Goal: Information Seeking & Learning: Learn about a topic

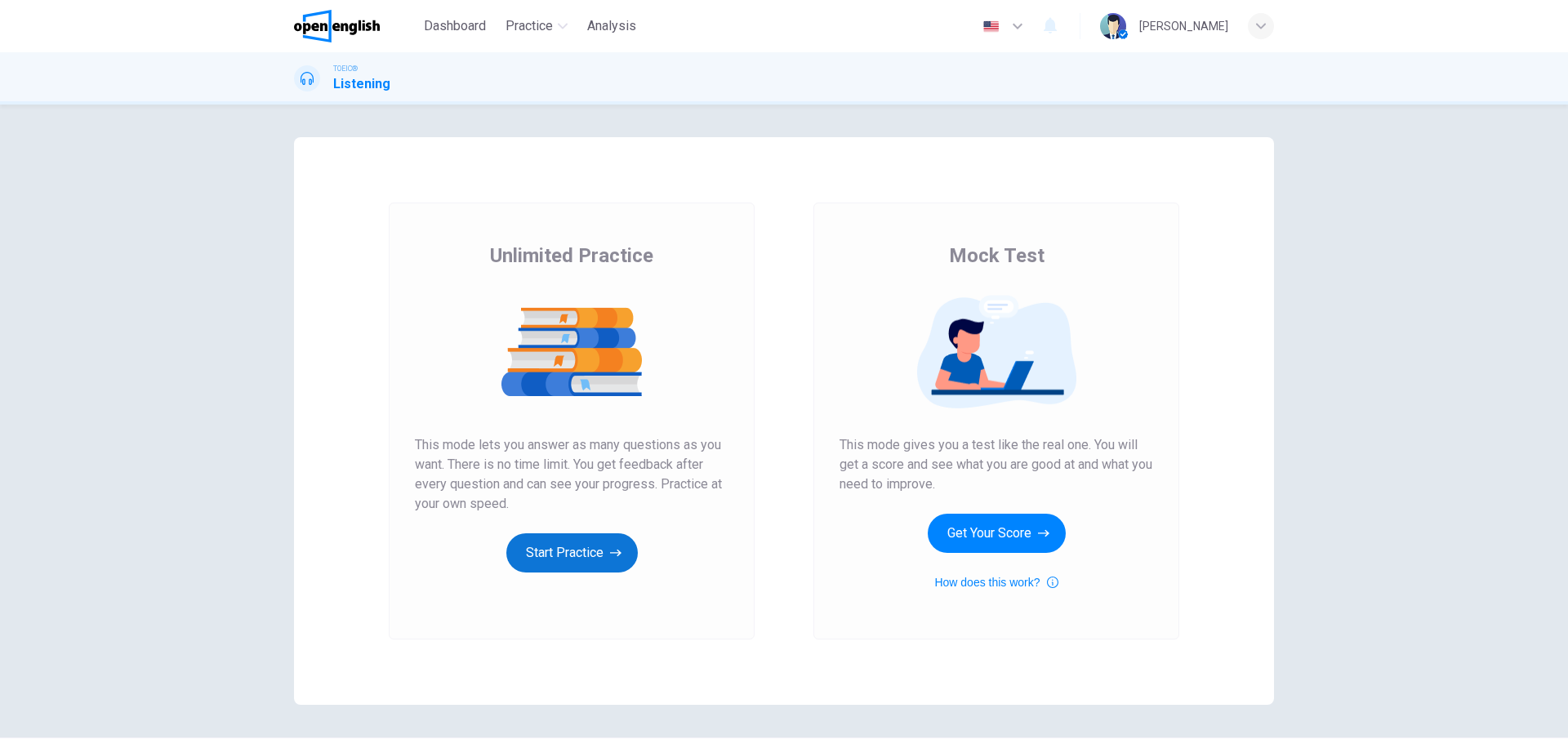
click at [570, 547] on button "Start Practice" at bounding box center [572, 552] width 132 height 39
click at [565, 550] on button "Start Practice" at bounding box center [572, 552] width 132 height 39
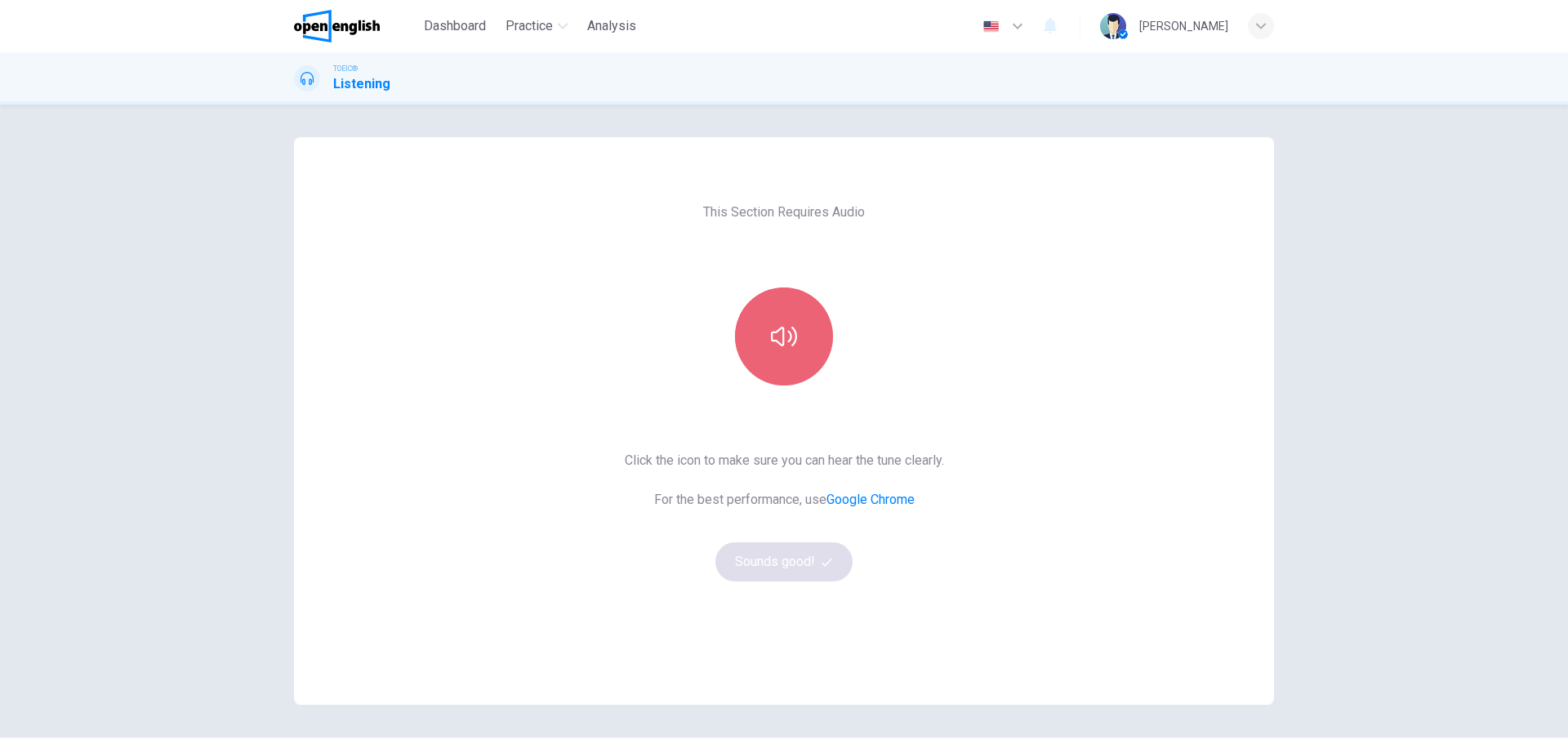
click at [803, 305] on button "button" at bounding box center [784, 337] width 98 height 98
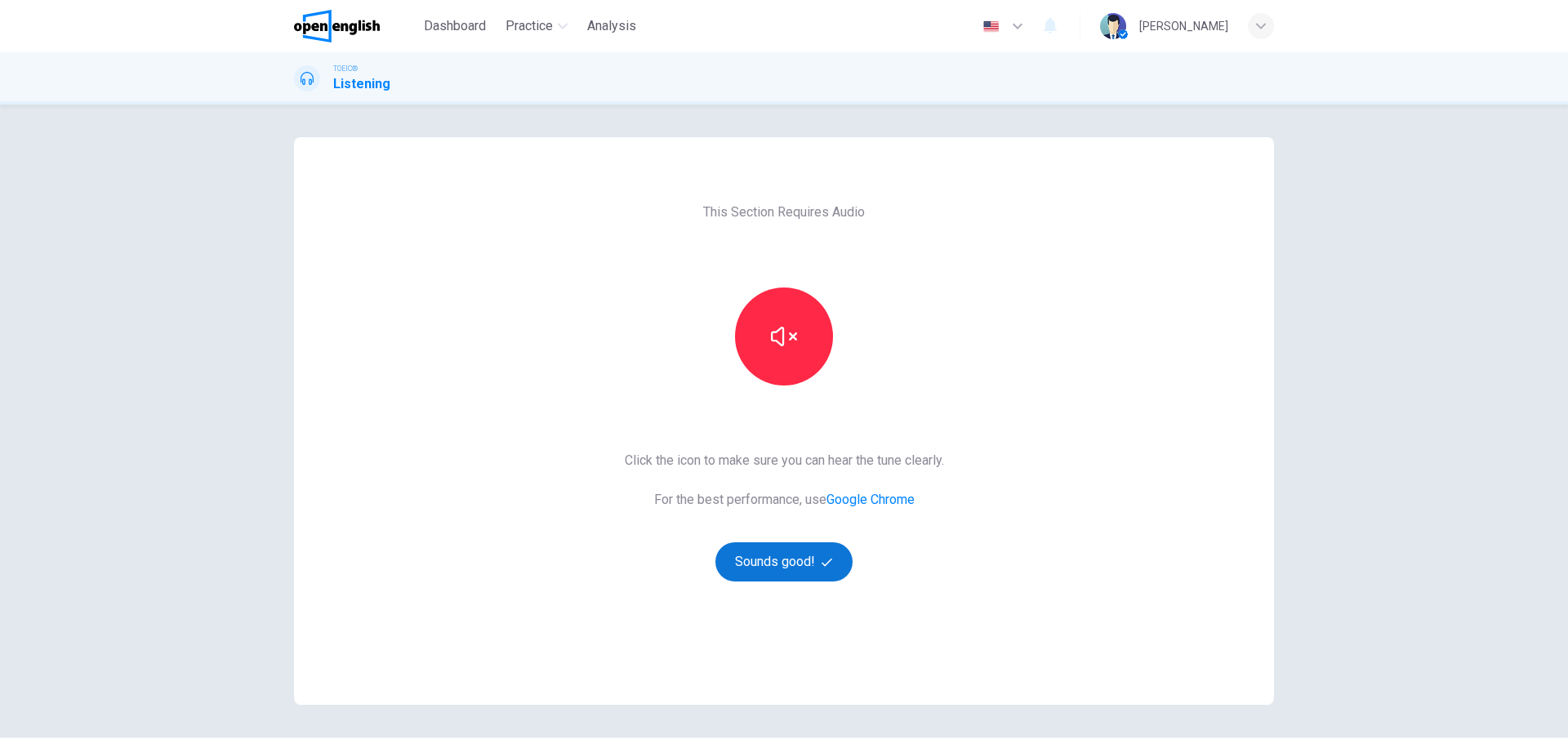
click at [764, 556] on button "Sounds good!" at bounding box center [784, 562] width 137 height 39
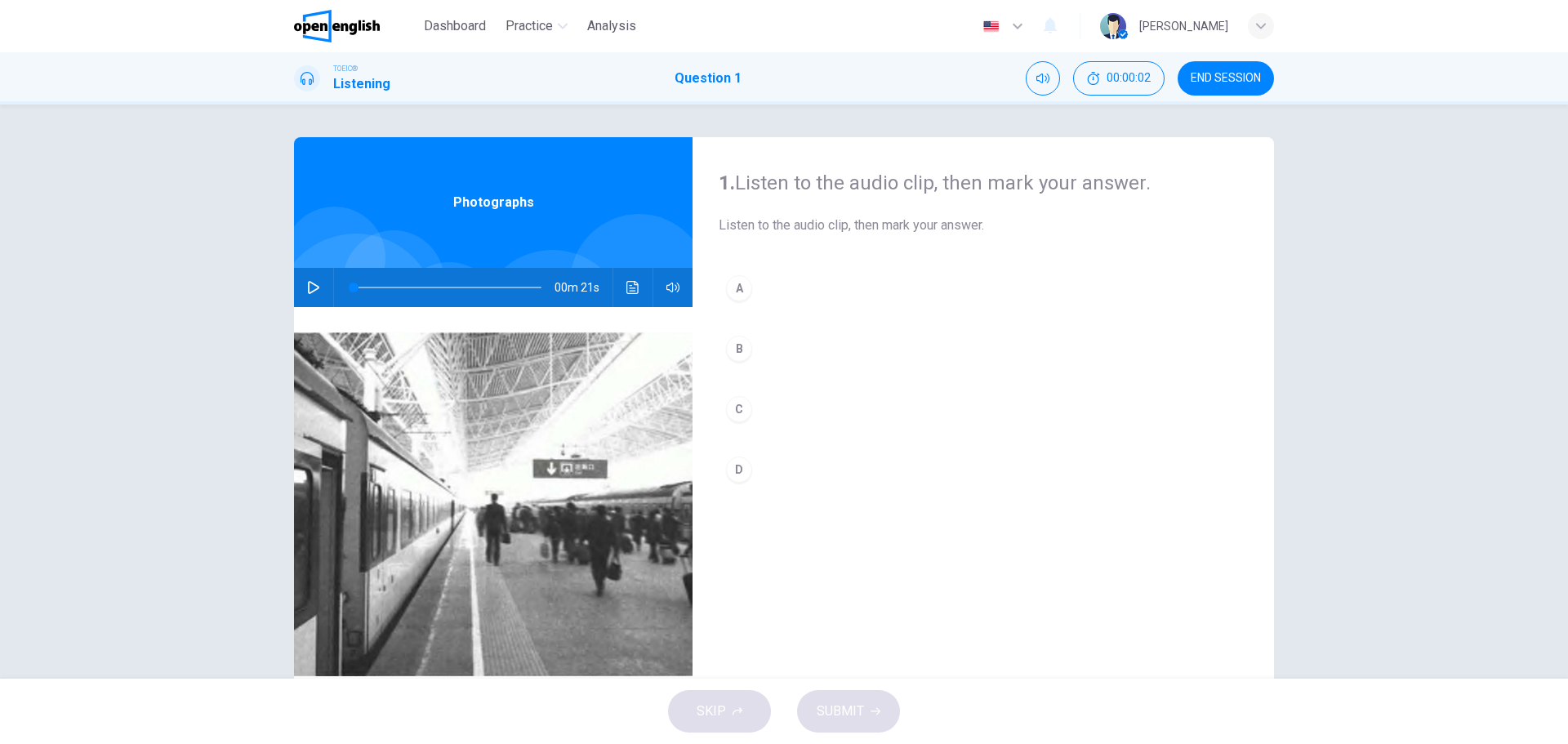
click at [307, 290] on icon "button" at bounding box center [314, 287] width 13 height 13
click at [313, 291] on icon "button" at bounding box center [314, 287] width 13 height 13
click at [744, 282] on div "A" at bounding box center [739, 287] width 26 height 26
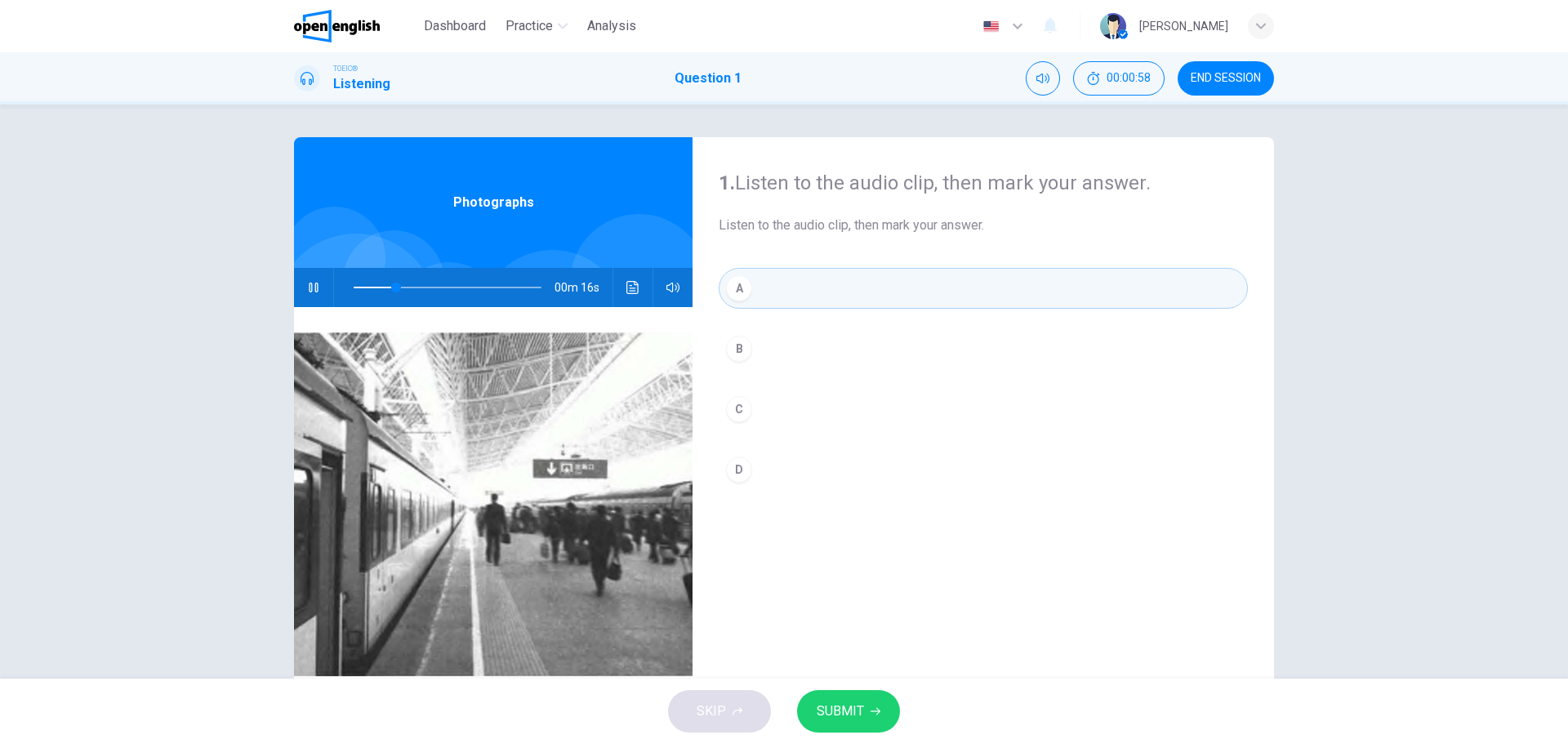
click at [858, 708] on span "SUBMIT" at bounding box center [840, 711] width 47 height 22
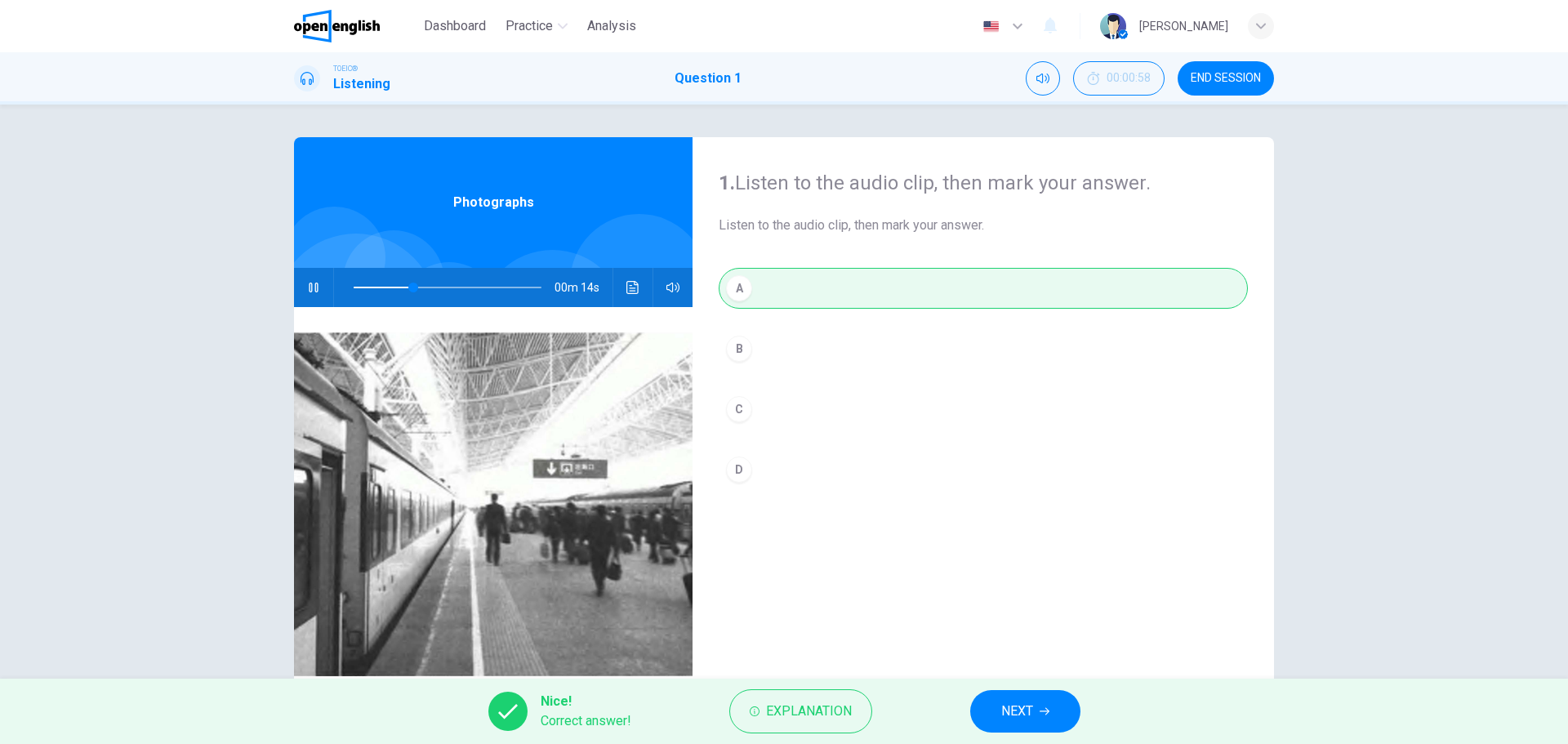
type input "**"
drag, startPoint x: 1015, startPoint y: 707, endPoint x: 998, endPoint y: 685, distance: 27.8
click at [1015, 707] on span "NEXT" at bounding box center [1017, 711] width 32 height 22
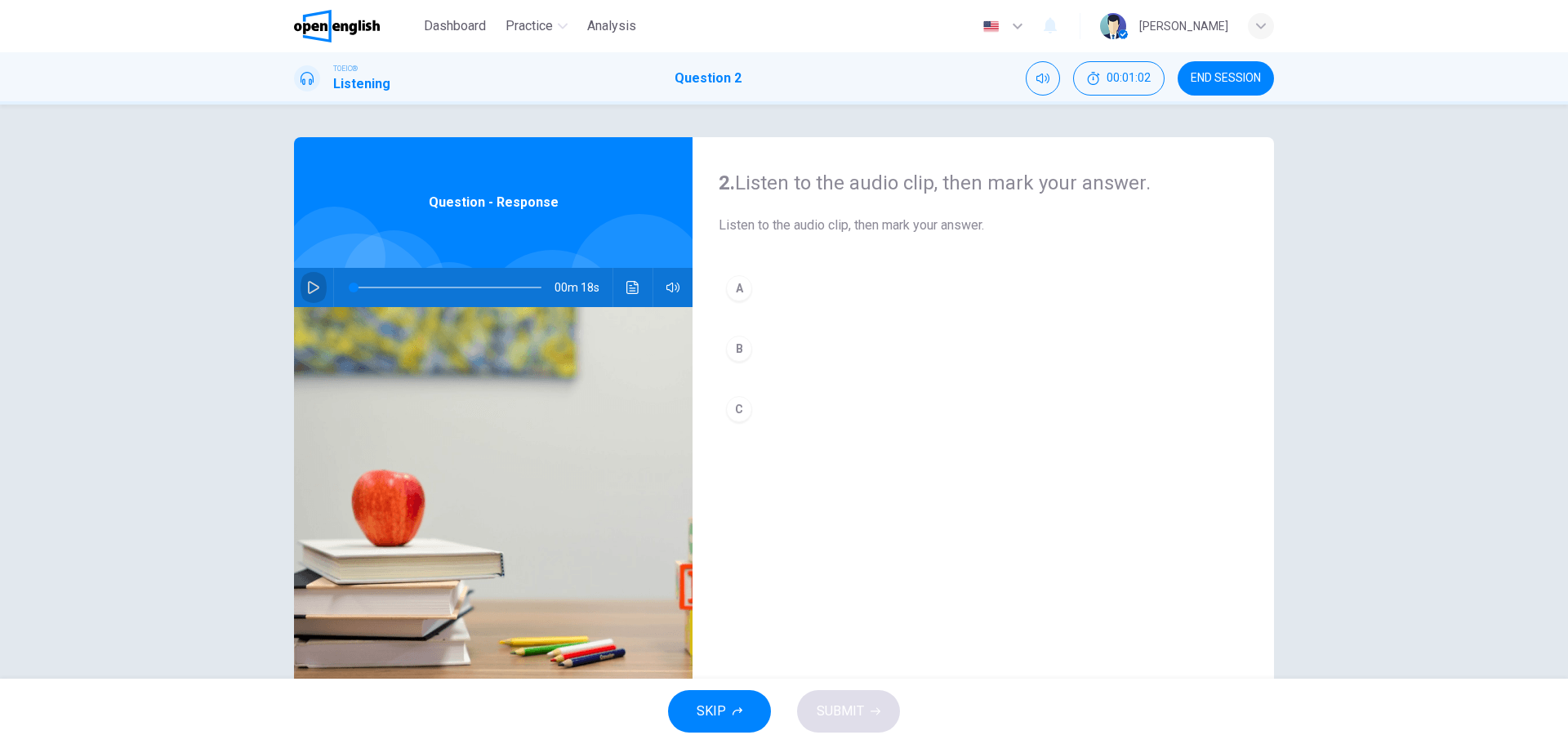
click at [308, 283] on icon "button" at bounding box center [314, 287] width 12 height 13
click at [301, 287] on button "button" at bounding box center [313, 287] width 26 height 39
click at [313, 284] on icon "button" at bounding box center [314, 287] width 13 height 13
drag, startPoint x: 386, startPoint y: 287, endPoint x: 331, endPoint y: 287, distance: 55.0
click at [334, 287] on div at bounding box center [444, 287] width 221 height 39
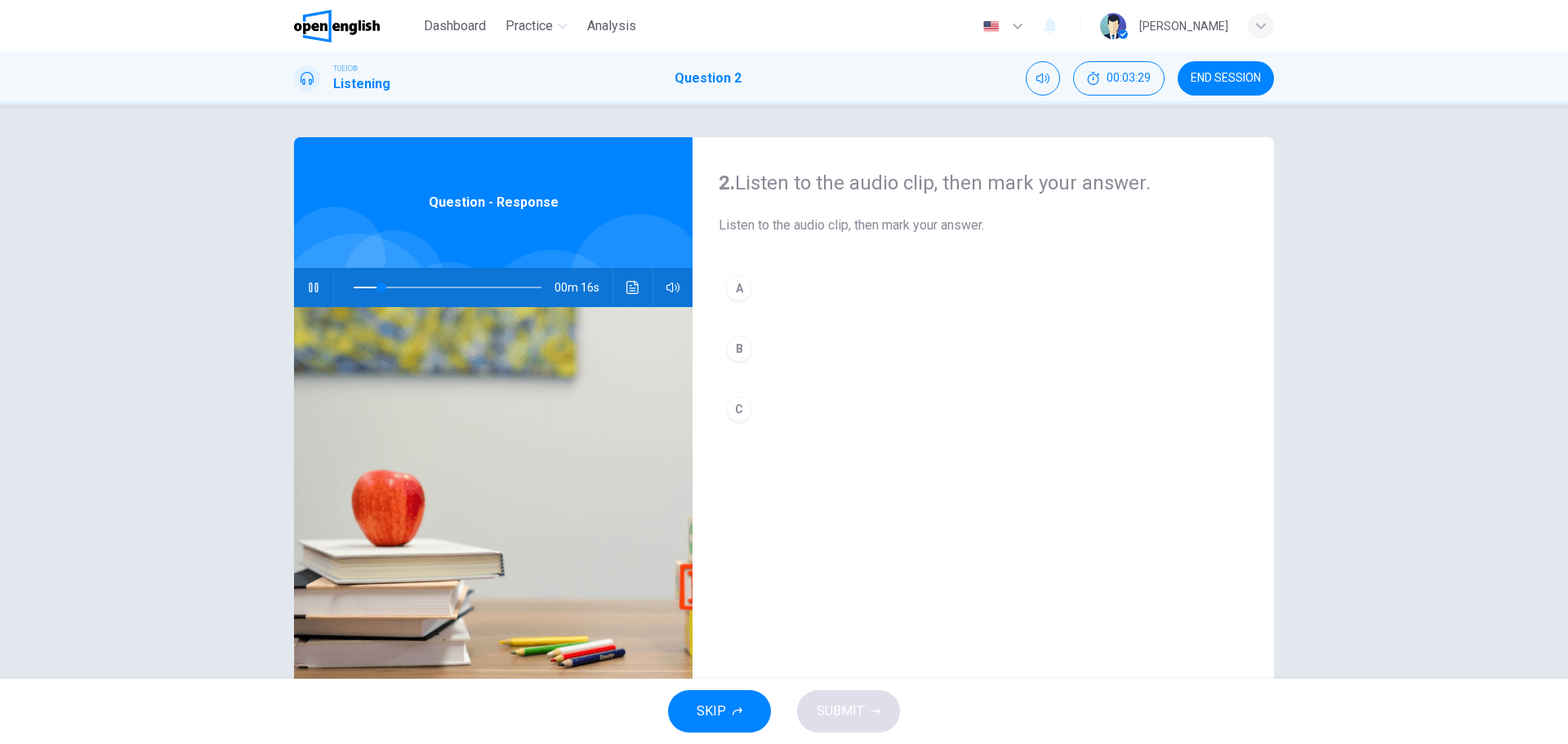
click at [669, 286] on icon "button" at bounding box center [673, 287] width 13 height 10
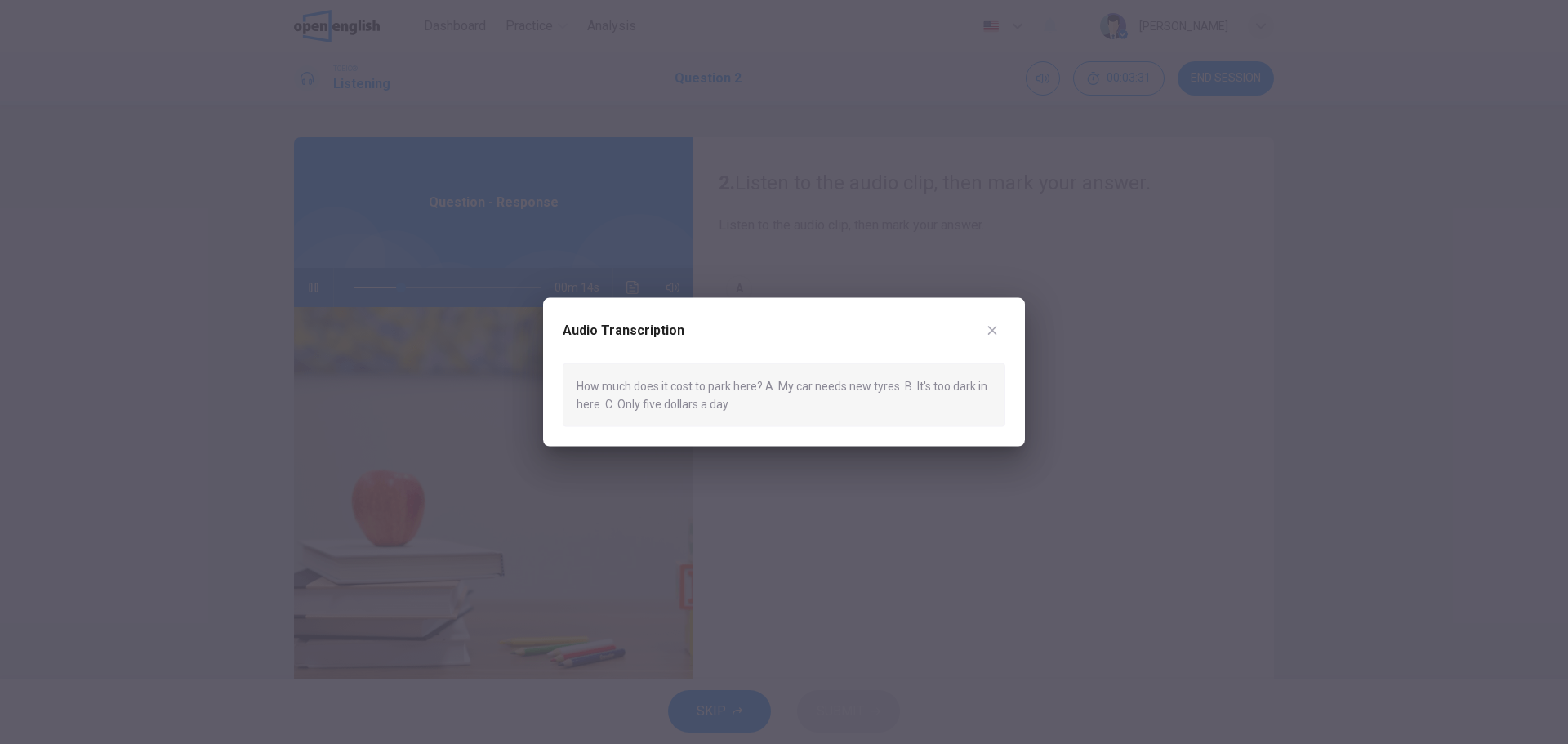
click at [990, 336] on icon "button" at bounding box center [993, 330] width 13 height 13
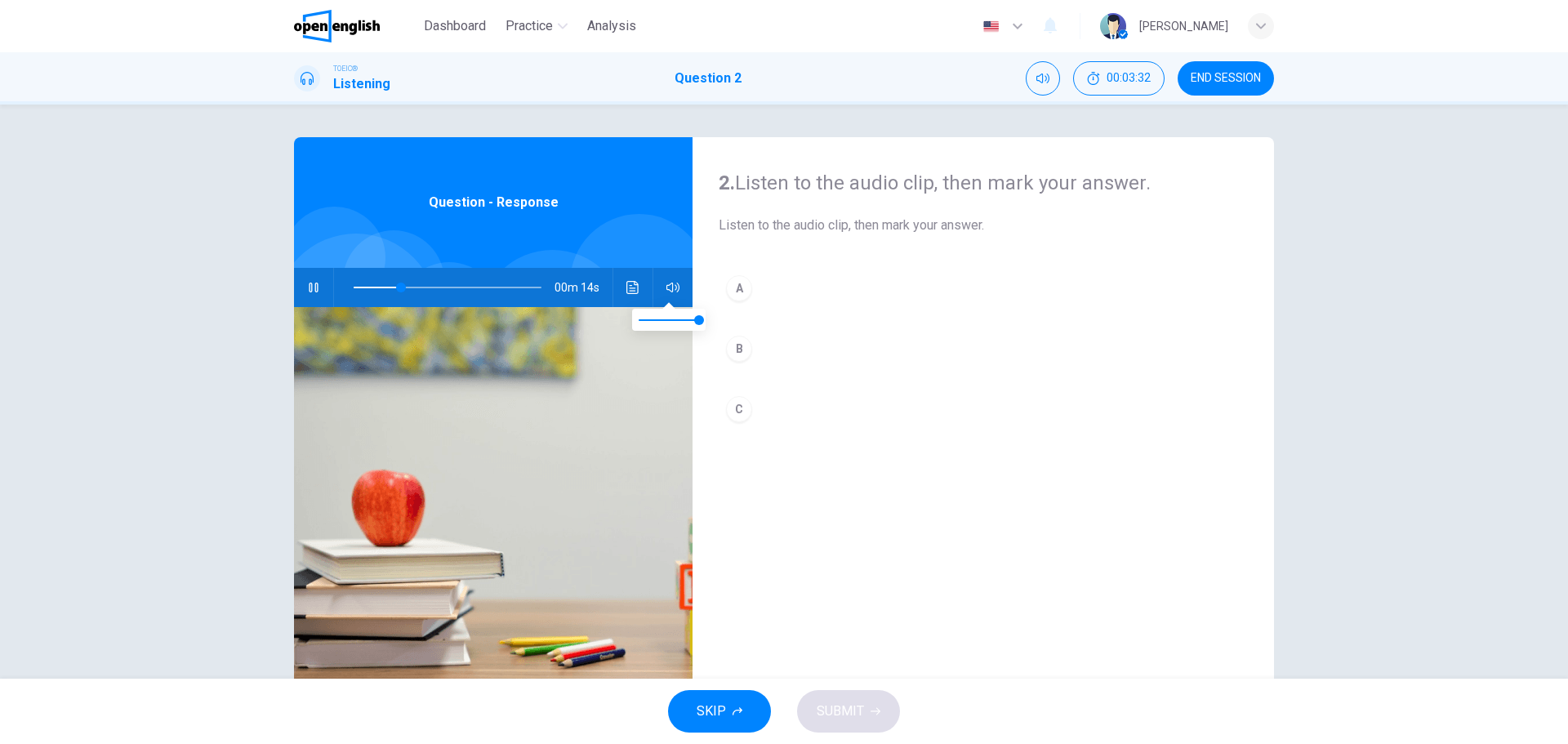
click at [668, 281] on icon "button" at bounding box center [673, 287] width 13 height 13
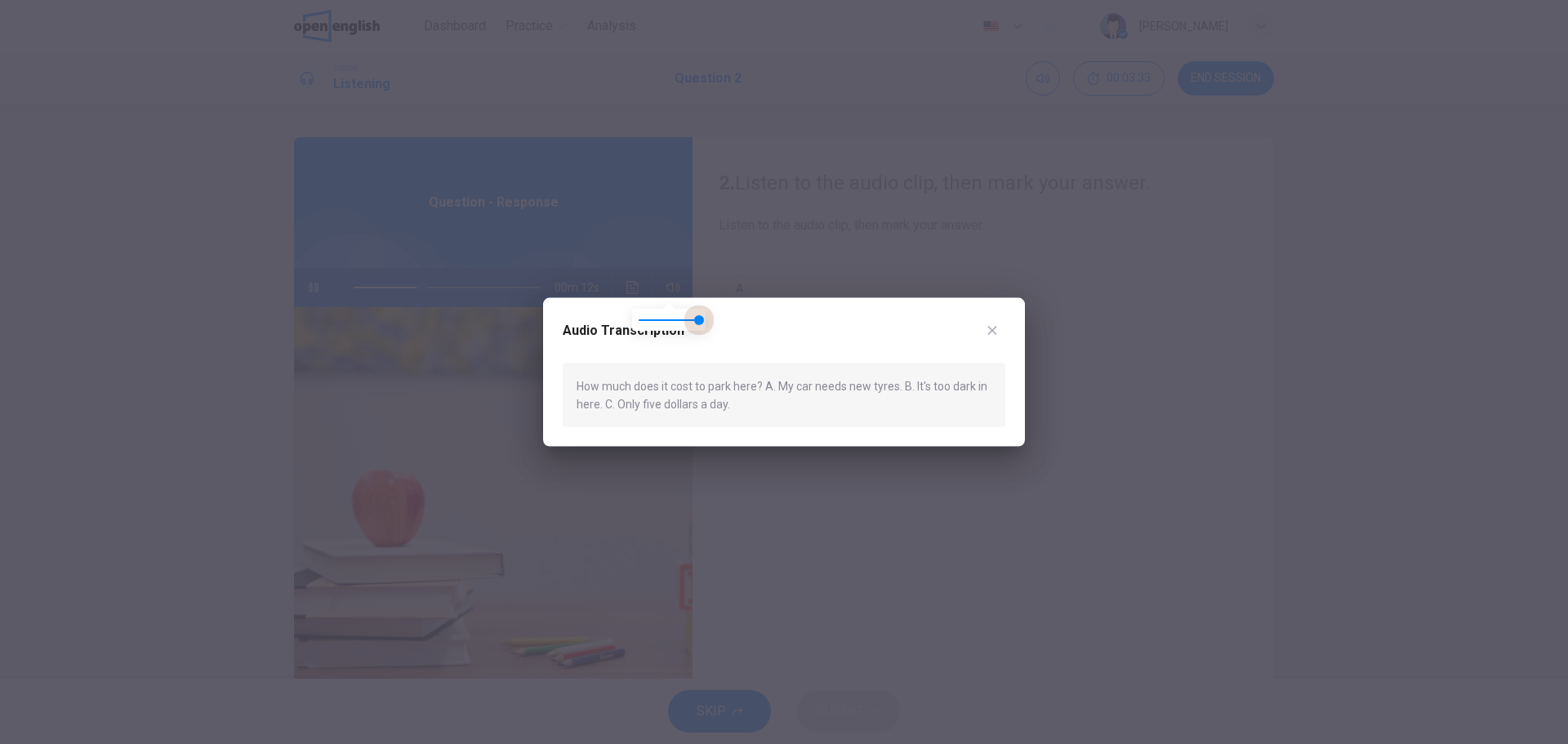
drag, startPoint x: 704, startPoint y: 318, endPoint x: 747, endPoint y: 323, distance: 43.3
click at [747, 323] on body "This site uses cookies, as explained in our Privacy Policy . If you agree to th…" at bounding box center [784, 372] width 1568 height 744
click at [993, 334] on icon "button" at bounding box center [993, 330] width 13 height 13
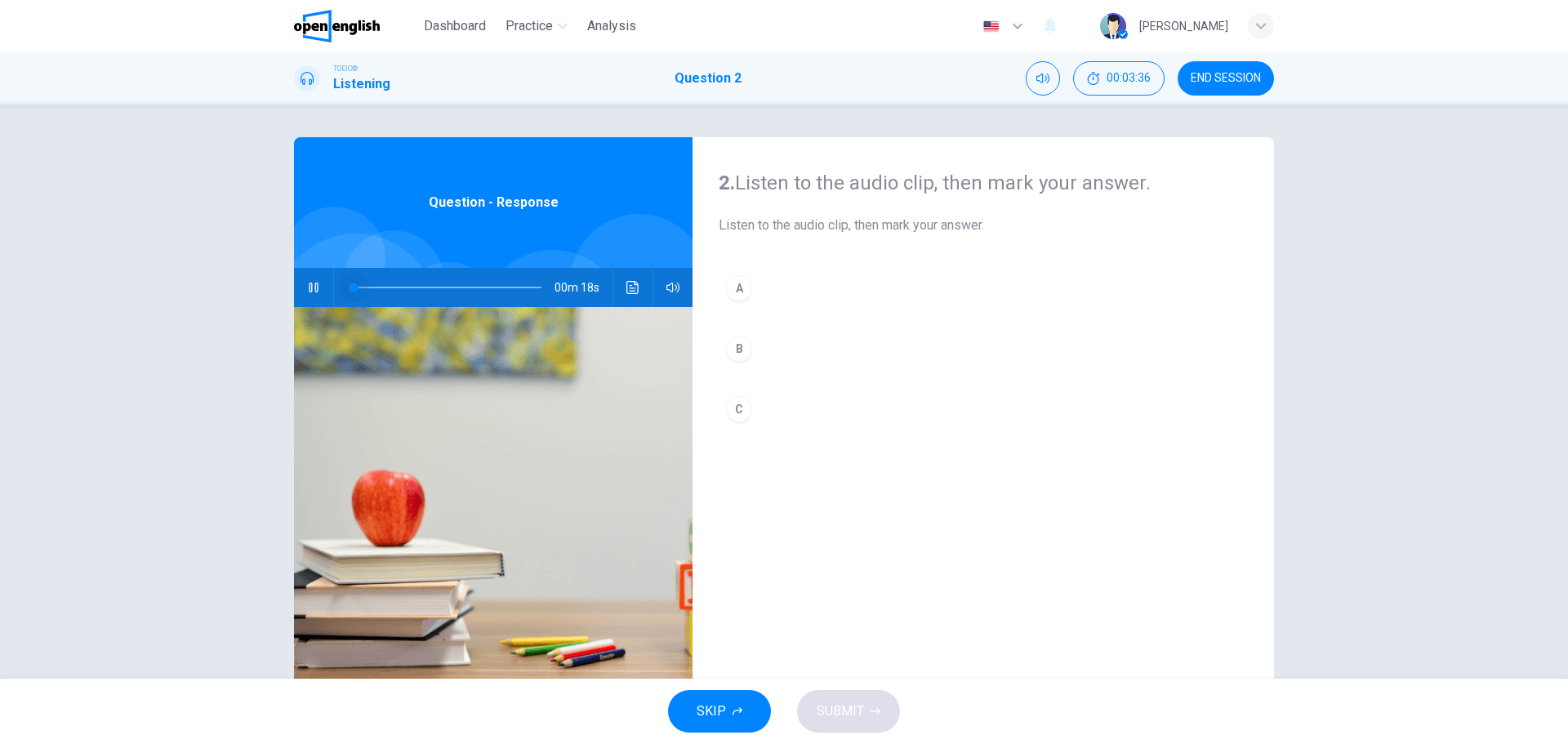
drag, startPoint x: 431, startPoint y: 282, endPoint x: 326, endPoint y: 285, distance: 105.0
click at [326, 285] on div "00m 18s" at bounding box center [493, 287] width 399 height 39
click at [309, 291] on icon "button" at bounding box center [314, 287] width 13 height 13
click at [308, 290] on icon "button" at bounding box center [314, 287] width 13 height 13
click at [311, 290] on icon "button" at bounding box center [313, 287] width 9 height 10
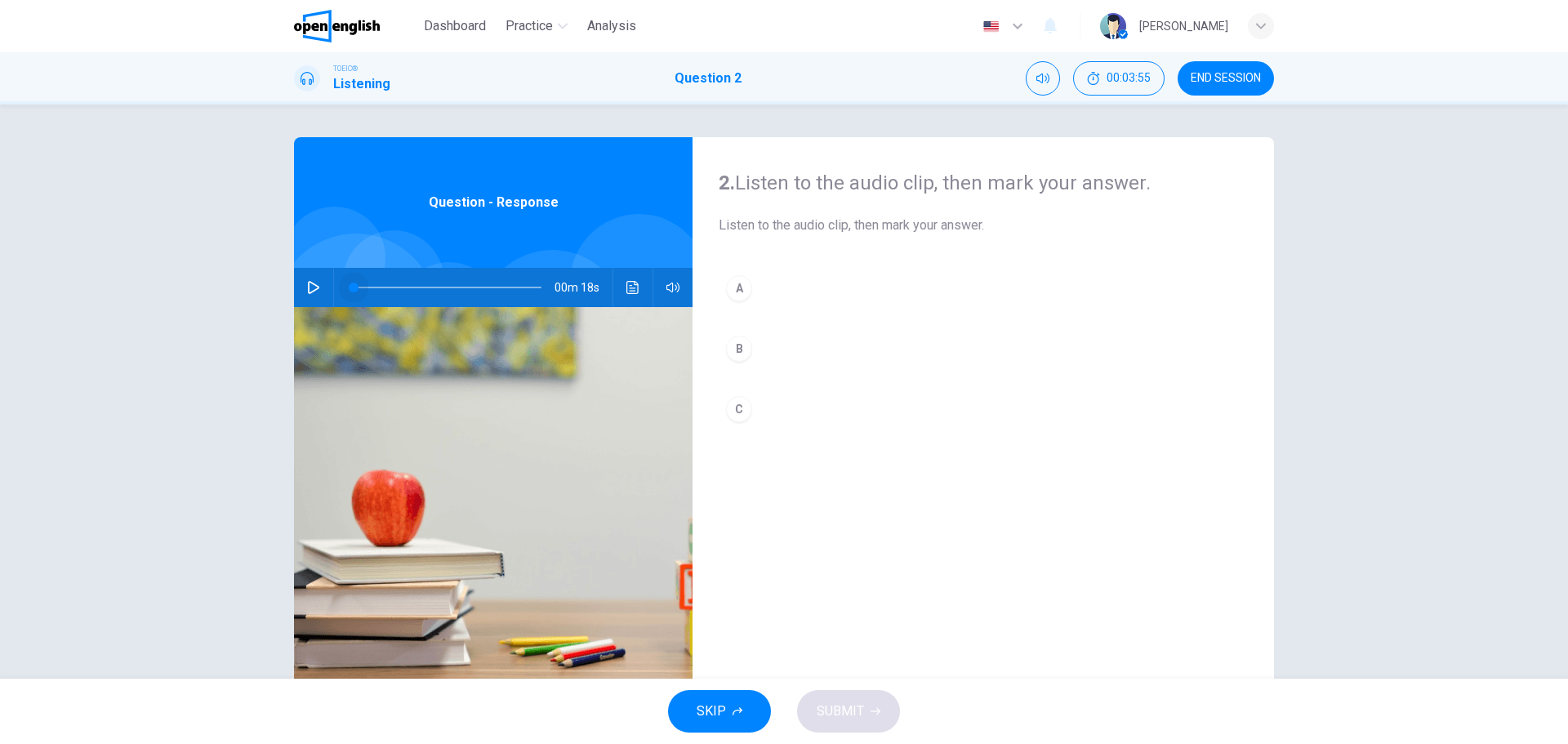
drag, startPoint x: 504, startPoint y: 292, endPoint x: 344, endPoint y: 289, distance: 160.0
click at [349, 289] on span at bounding box center [354, 287] width 10 height 10
click at [301, 289] on button "button" at bounding box center [313, 287] width 26 height 39
click at [734, 412] on div "C" at bounding box center [739, 409] width 26 height 26
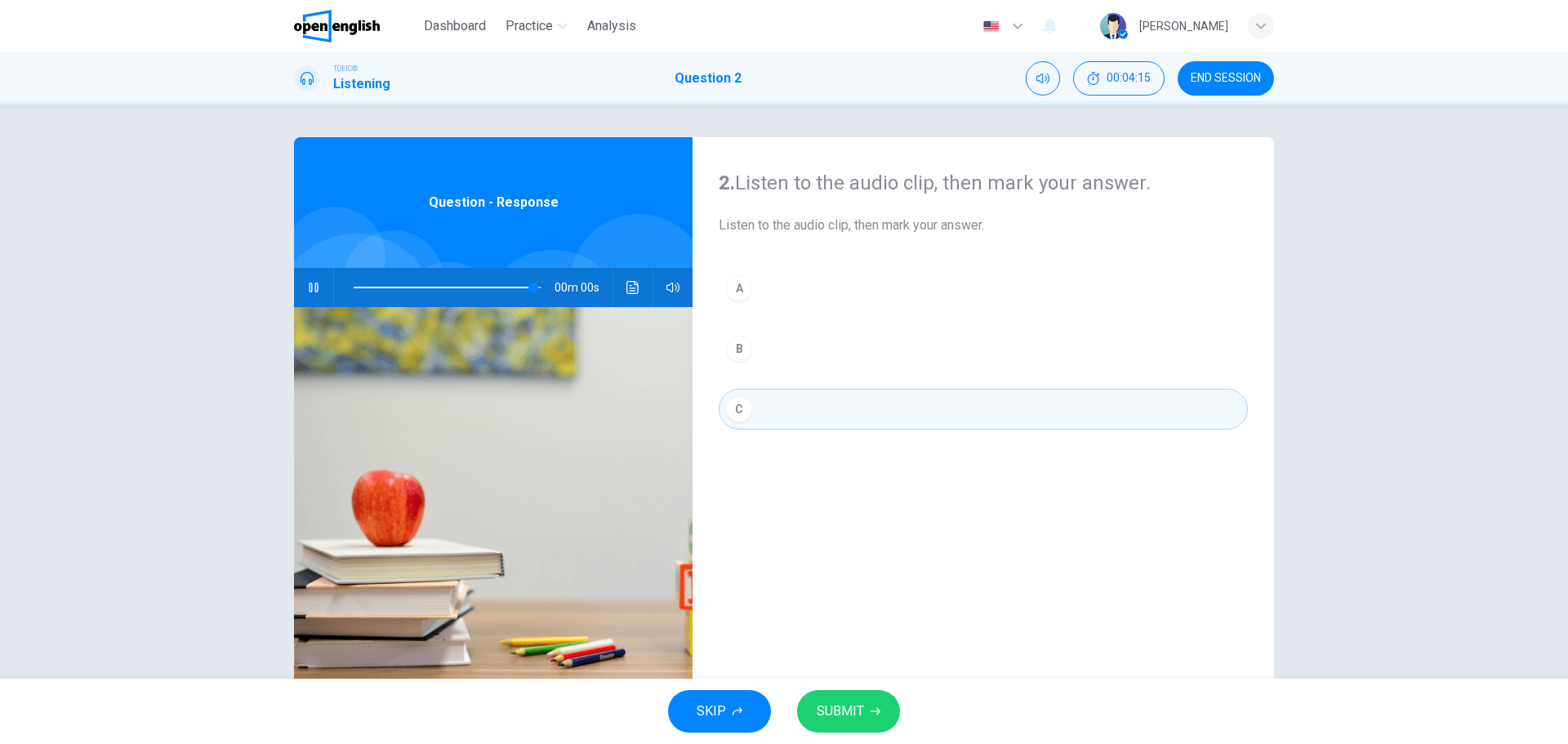
type input "*"
click at [842, 706] on span "SUBMIT" at bounding box center [840, 711] width 47 height 22
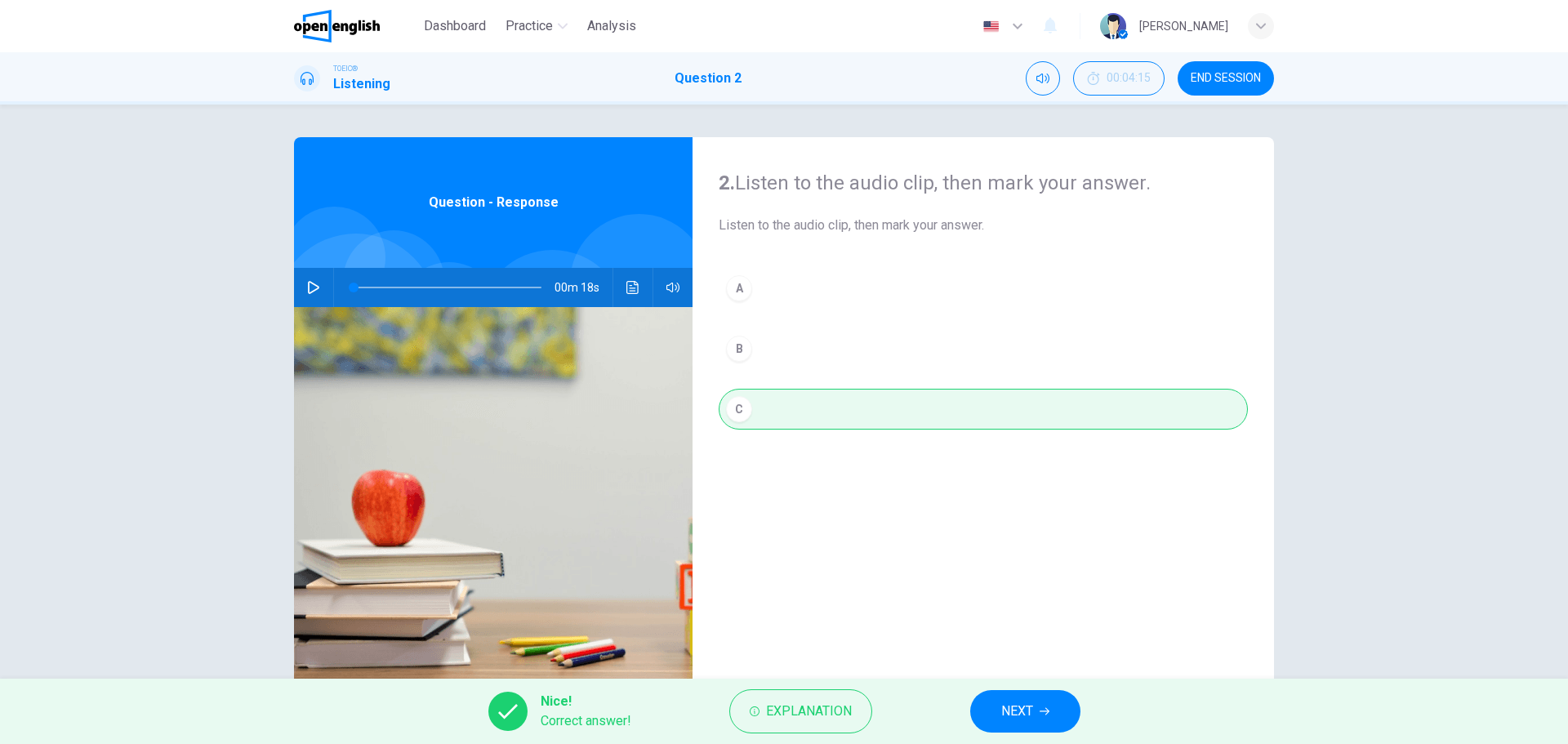
click at [1026, 713] on span "NEXT" at bounding box center [1017, 711] width 32 height 22
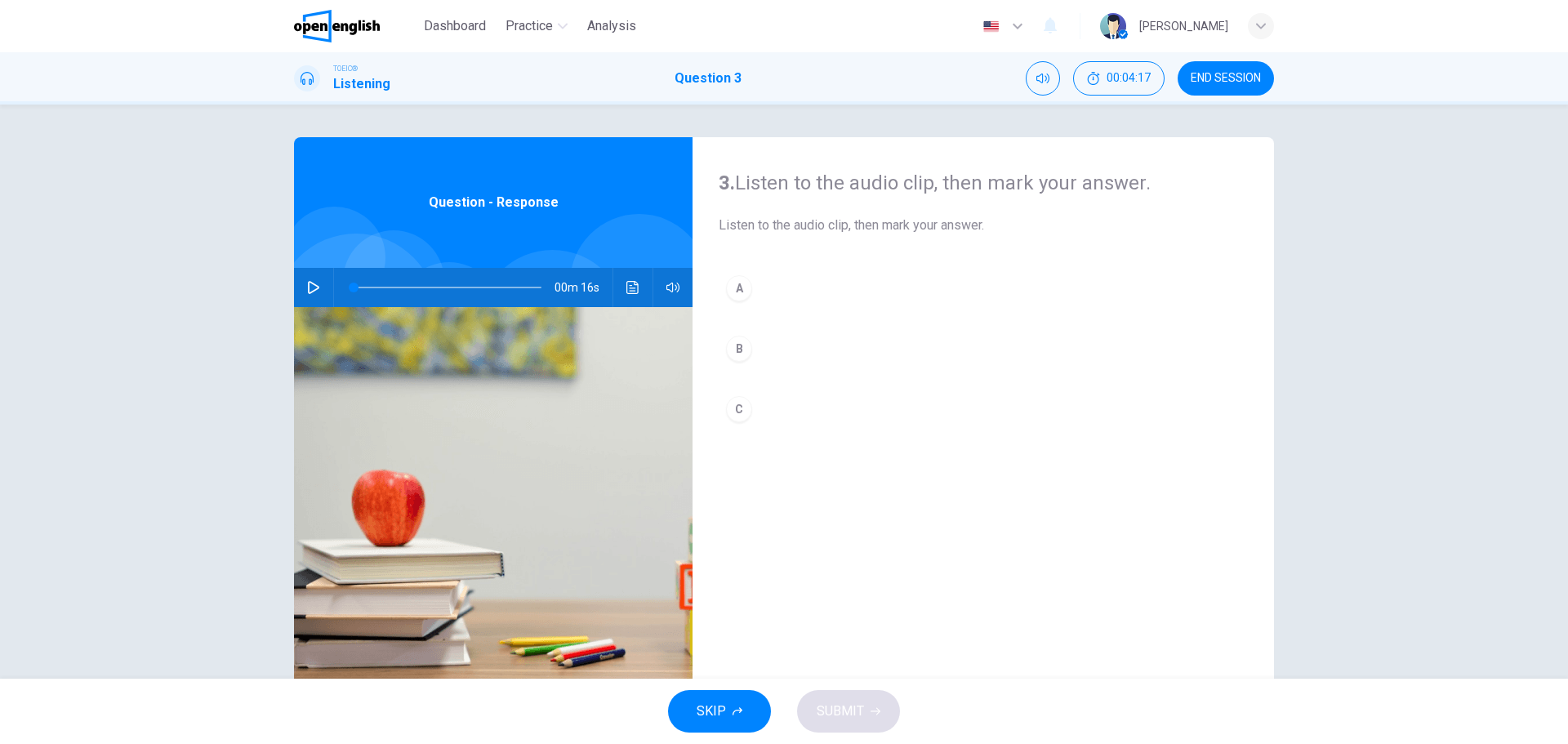
click at [310, 285] on icon "button" at bounding box center [314, 287] width 13 height 13
click at [308, 287] on icon "button" at bounding box center [314, 287] width 13 height 13
click at [736, 344] on div "B" at bounding box center [739, 348] width 26 height 26
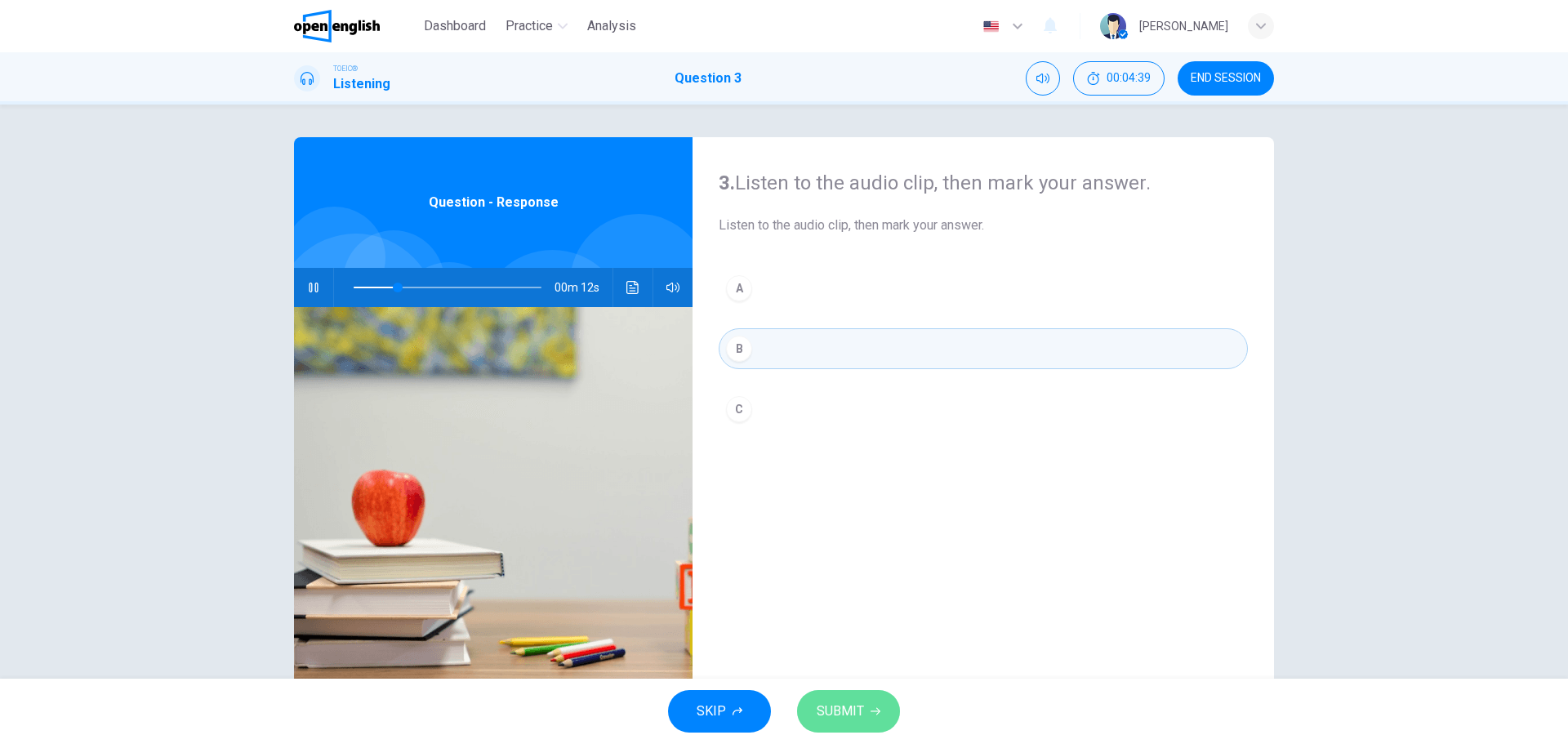
click at [845, 702] on span "SUBMIT" at bounding box center [840, 711] width 47 height 22
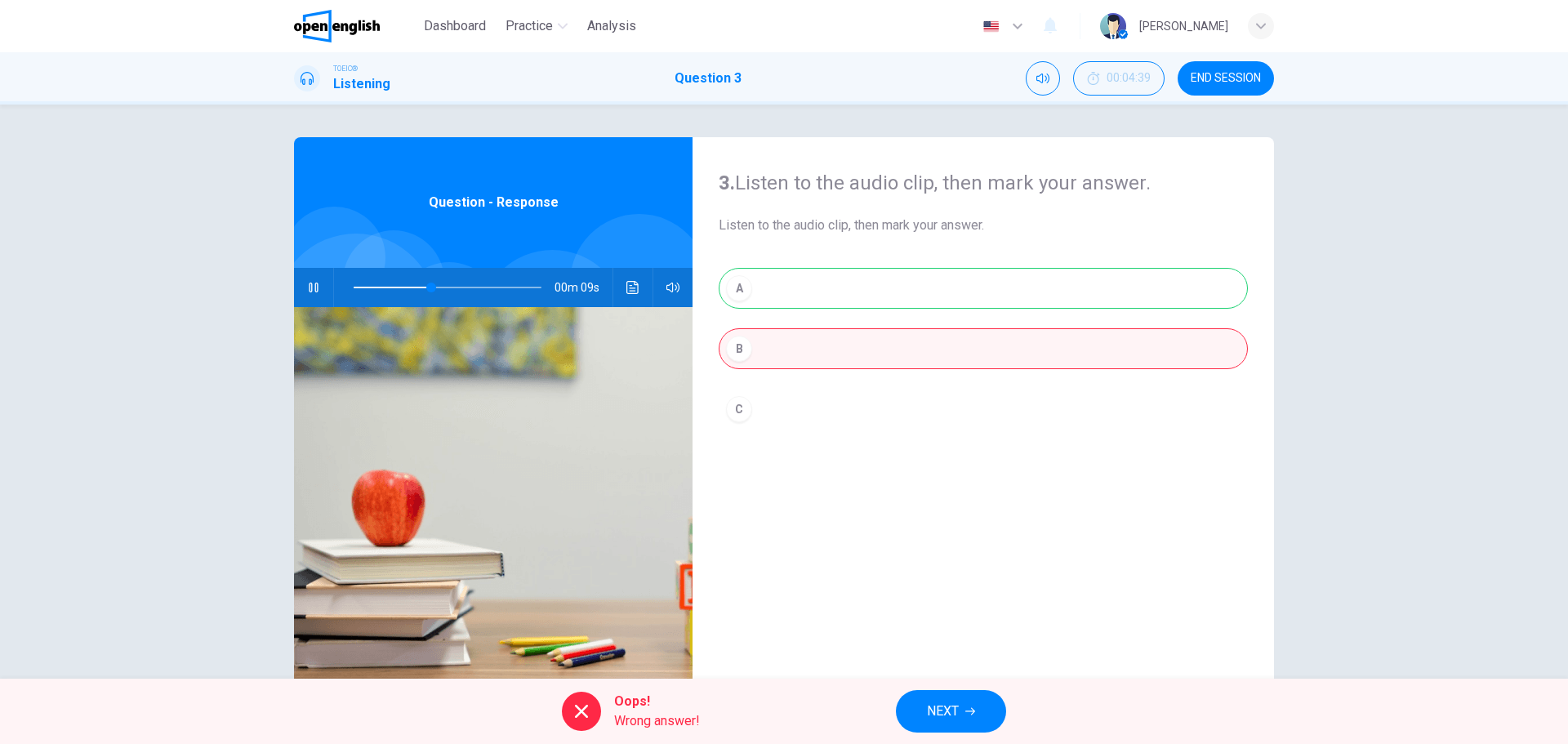
click at [729, 283] on div "A B C" at bounding box center [983, 365] width 529 height 194
type input "**"
click at [948, 706] on span "NEXT" at bounding box center [943, 711] width 32 height 22
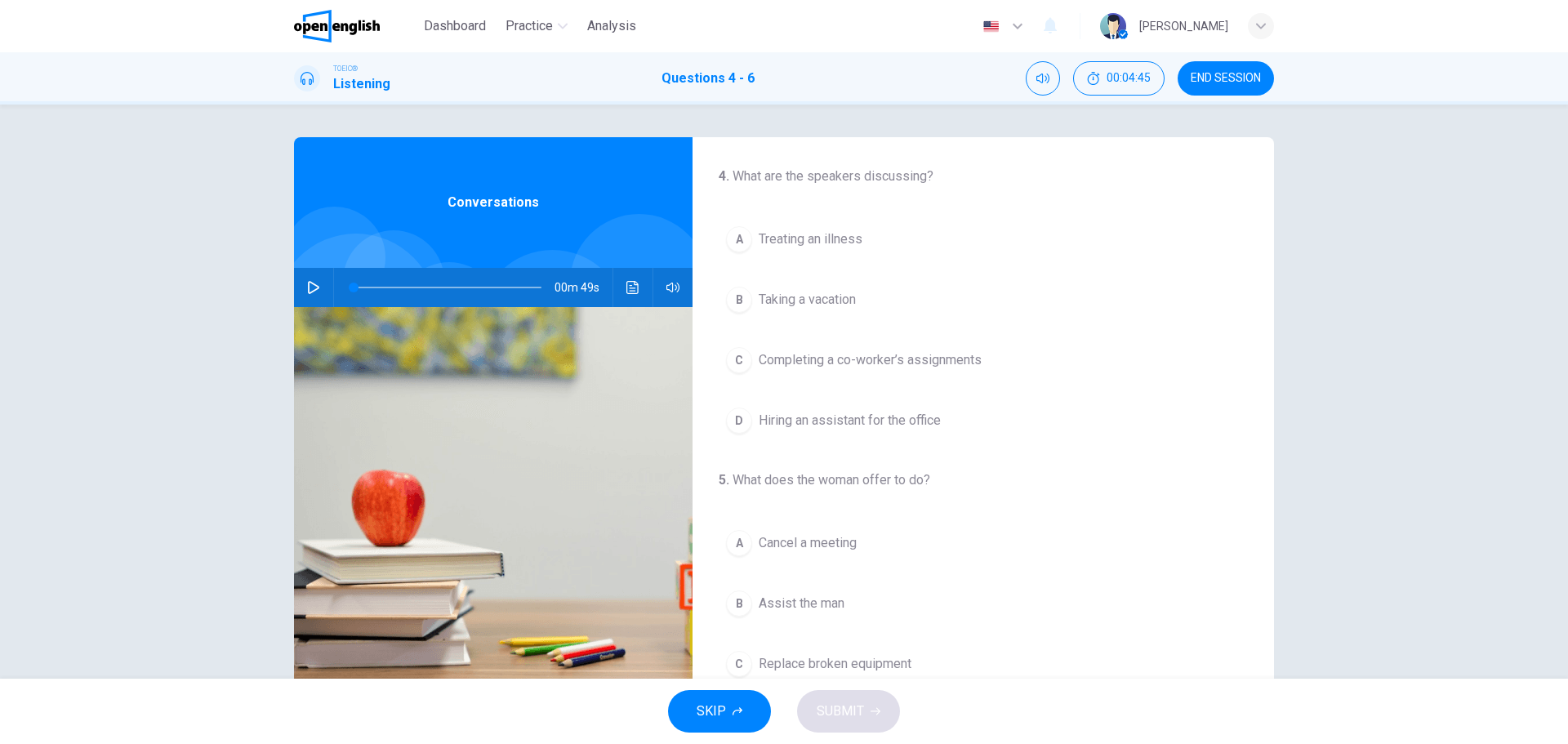
click at [308, 283] on icon "button" at bounding box center [314, 287] width 12 height 13
type input "*"
type input "***"
click at [669, 318] on span at bounding box center [669, 320] width 61 height 22
drag, startPoint x: 382, startPoint y: 287, endPoint x: 342, endPoint y: 287, distance: 40.0
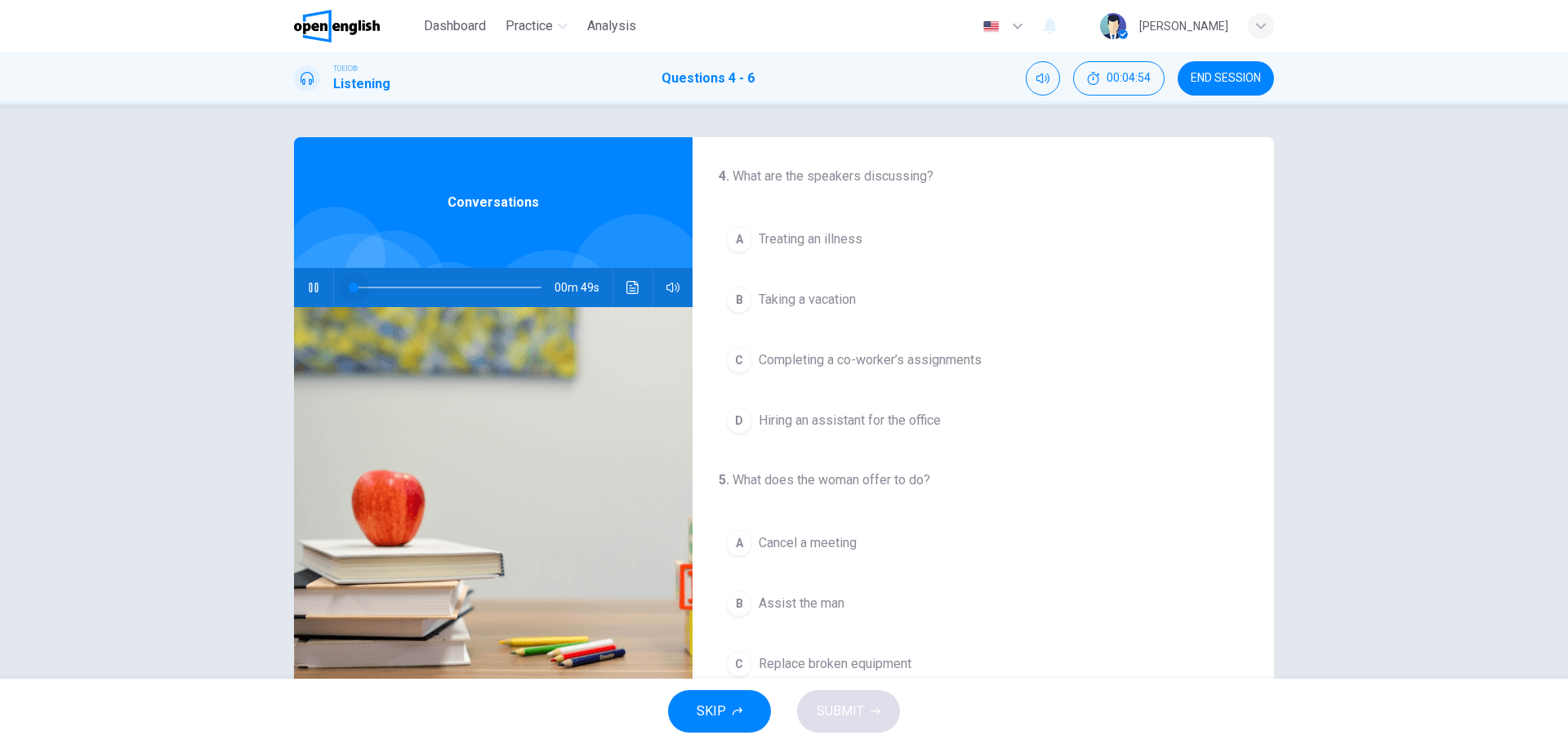
click at [349, 287] on span at bounding box center [354, 287] width 10 height 10
drag, startPoint x: 500, startPoint y: 287, endPoint x: 334, endPoint y: 287, distance: 166.0
click at [349, 287] on span at bounding box center [354, 287] width 10 height 10
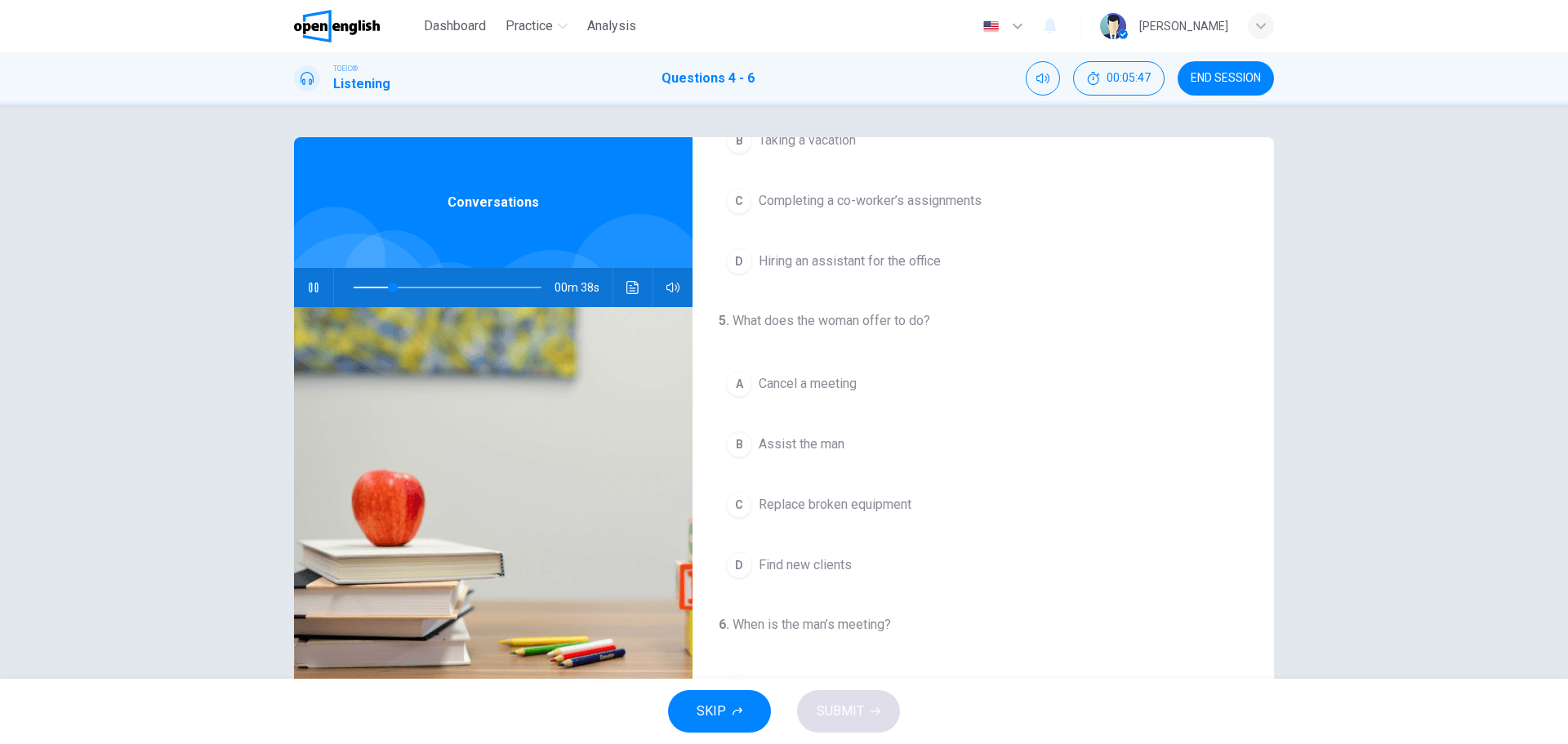
scroll to position [163, 0]
click at [737, 377] on div "A" at bounding box center [739, 379] width 26 height 26
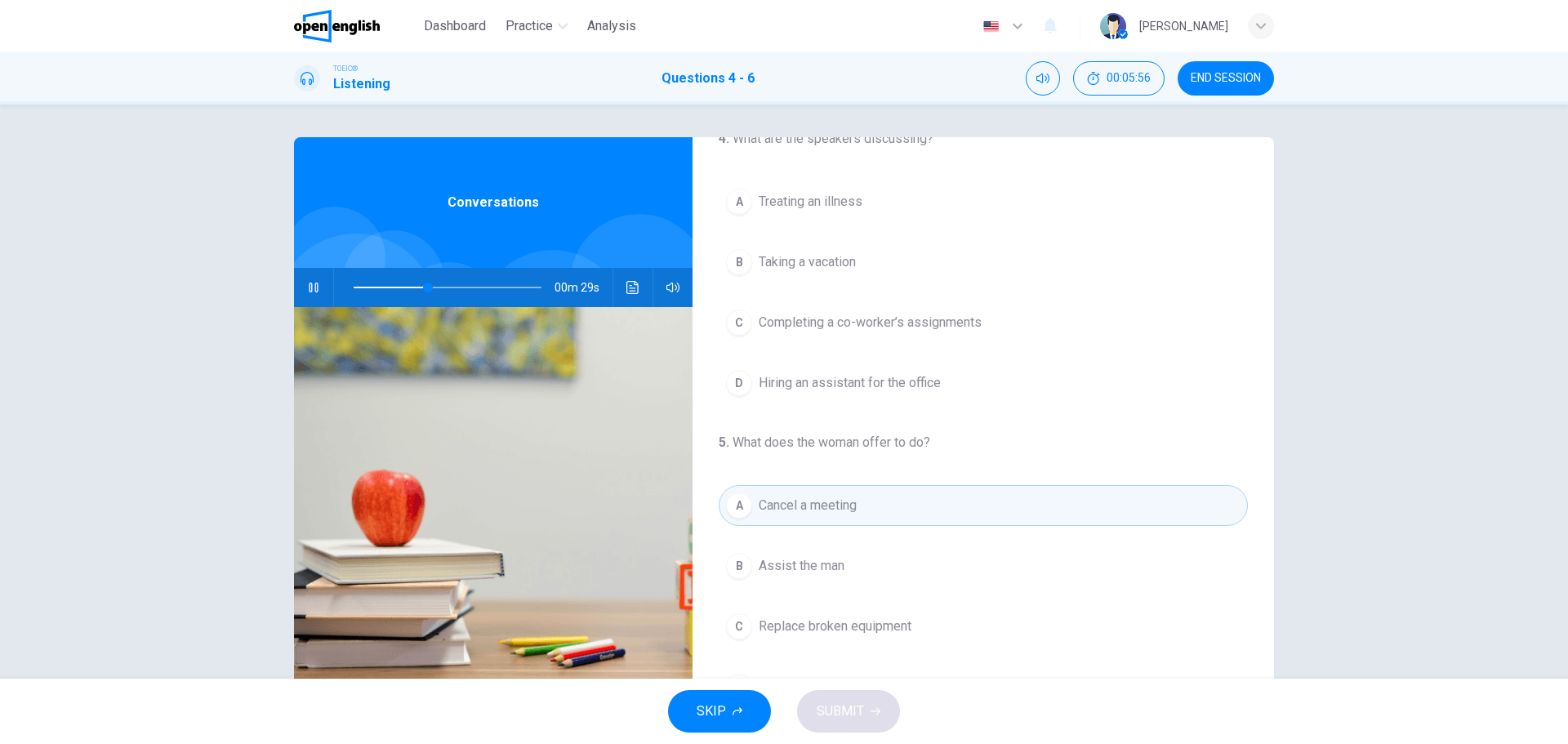
scroll to position [0, 0]
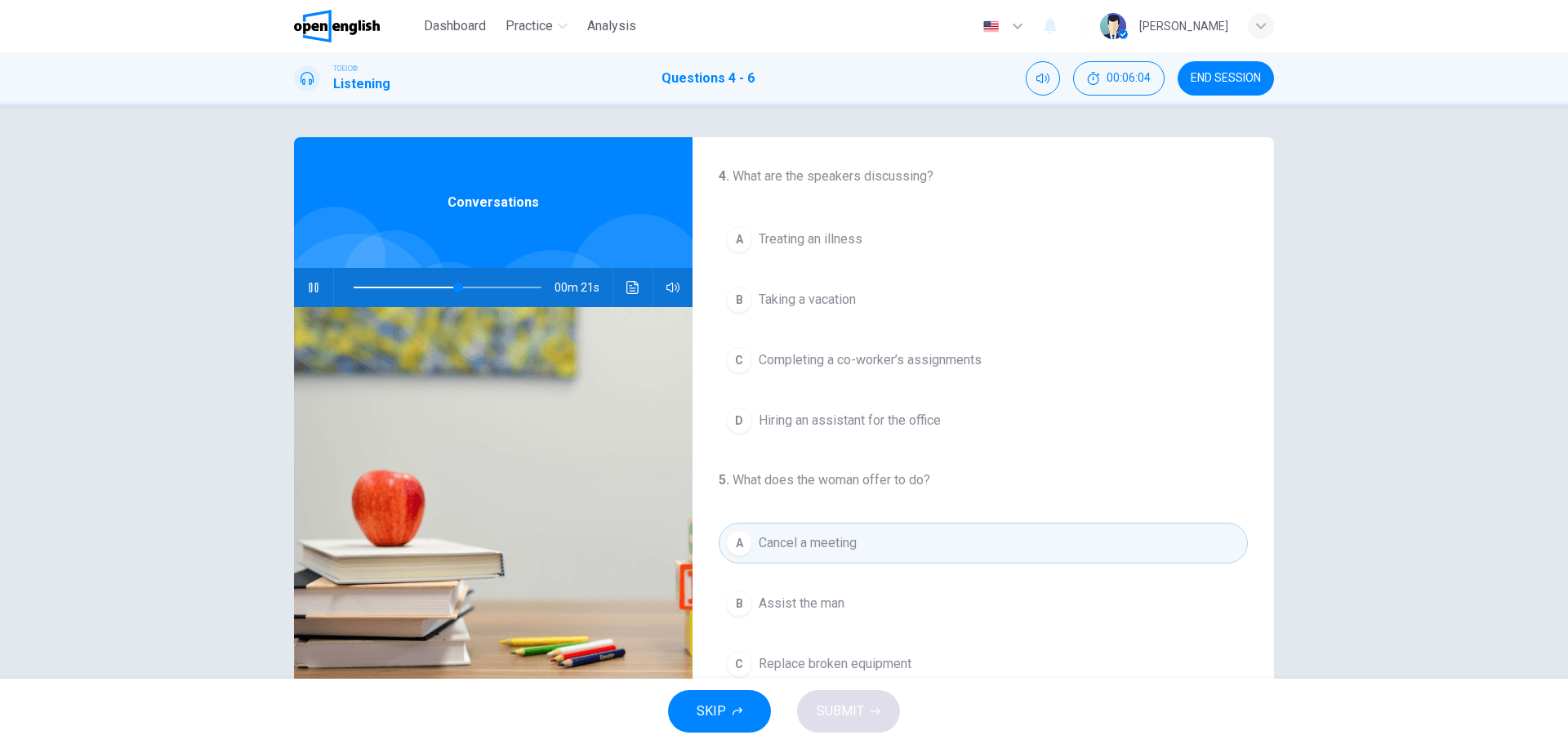
click at [730, 417] on div "D" at bounding box center [739, 420] width 26 height 26
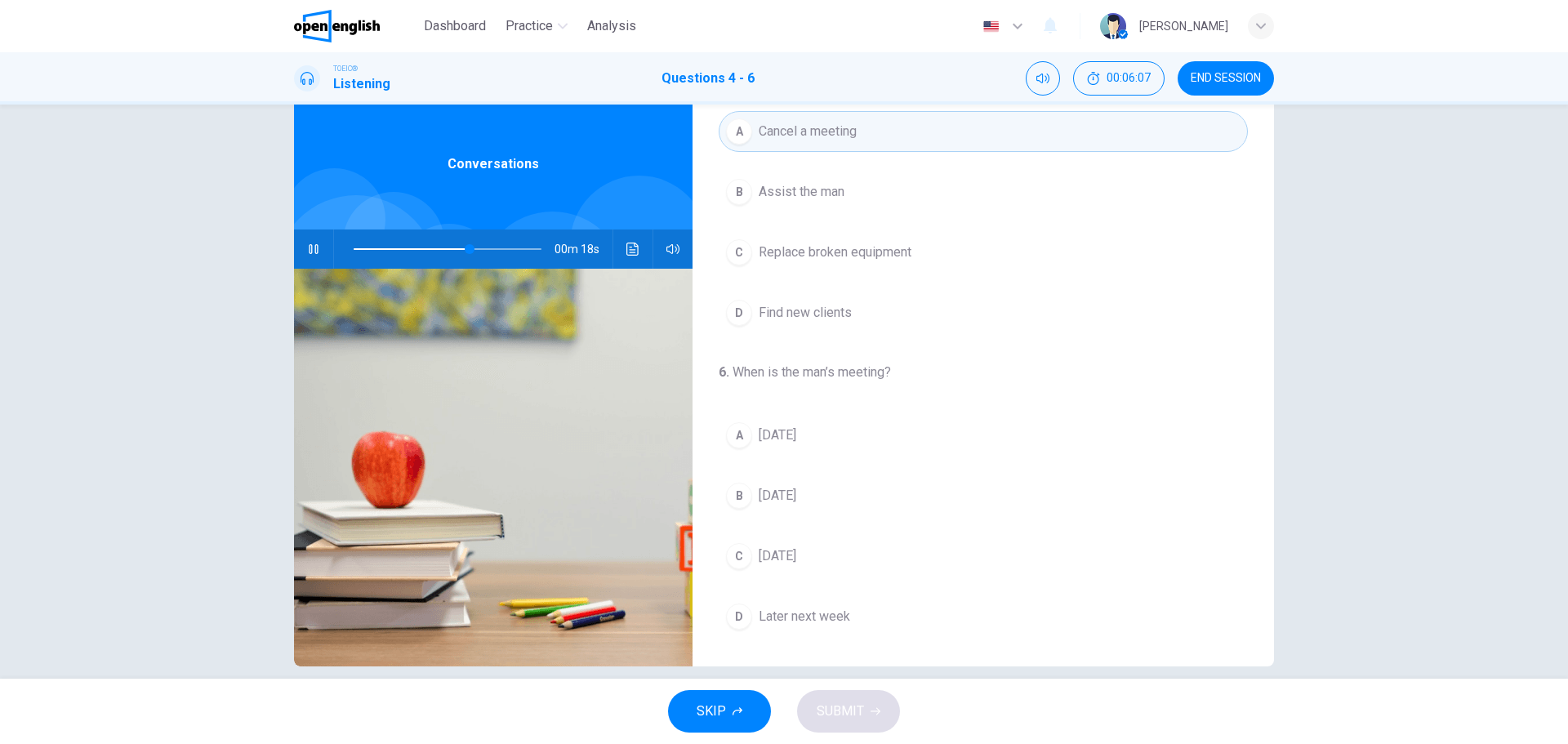
scroll to position [59, 0]
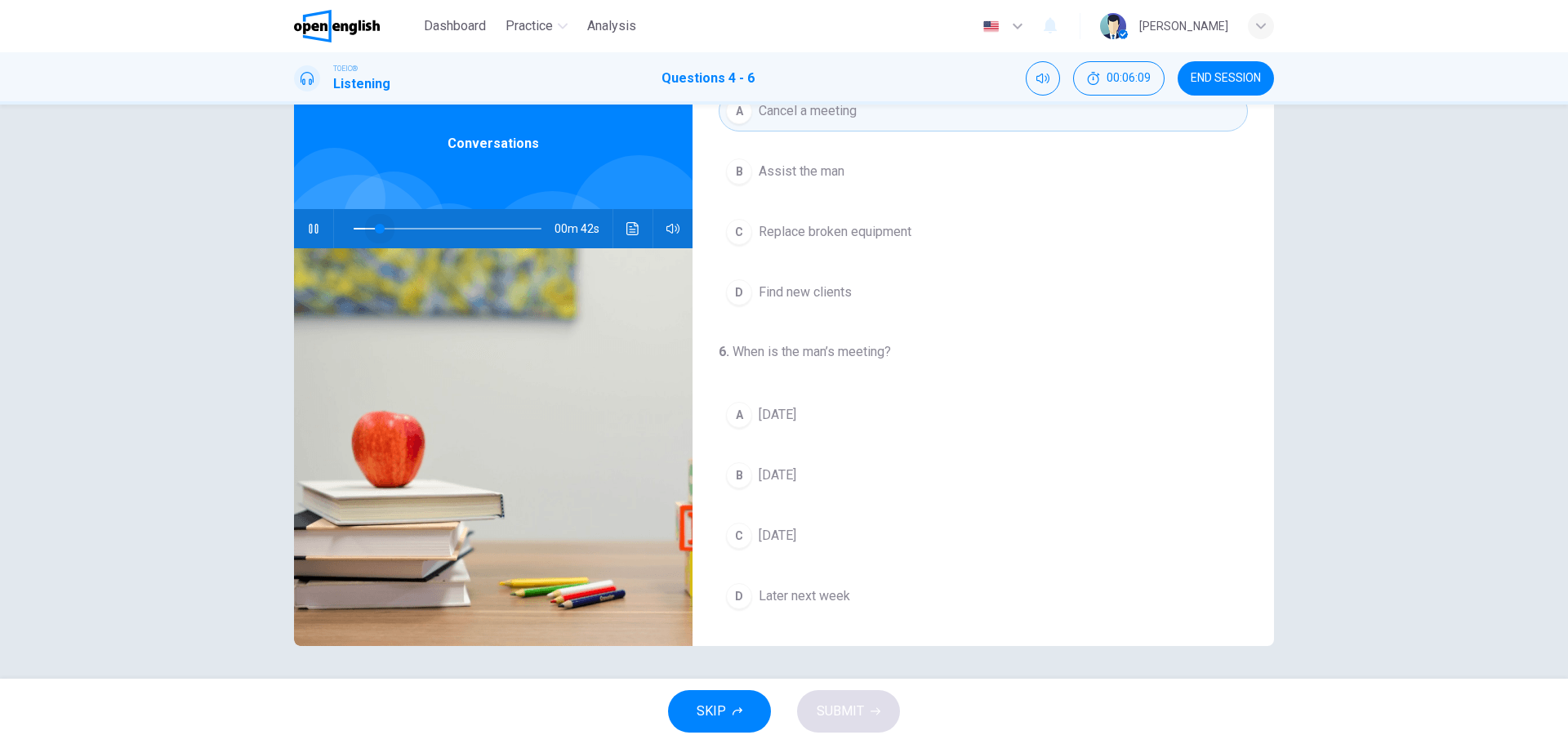
drag, startPoint x: 470, startPoint y: 227, endPoint x: 346, endPoint y: 225, distance: 124.0
click at [375, 225] on span at bounding box center [380, 229] width 10 height 10
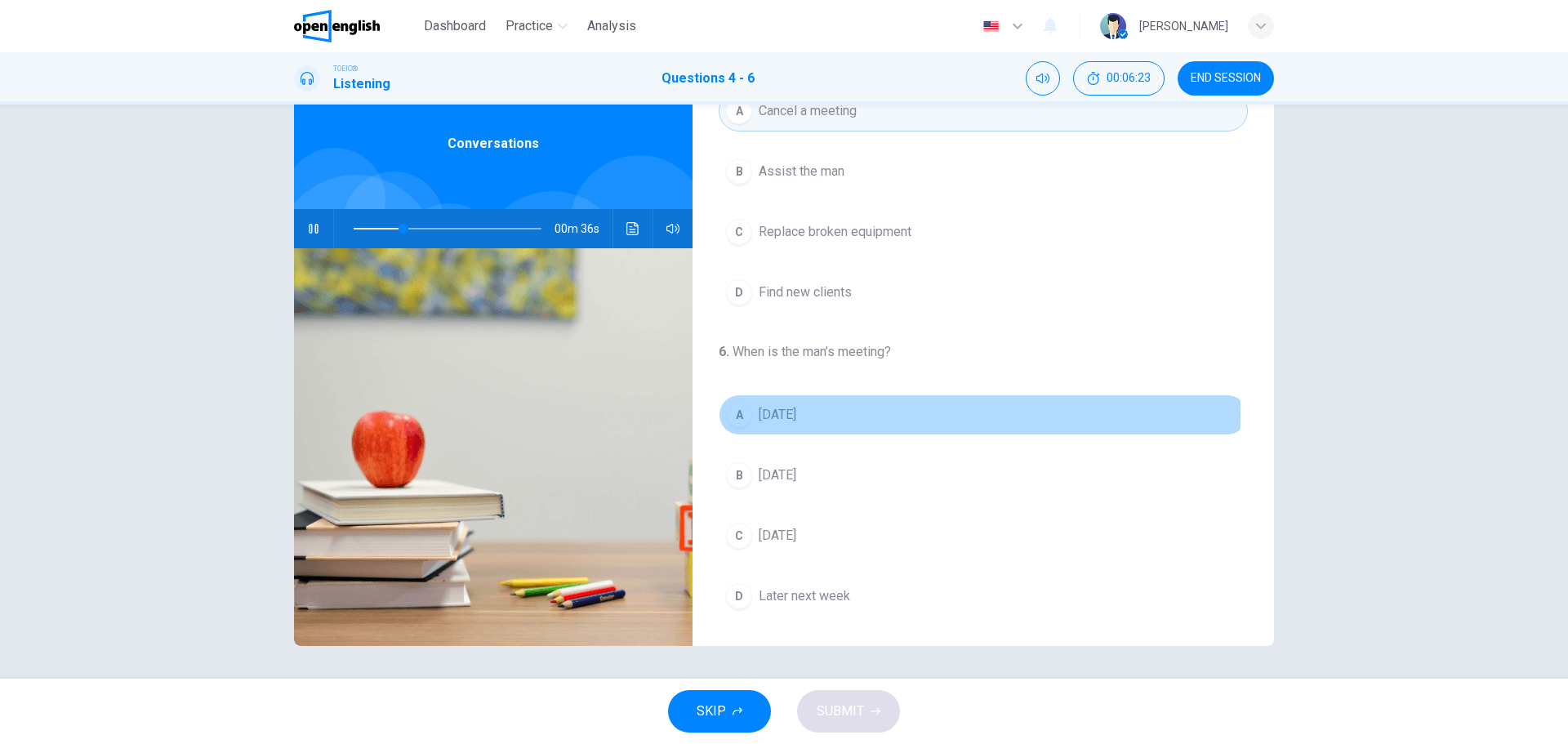
click at [734, 412] on div "A" at bounding box center [739, 414] width 26 height 26
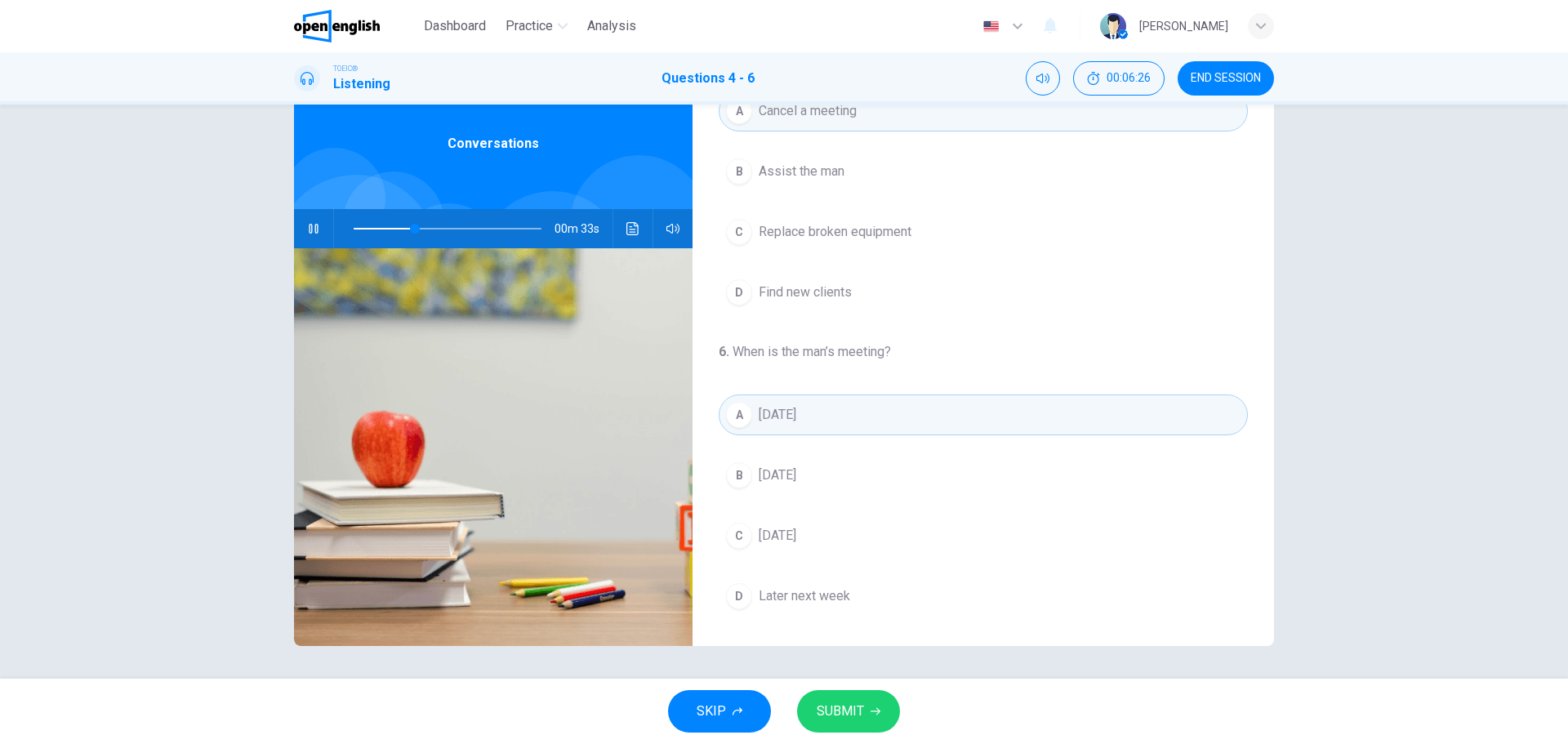
click at [841, 698] on button "SUBMIT" at bounding box center [849, 712] width 103 height 42
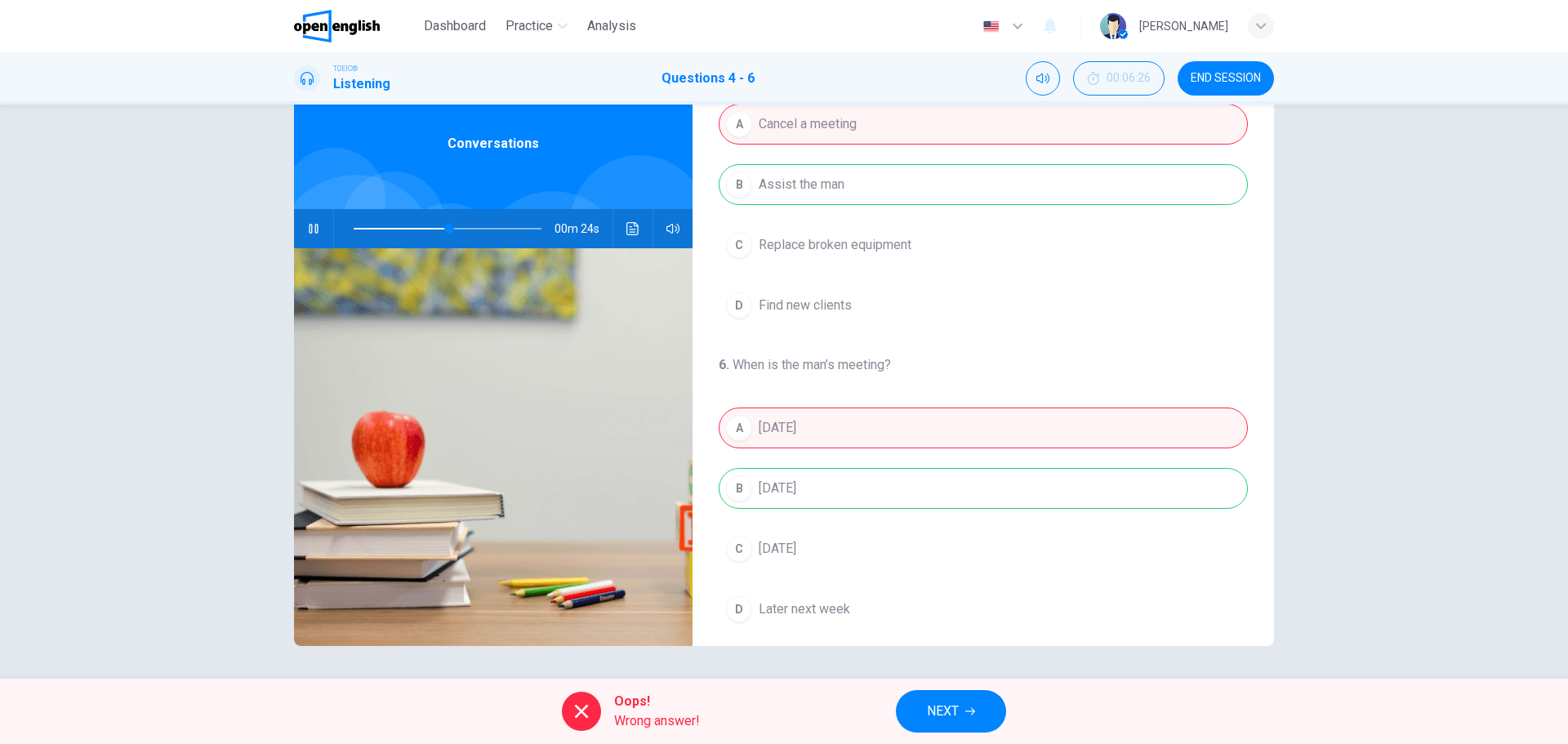
scroll to position [373, 0]
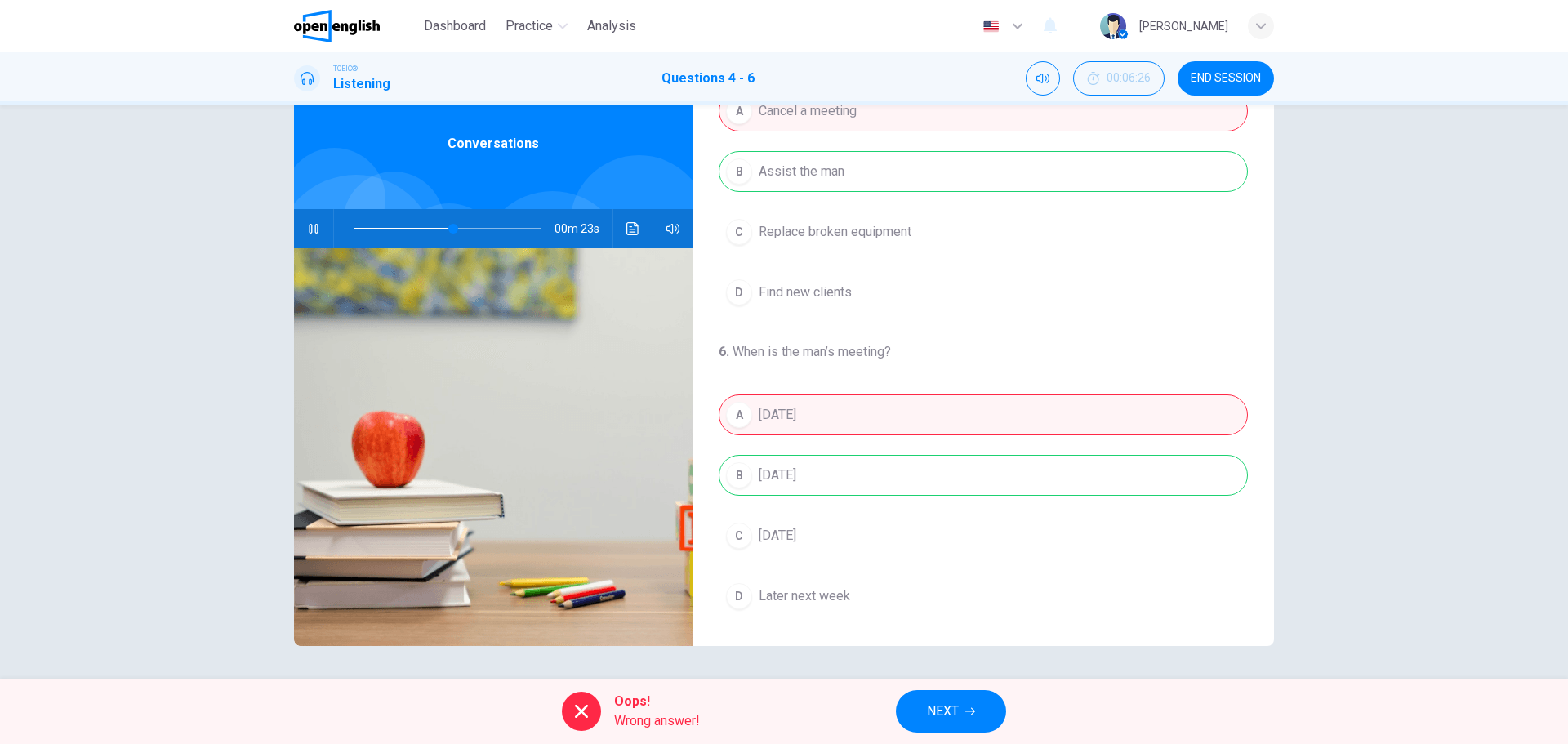
type input "**"
click at [947, 706] on span "NEXT" at bounding box center [943, 711] width 32 height 22
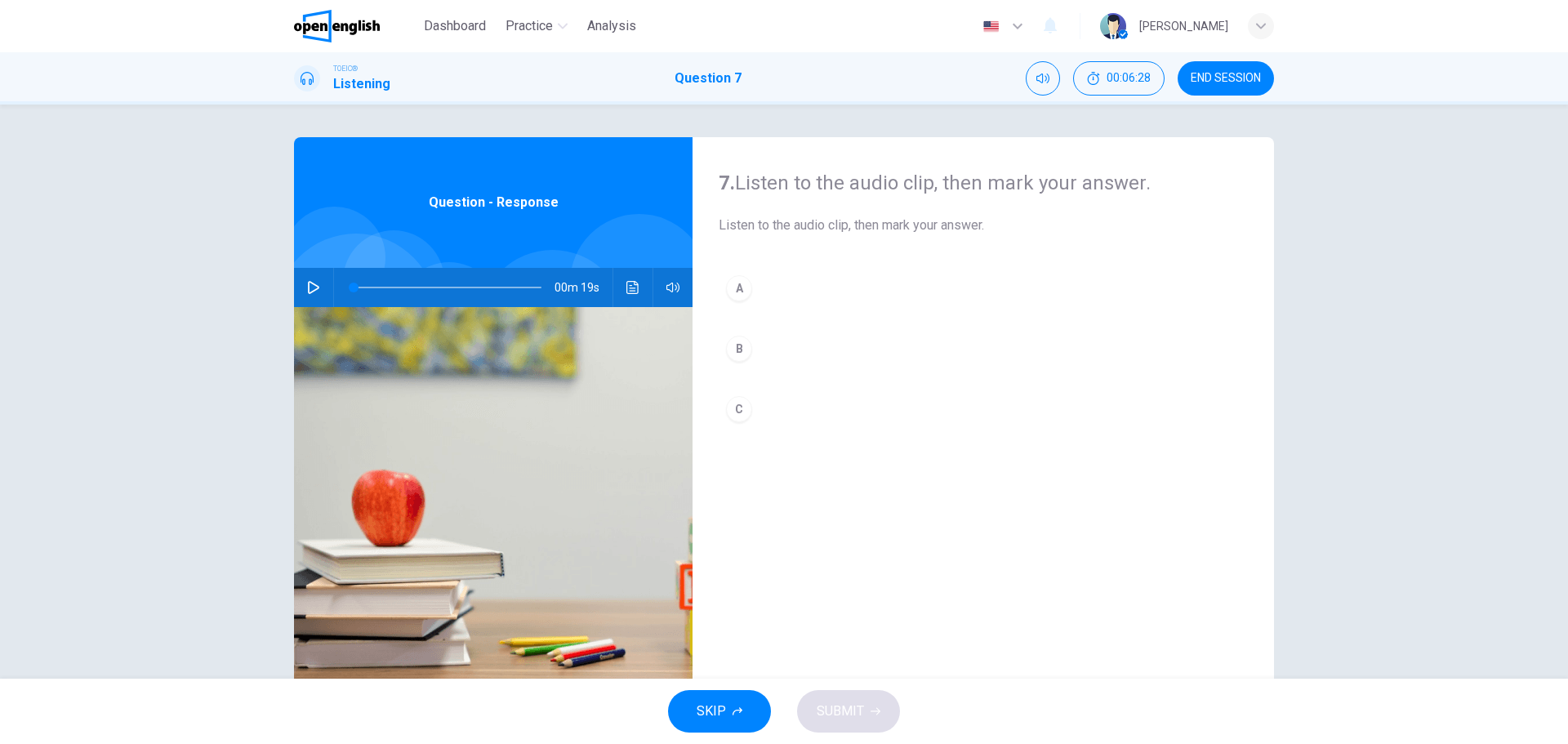
click at [307, 283] on icon "button" at bounding box center [314, 287] width 13 height 13
type input "*"
type input "***"
click at [670, 322] on span at bounding box center [669, 320] width 61 height 22
type input "*"
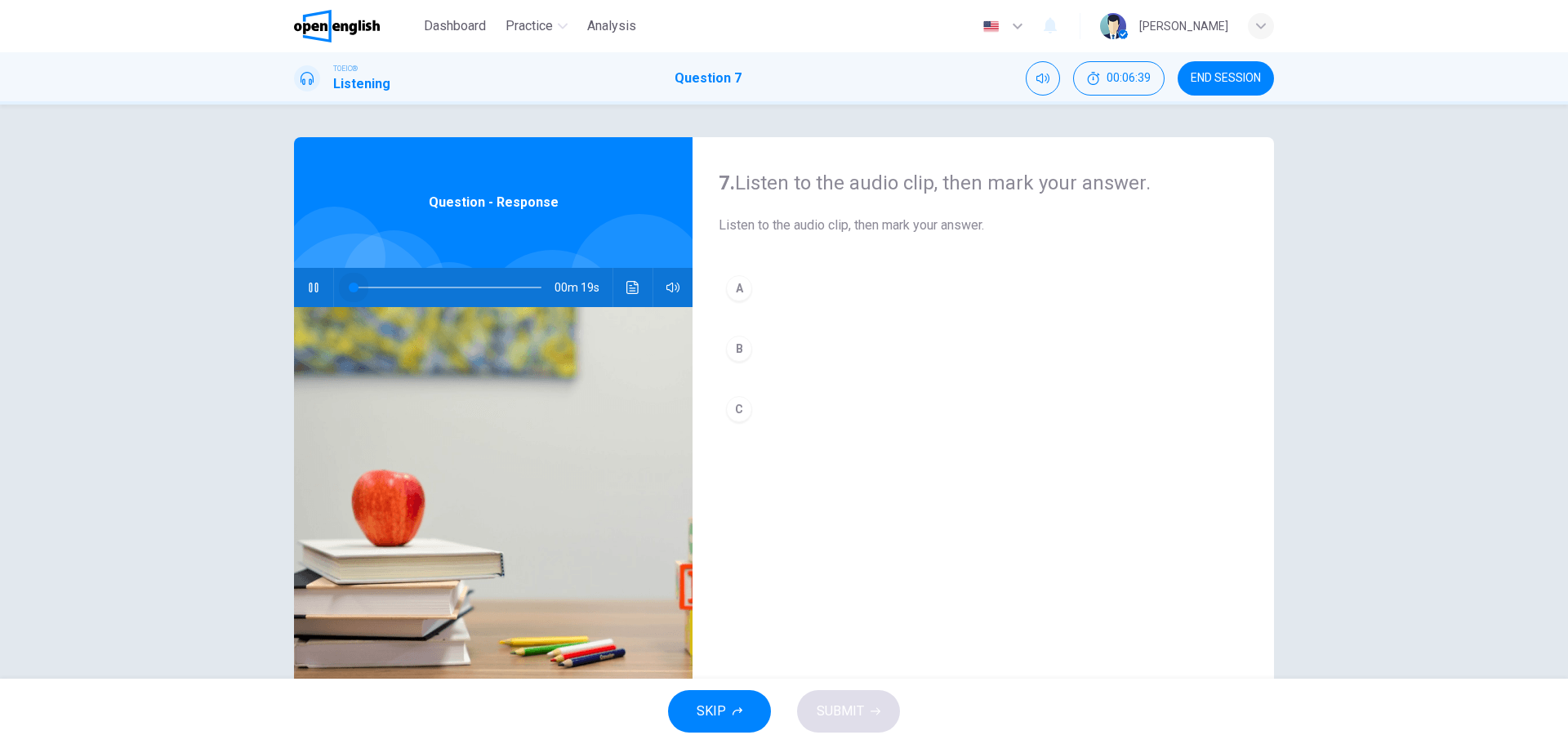
drag, startPoint x: 442, startPoint y: 288, endPoint x: 330, endPoint y: 287, distance: 112.0
click at [334, 287] on div at bounding box center [444, 287] width 221 height 39
click at [666, 280] on button "button" at bounding box center [672, 287] width 26 height 39
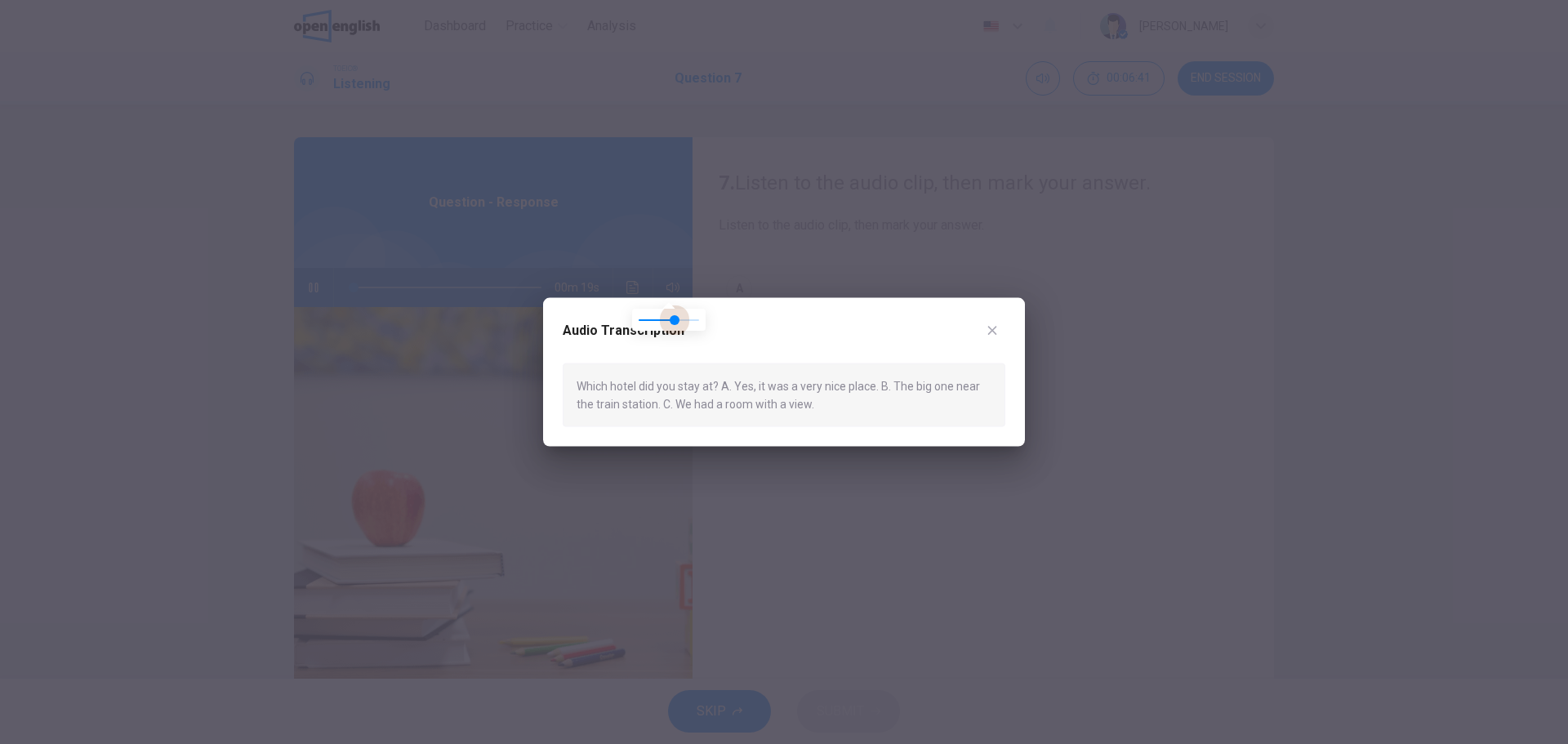
type input "***"
drag, startPoint x: 677, startPoint y: 319, endPoint x: 691, endPoint y: 319, distance: 14.0
click at [691, 319] on body "This site uses cookies, as explained in our Privacy Policy . If you agree to th…" at bounding box center [784, 372] width 1568 height 744
click at [987, 336] on icon "button" at bounding box center [993, 330] width 13 height 13
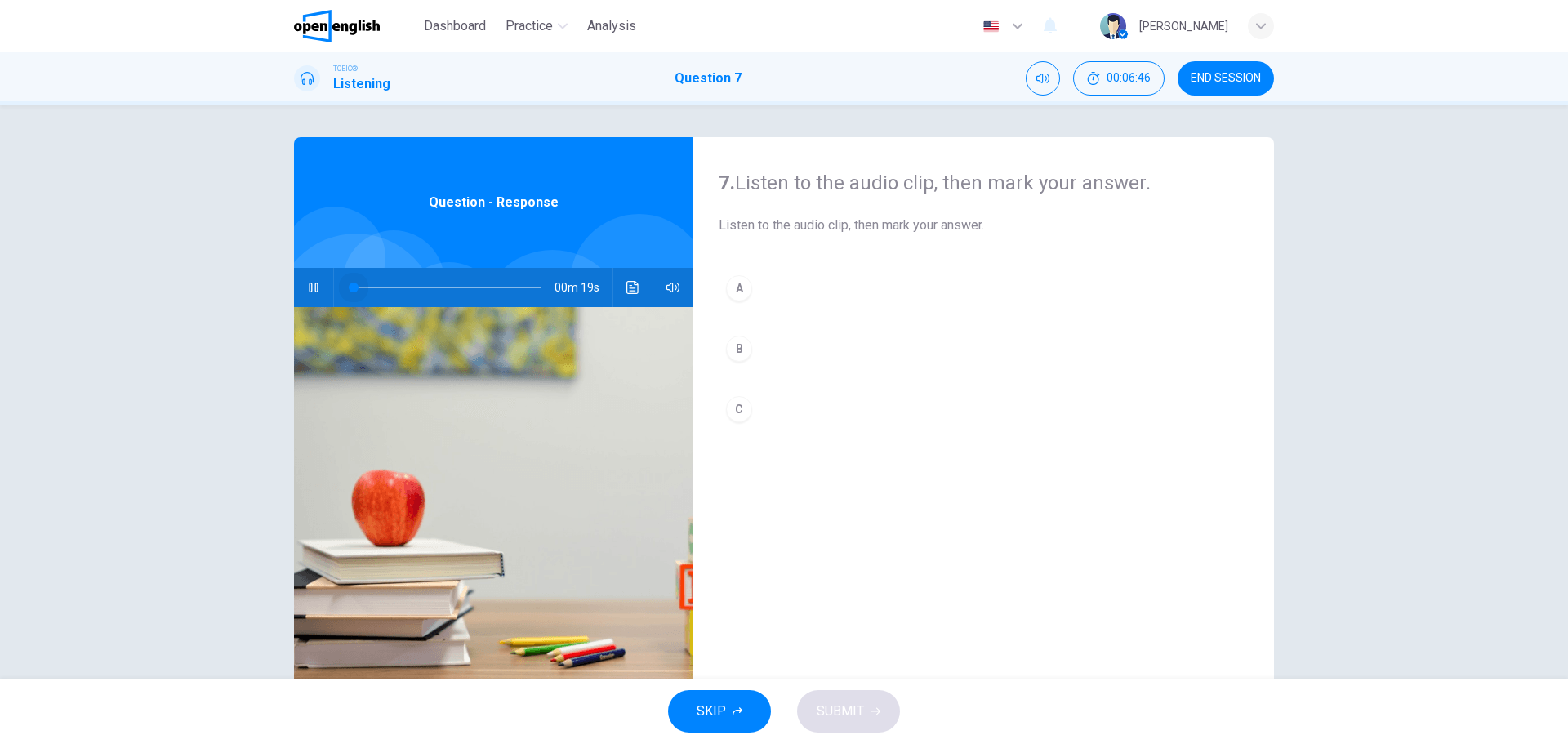
drag, startPoint x: 378, startPoint y: 286, endPoint x: 343, endPoint y: 285, distance: 35.0
click at [349, 285] on span at bounding box center [354, 287] width 10 height 10
click at [734, 404] on div "C" at bounding box center [739, 409] width 26 height 26
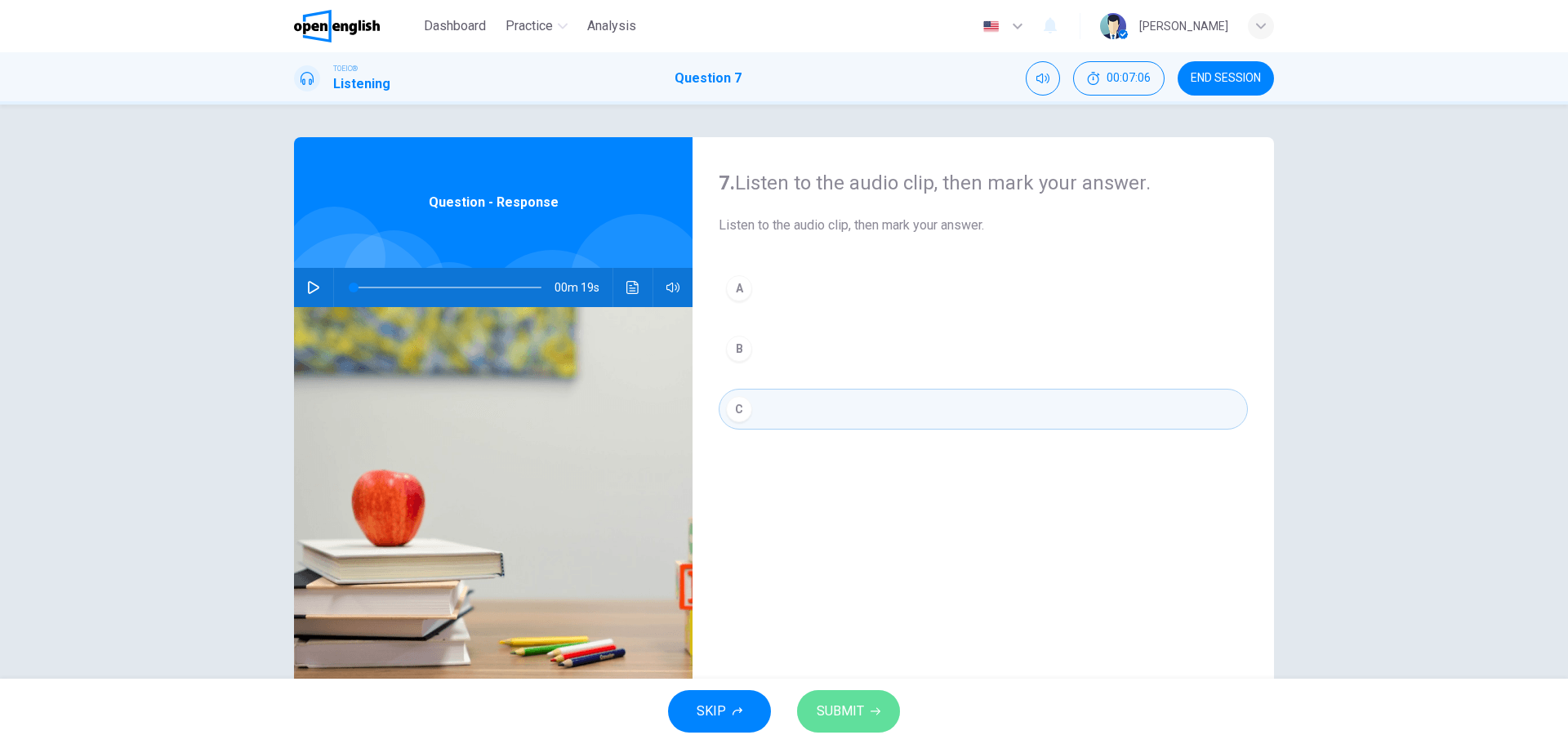
click at [859, 704] on span "SUBMIT" at bounding box center [840, 711] width 47 height 22
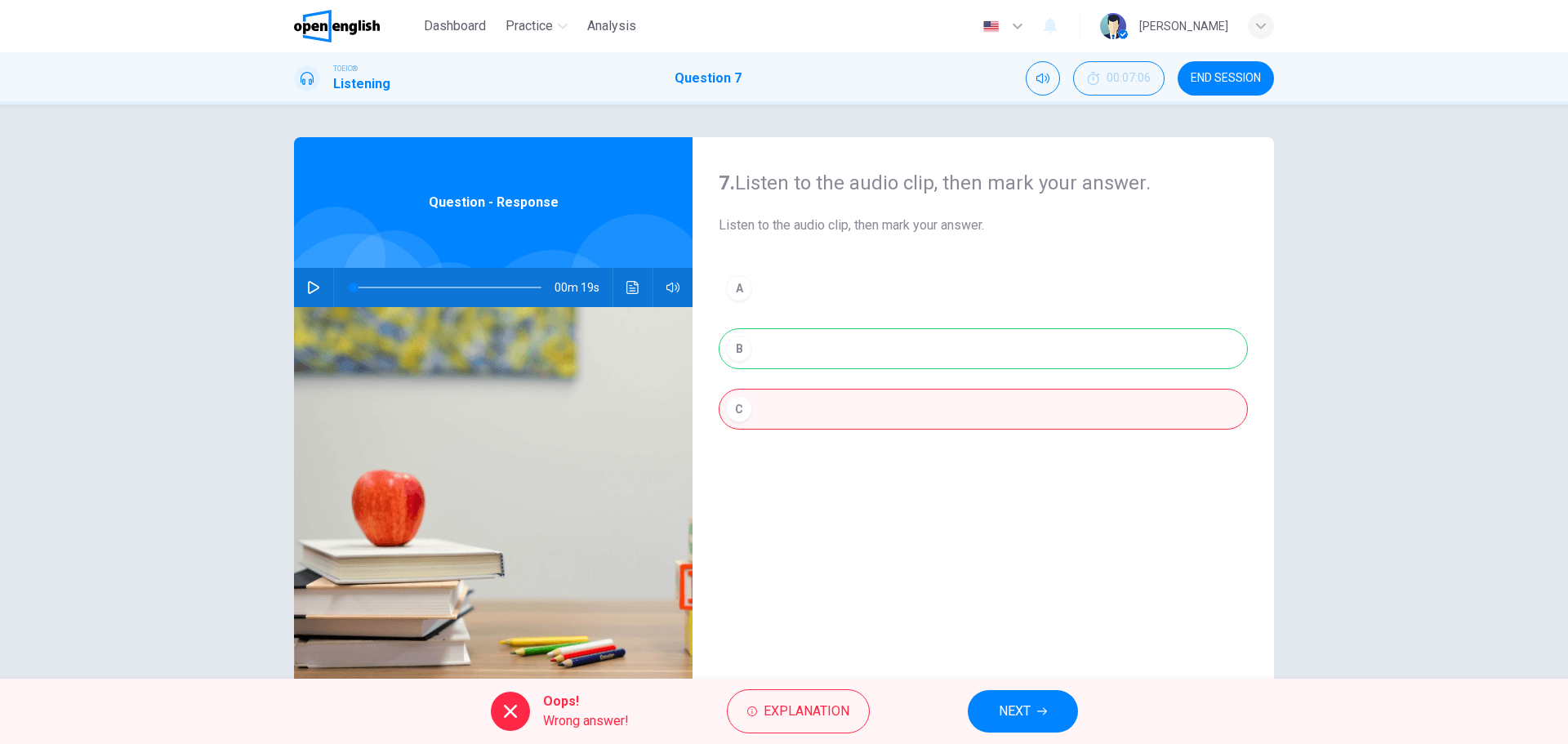
click at [310, 287] on icon "button" at bounding box center [314, 287] width 13 height 13
click at [789, 713] on span "Explanation" at bounding box center [806, 711] width 86 height 22
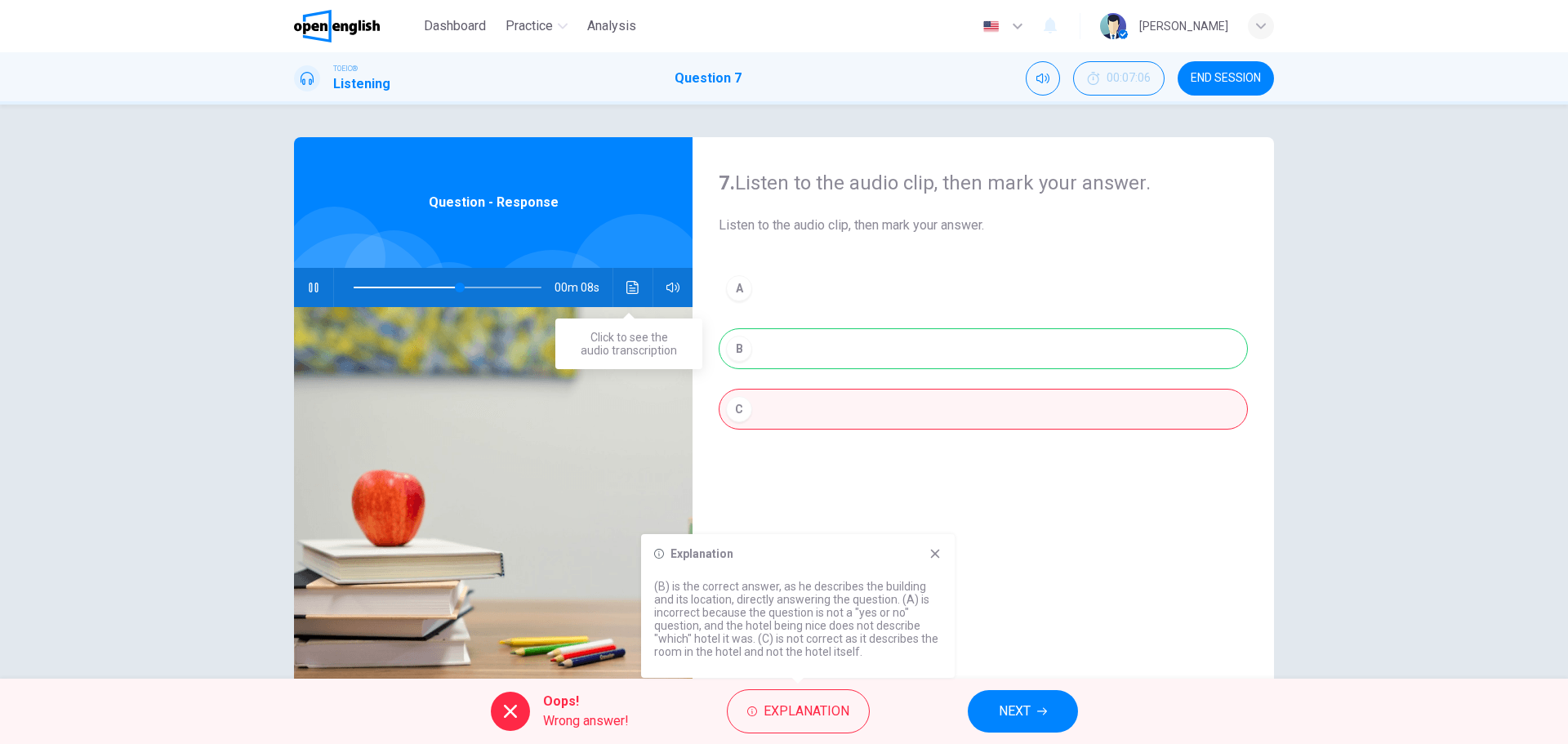
click at [627, 287] on icon "Click to see the audio transcription" at bounding box center [633, 287] width 13 height 13
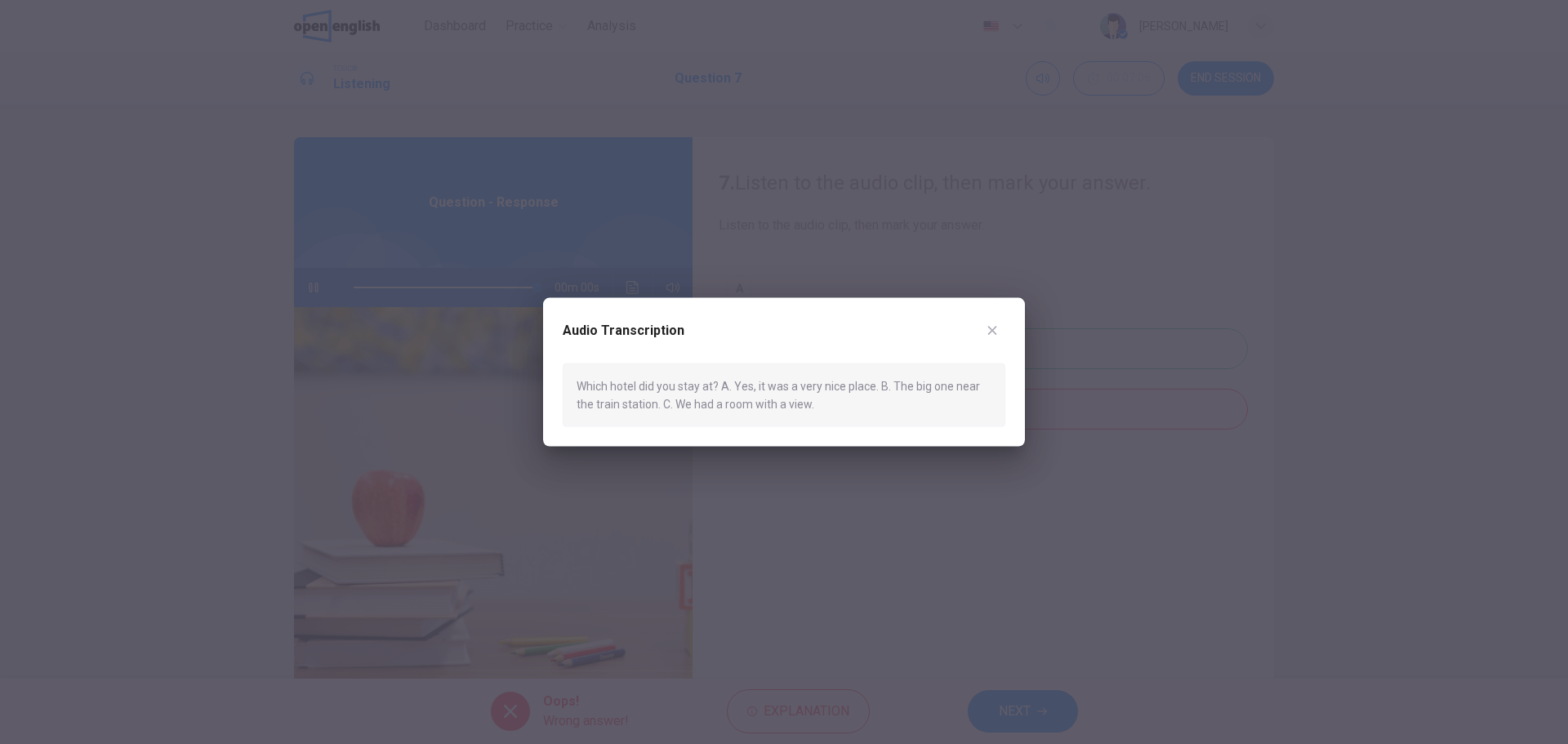
type input "*"
drag, startPoint x: 985, startPoint y: 325, endPoint x: 977, endPoint y: 327, distance: 8.2
click at [984, 325] on button "button" at bounding box center [992, 329] width 26 height 26
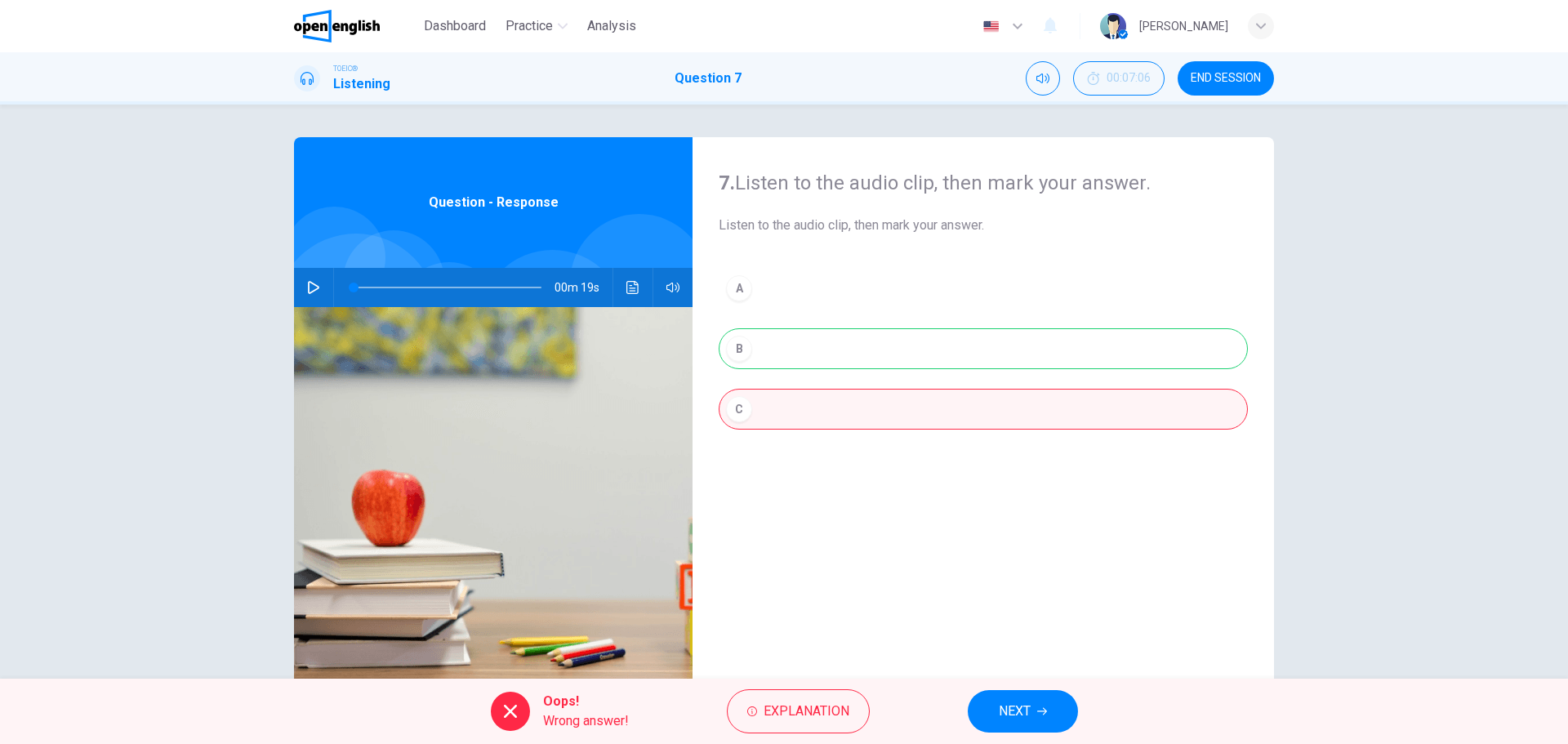
click at [1023, 706] on span "NEXT" at bounding box center [1014, 711] width 32 height 22
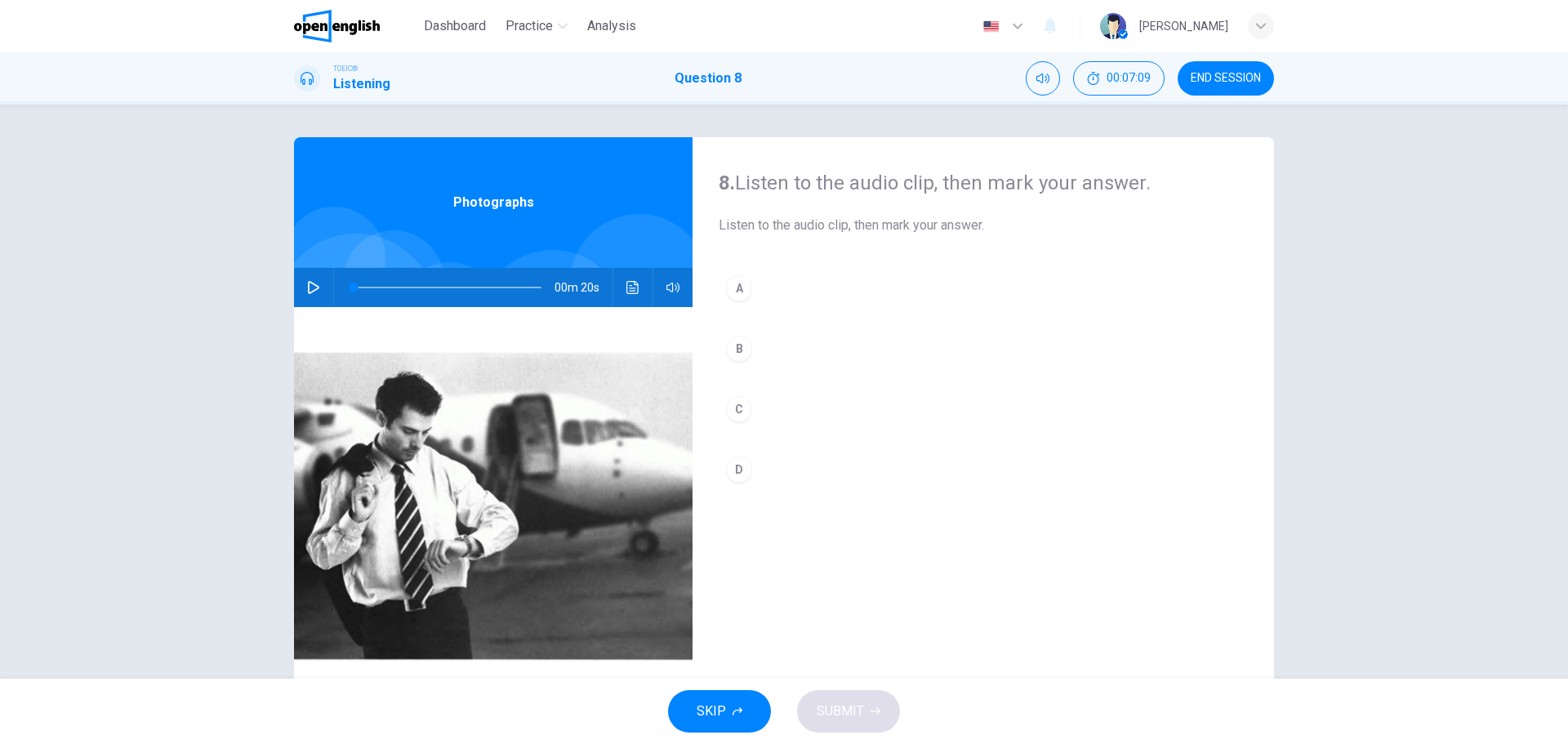
click at [308, 285] on icon "button" at bounding box center [314, 287] width 12 height 13
type input "*"
click at [730, 292] on div "A" at bounding box center [739, 287] width 26 height 26
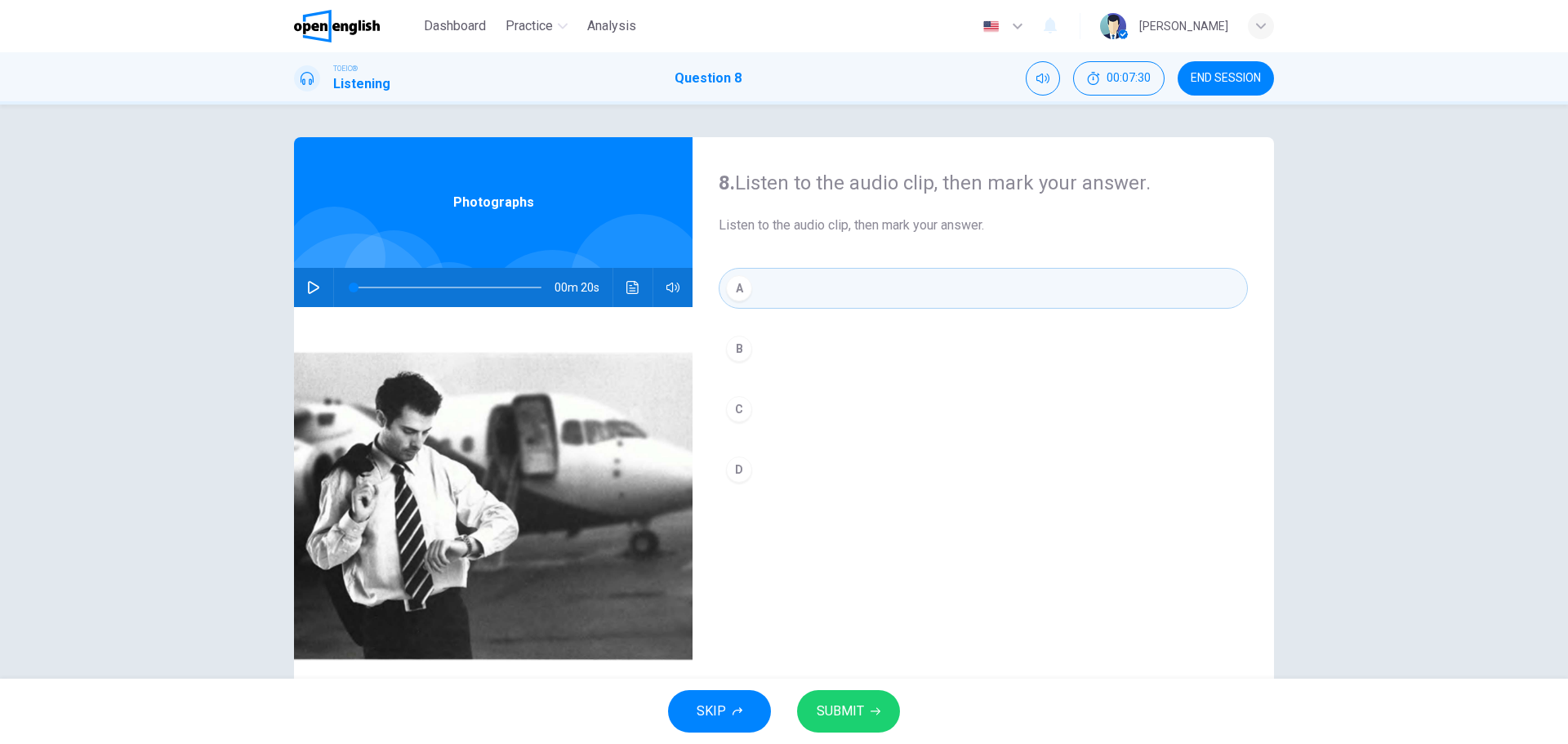
click at [843, 705] on span "SUBMIT" at bounding box center [840, 711] width 47 height 22
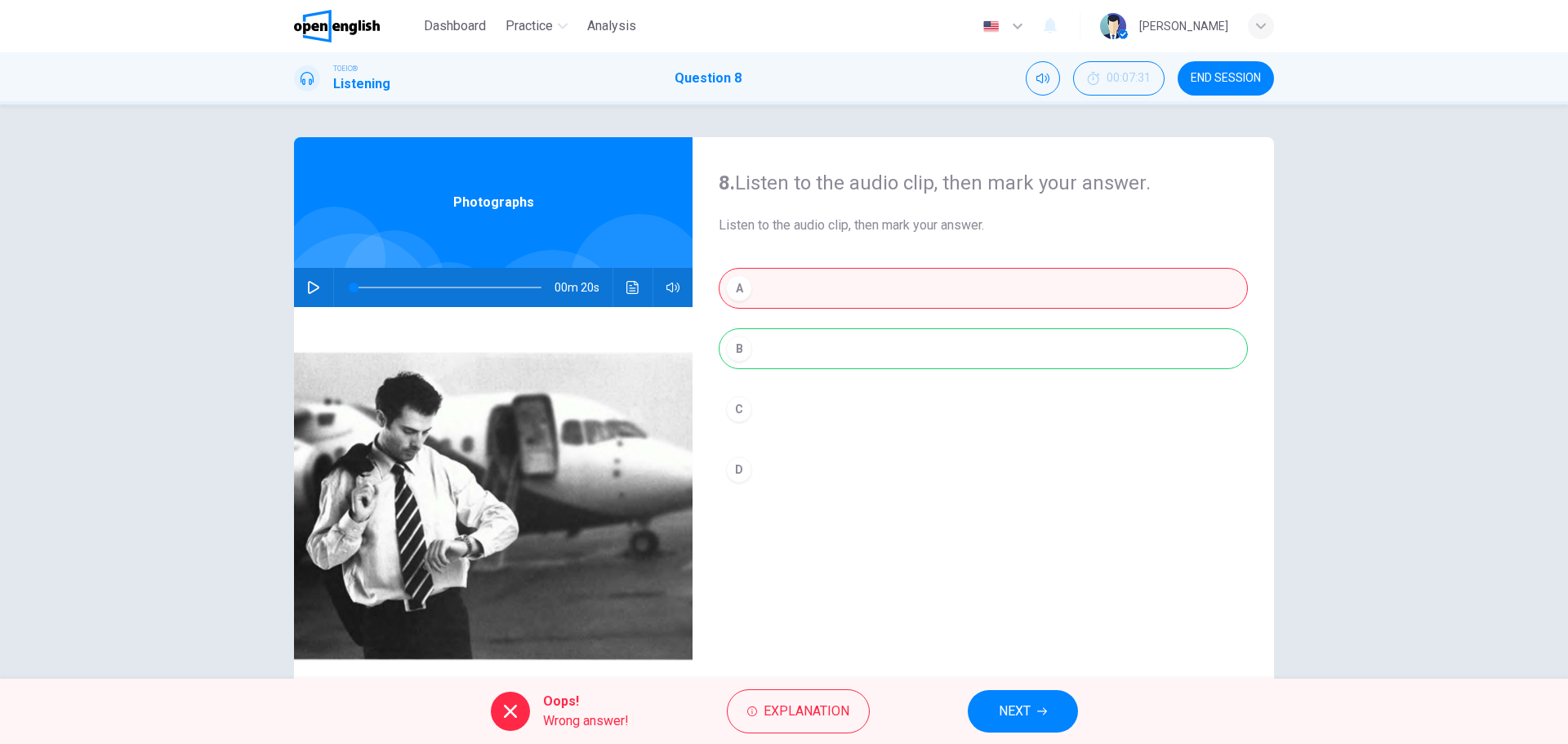
click at [626, 289] on icon "Click to see the audio transcription" at bounding box center [633, 287] width 13 height 13
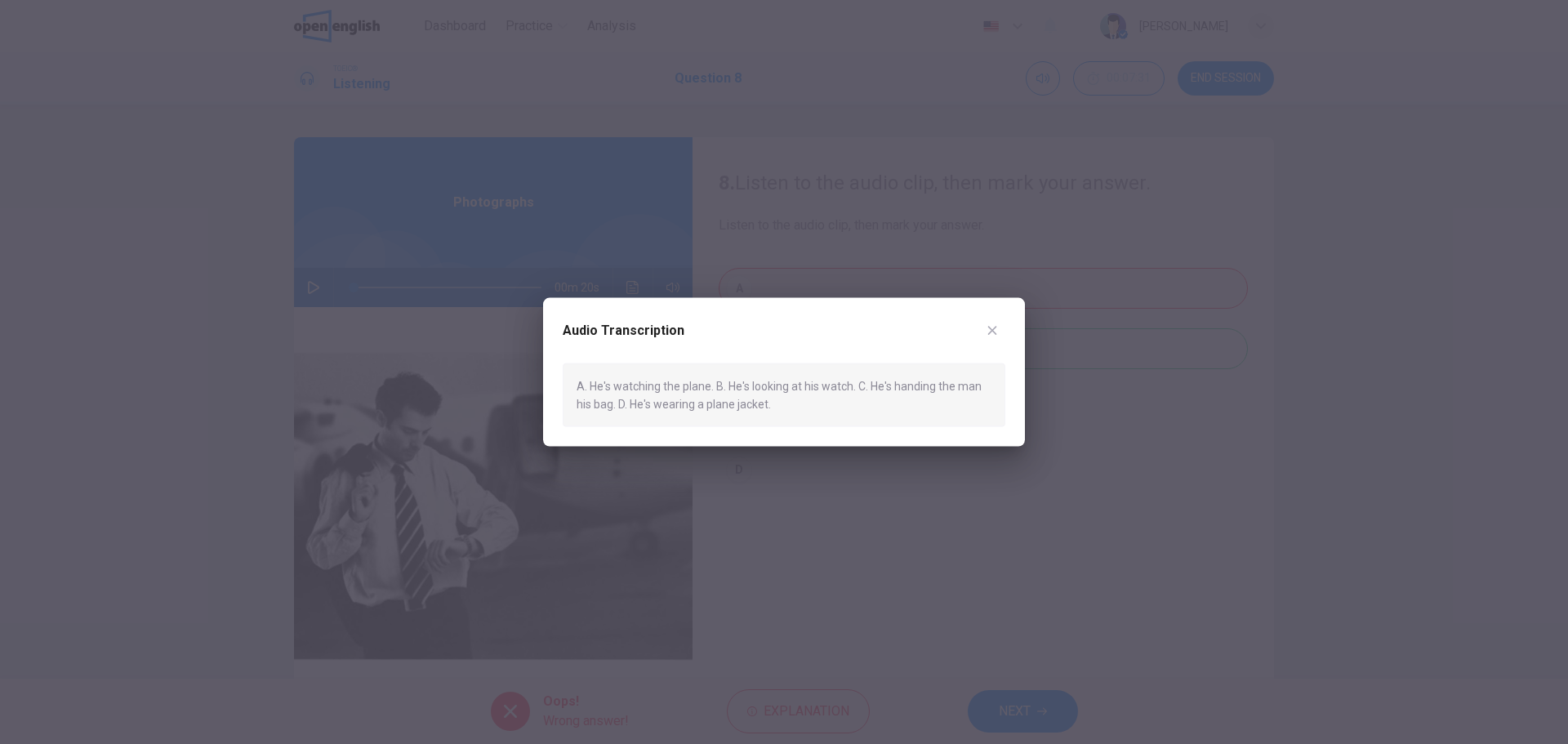
click at [997, 335] on icon "button" at bounding box center [993, 330] width 13 height 13
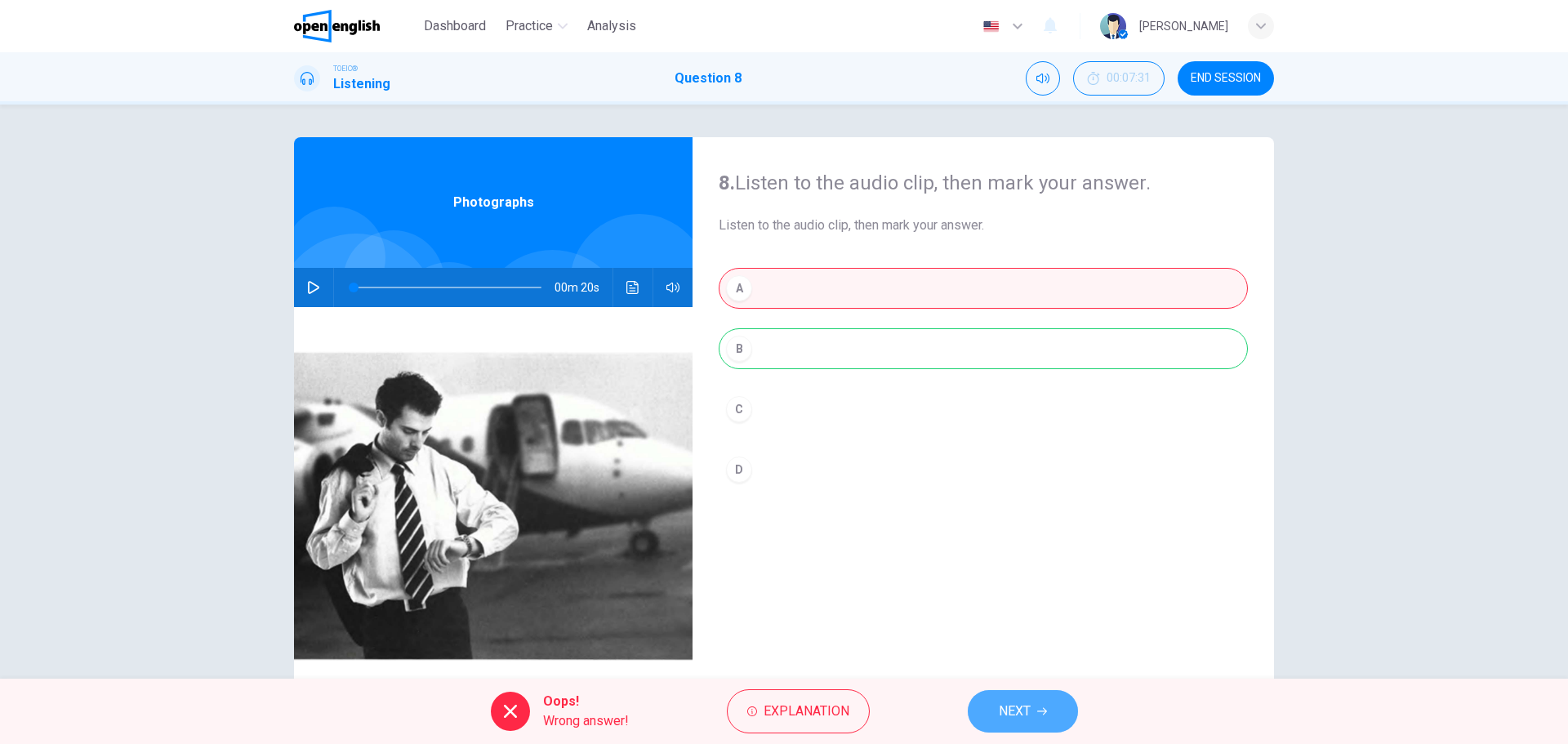
click at [1026, 701] on span "NEXT" at bounding box center [1014, 711] width 32 height 22
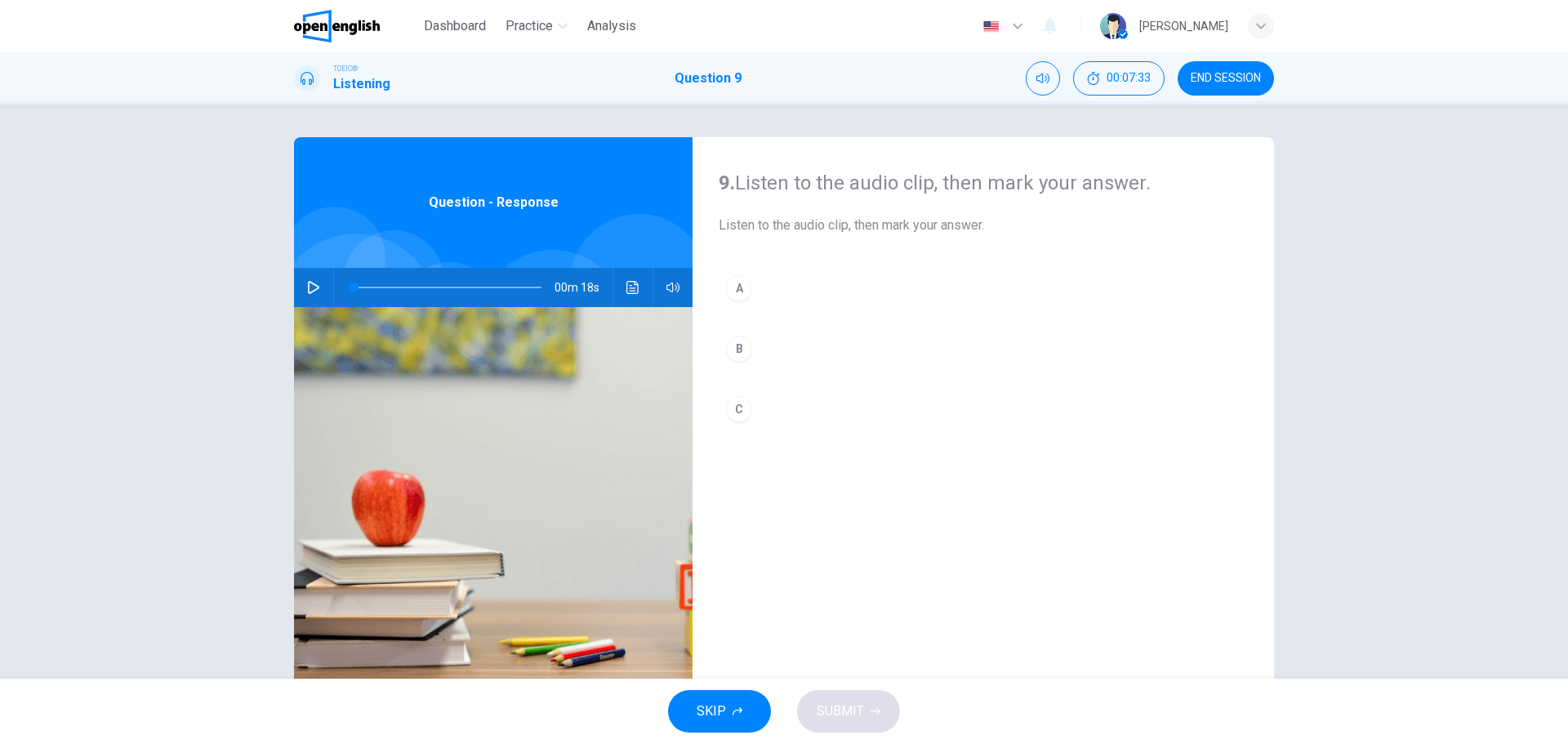
click at [307, 285] on icon "button" at bounding box center [314, 287] width 13 height 13
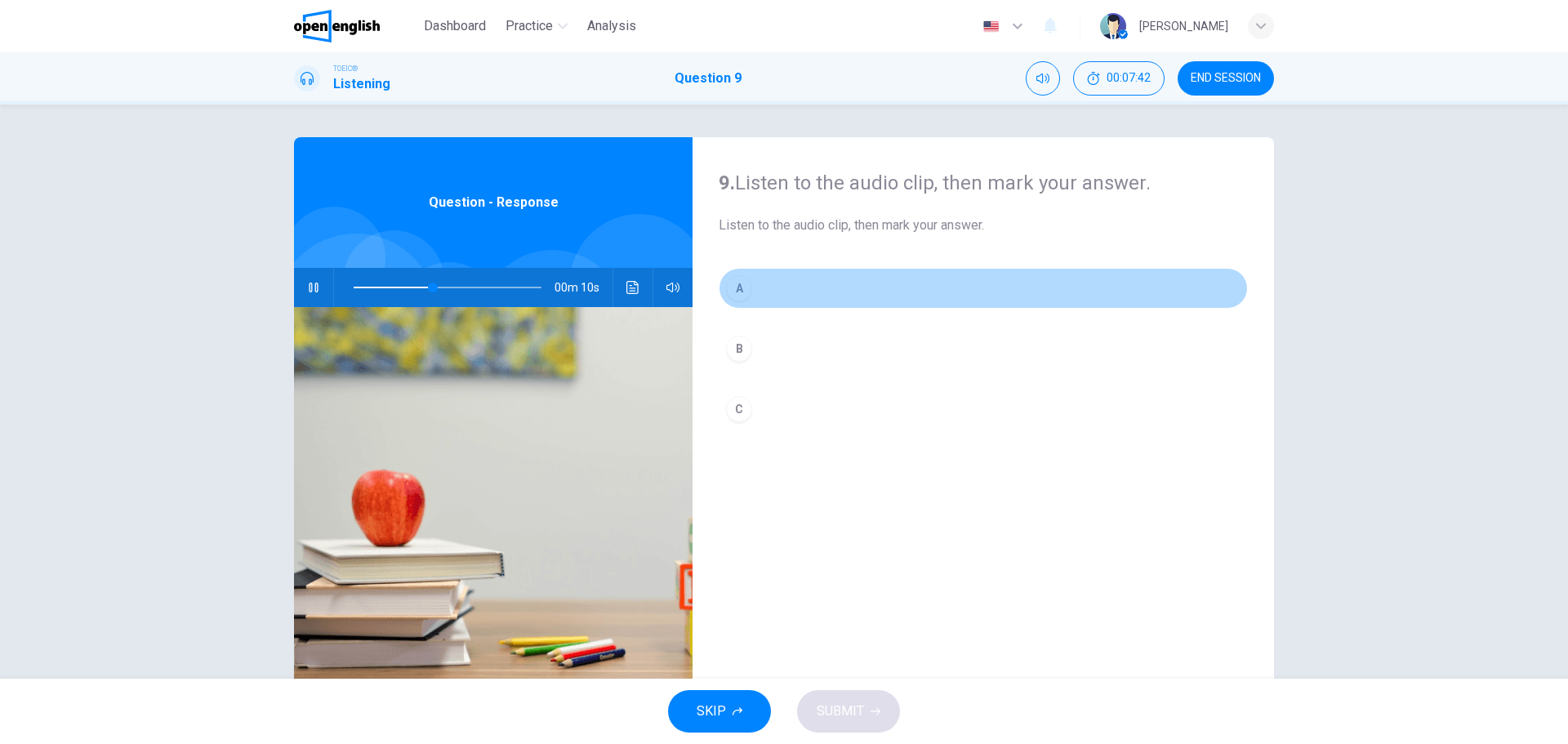
click at [734, 284] on div "A" at bounding box center [739, 287] width 26 height 26
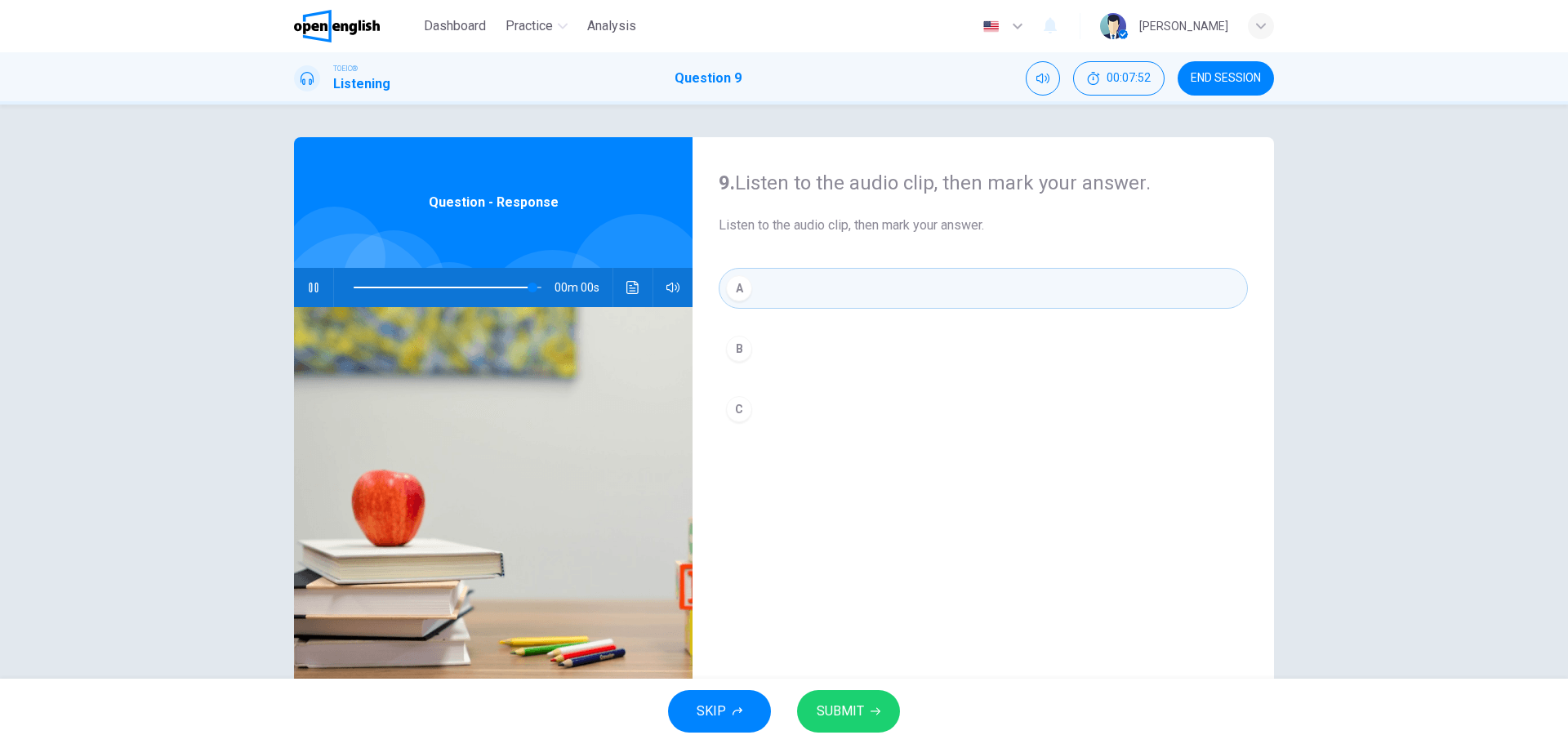
type input "*"
click at [843, 702] on span "SUBMIT" at bounding box center [840, 711] width 47 height 22
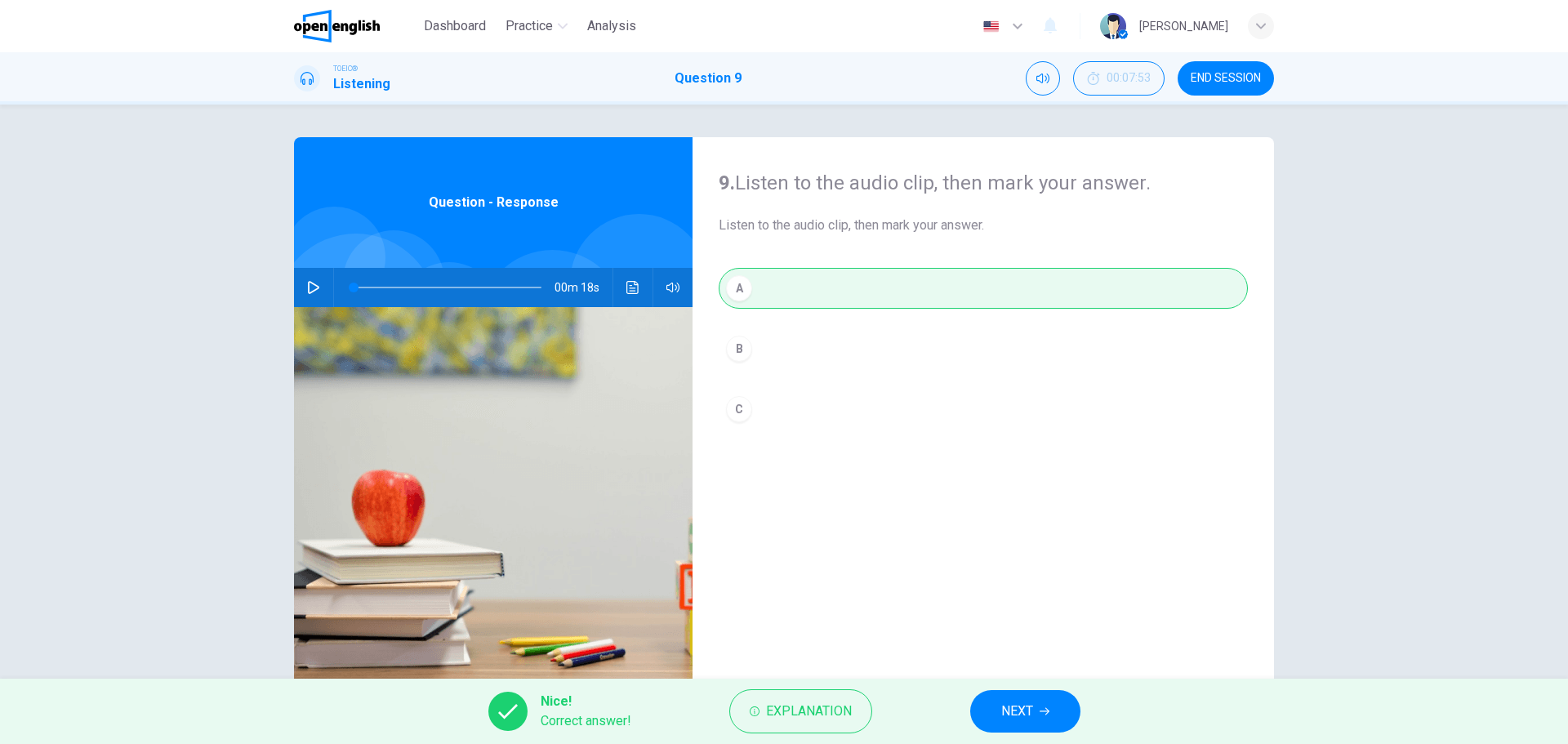
click at [1004, 704] on span "NEXT" at bounding box center [1017, 711] width 32 height 22
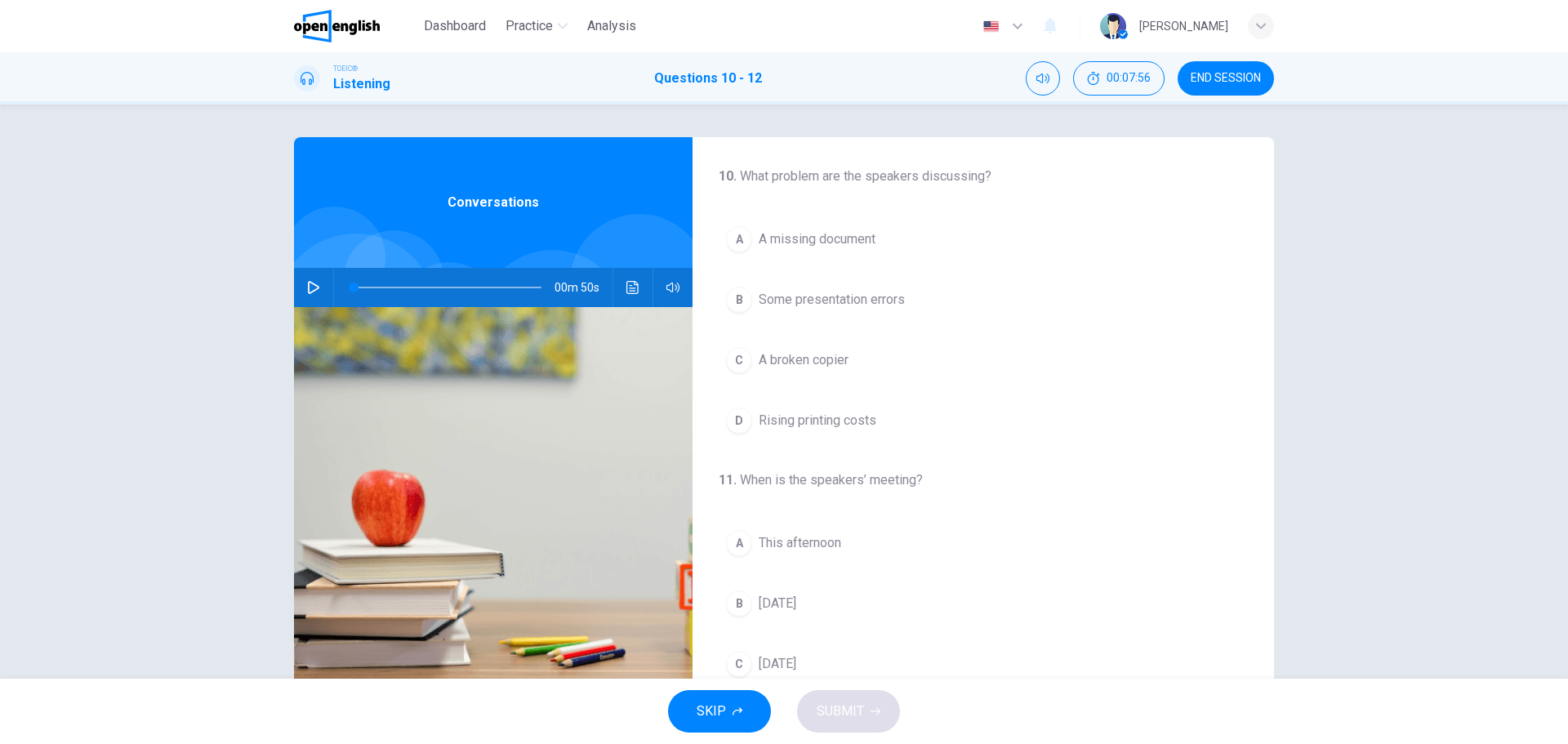
click at [307, 283] on icon "button" at bounding box center [314, 287] width 13 height 13
drag, startPoint x: 433, startPoint y: 282, endPoint x: 348, endPoint y: 282, distance: 85.0
click at [349, 282] on span at bounding box center [354, 287] width 10 height 10
click at [313, 287] on icon "button" at bounding box center [314, 287] width 13 height 13
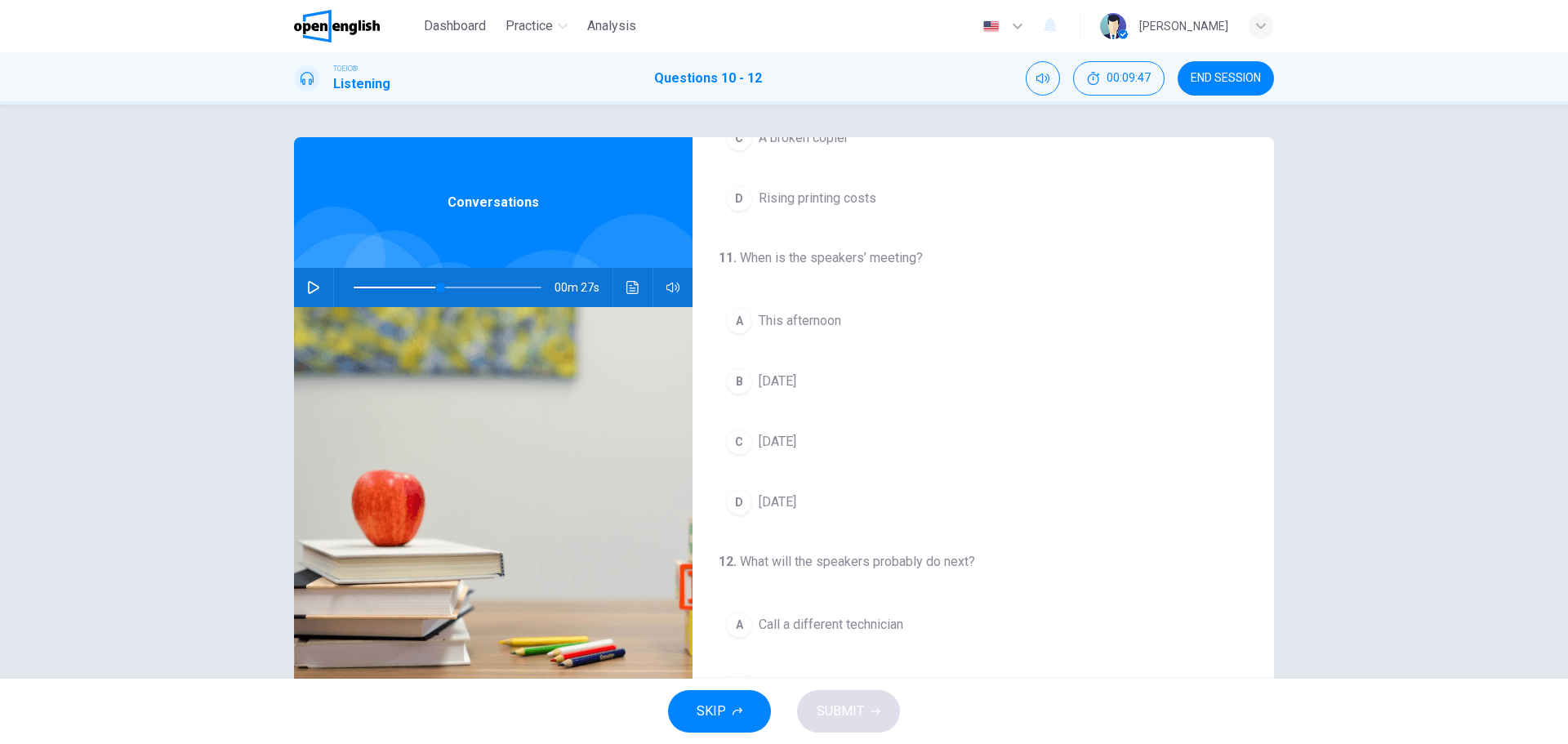
scroll to position [245, 0]
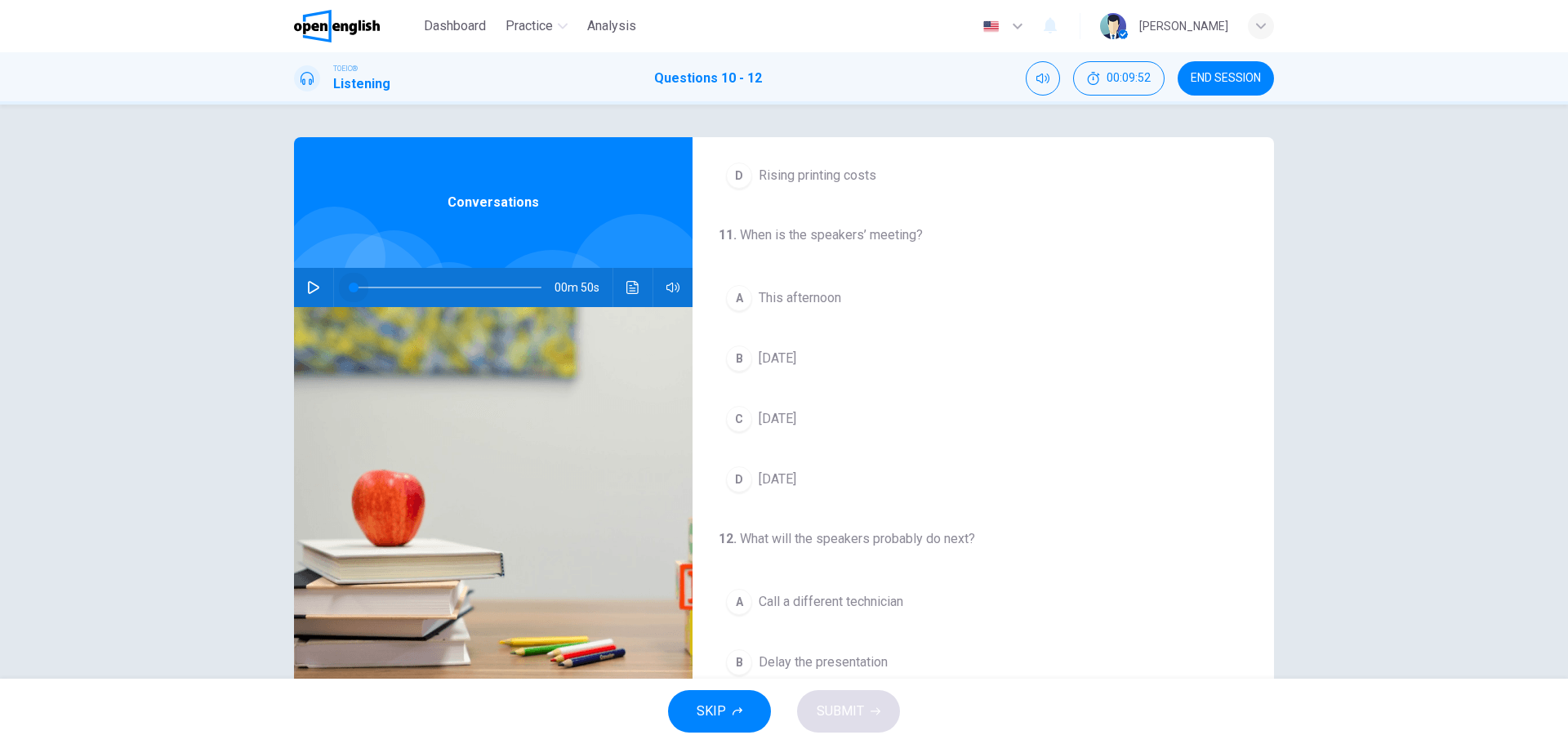
drag, startPoint x: 435, startPoint y: 286, endPoint x: 342, endPoint y: 284, distance: 93.0
click at [349, 284] on span at bounding box center [354, 287] width 10 height 10
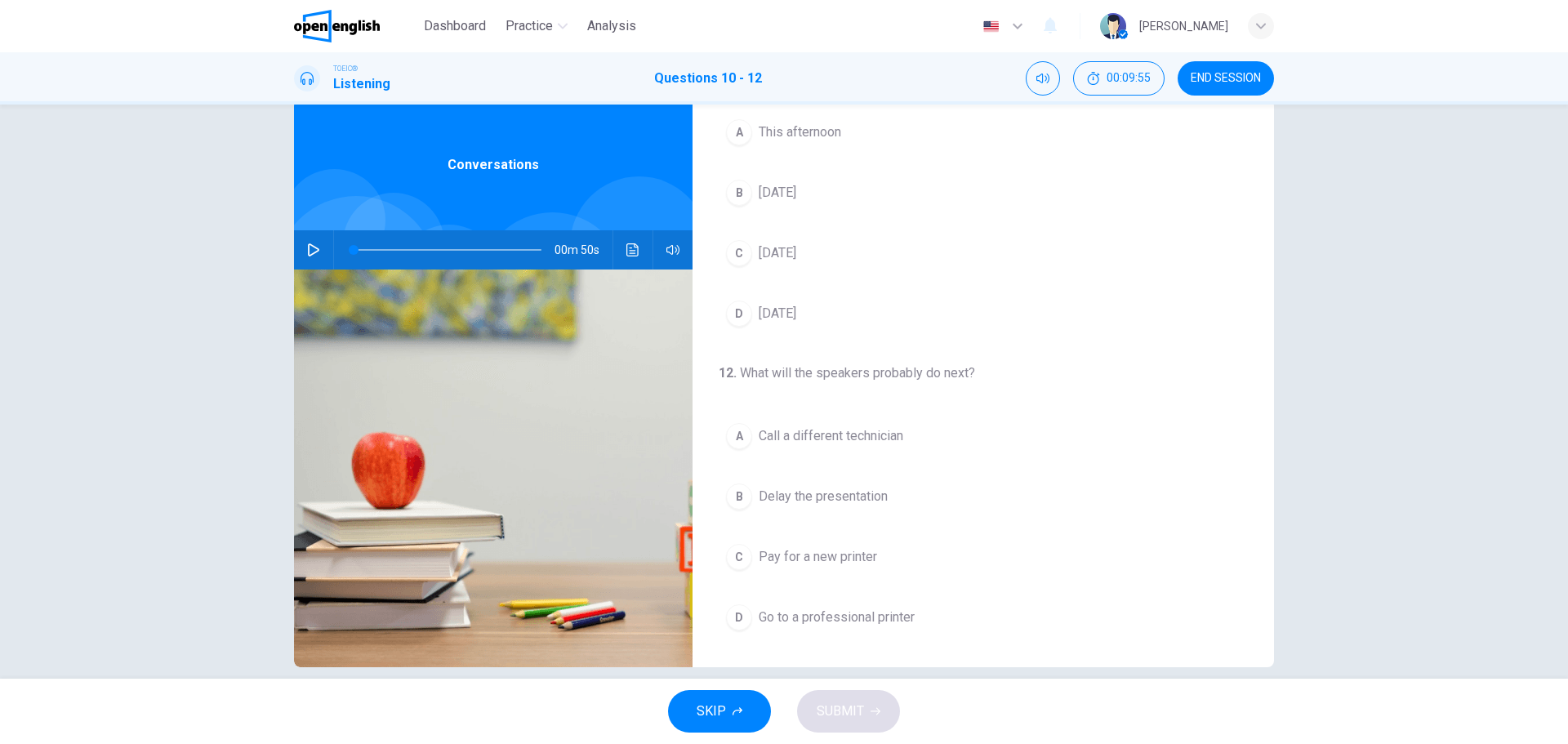
scroll to position [59, 0]
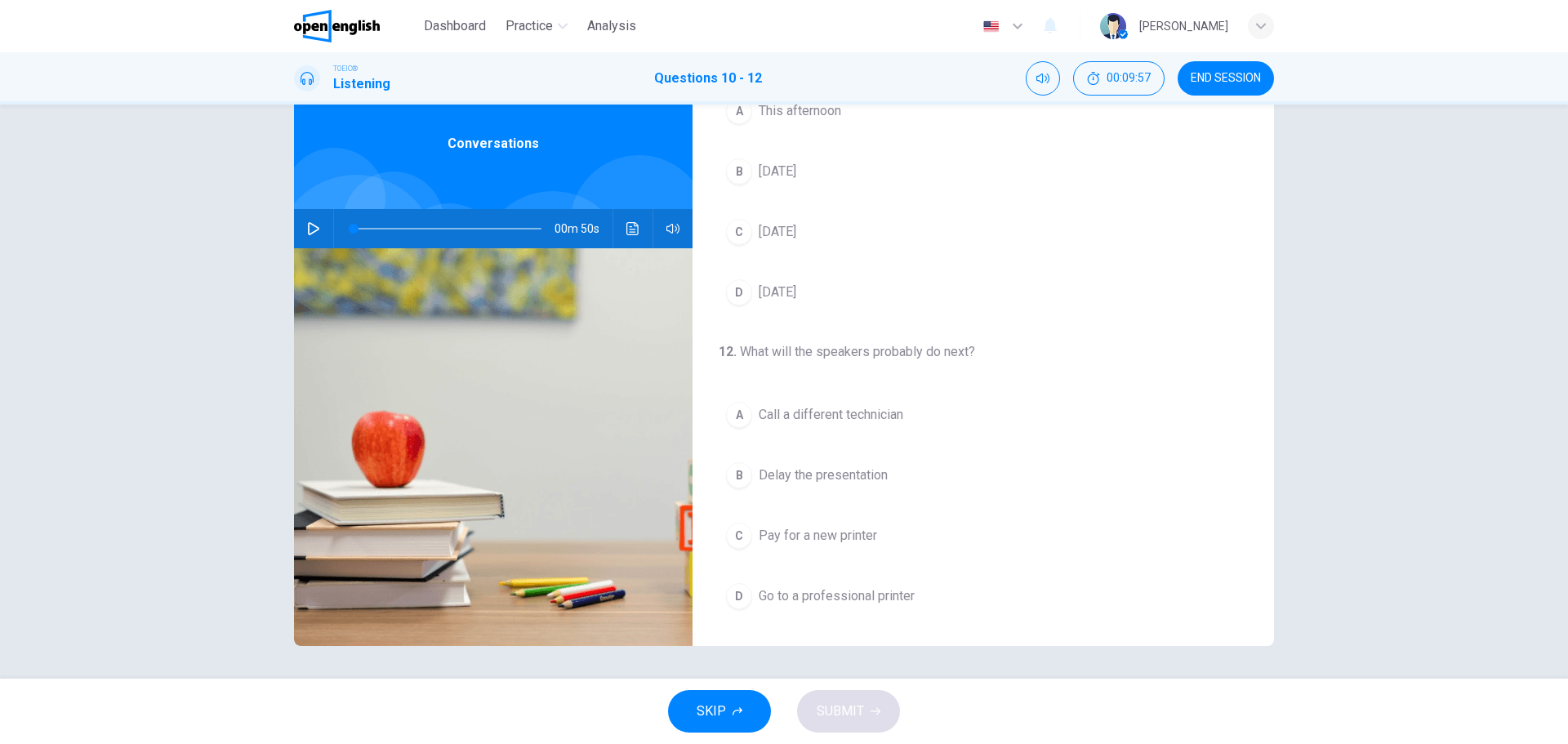
click at [313, 229] on icon "button" at bounding box center [314, 229] width 13 height 13
click at [734, 413] on div "A" at bounding box center [739, 414] width 26 height 26
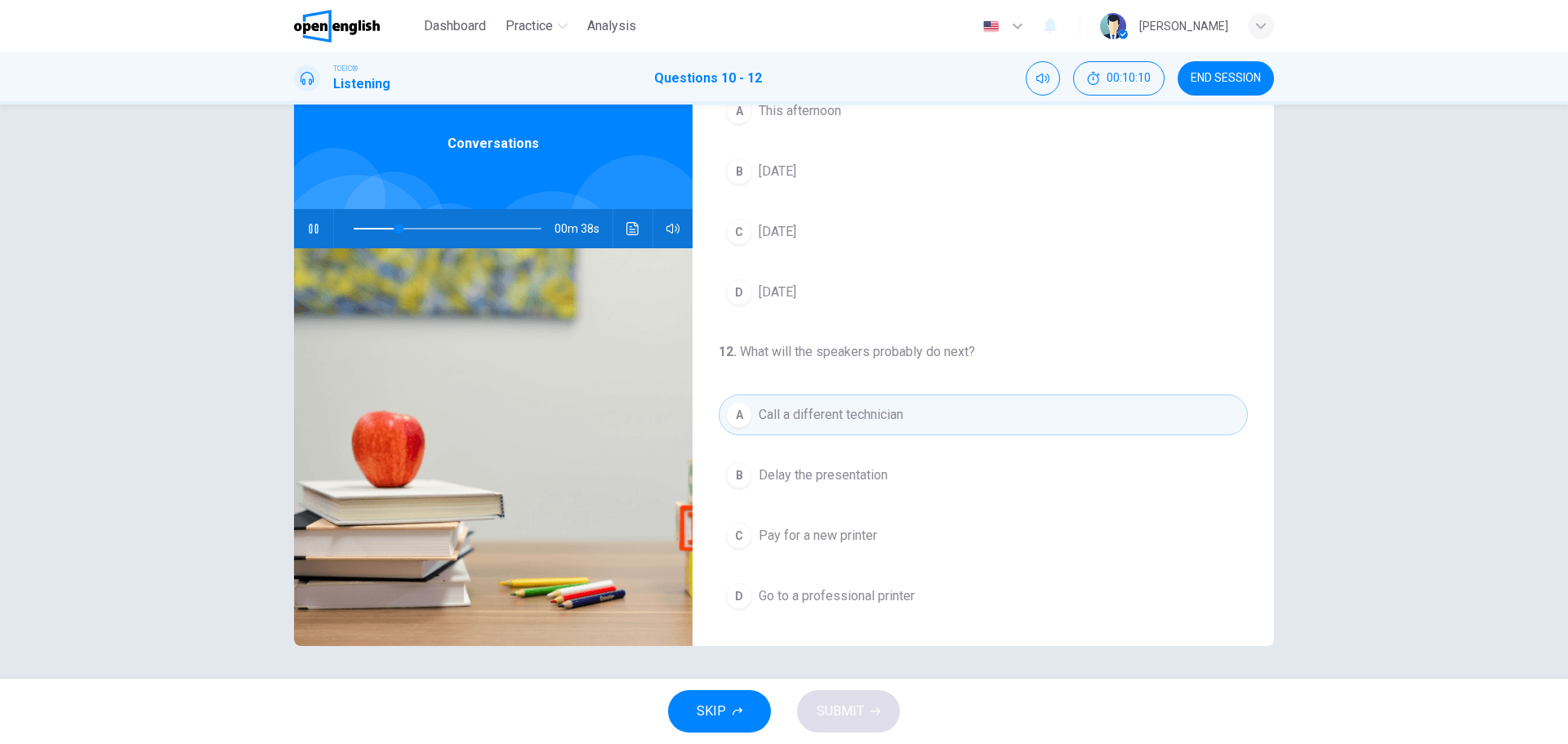
scroll to position [292, 0]
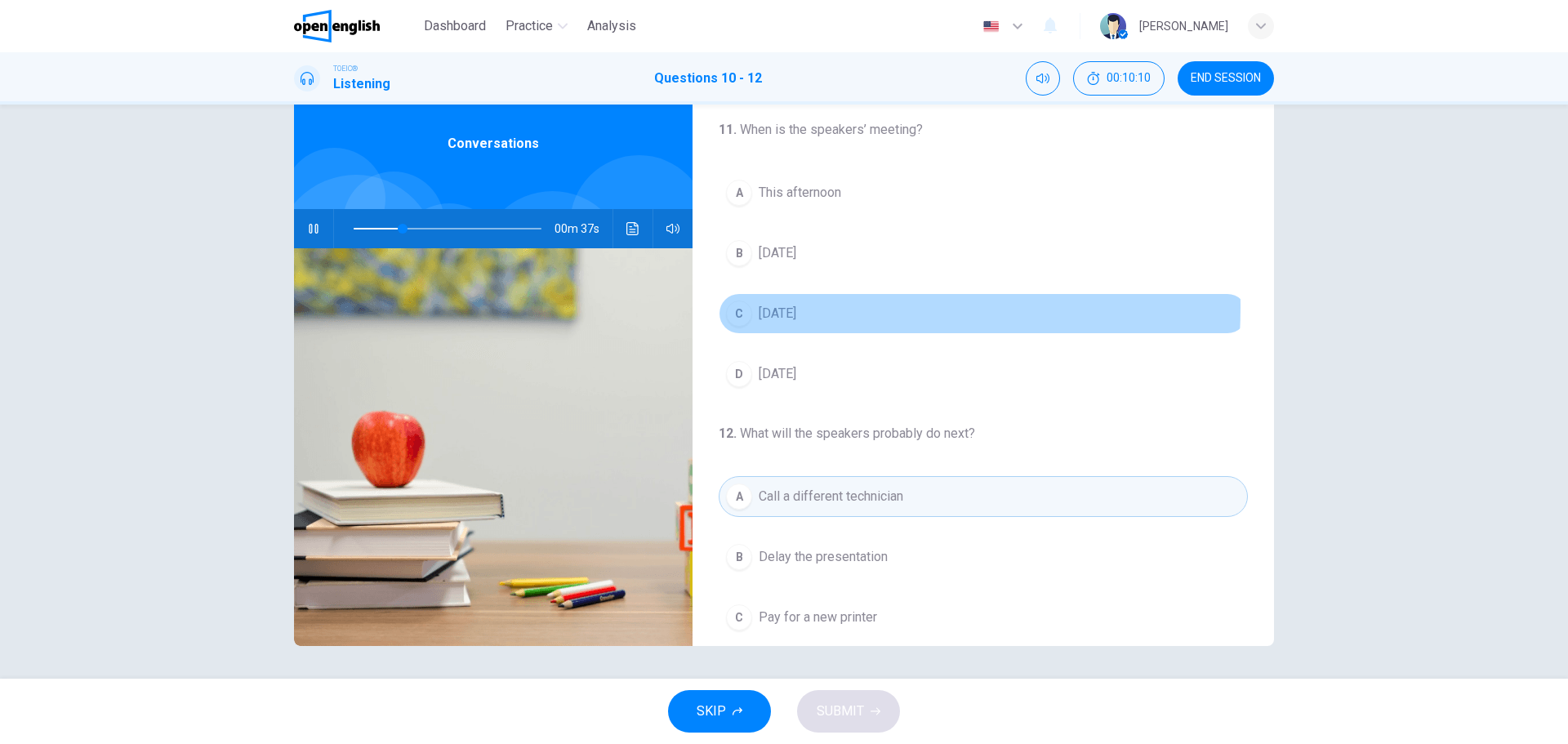
click at [732, 307] on div "C" at bounding box center [739, 313] width 26 height 26
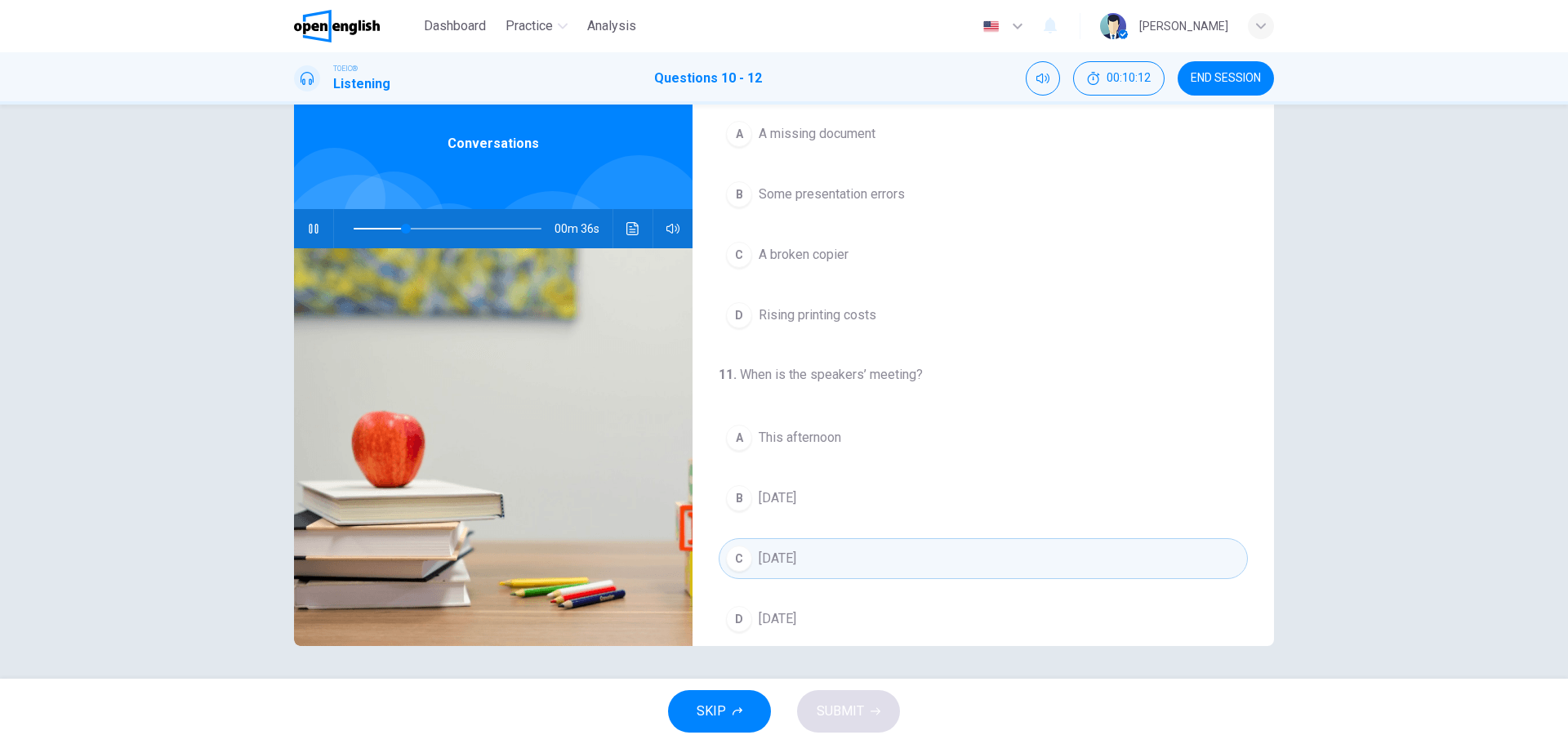
scroll to position [0, 0]
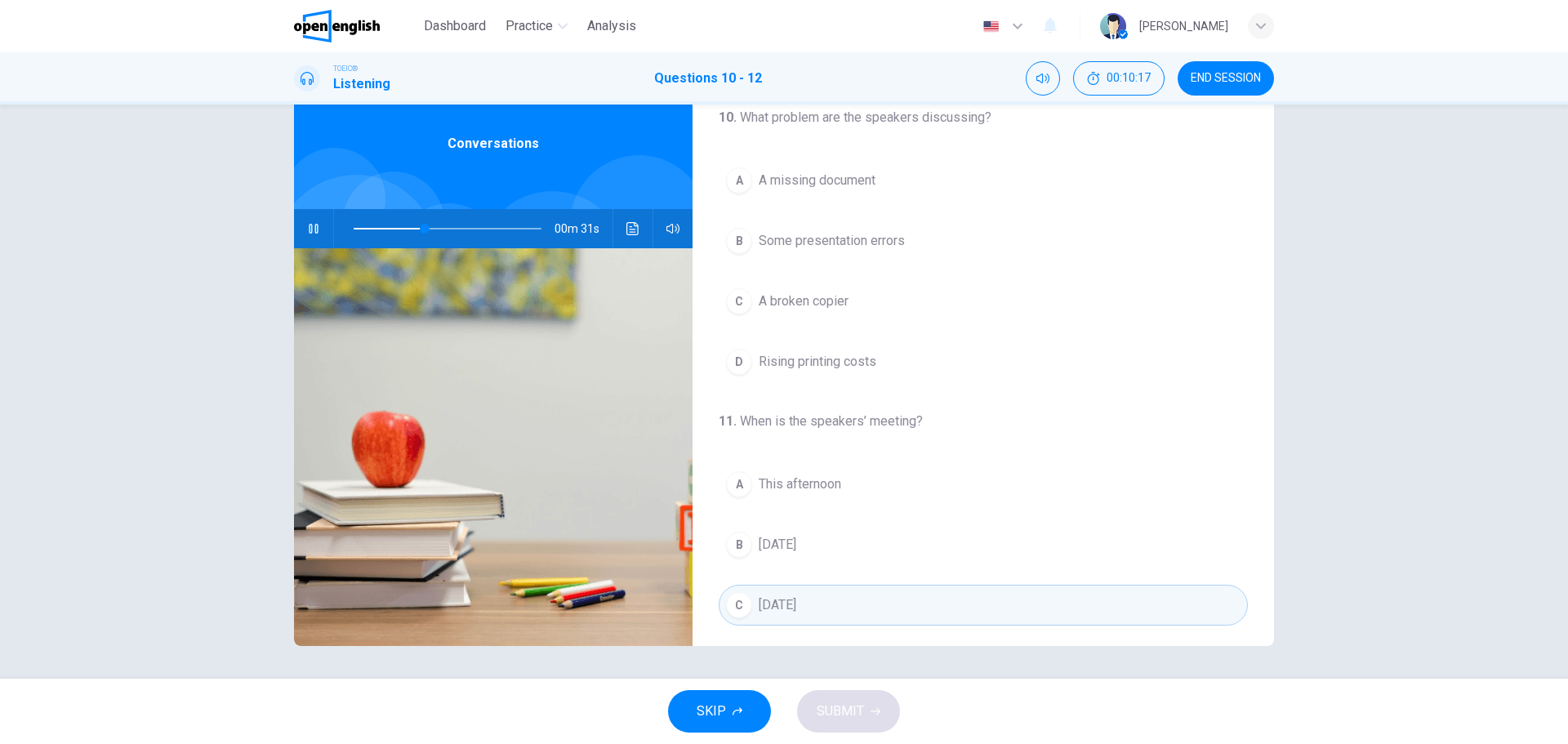
click at [738, 302] on div "C" at bounding box center [739, 301] width 26 height 26
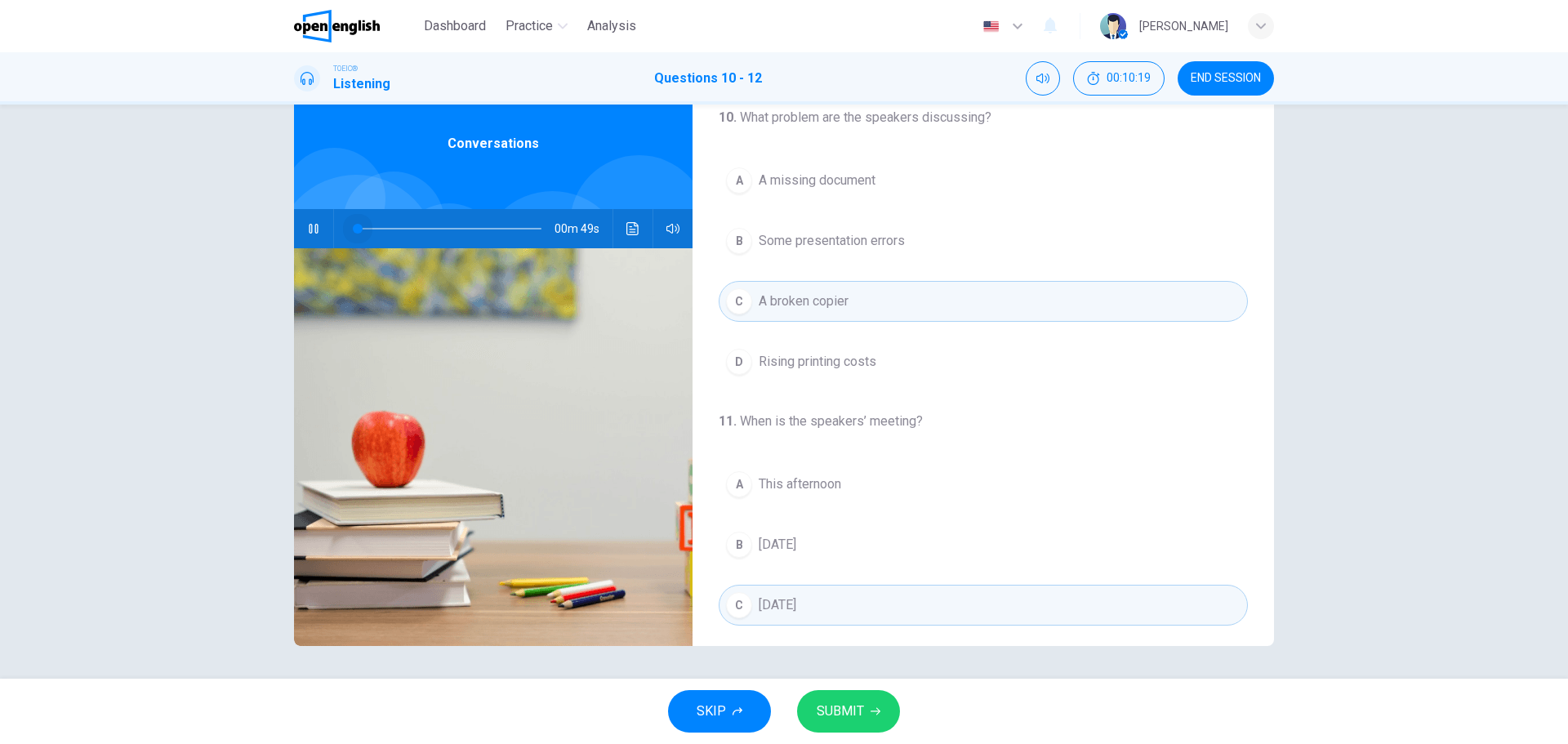
drag, startPoint x: 421, startPoint y: 229, endPoint x: 353, endPoint y: 229, distance: 68.0
click at [353, 229] on span at bounding box center [358, 229] width 10 height 10
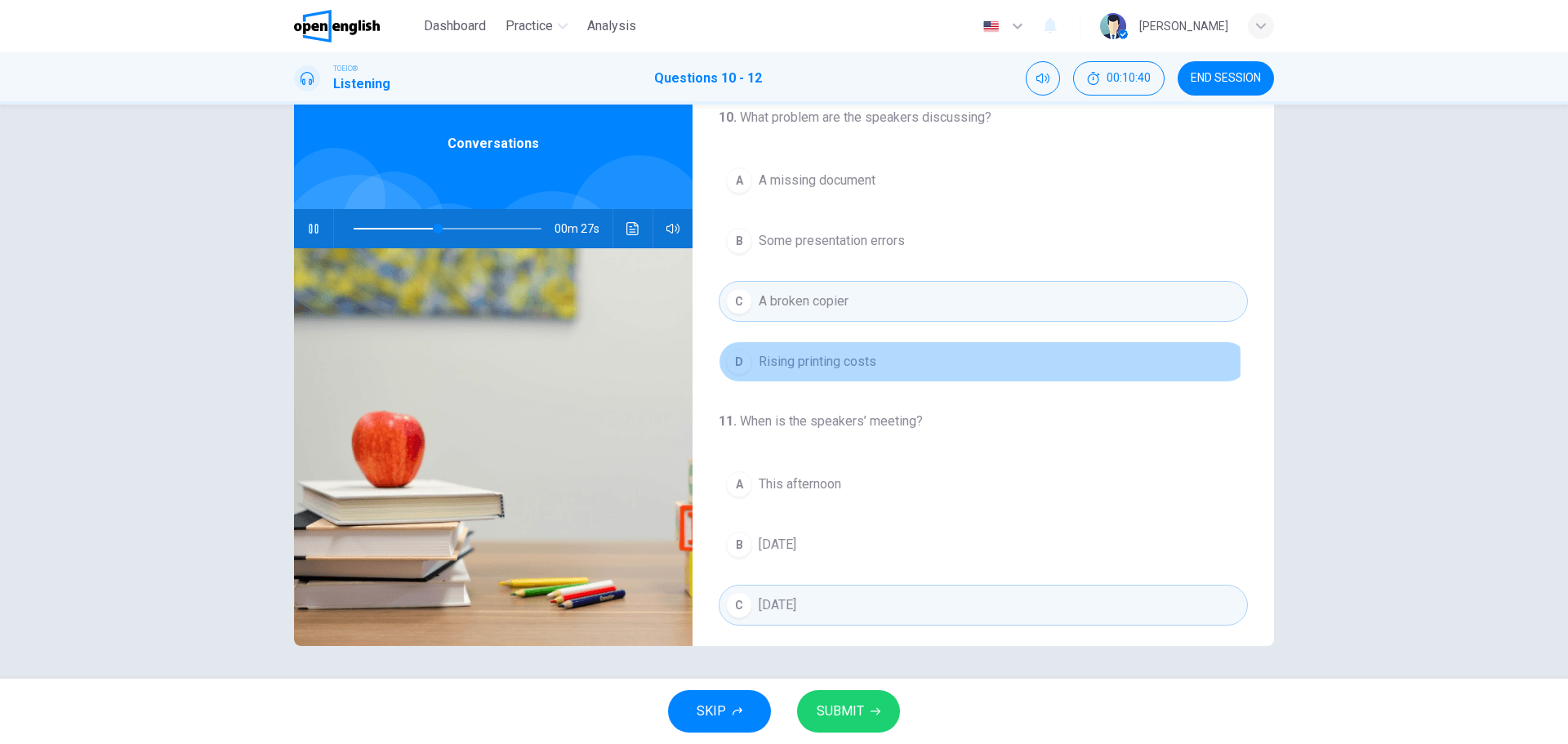
click at [737, 362] on div "D" at bounding box center [739, 362] width 26 height 26
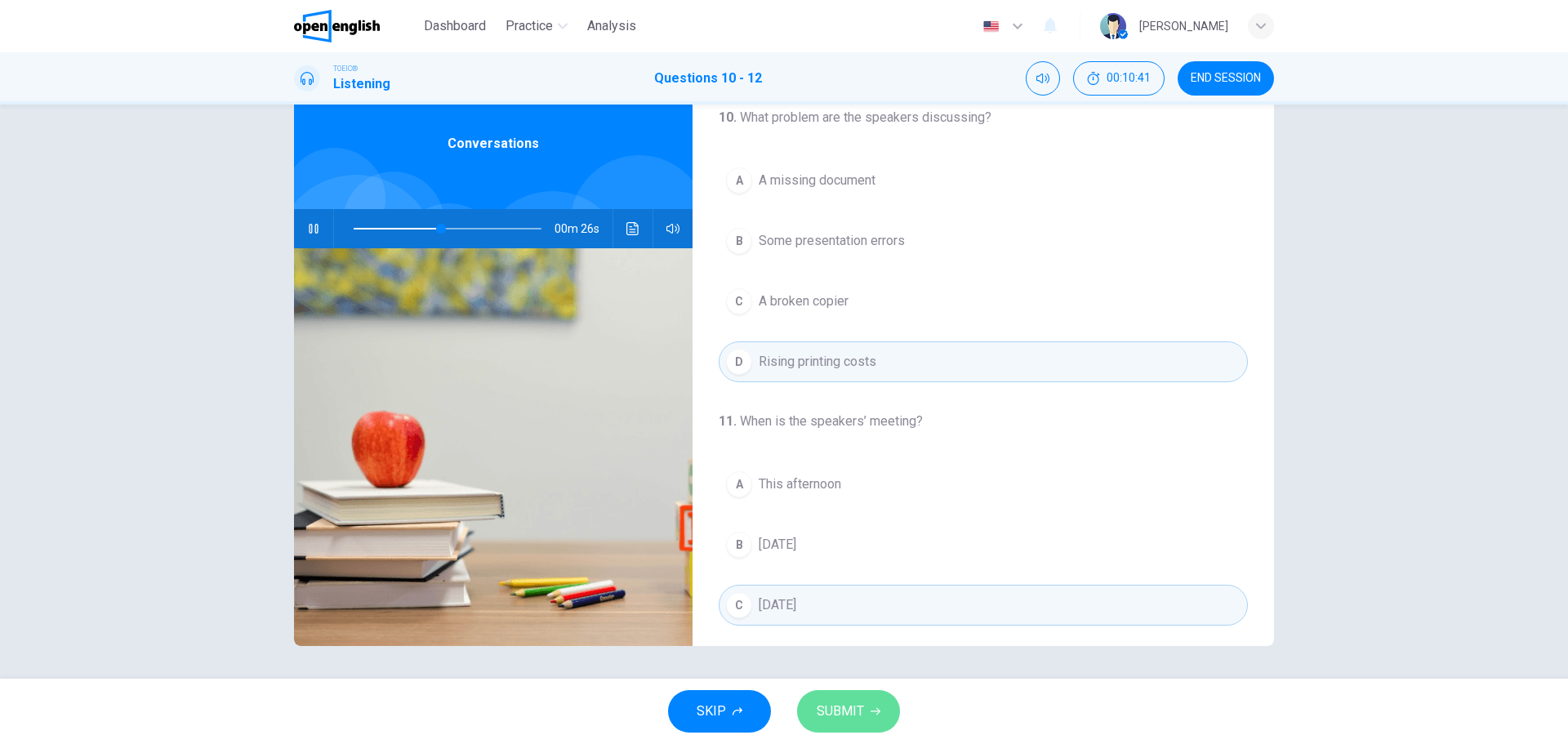
click at [849, 707] on span "SUBMIT" at bounding box center [840, 711] width 47 height 22
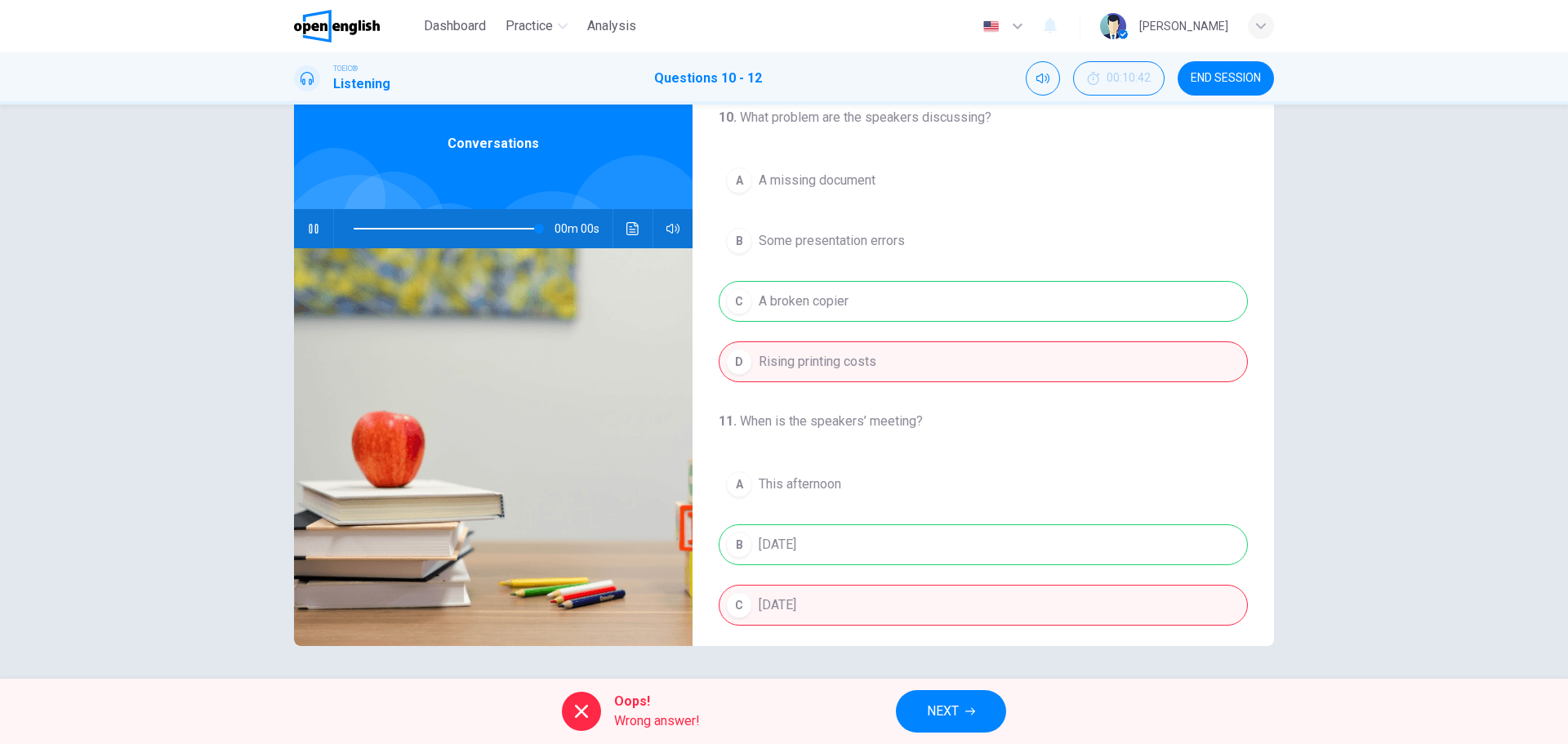
type input "*"
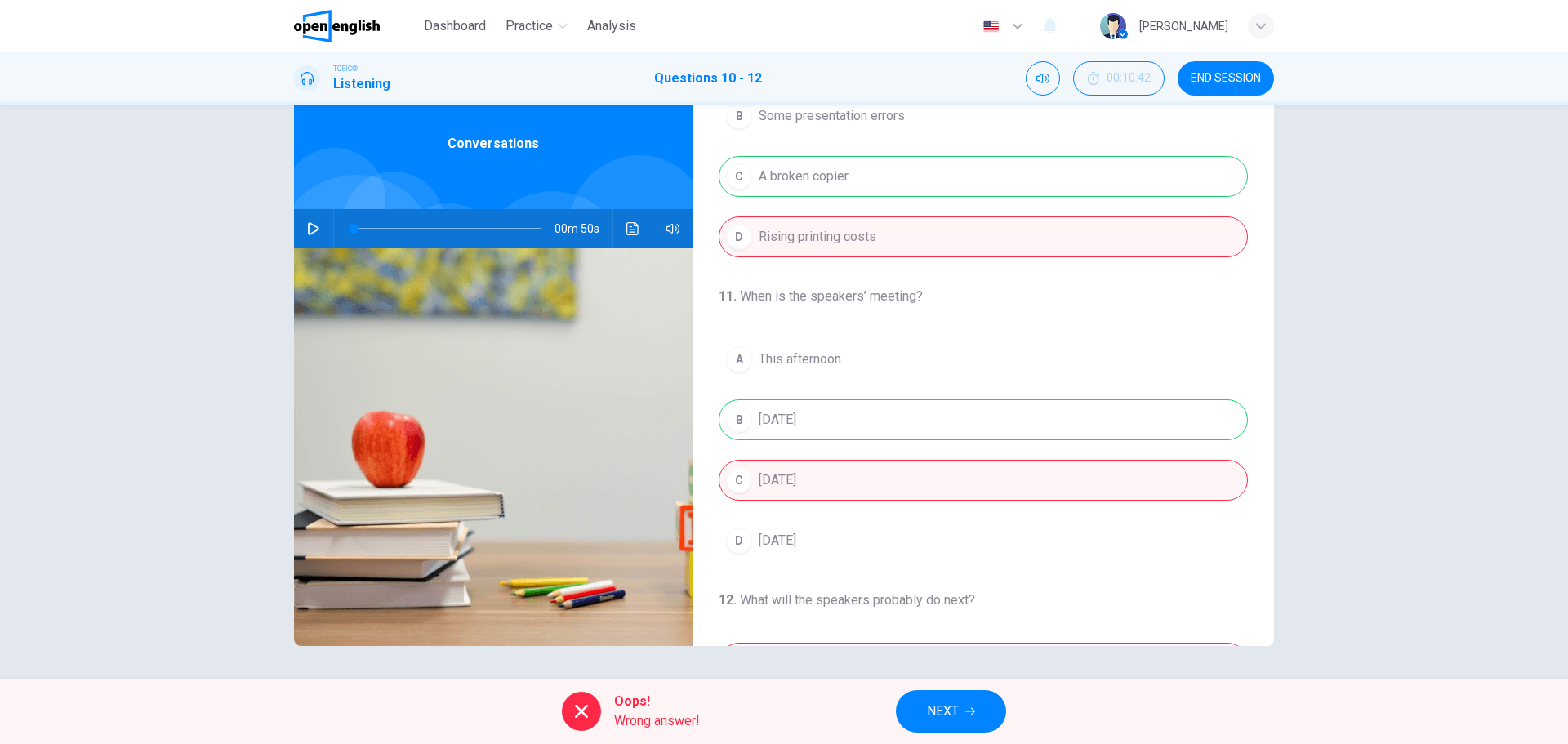
scroll to position [373, 0]
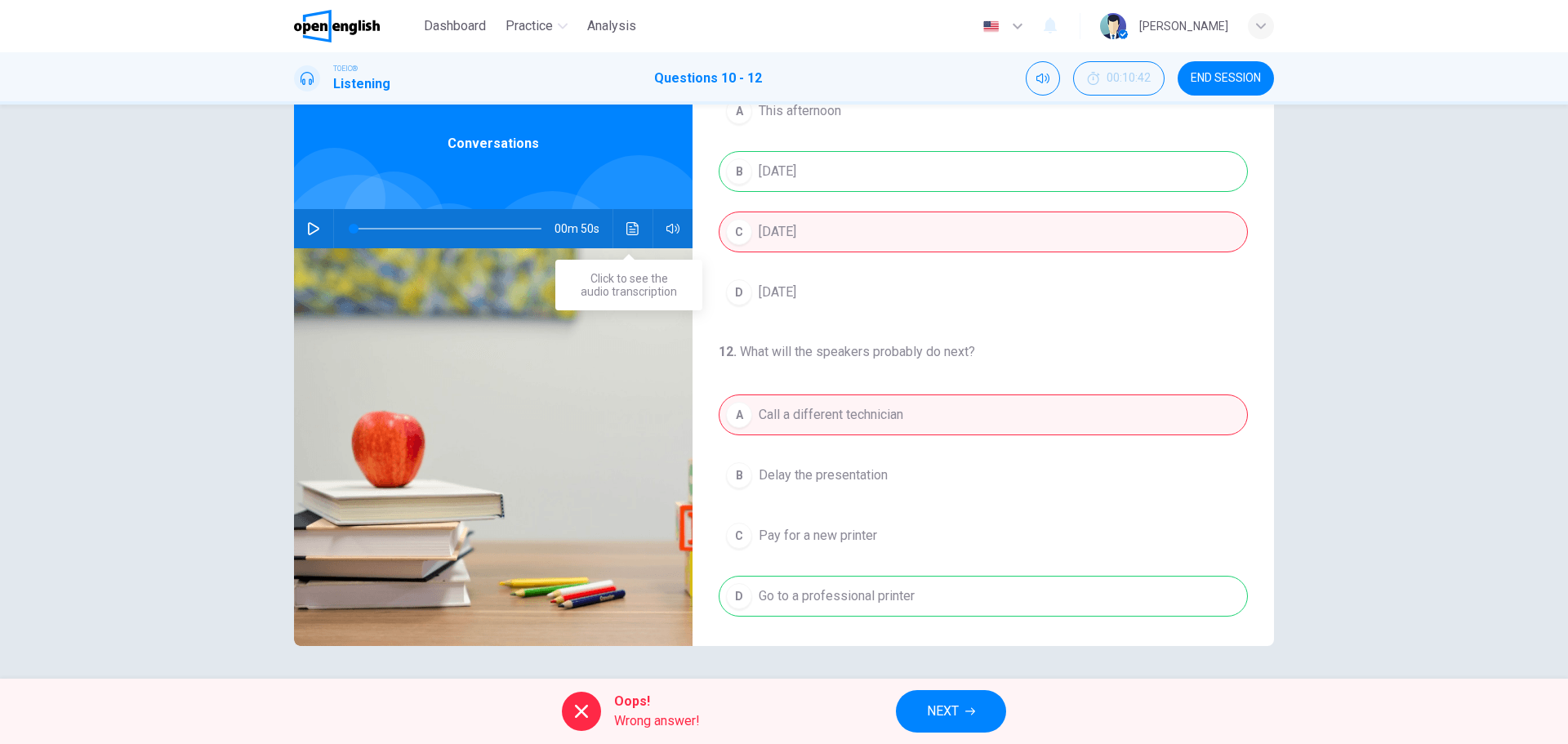
click at [629, 229] on icon "Click to see the audio transcription" at bounding box center [633, 229] width 13 height 13
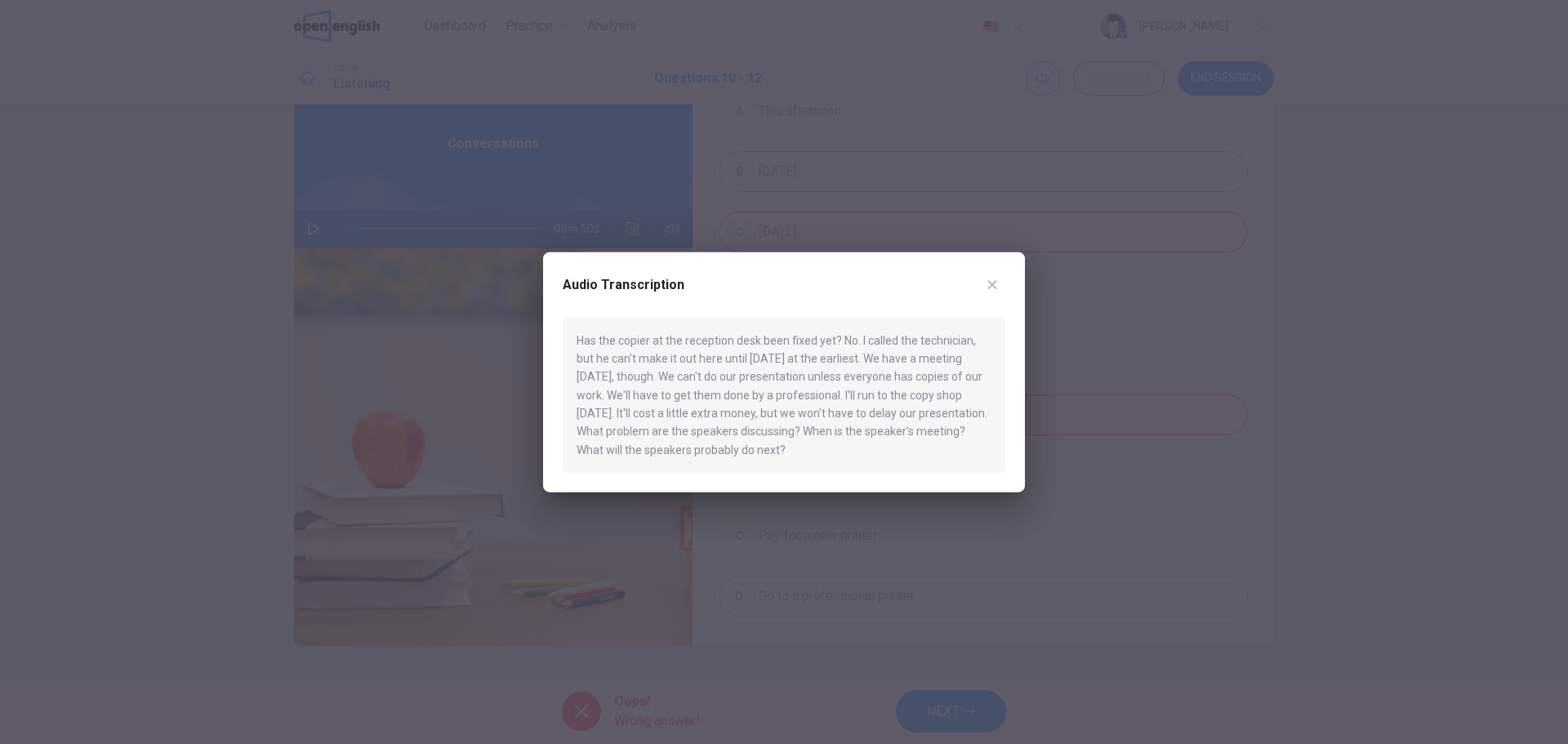
click at [993, 286] on icon "button" at bounding box center [993, 284] width 9 height 9
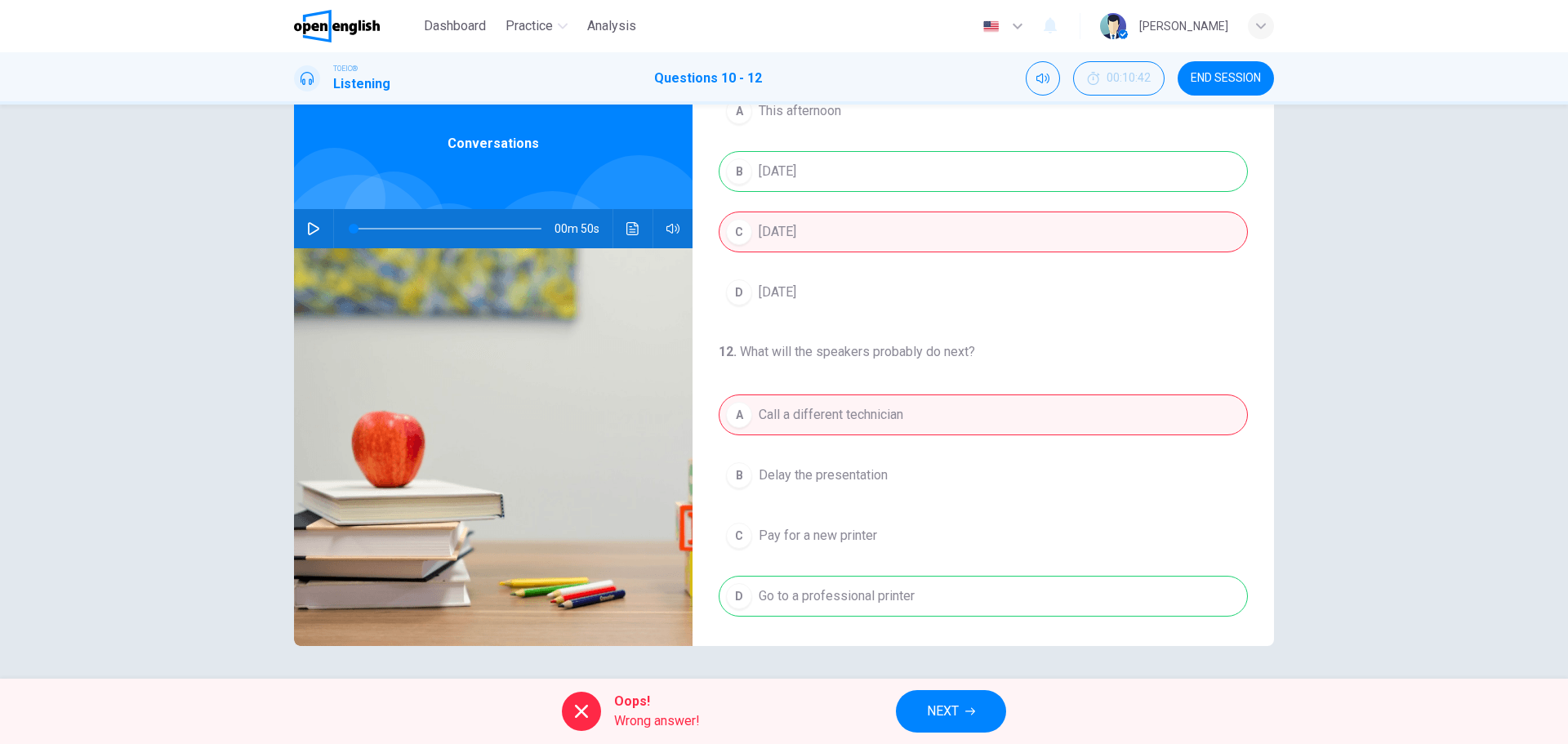
click at [918, 707] on button "NEXT" at bounding box center [951, 712] width 110 height 42
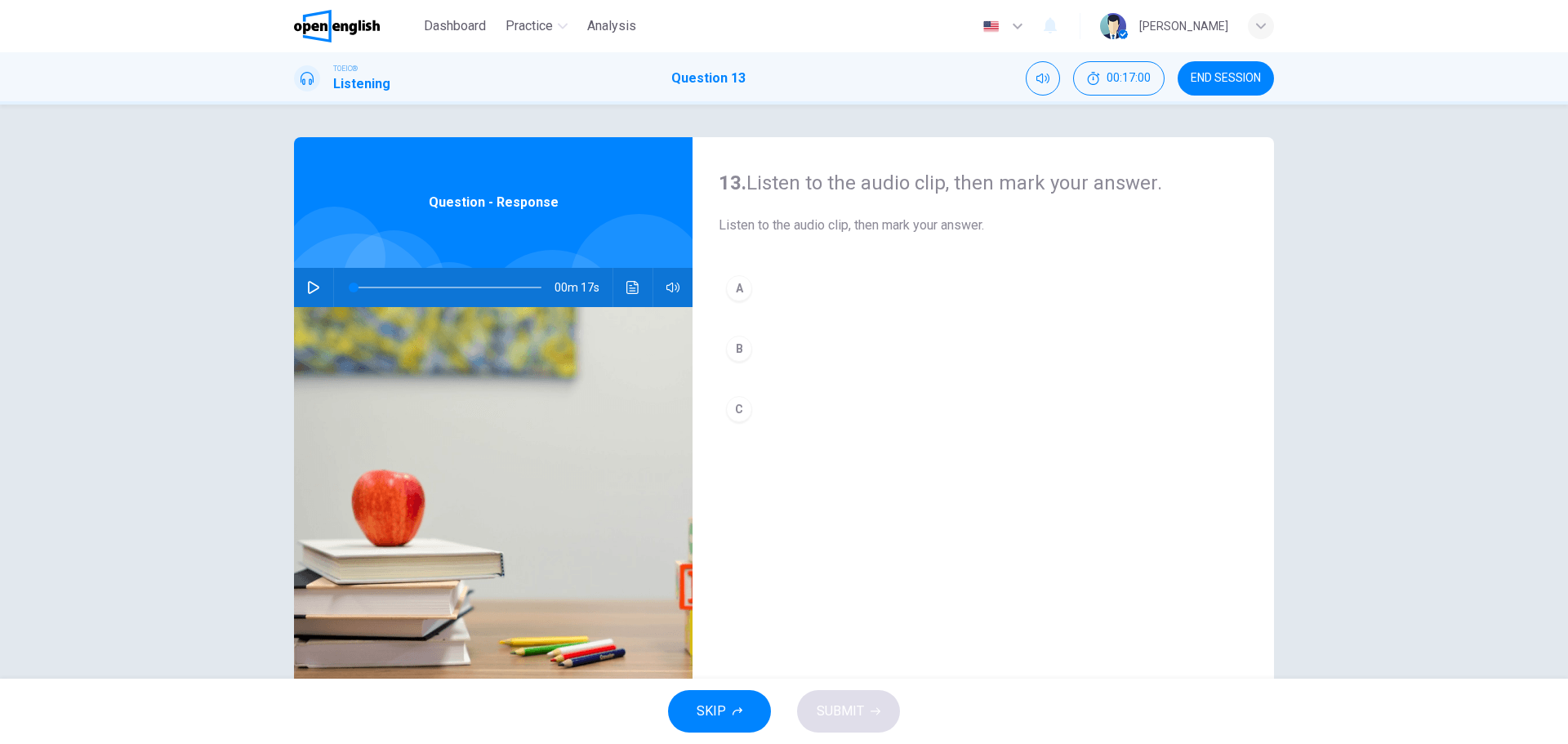
click at [308, 283] on icon "button" at bounding box center [314, 287] width 12 height 13
type input "*"
click at [734, 342] on div "B" at bounding box center [739, 348] width 26 height 26
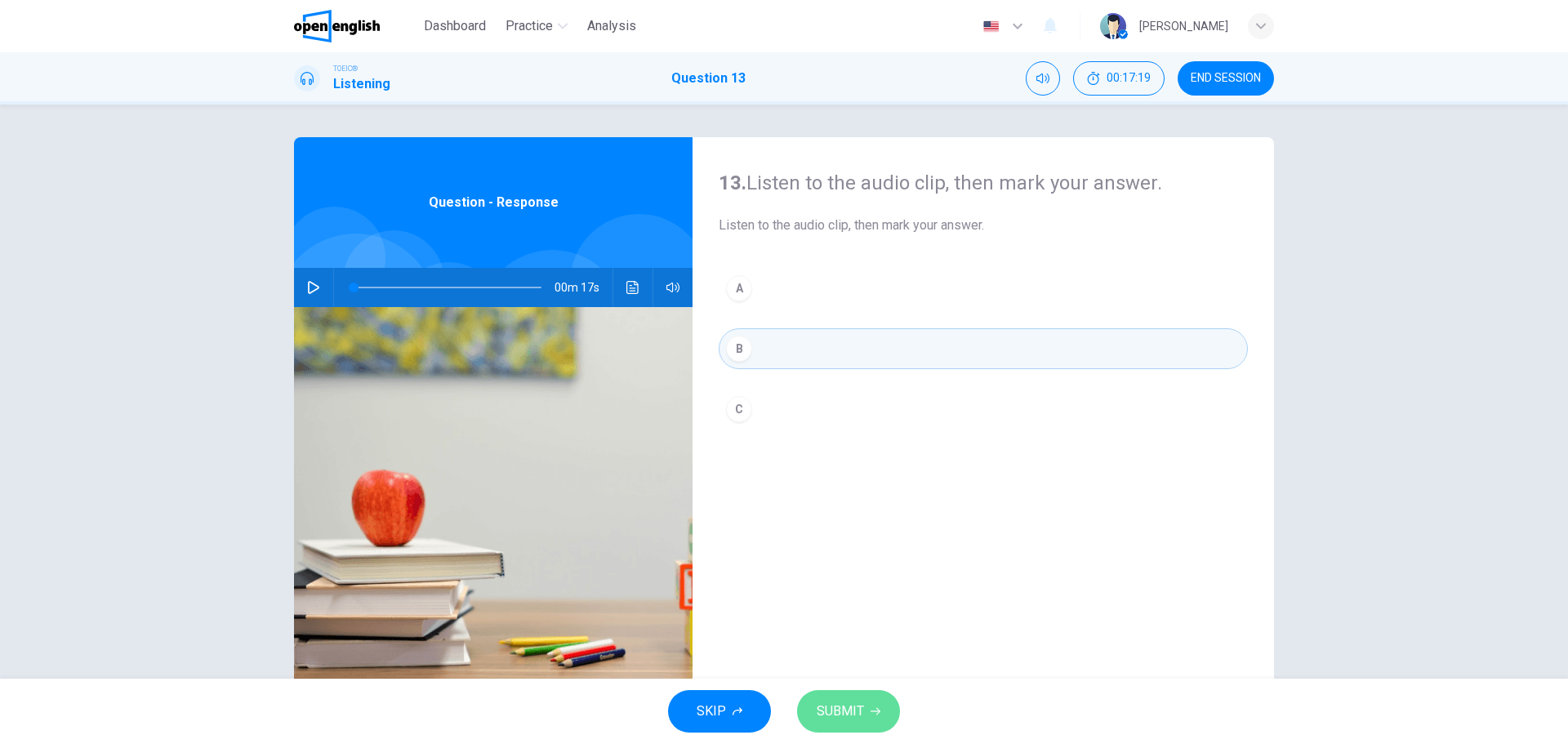
drag, startPoint x: 833, startPoint y: 694, endPoint x: 840, endPoint y: 702, distance: 10.6
click at [840, 702] on button "SUBMIT" at bounding box center [849, 712] width 103 height 42
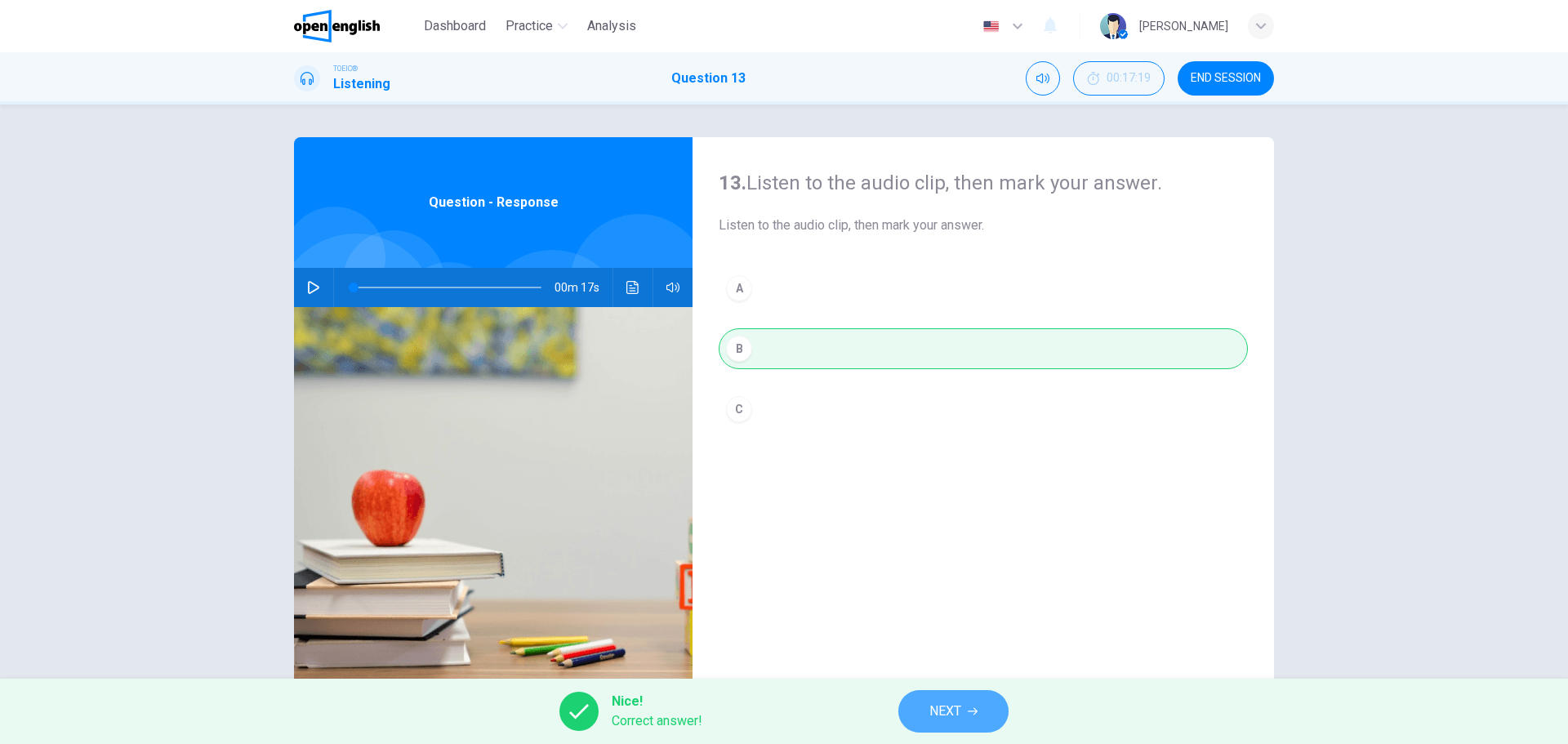
click at [944, 707] on span "NEXT" at bounding box center [945, 711] width 32 height 22
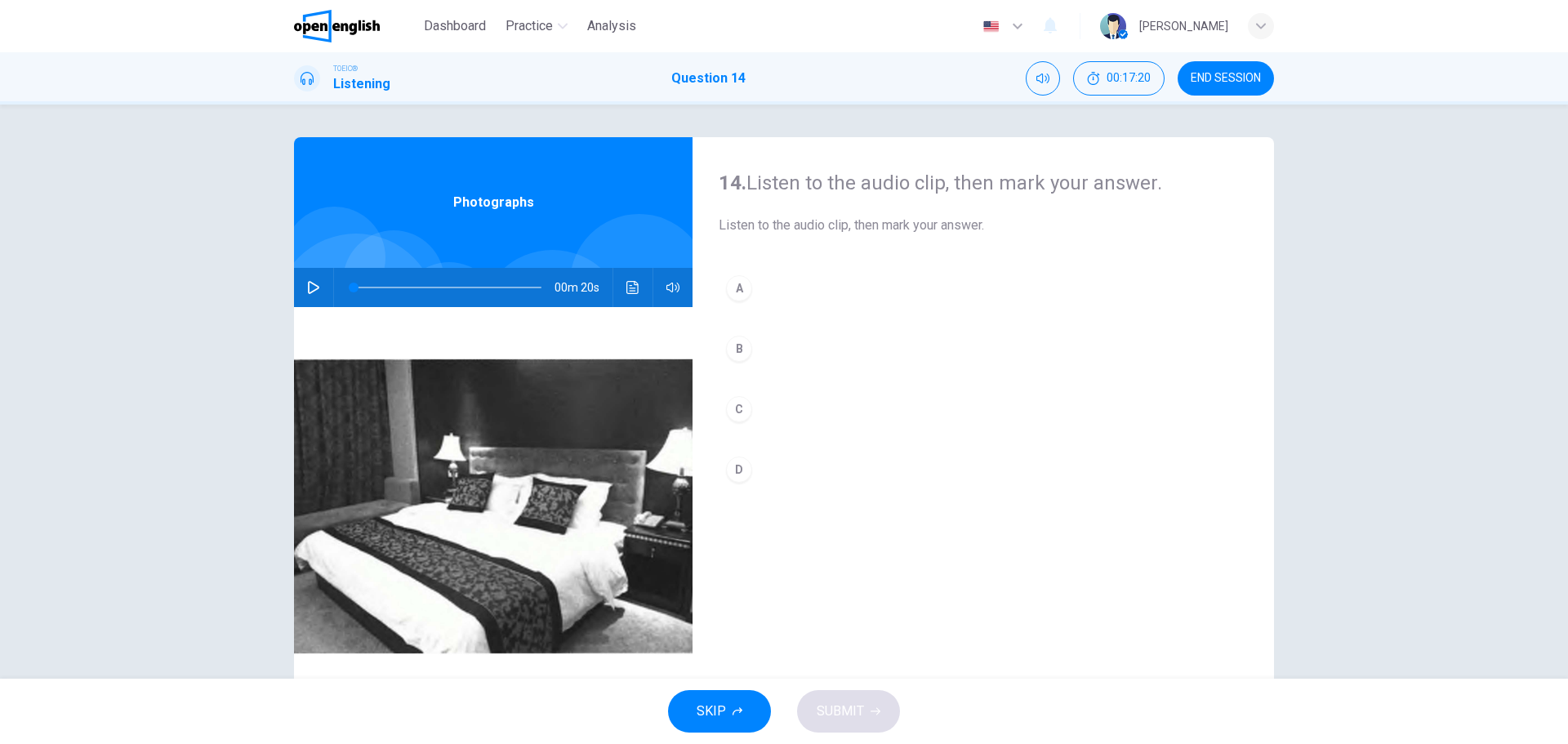
click at [307, 285] on icon "button" at bounding box center [314, 287] width 13 height 13
click at [307, 287] on icon "button" at bounding box center [314, 287] width 13 height 13
click at [737, 284] on div "A" at bounding box center [739, 287] width 26 height 26
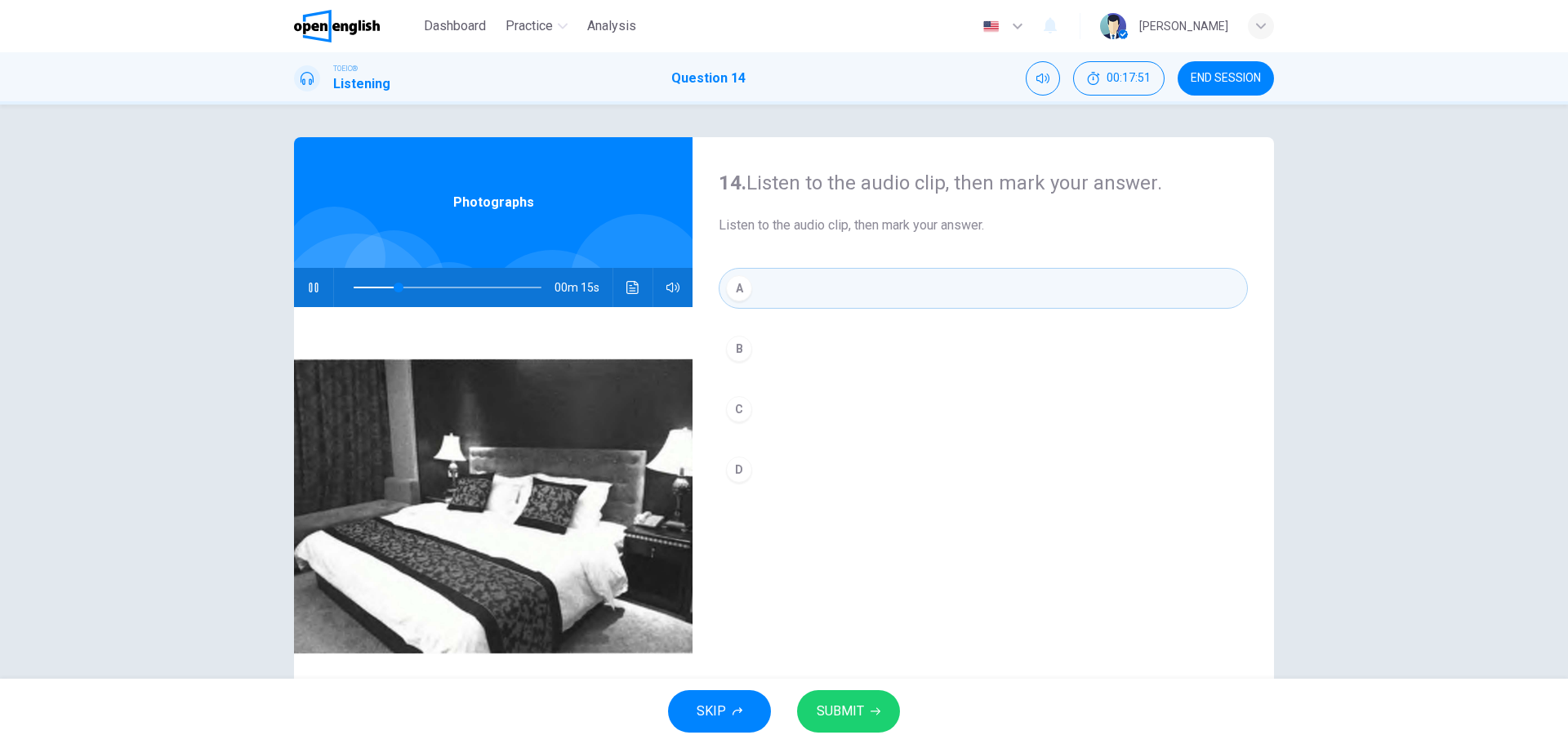
click at [853, 703] on span "SUBMIT" at bounding box center [840, 711] width 47 height 22
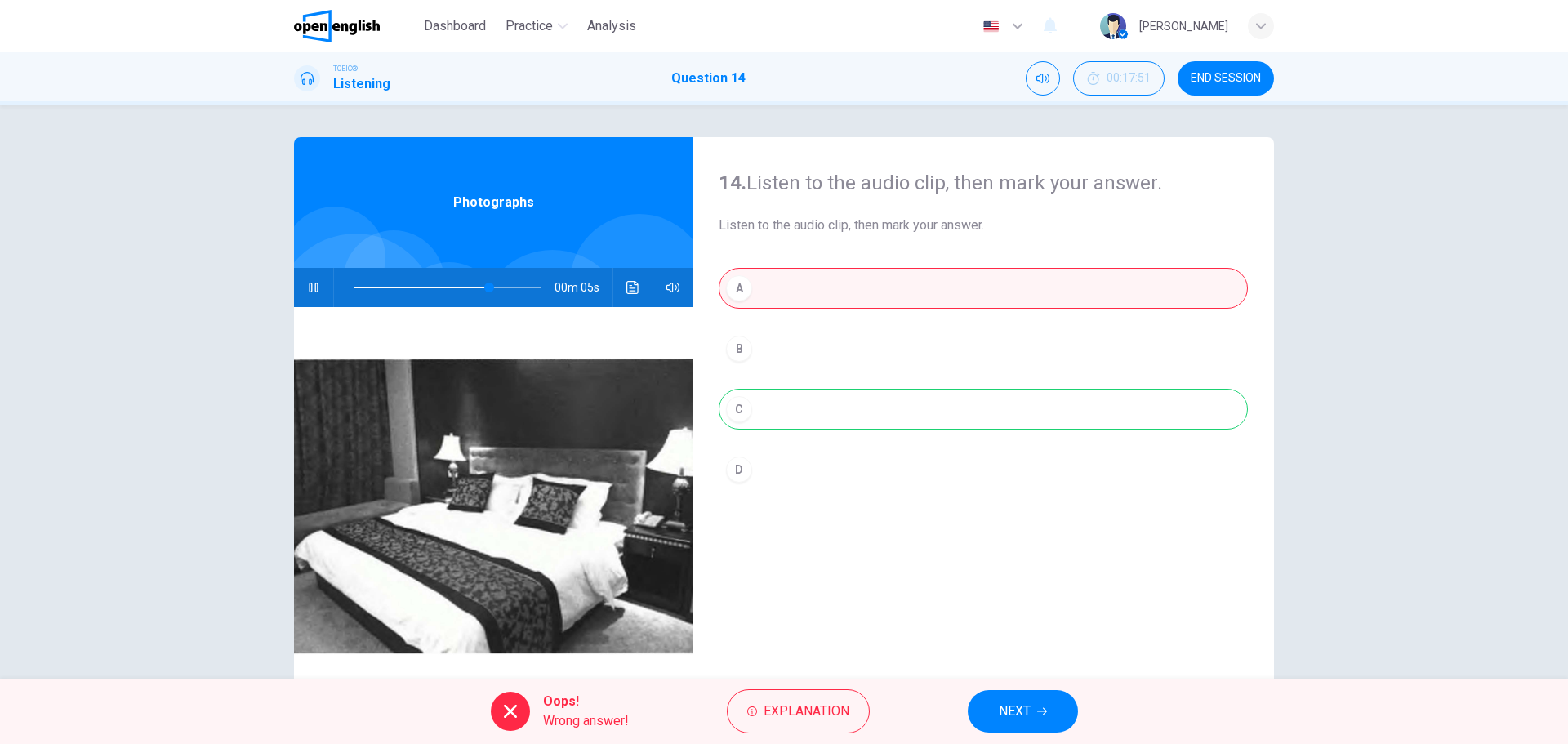
type input "**"
click at [1023, 712] on span "NEXT" at bounding box center [1014, 711] width 32 height 22
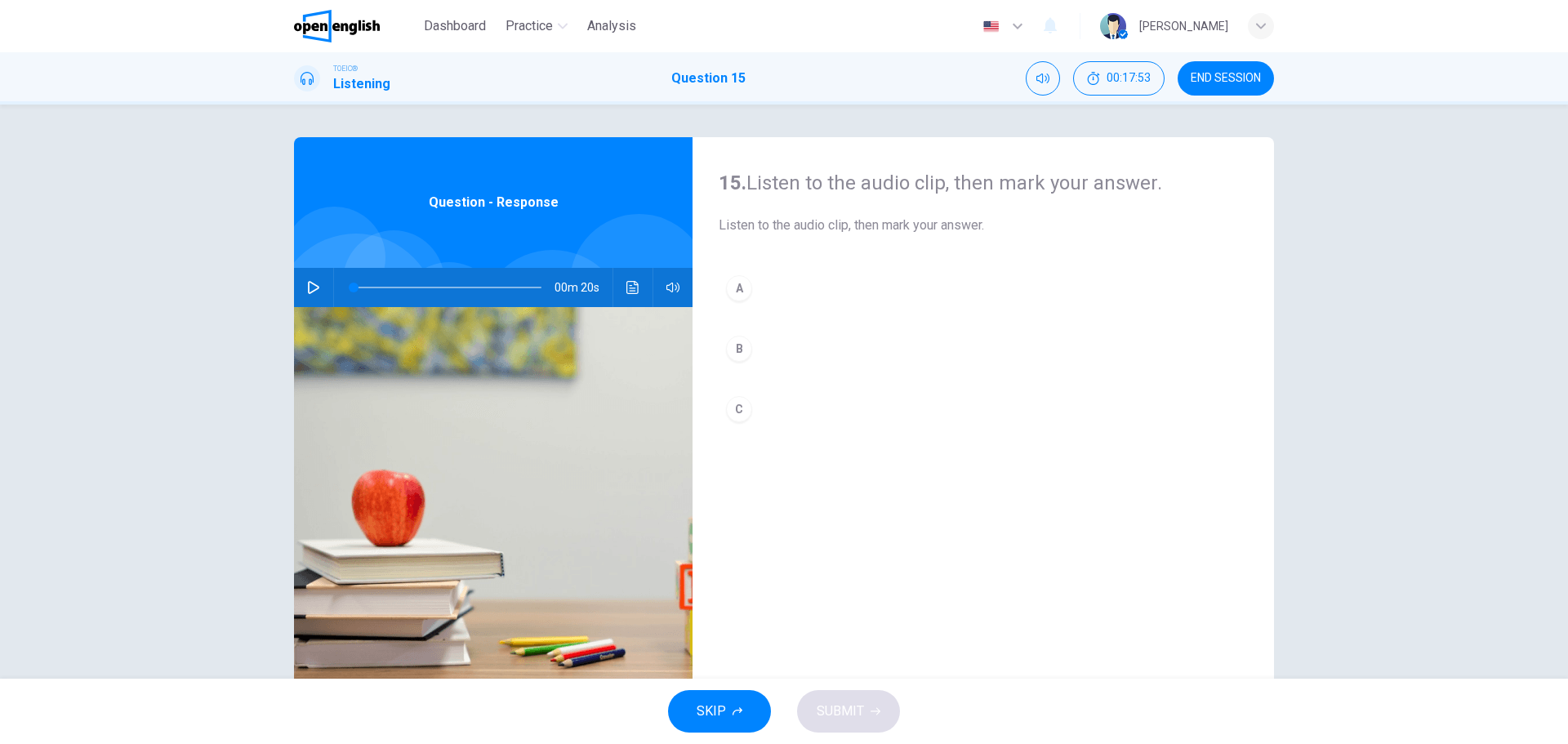
click at [307, 288] on icon "button" at bounding box center [314, 287] width 13 height 13
drag, startPoint x: 394, startPoint y: 285, endPoint x: 326, endPoint y: 286, distance: 68.0
click at [326, 286] on div "00m 20s" at bounding box center [493, 287] width 399 height 39
drag, startPoint x: 373, startPoint y: 288, endPoint x: 346, endPoint y: 287, distance: 27.0
click at [349, 287] on span at bounding box center [354, 287] width 10 height 10
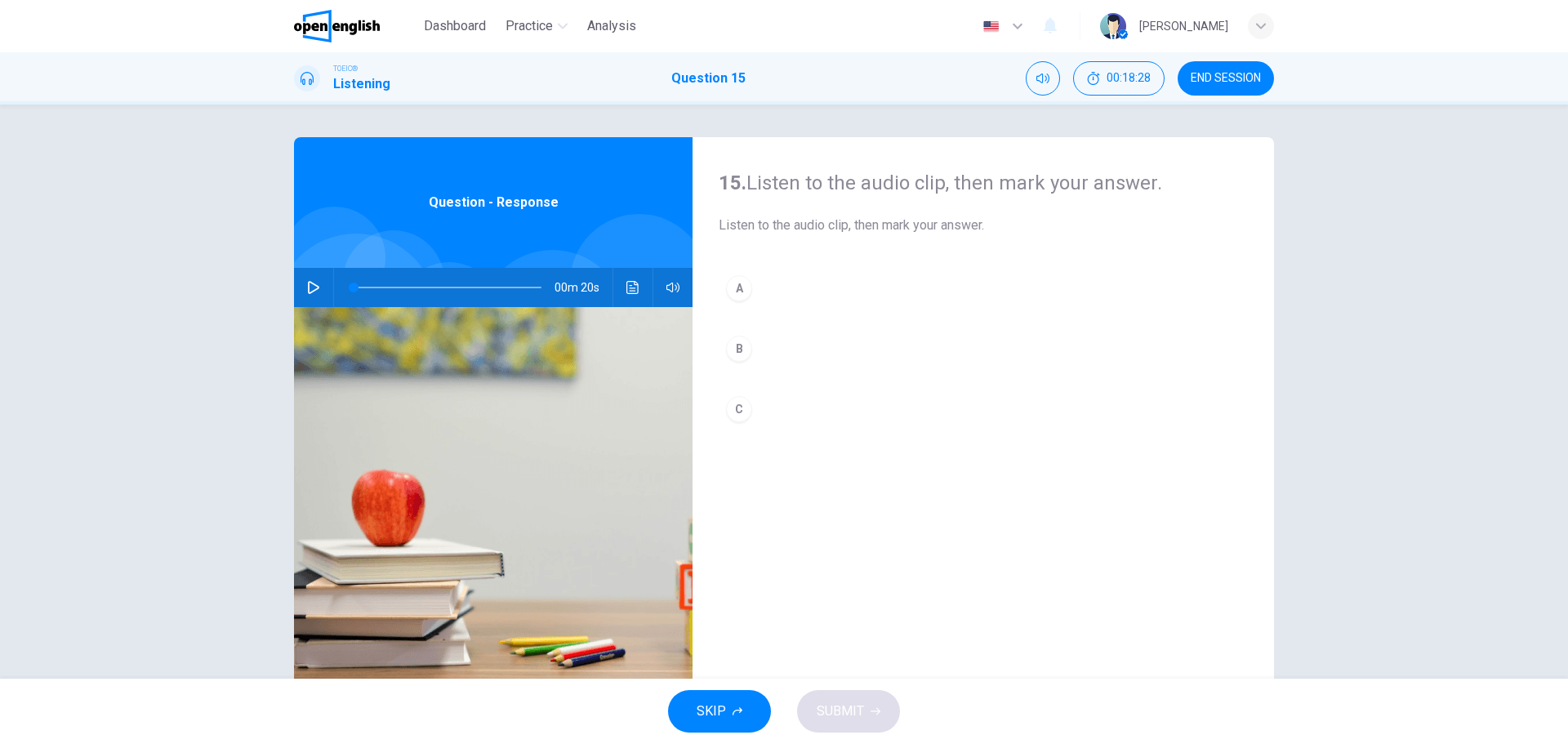
click at [732, 404] on div "C" at bounding box center [739, 409] width 26 height 26
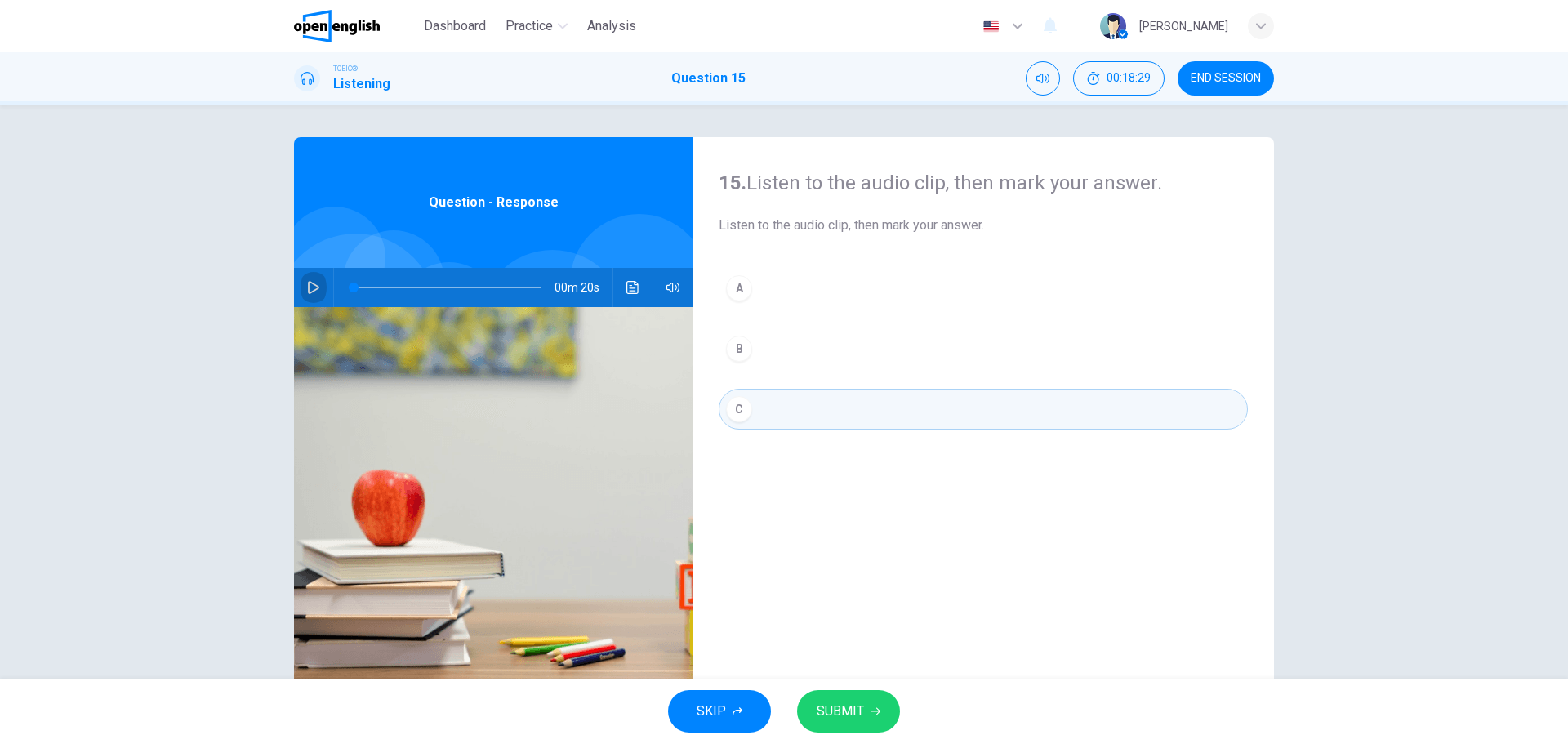
click at [307, 286] on icon "button" at bounding box center [314, 287] width 13 height 13
click at [626, 286] on icon "Click to see the audio transcription" at bounding box center [632, 287] width 12 height 13
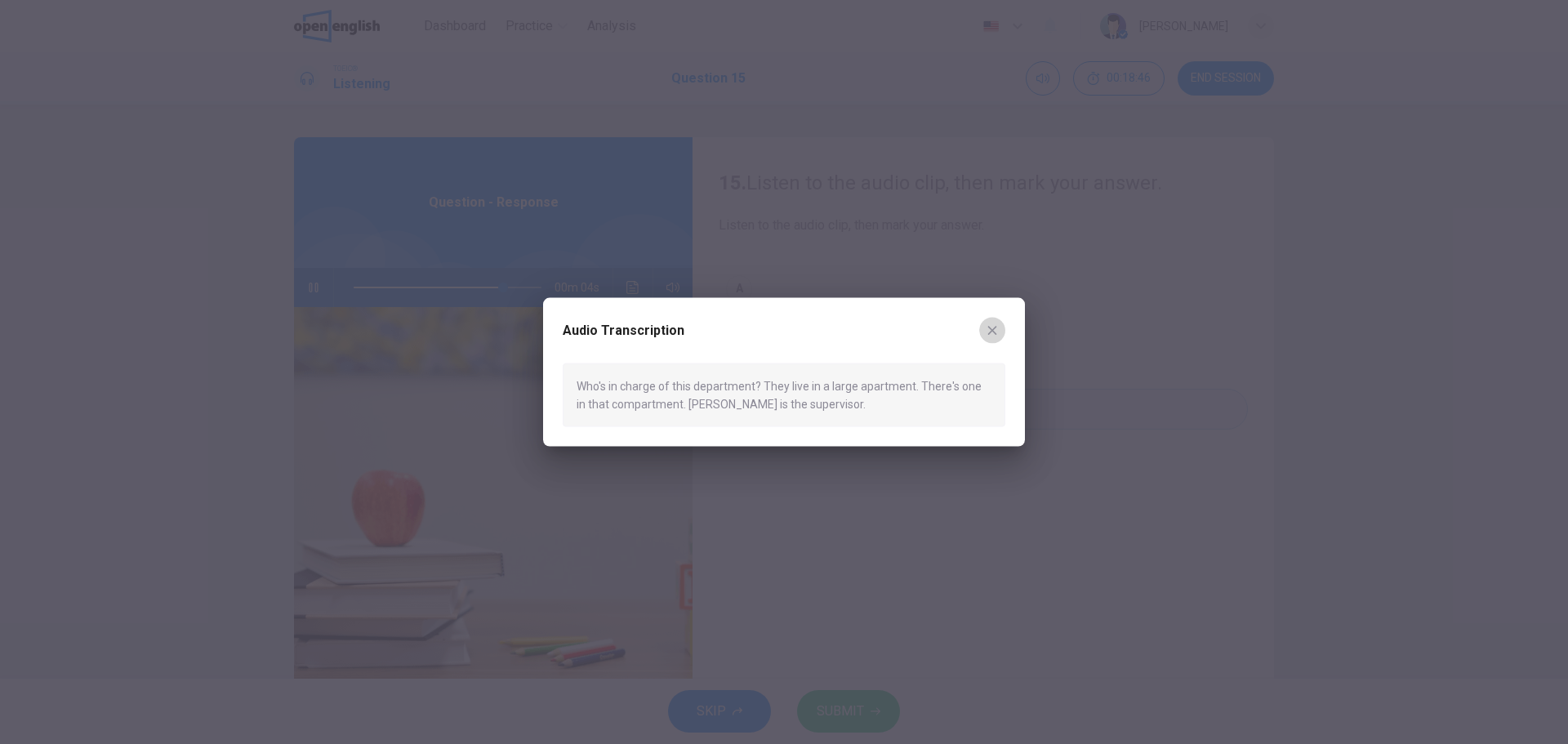
click at [993, 328] on icon "button" at bounding box center [993, 330] width 9 height 9
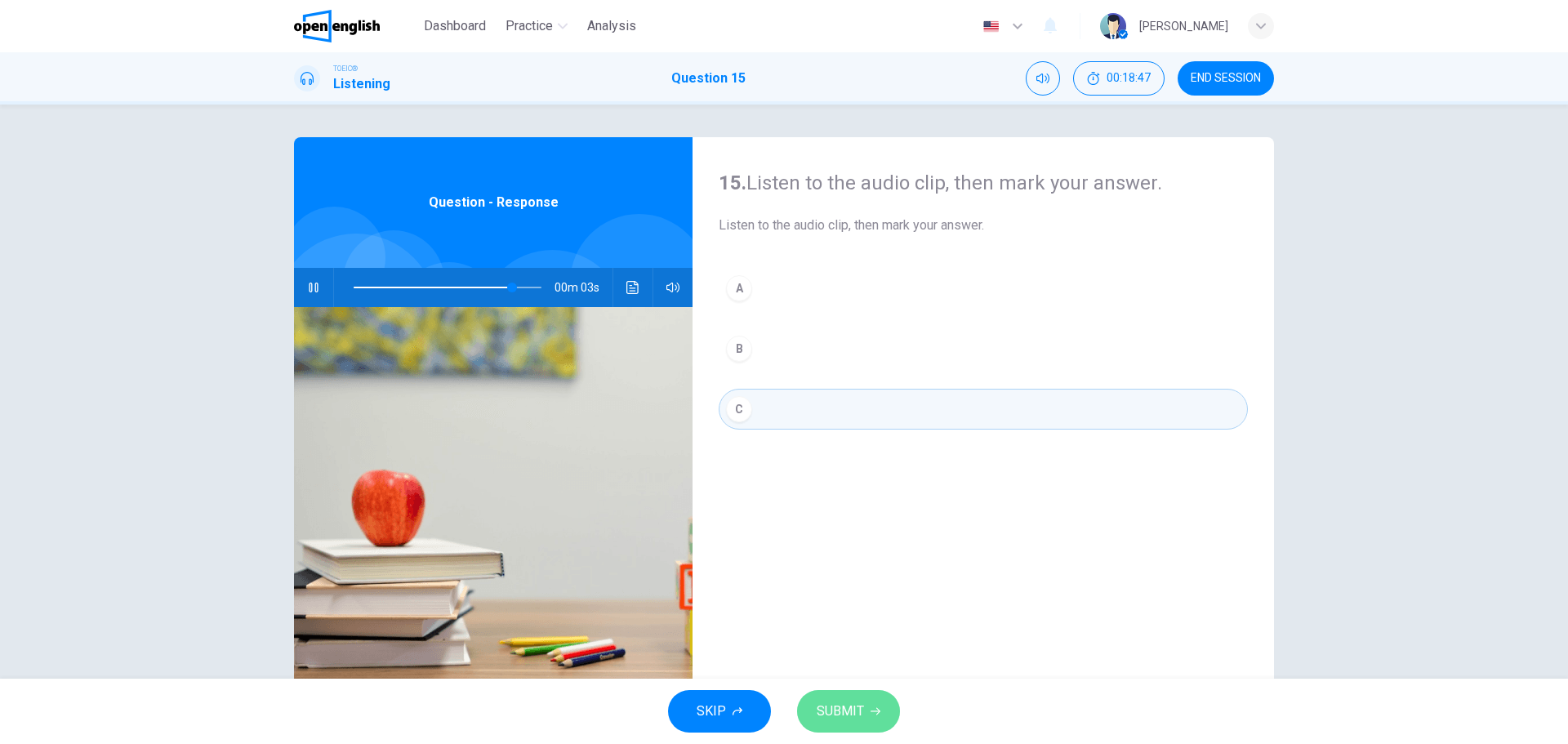
click at [836, 704] on span "SUBMIT" at bounding box center [840, 711] width 47 height 22
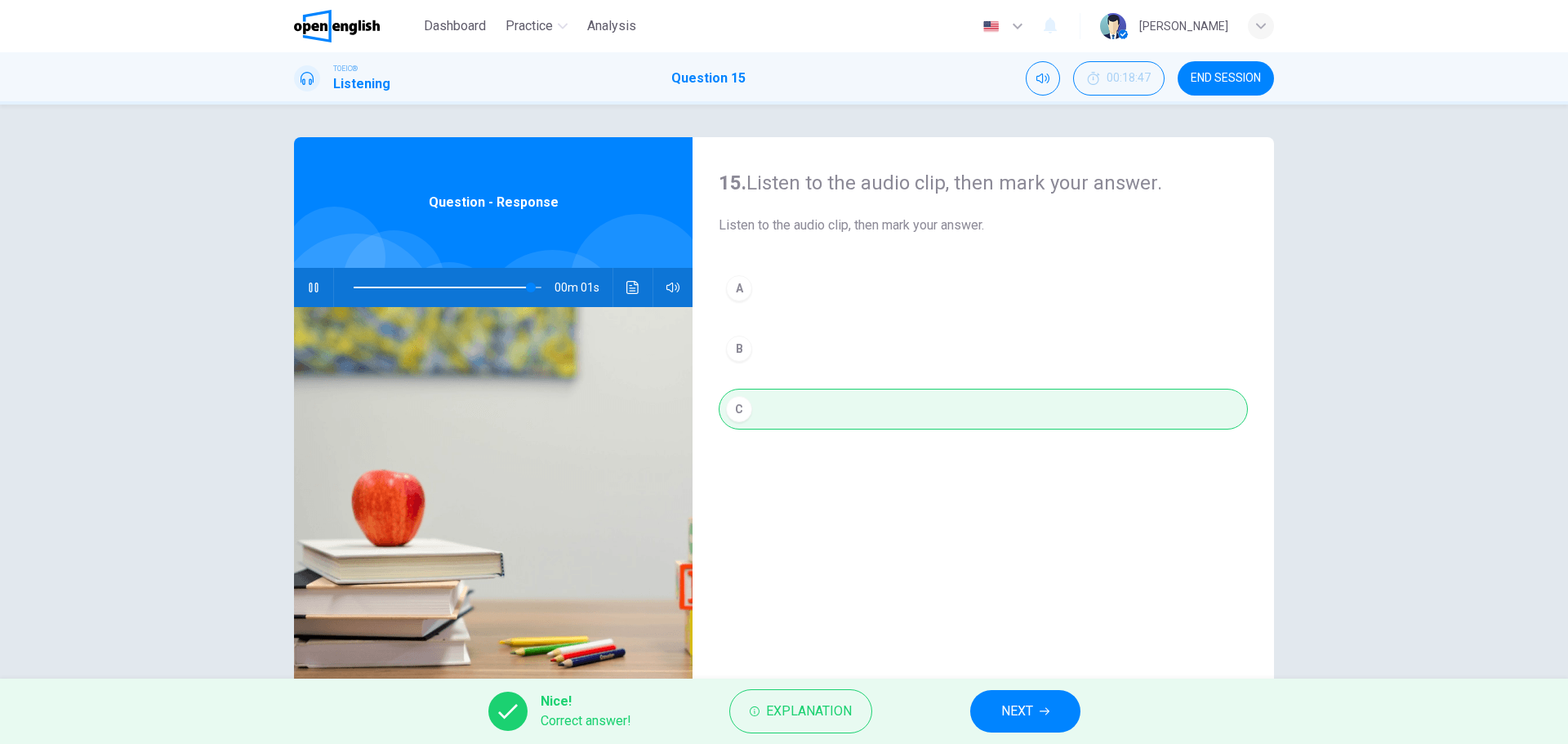
type input "*"
click at [626, 292] on icon "Click to see the audio transcription" at bounding box center [633, 287] width 13 height 13
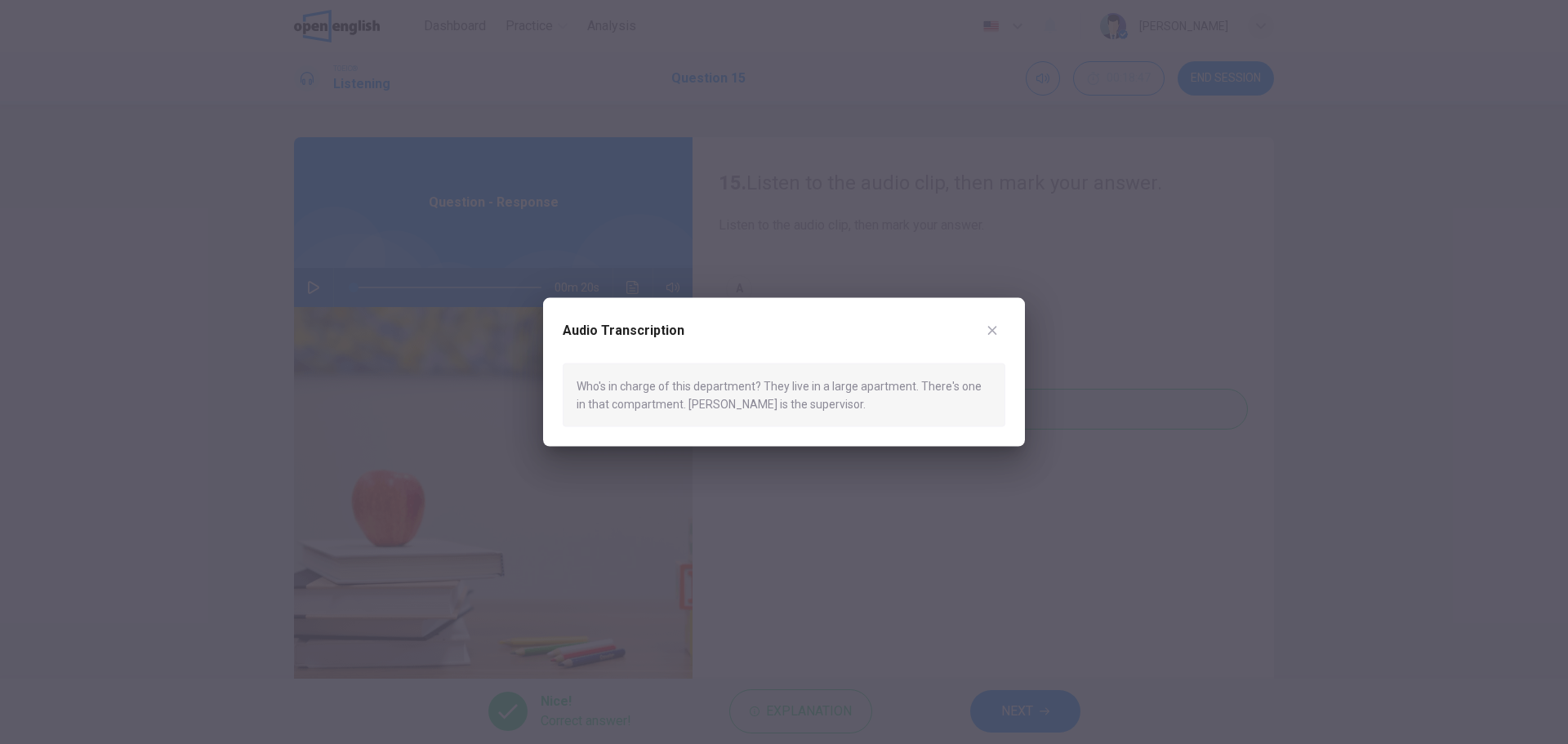
drag, startPoint x: 574, startPoint y: 384, endPoint x: 874, endPoint y: 397, distance: 300.3
click at [874, 397] on div "Who's in charge of this department? They live in a large apartment. There's one…" at bounding box center [784, 394] width 442 height 64
drag, startPoint x: 579, startPoint y: 385, endPoint x: 820, endPoint y: 396, distance: 241.3
click at [821, 385] on div "Who's in charge of this department? They live in a large apartment. There's one…" at bounding box center [784, 394] width 442 height 64
drag, startPoint x: 819, startPoint y: 403, endPoint x: 593, endPoint y: 387, distance: 226.6
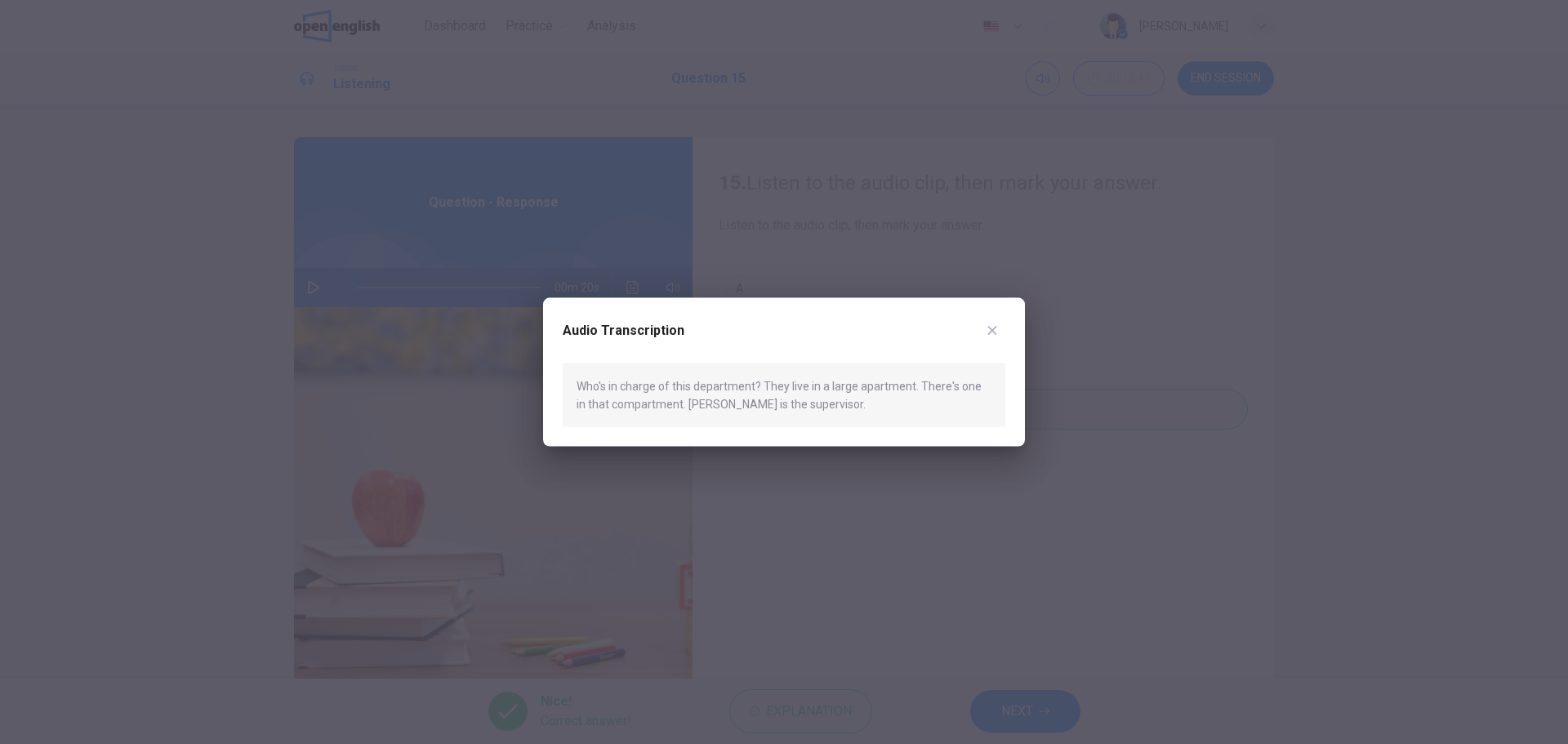
click at [593, 387] on div "Who's in charge of this department? They live in a large apartment. There's one…" at bounding box center [784, 394] width 442 height 64
click at [987, 330] on icon "button" at bounding box center [993, 330] width 13 height 13
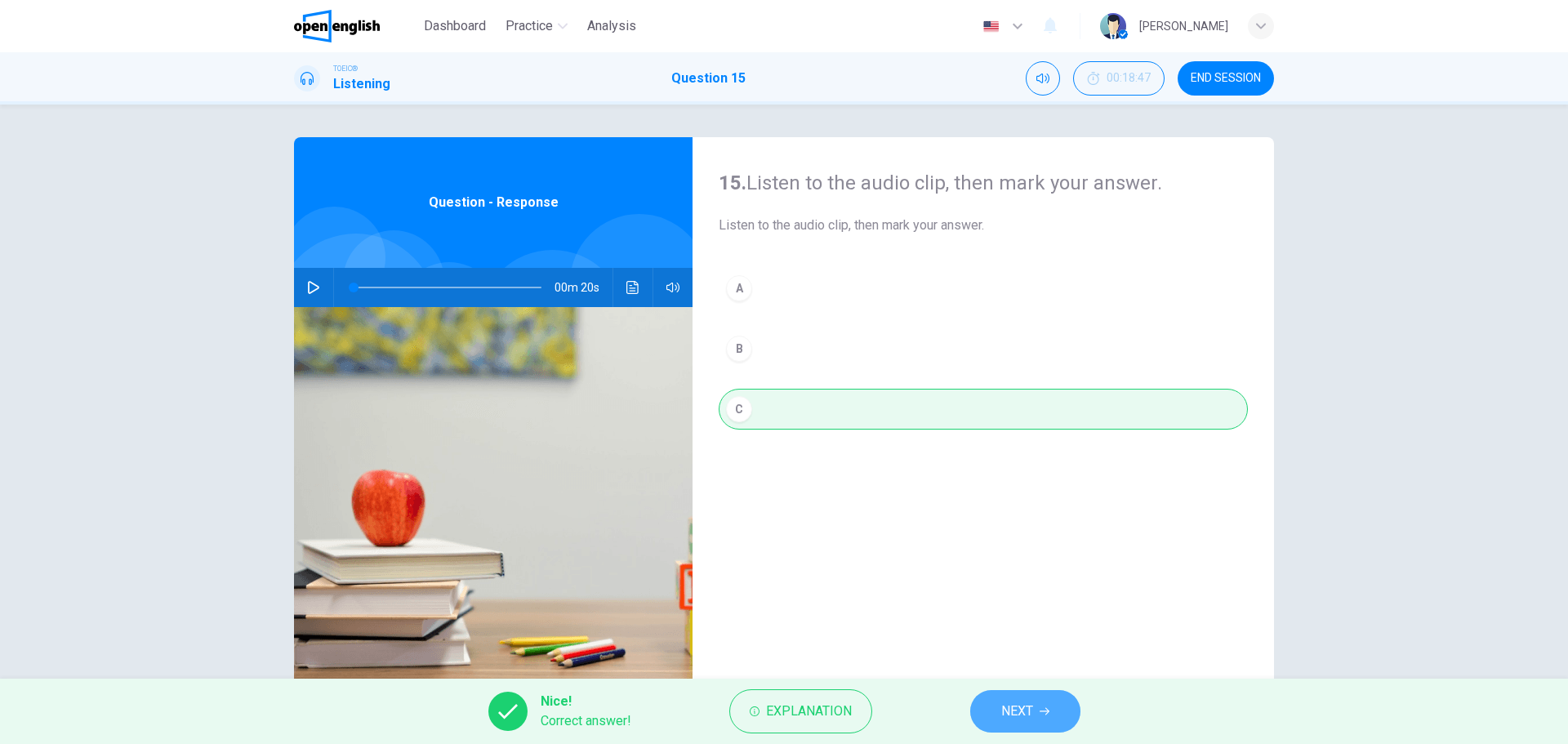
click at [1023, 704] on span "NEXT" at bounding box center [1017, 711] width 32 height 22
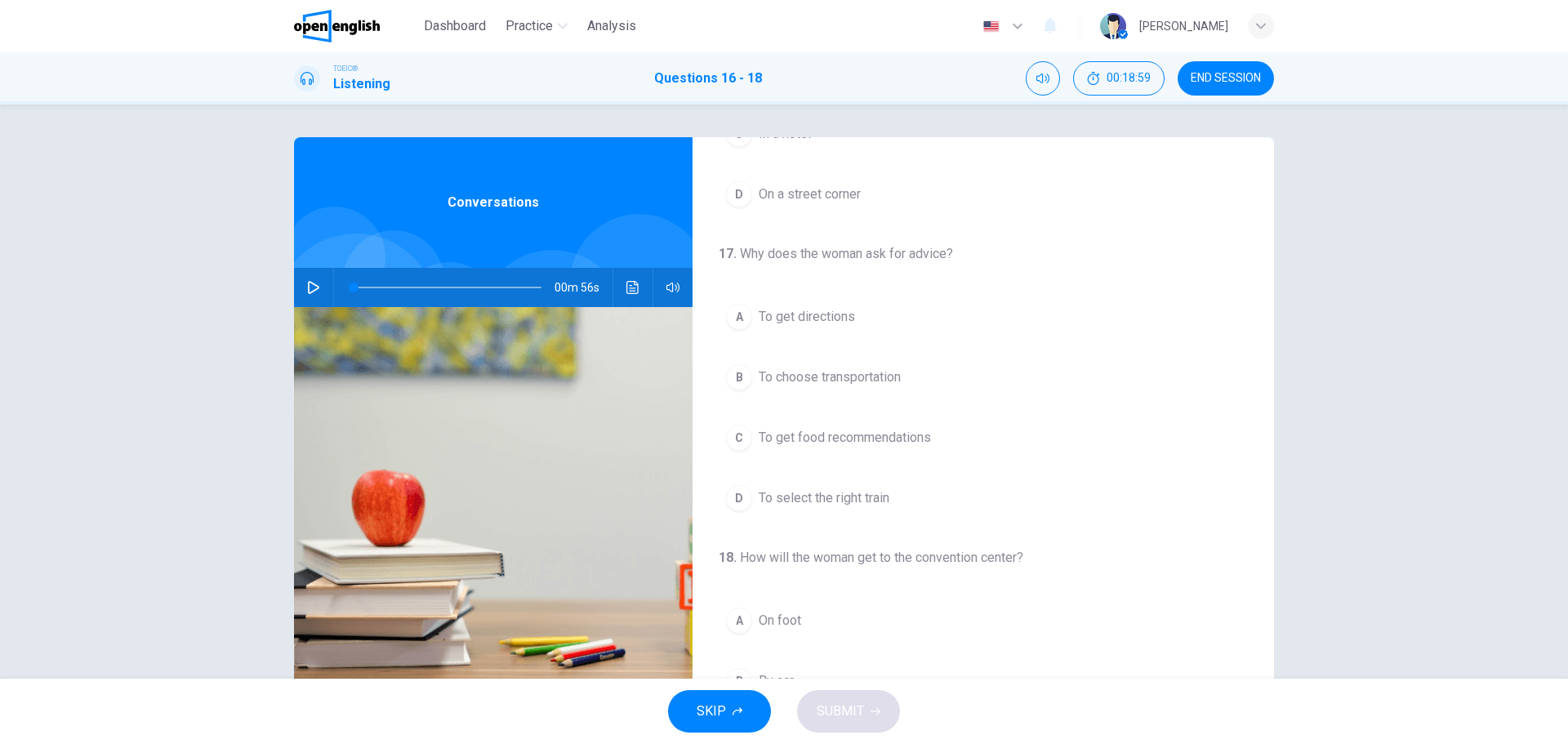
scroll to position [327, 0]
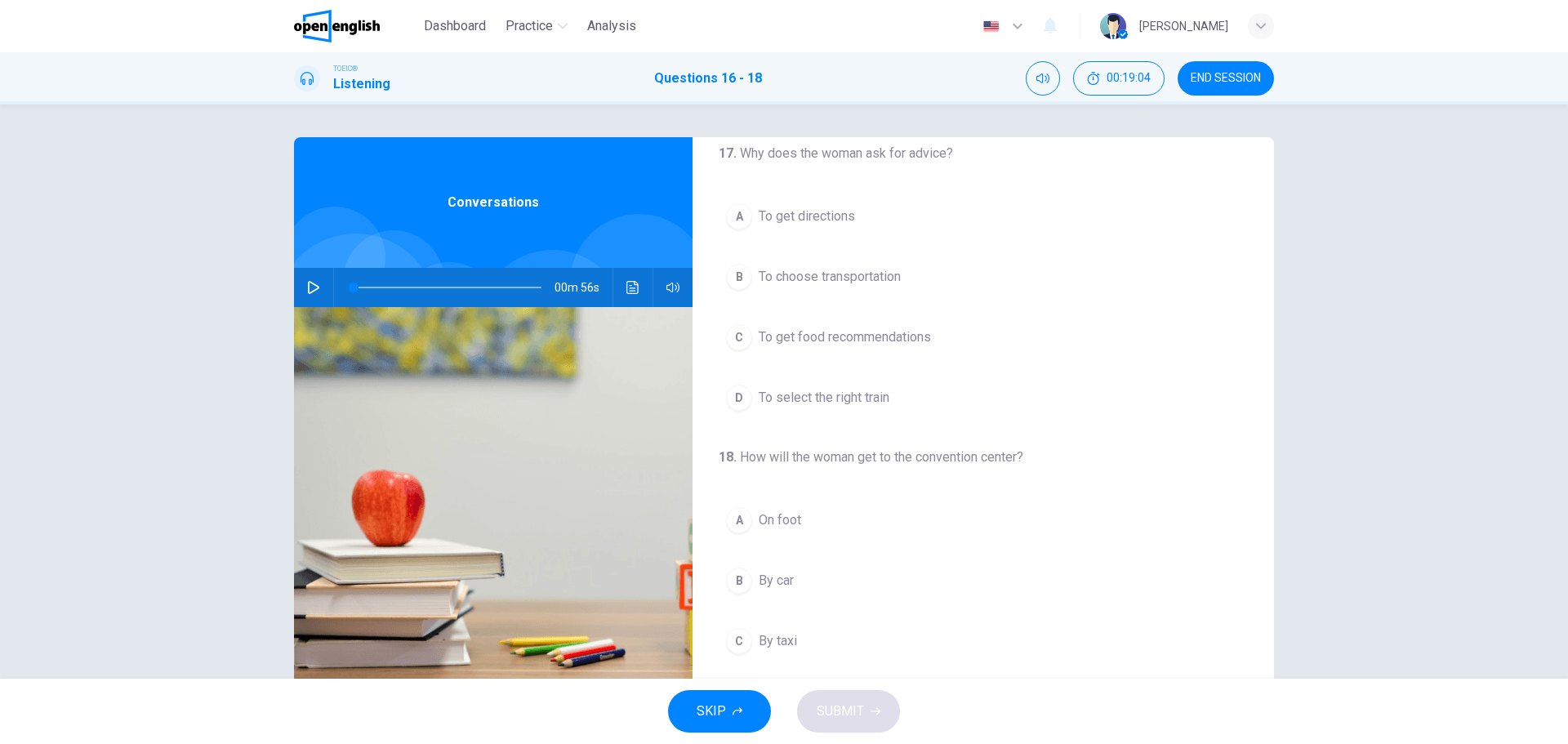
click at [301, 287] on button "button" at bounding box center [313, 287] width 26 height 39
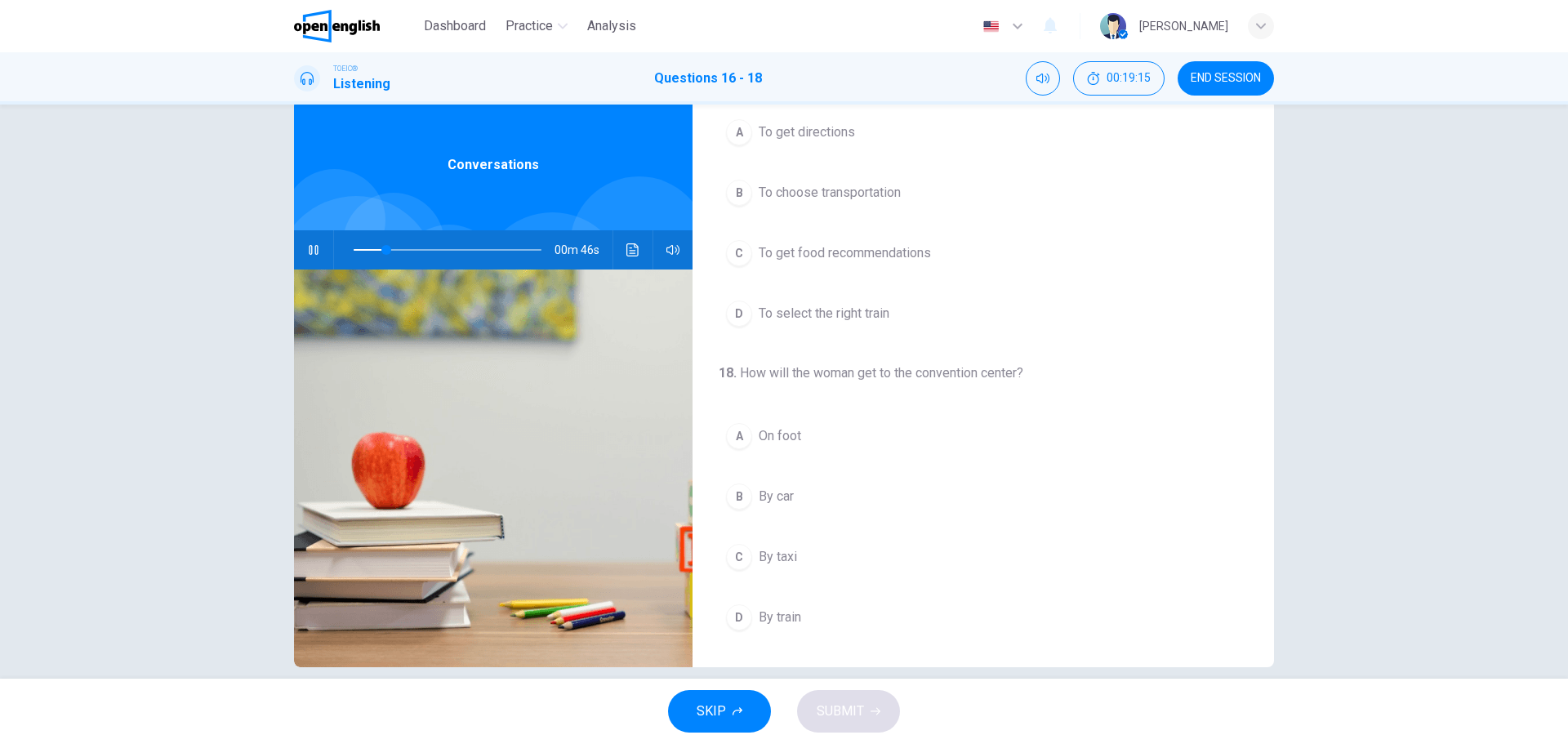
scroll to position [59, 0]
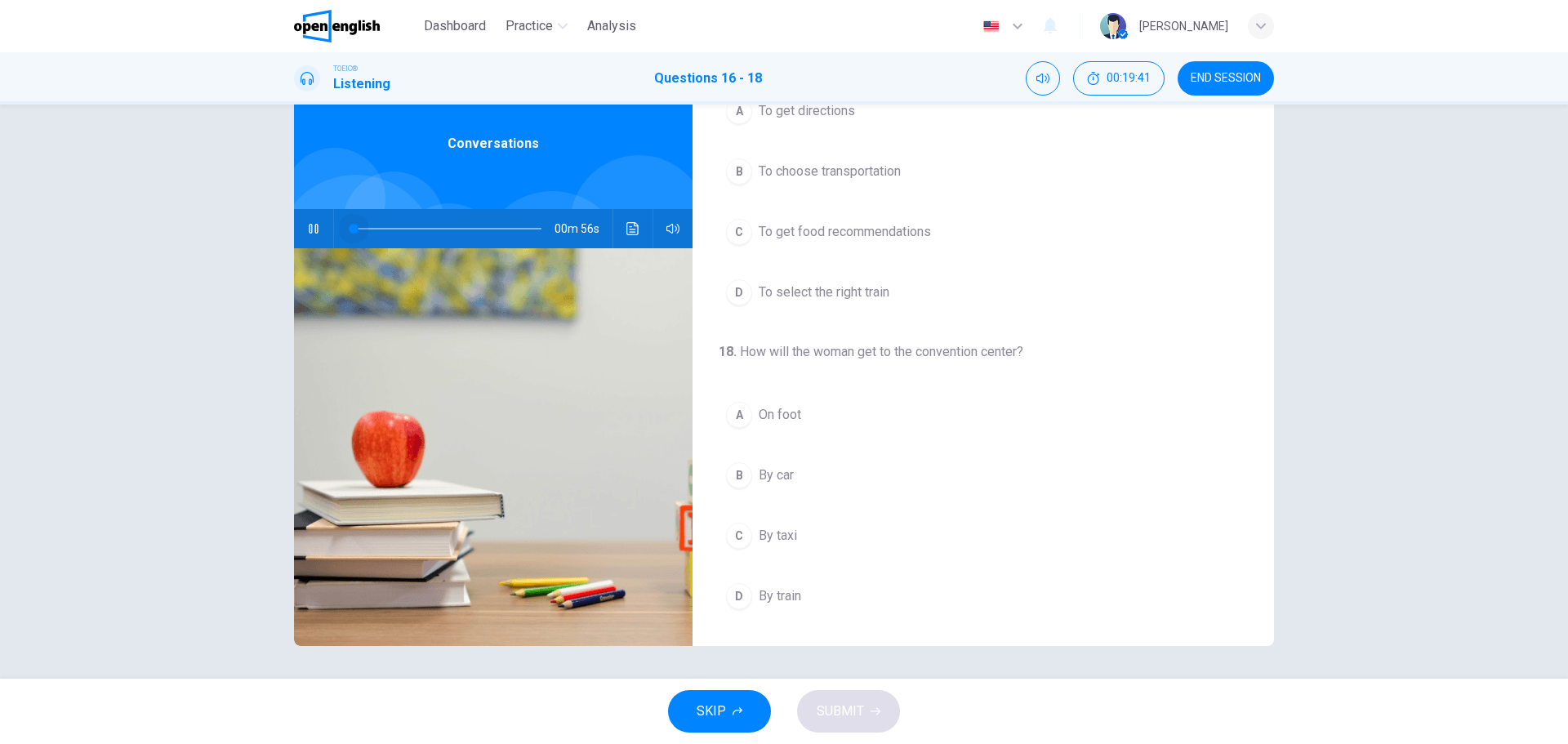
drag, startPoint x: 421, startPoint y: 225, endPoint x: 326, endPoint y: 221, distance: 95.1
click at [328, 221] on div "00m 56s" at bounding box center [493, 228] width 399 height 39
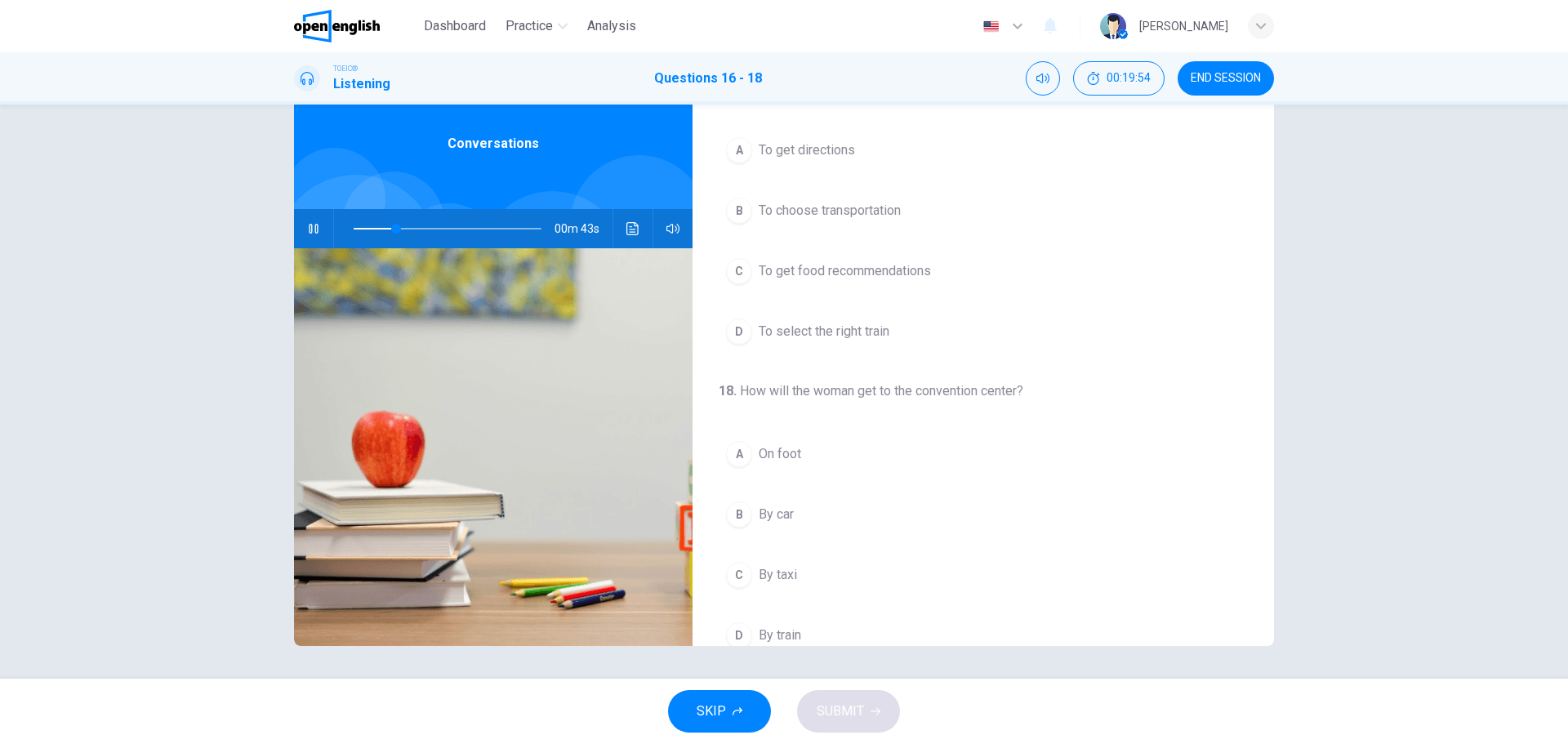
scroll to position [373, 0]
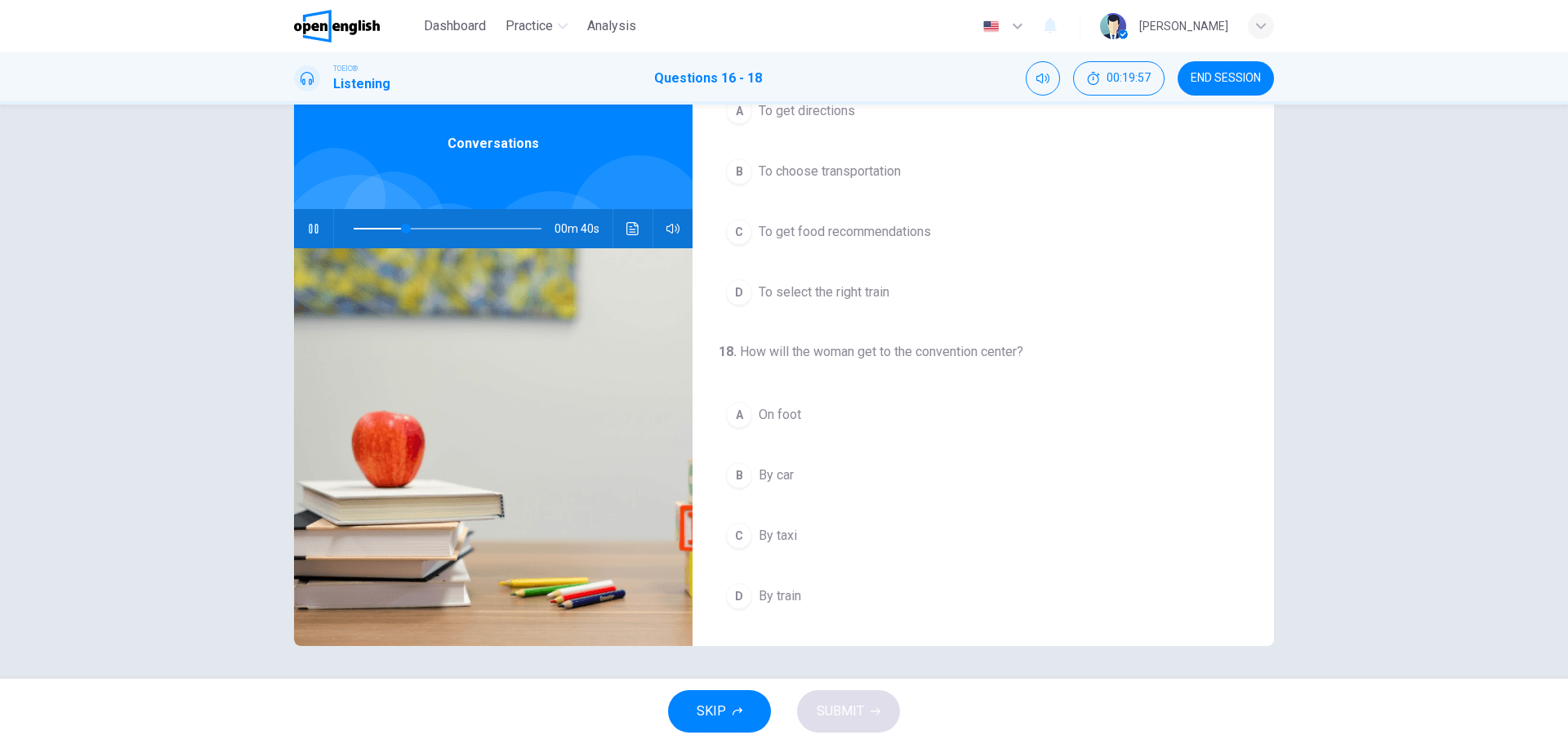
click at [738, 537] on div "C" at bounding box center [739, 536] width 26 height 26
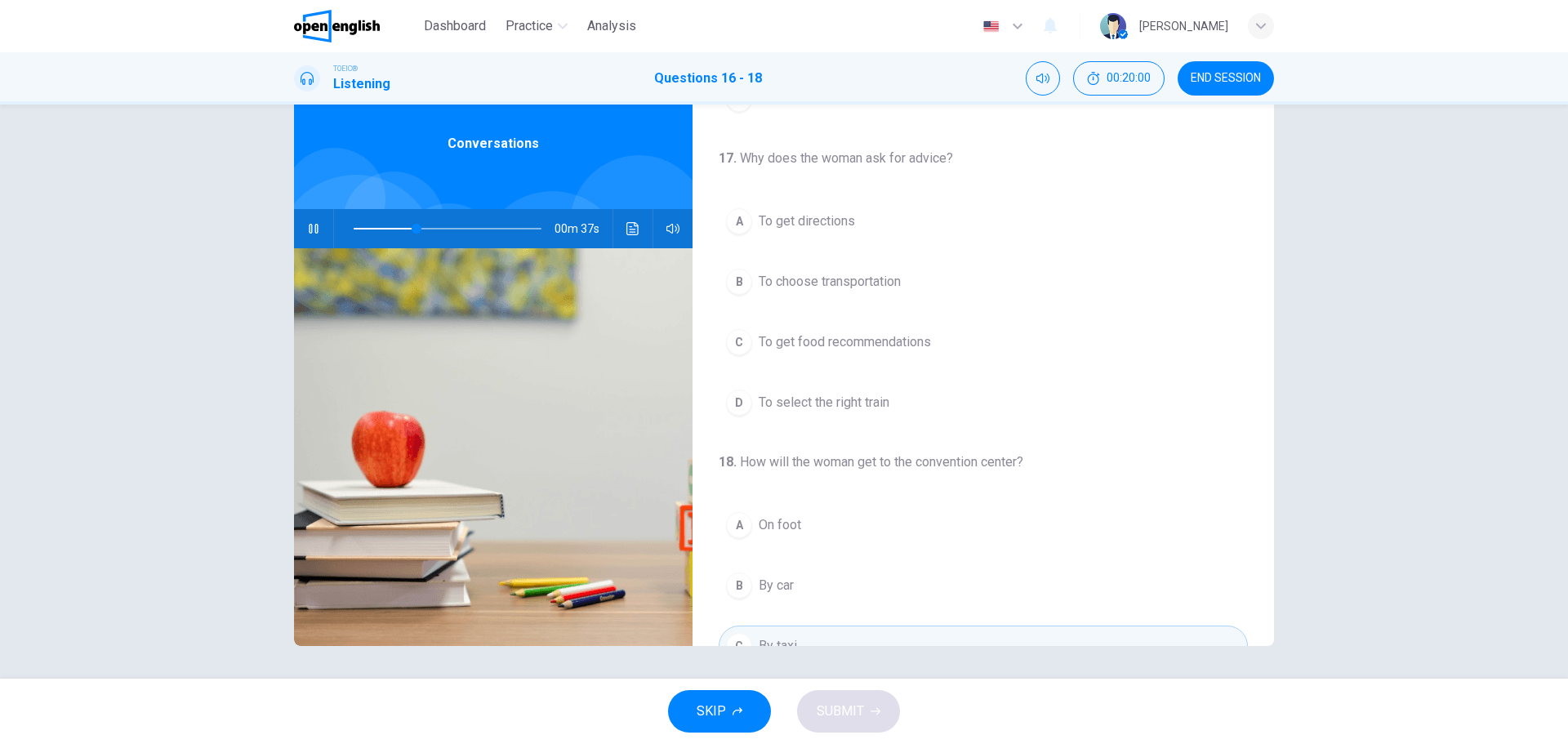
scroll to position [292, 0]
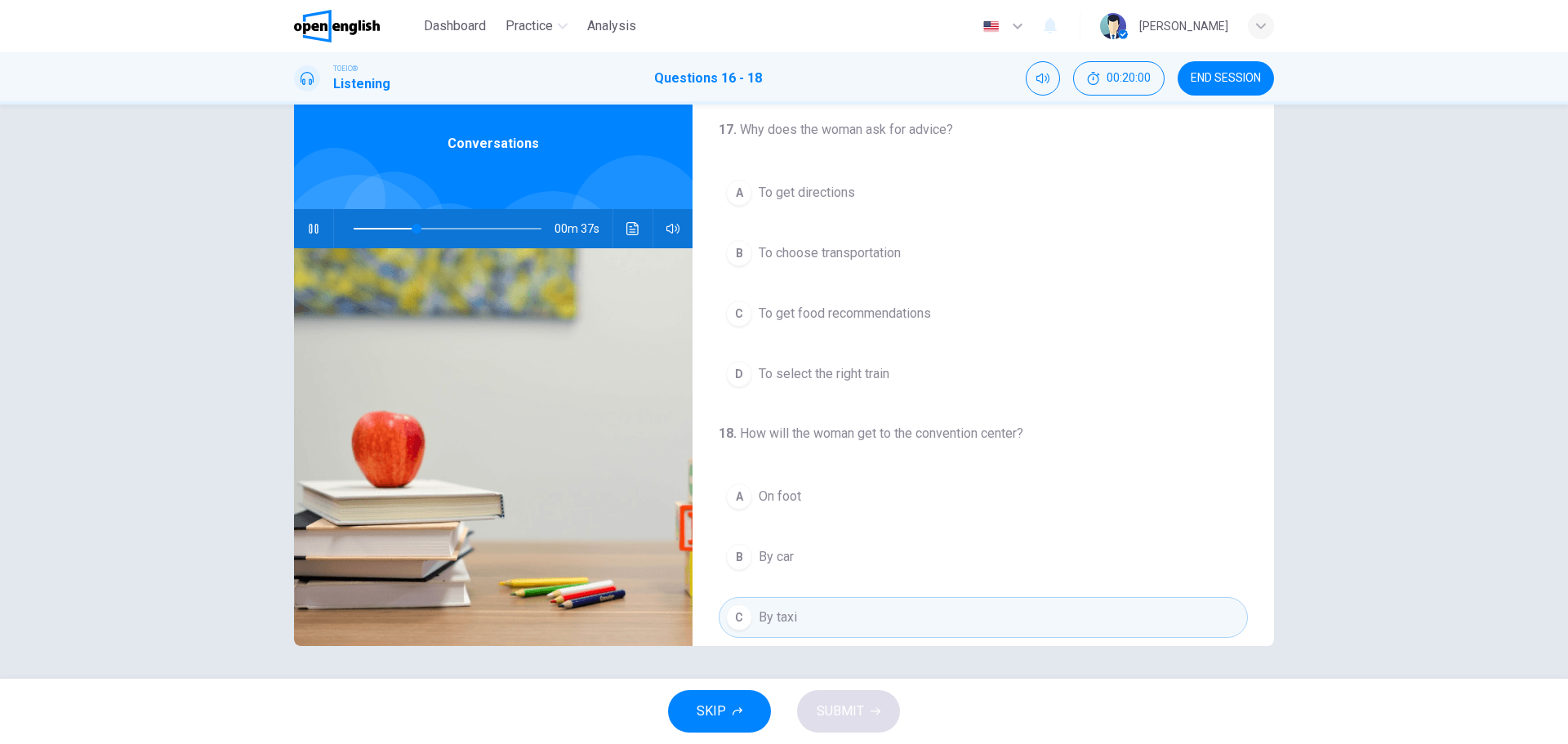
click at [744, 496] on div "A" at bounding box center [739, 497] width 26 height 26
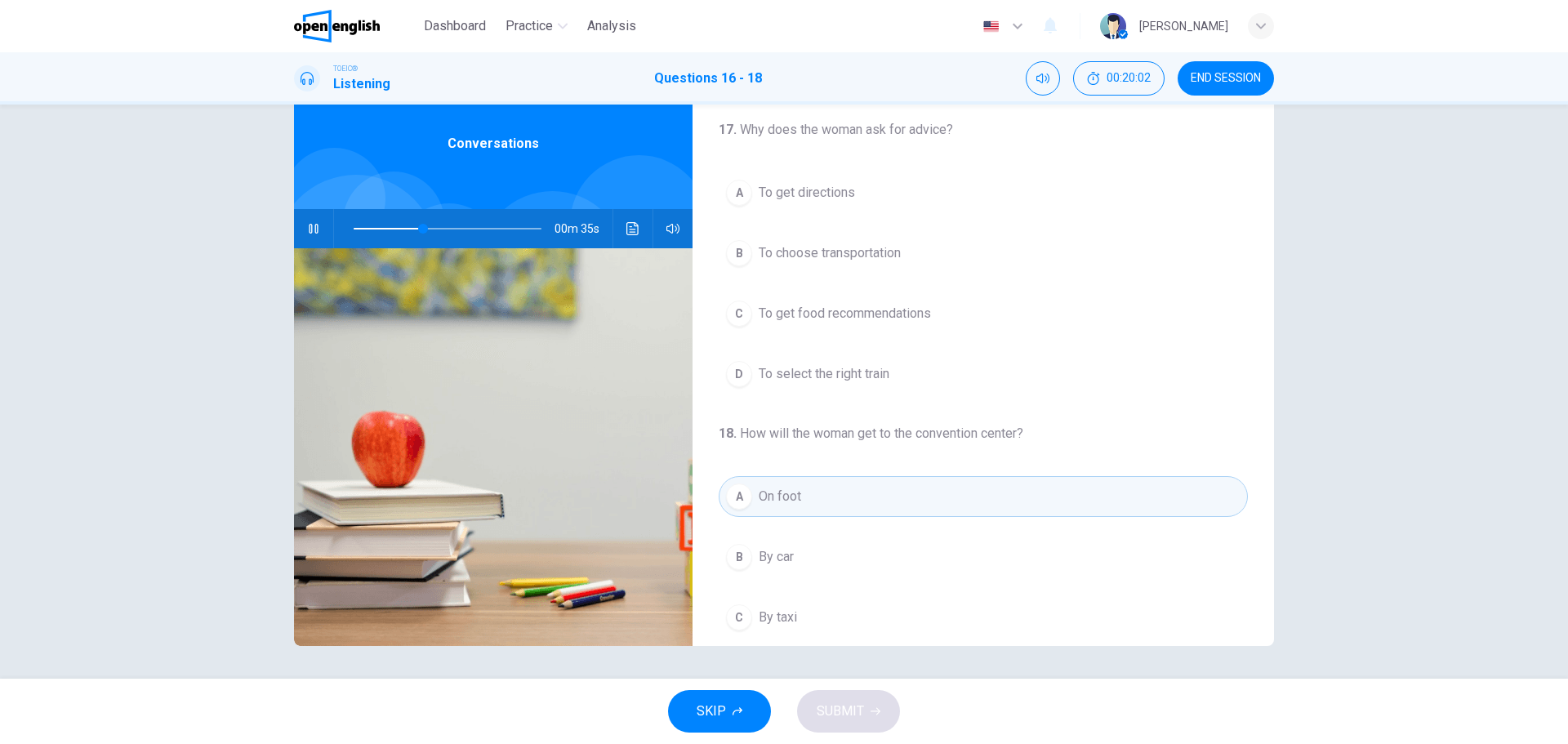
scroll to position [128, 0]
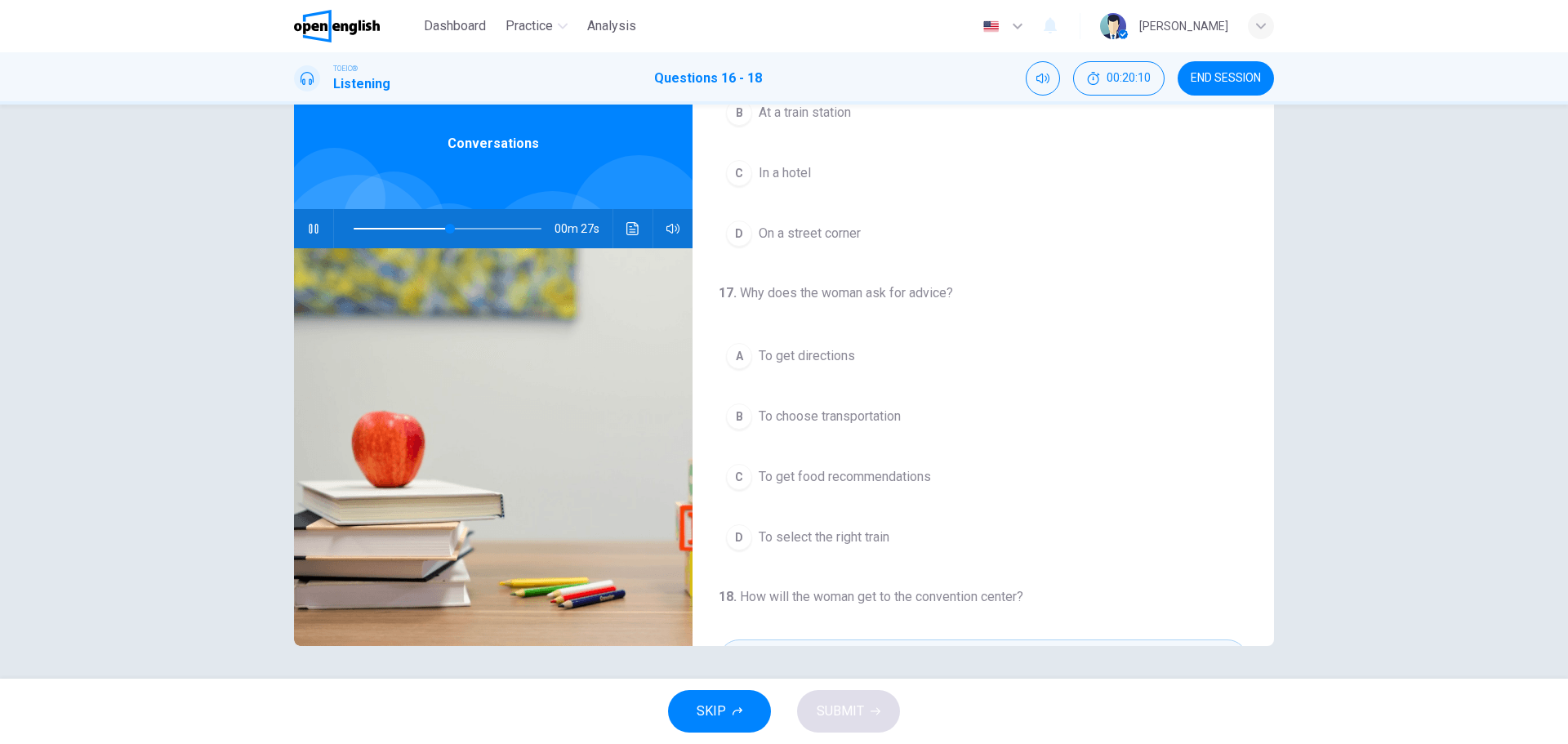
click at [739, 361] on div "A" at bounding box center [739, 356] width 26 height 26
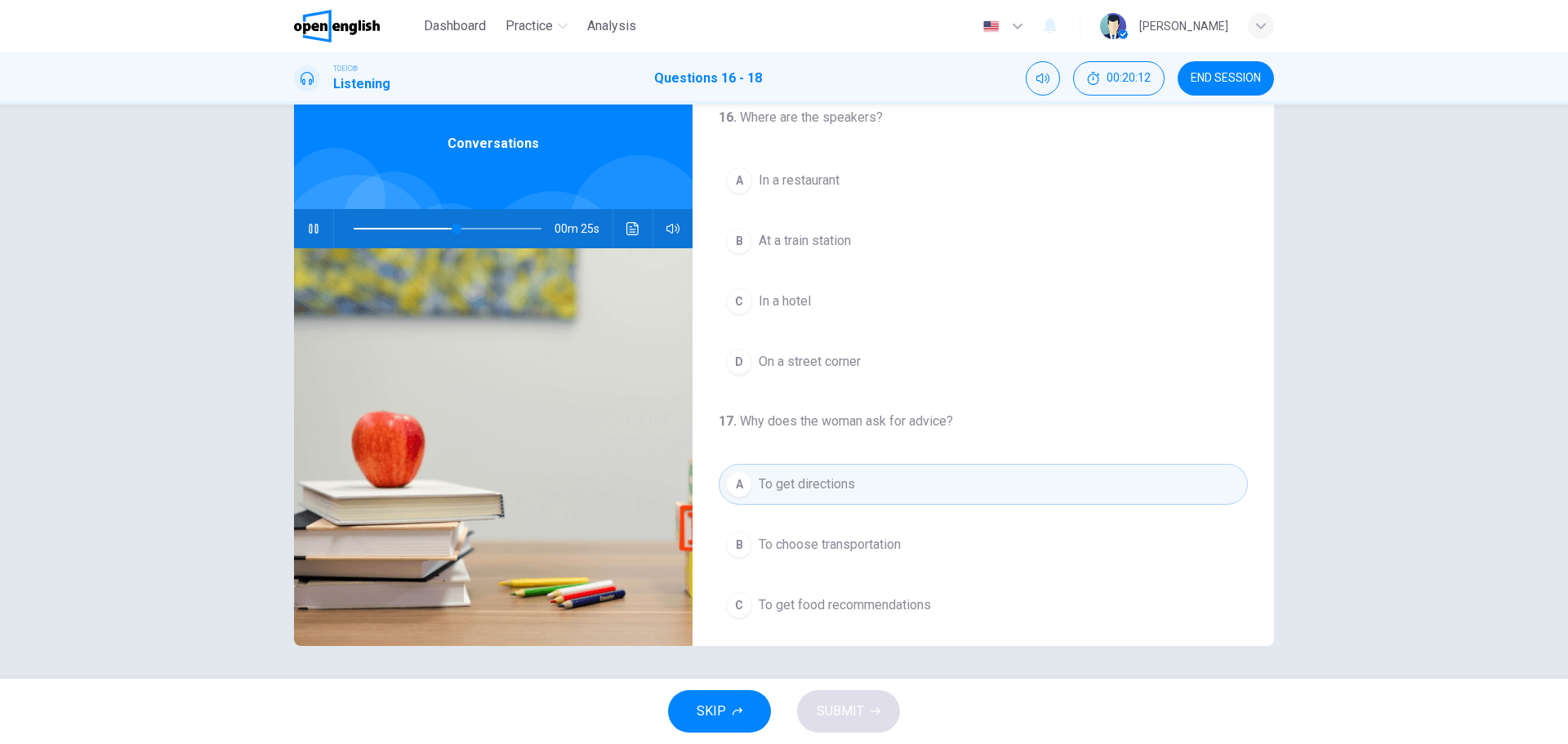
scroll to position [0, 0]
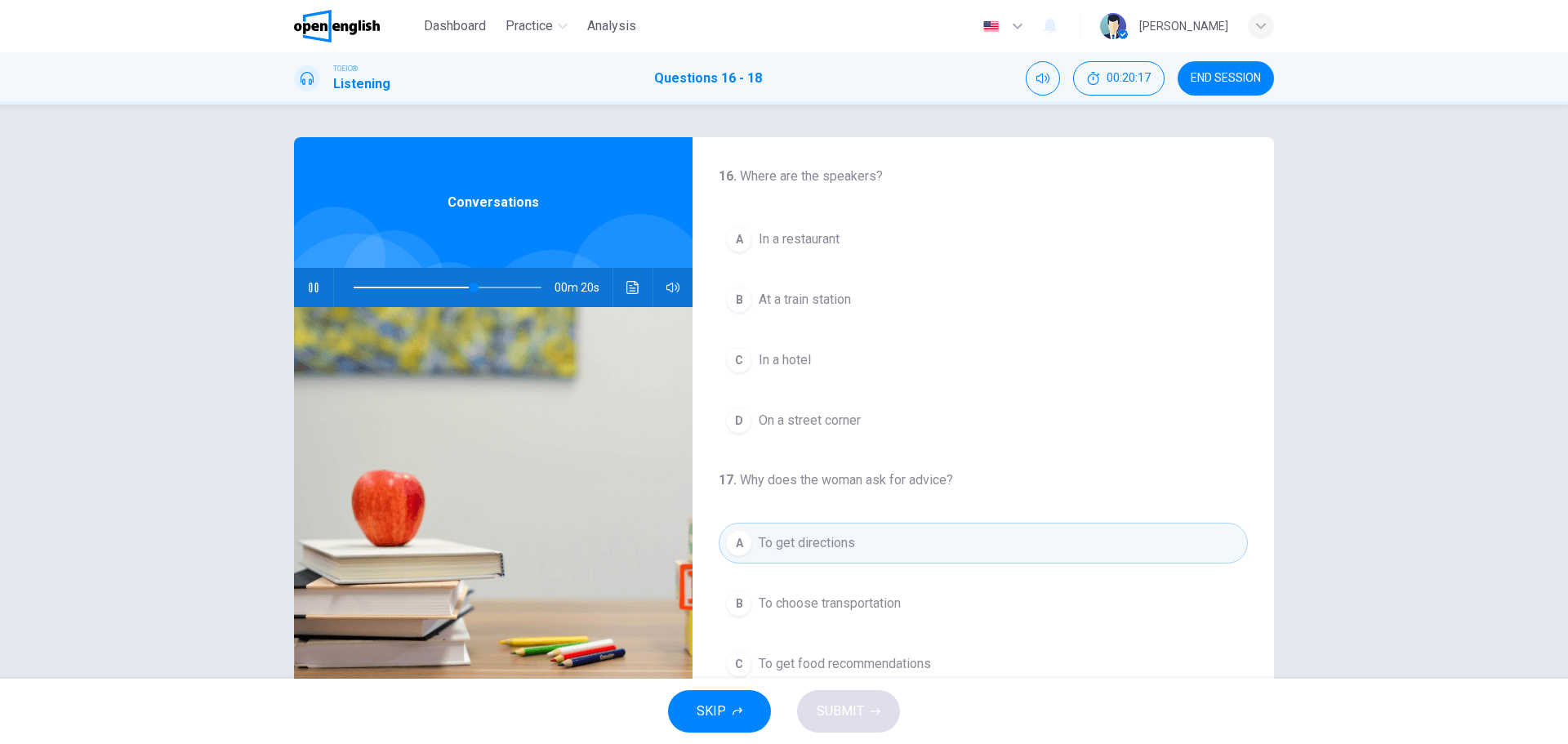
click at [732, 358] on div "C" at bounding box center [739, 360] width 26 height 26
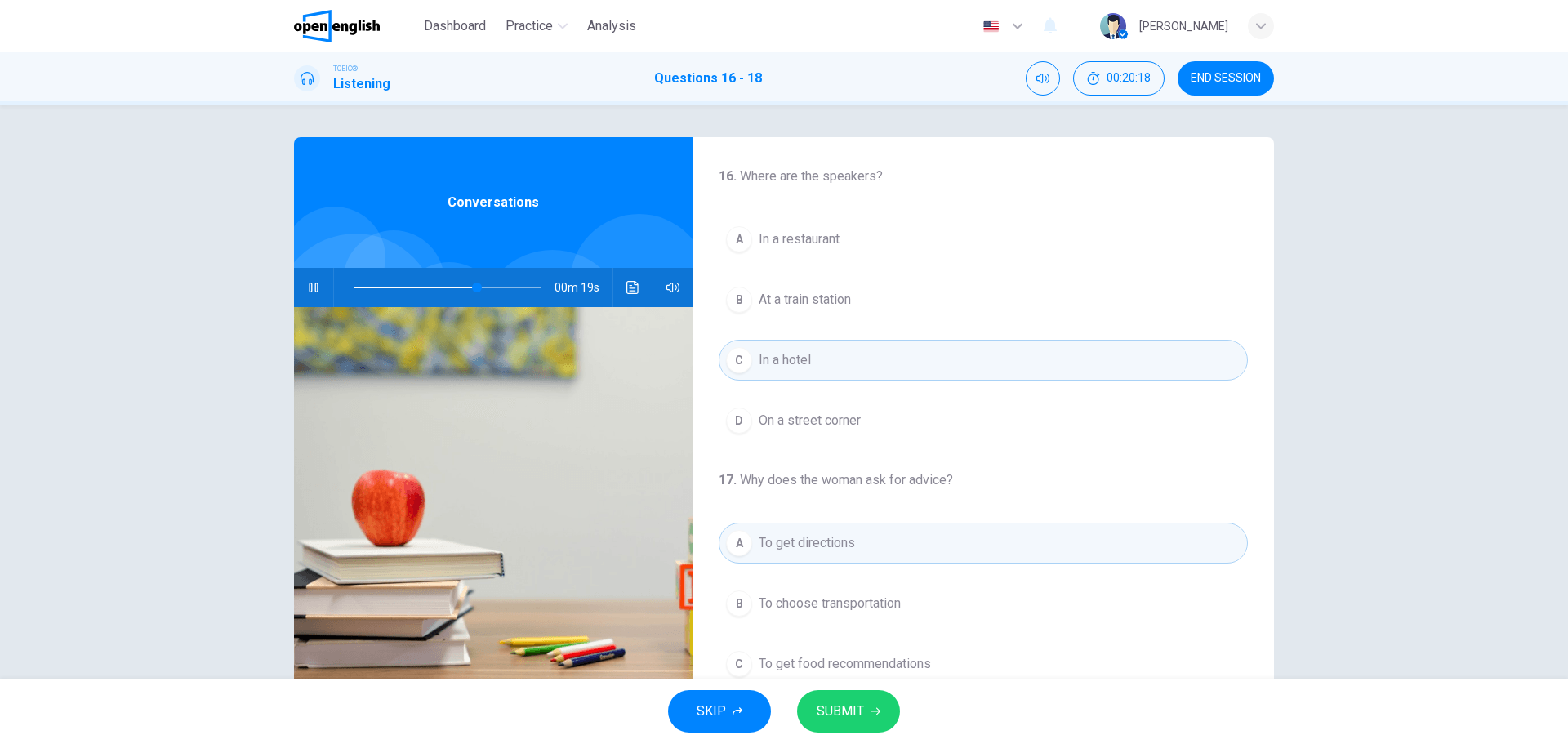
drag, startPoint x: 849, startPoint y: 707, endPoint x: 862, endPoint y: 678, distance: 31.8
click at [849, 707] on span "SUBMIT" at bounding box center [840, 711] width 47 height 22
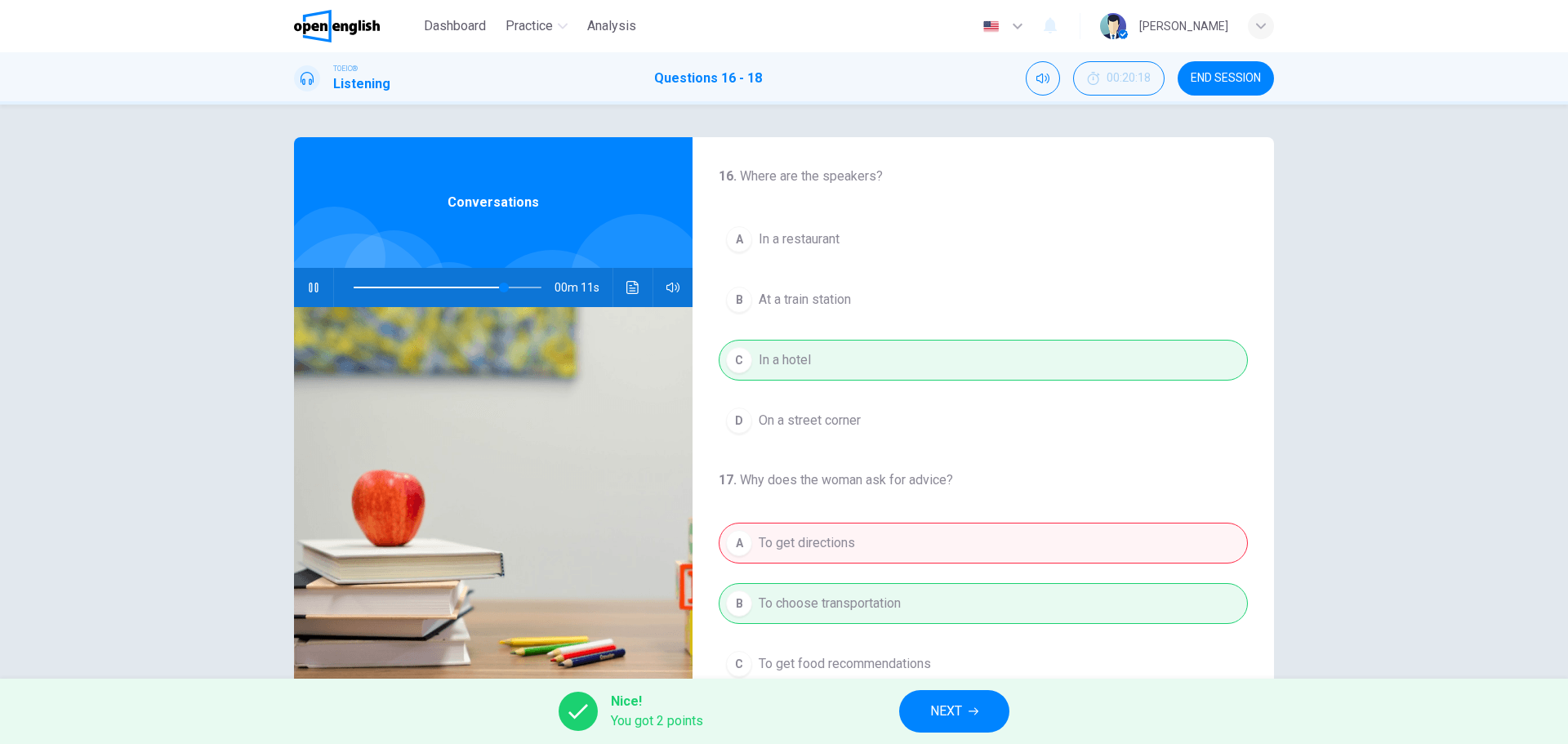
type input "**"
click at [936, 707] on span "NEXT" at bounding box center [946, 711] width 32 height 22
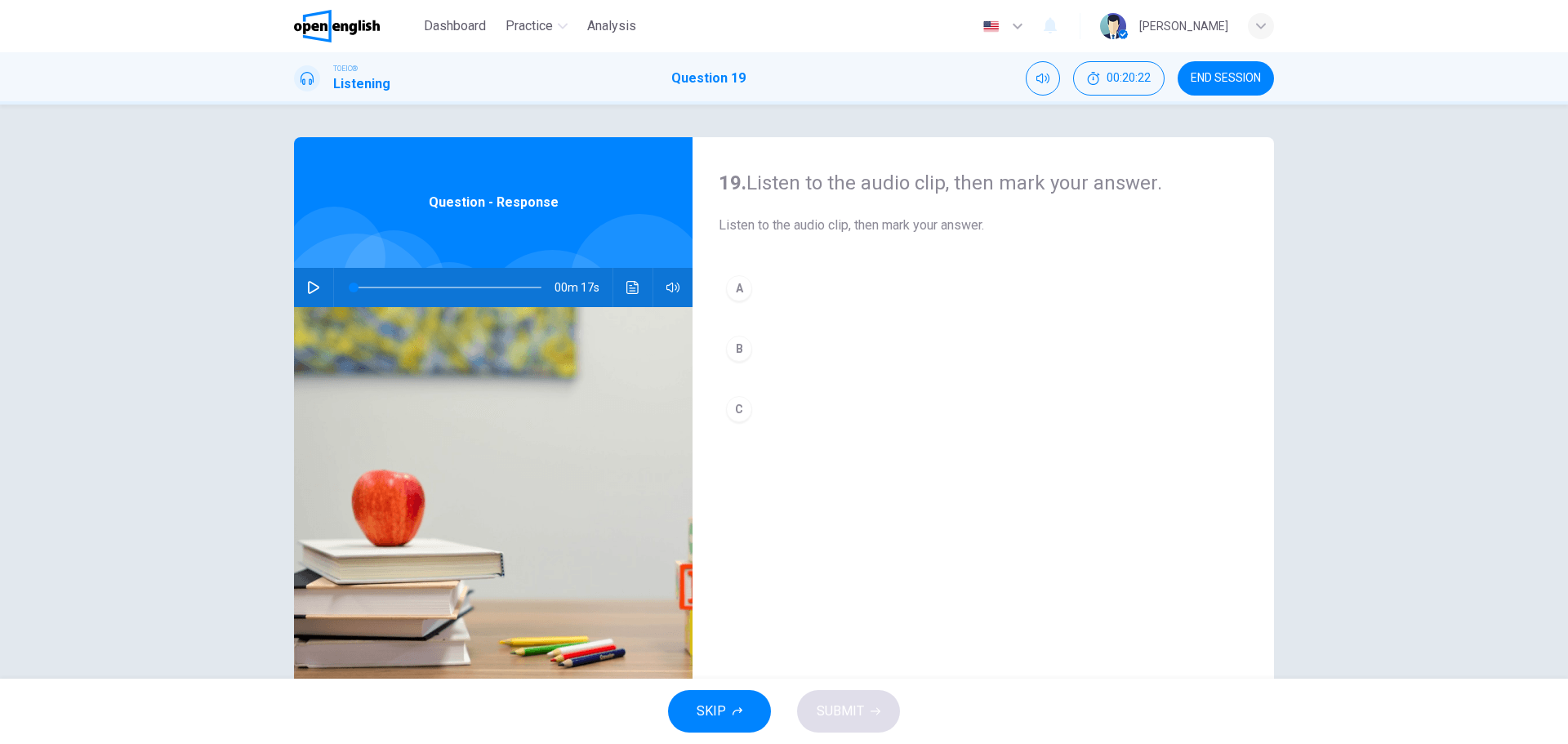
click at [301, 284] on button "button" at bounding box center [313, 287] width 26 height 39
drag, startPoint x: 383, startPoint y: 288, endPoint x: 336, endPoint y: 288, distance: 47.0
click at [349, 288] on span at bounding box center [354, 287] width 10 height 10
drag, startPoint x: 372, startPoint y: 287, endPoint x: 340, endPoint y: 286, distance: 32.0
click at [350, 286] on span at bounding box center [355, 287] width 10 height 10
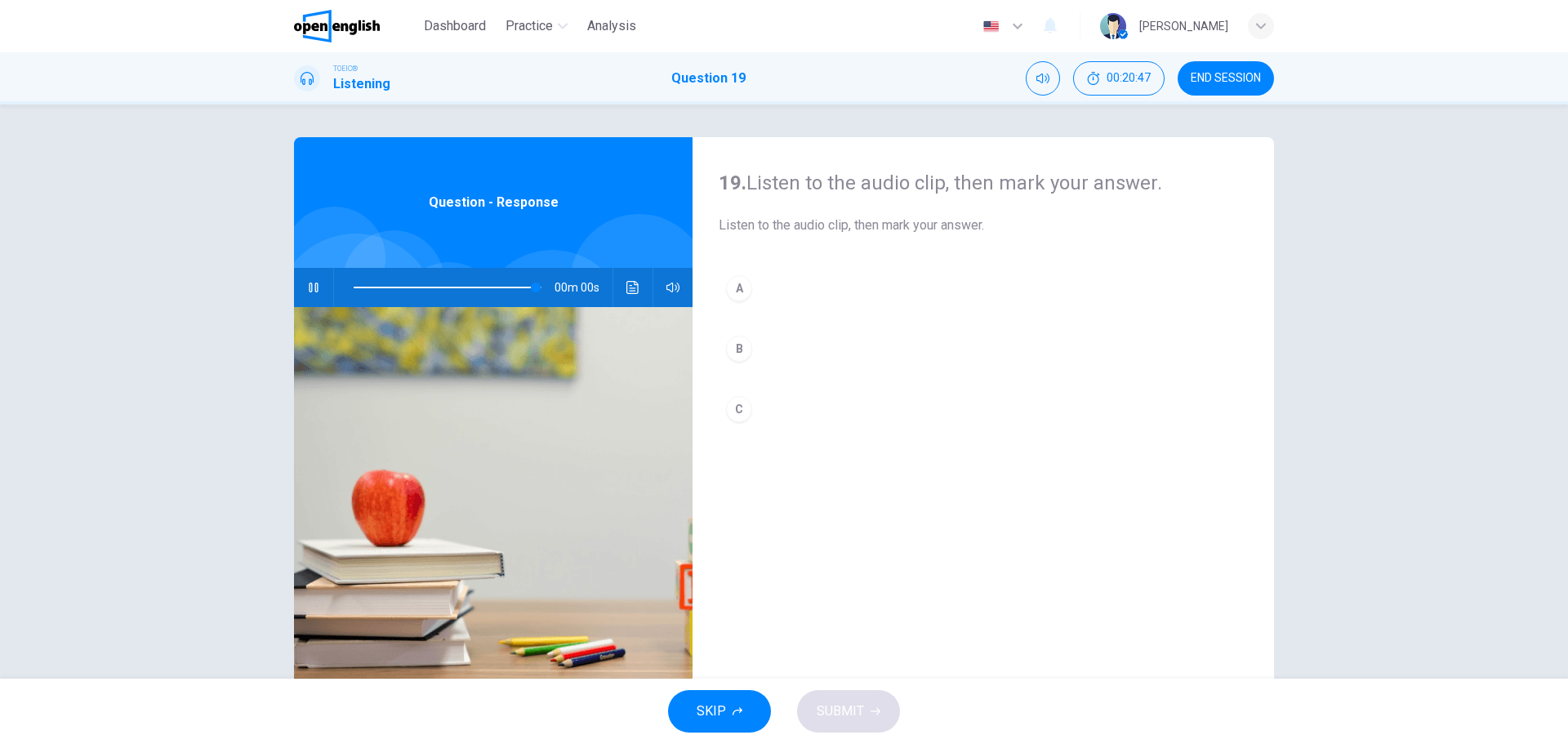
click at [737, 349] on div "B" at bounding box center [739, 348] width 26 height 26
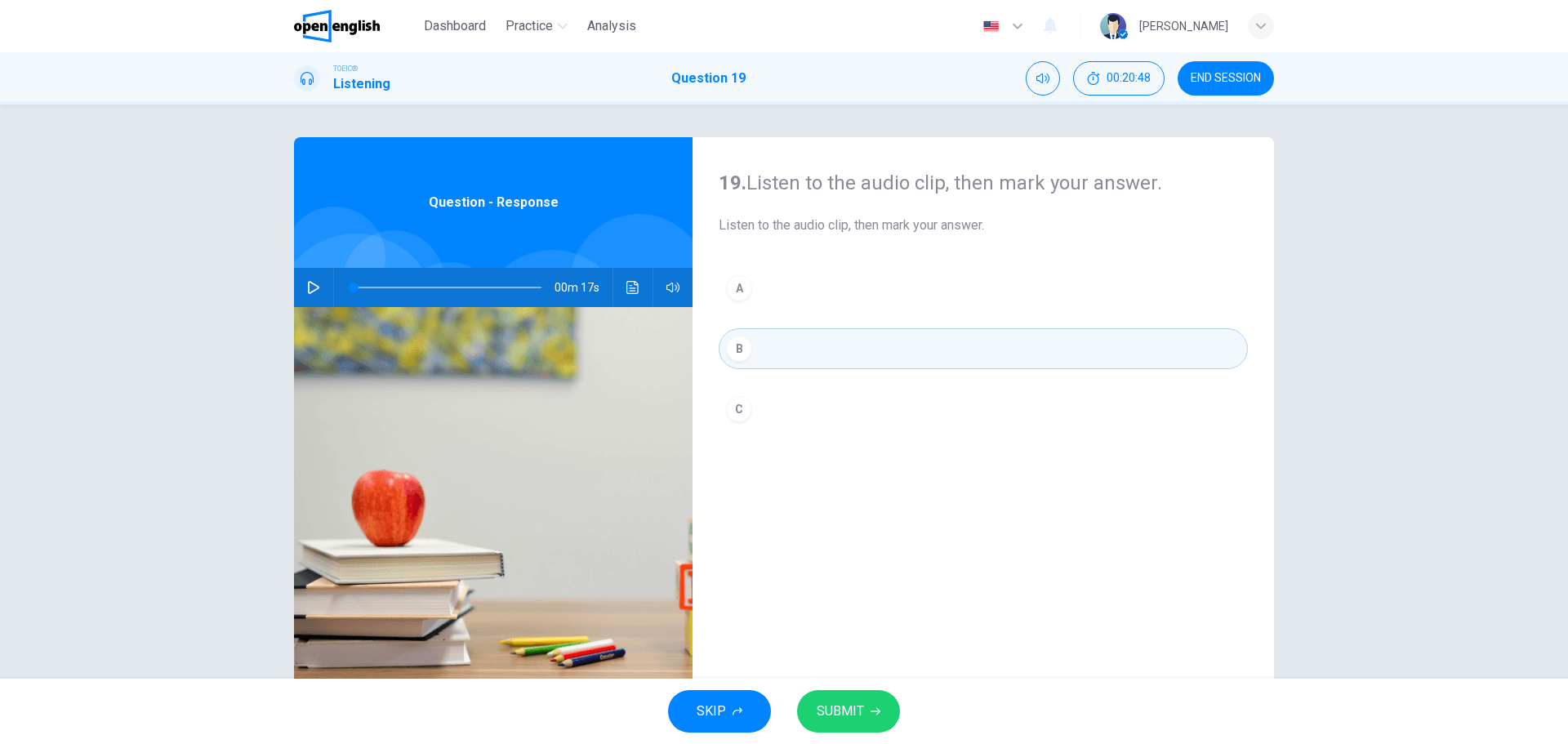
click at [301, 289] on button "button" at bounding box center [313, 287] width 26 height 39
click at [633, 287] on icon "Click to see the audio transcription" at bounding box center [633, 287] width 13 height 13
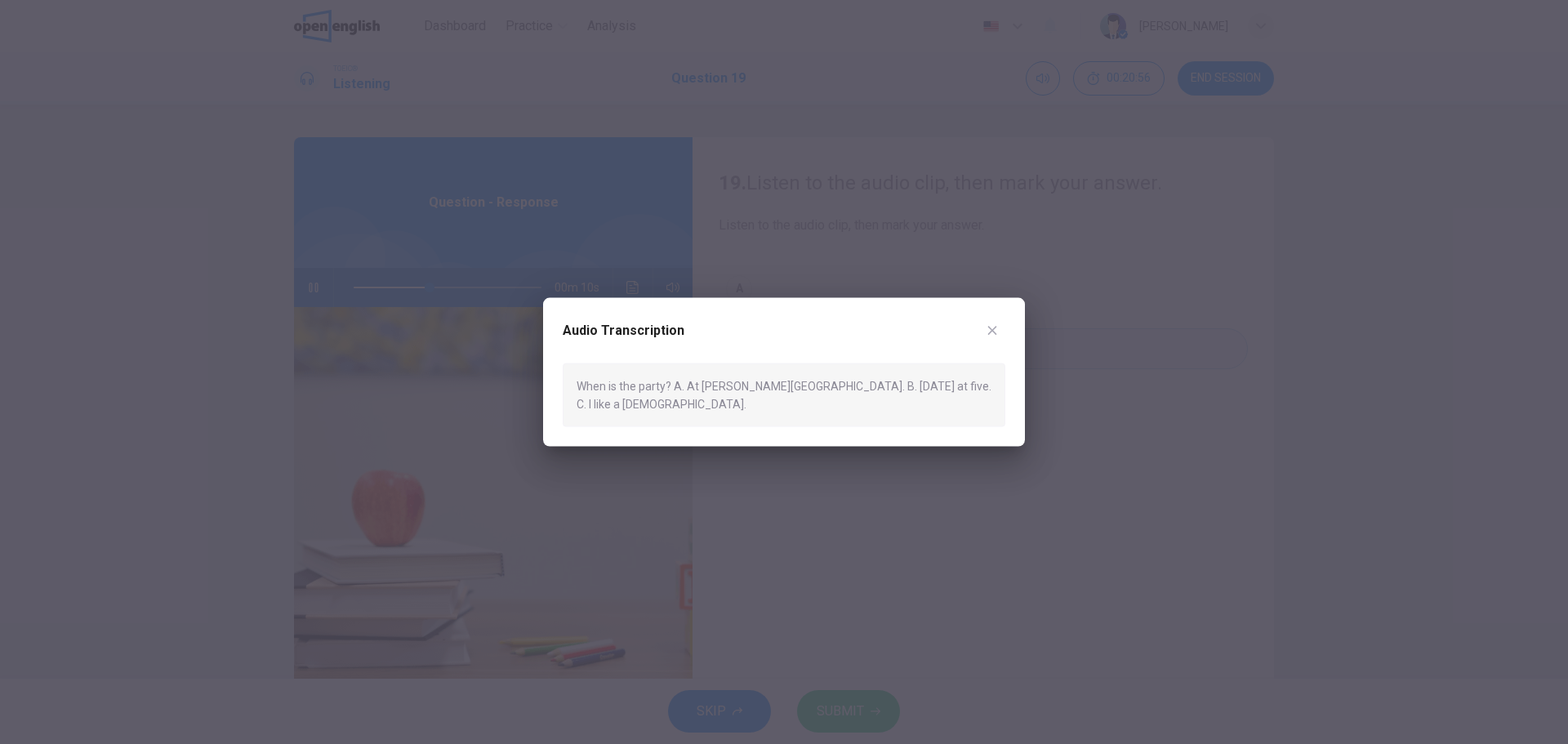
click at [993, 336] on icon "button" at bounding box center [993, 330] width 13 height 13
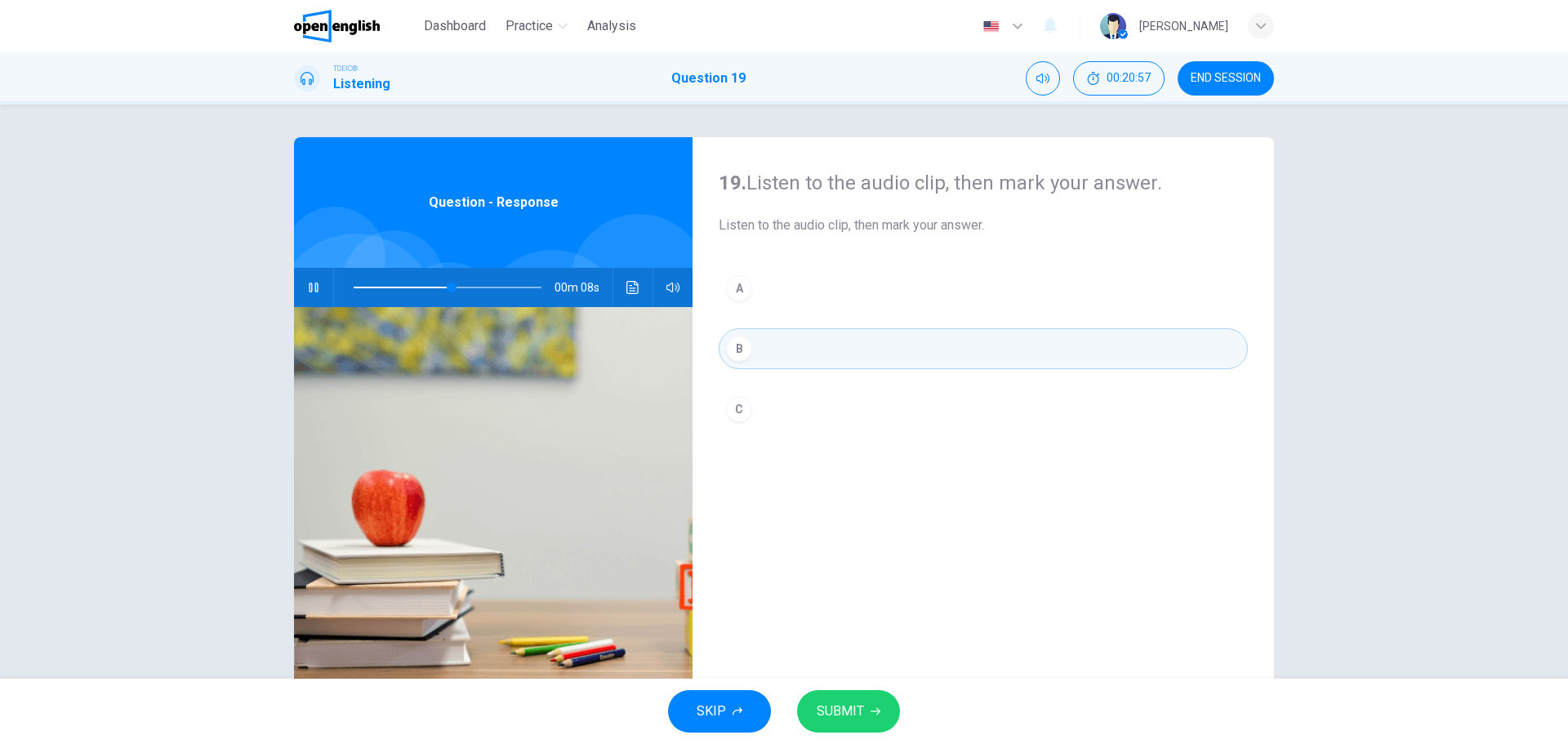
click at [844, 707] on span "SUBMIT" at bounding box center [840, 711] width 47 height 22
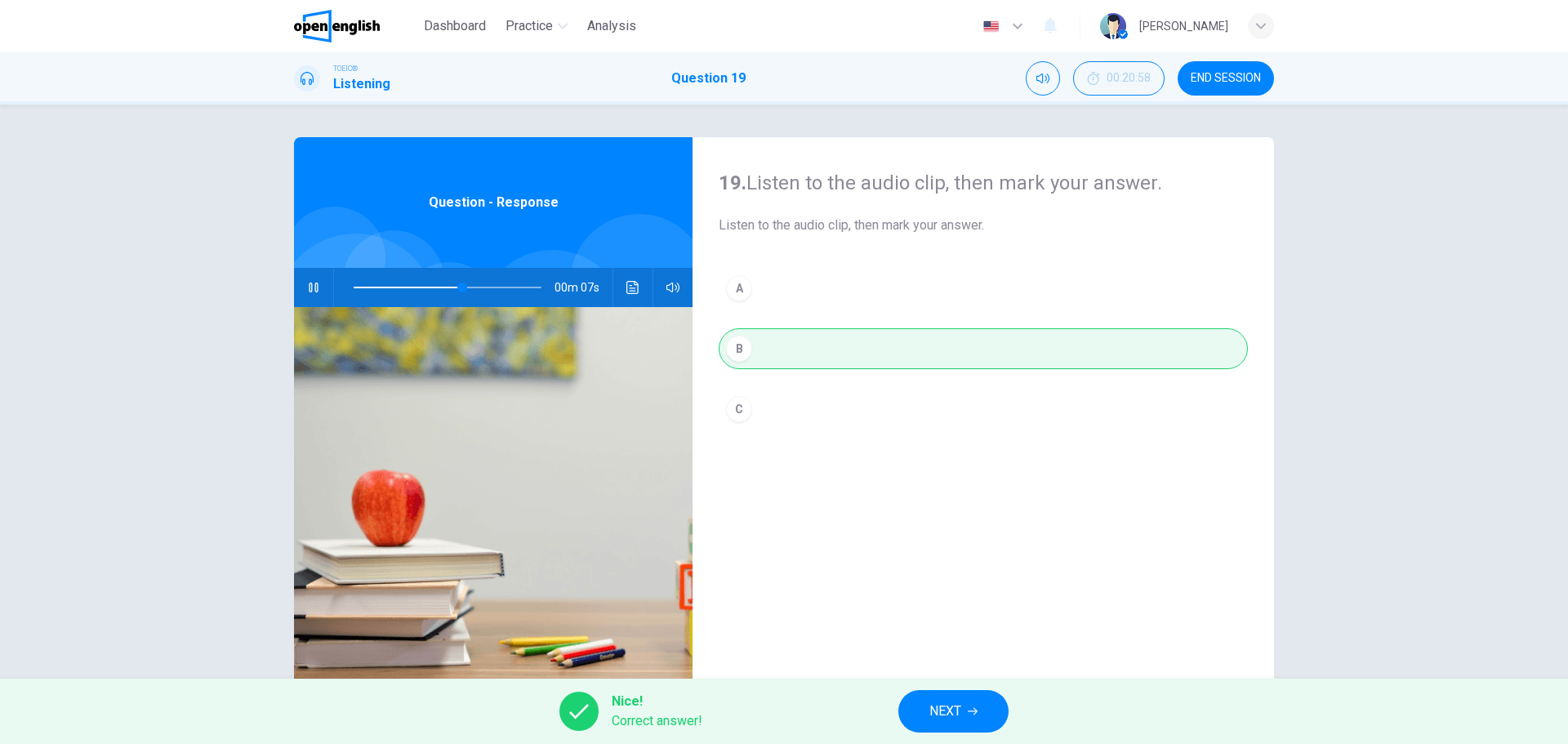
type input "**"
click at [953, 711] on span "NEXT" at bounding box center [945, 711] width 32 height 22
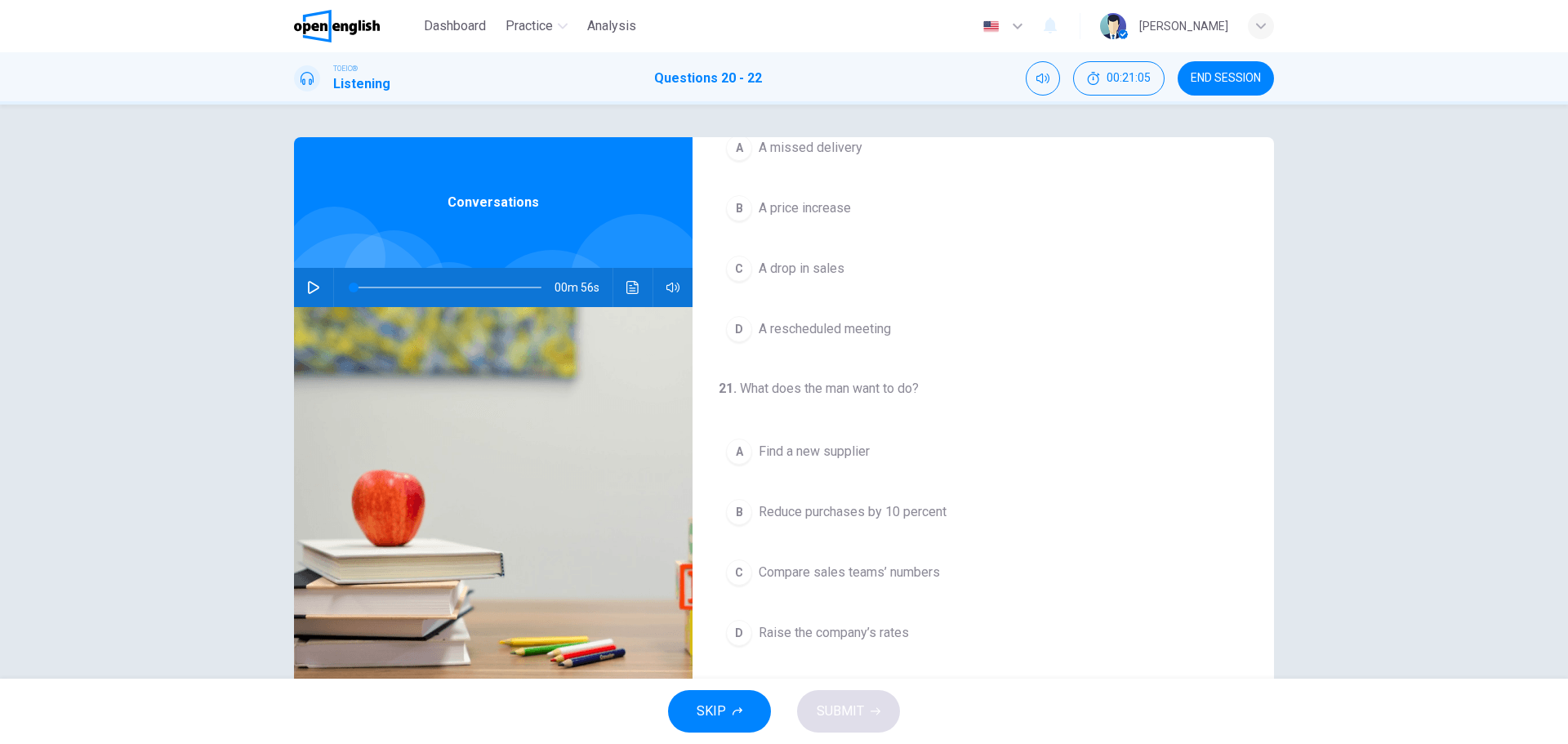
scroll to position [82, 0]
click at [311, 282] on icon "button" at bounding box center [314, 287] width 13 height 13
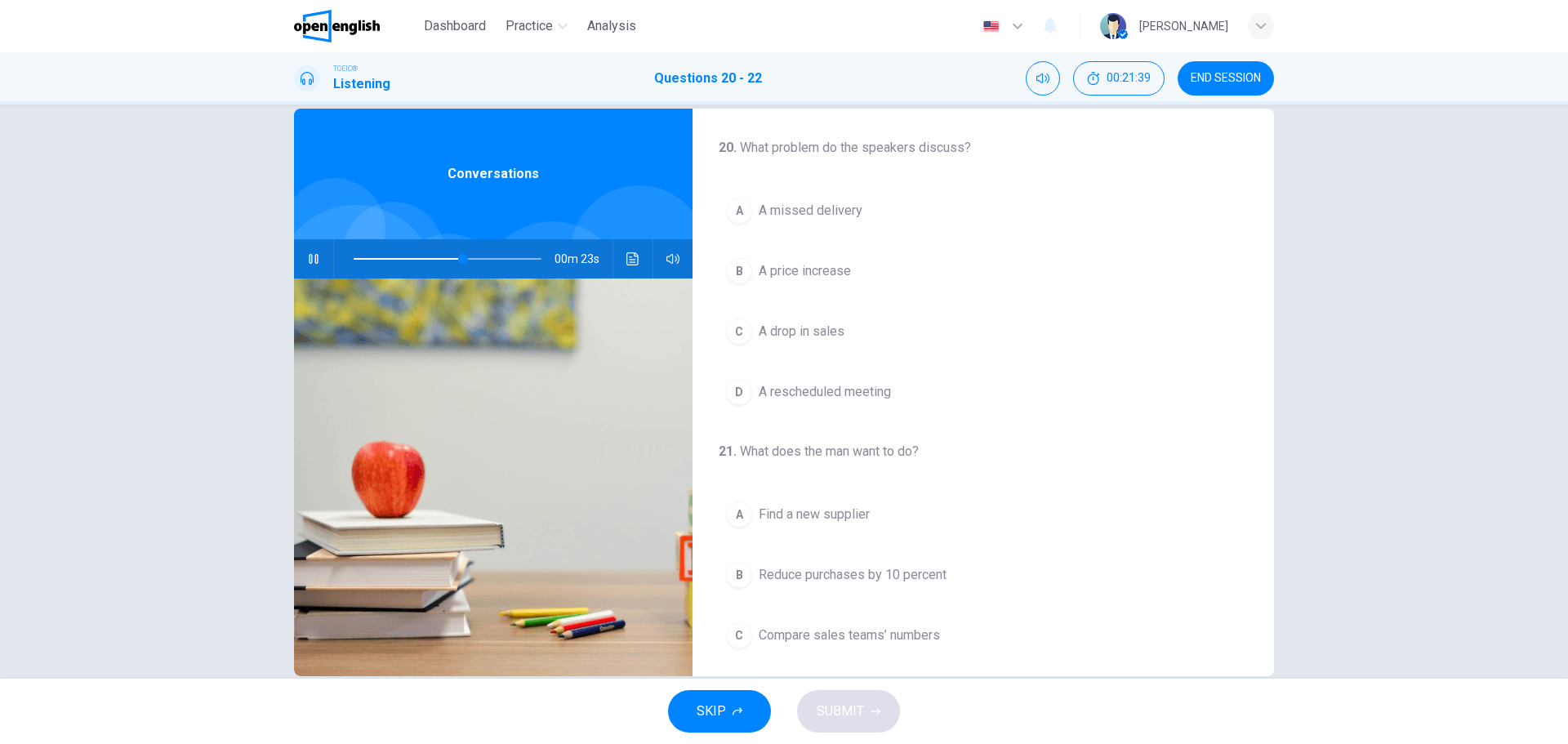
scroll to position [0, 0]
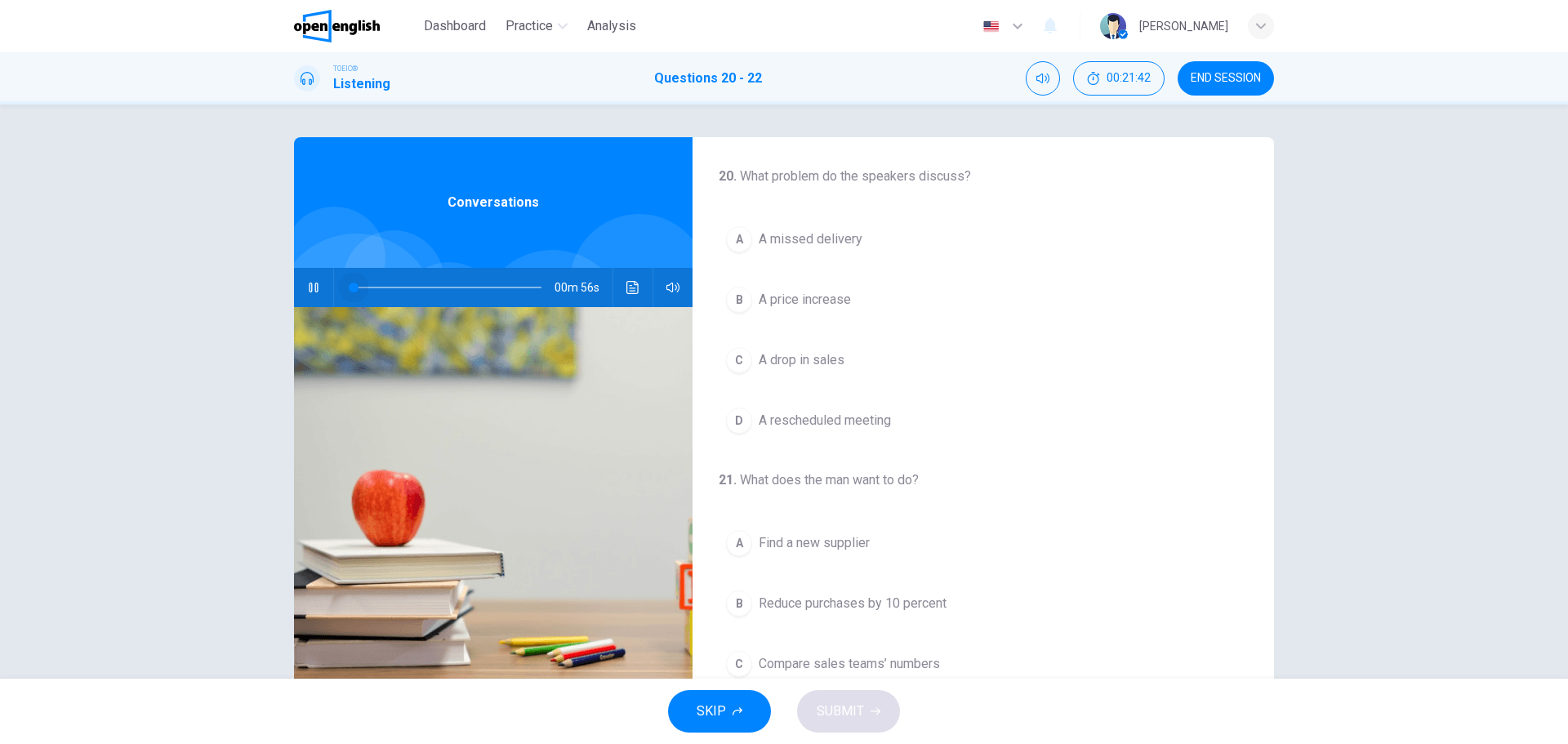
drag, startPoint x: 463, startPoint y: 285, endPoint x: 328, endPoint y: 292, distance: 135.2
click at [349, 292] on span at bounding box center [354, 287] width 10 height 10
click at [734, 300] on div "B" at bounding box center [739, 299] width 26 height 26
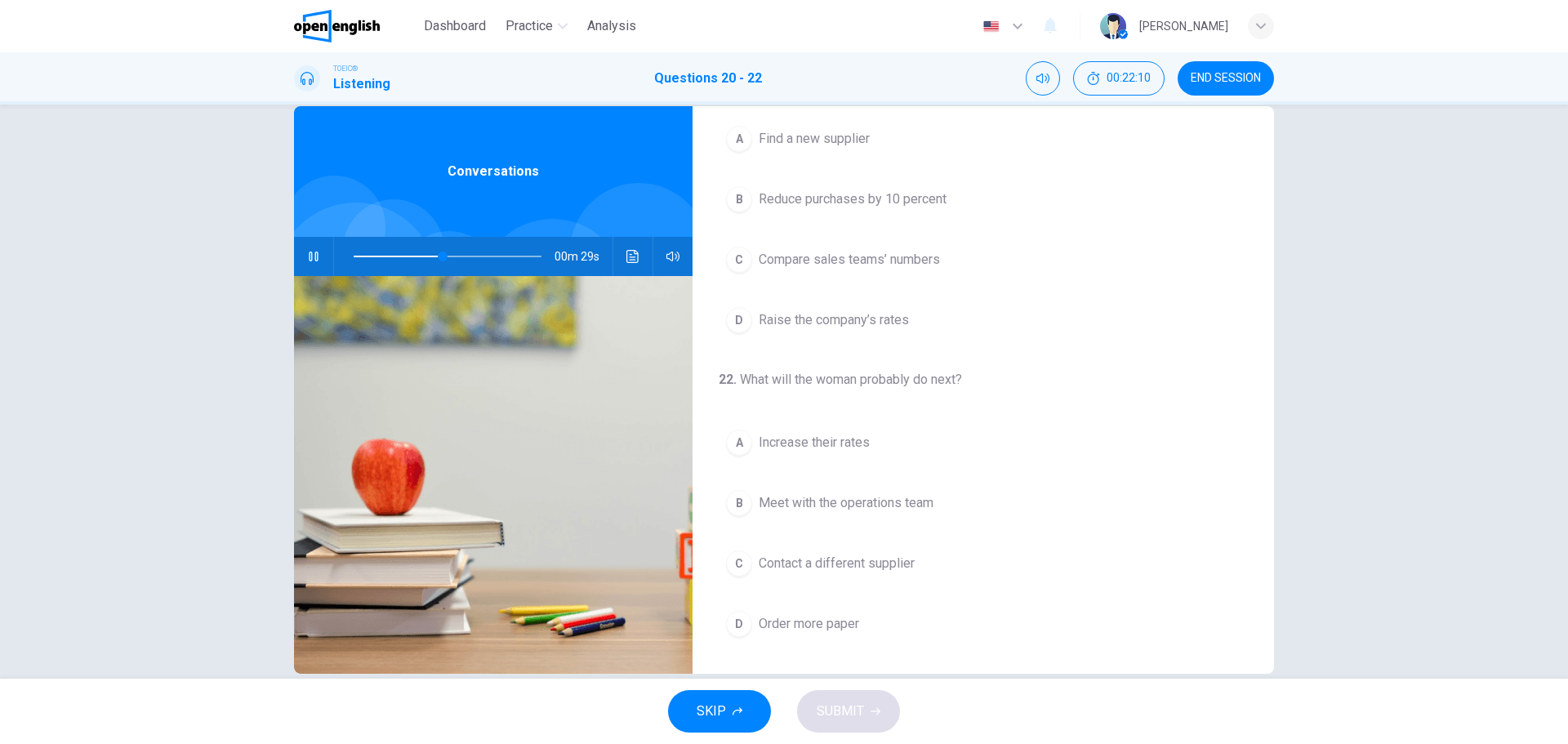
scroll to position [59, 0]
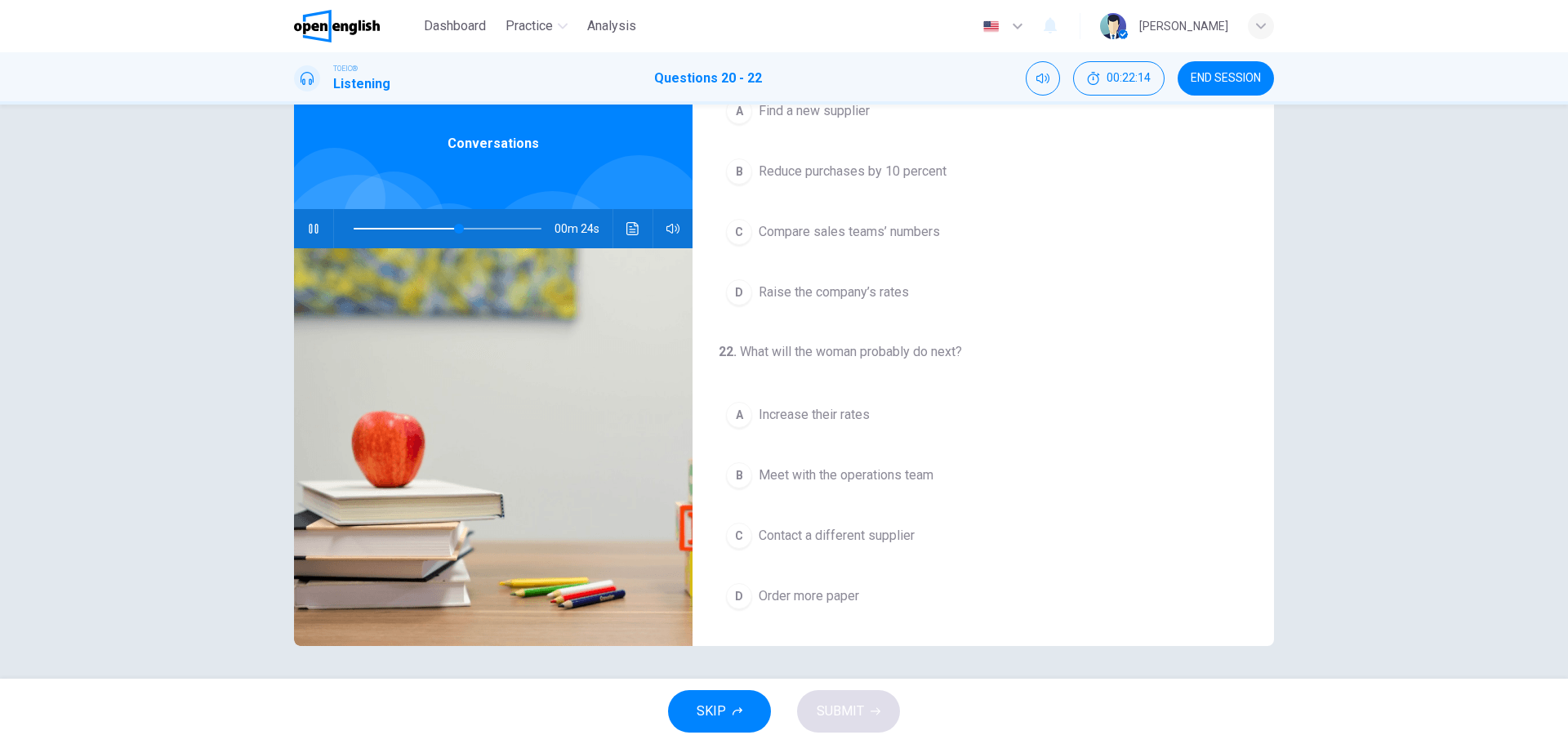
click at [741, 536] on div "C" at bounding box center [739, 536] width 26 height 26
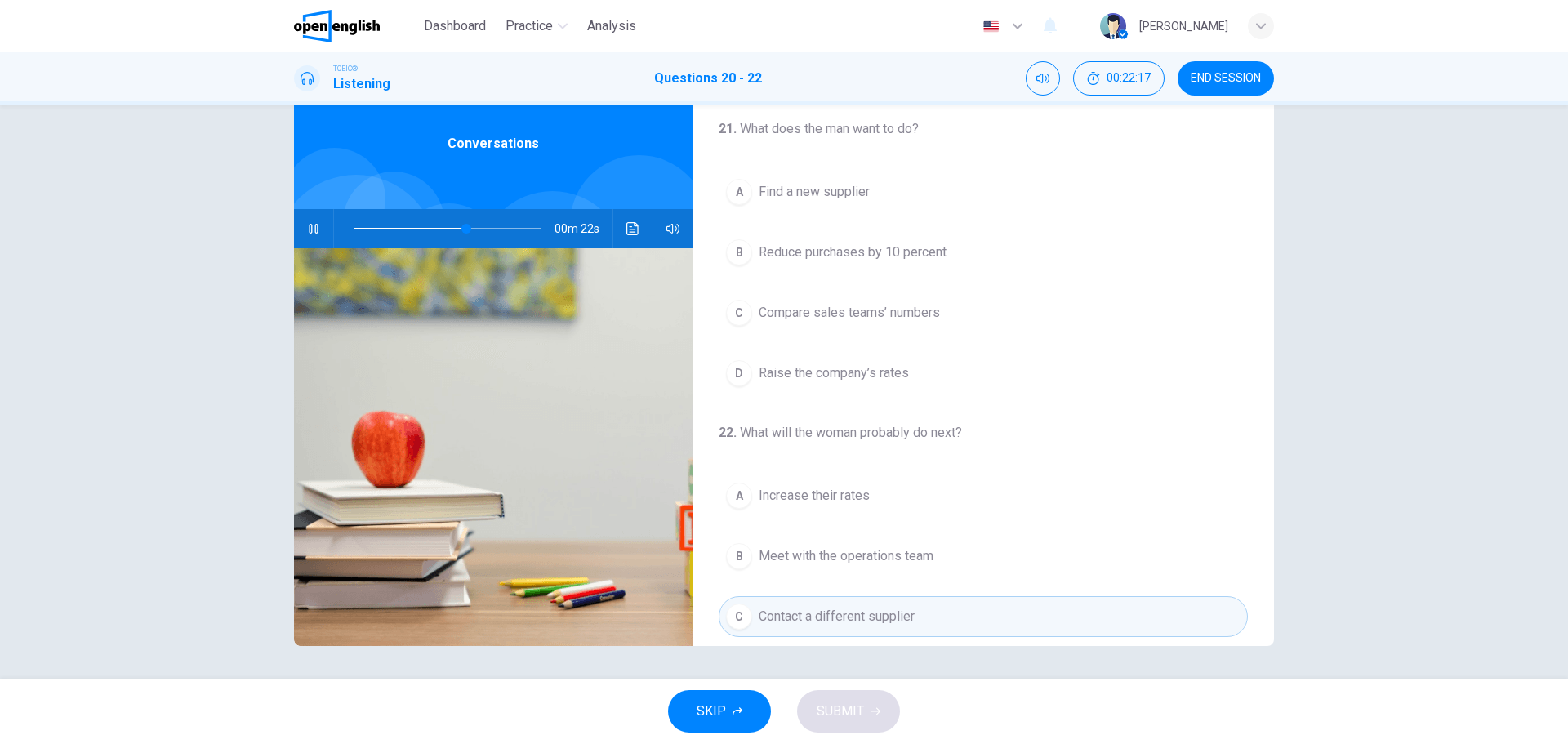
scroll to position [292, 0]
click at [742, 253] on div "B" at bounding box center [739, 252] width 26 height 26
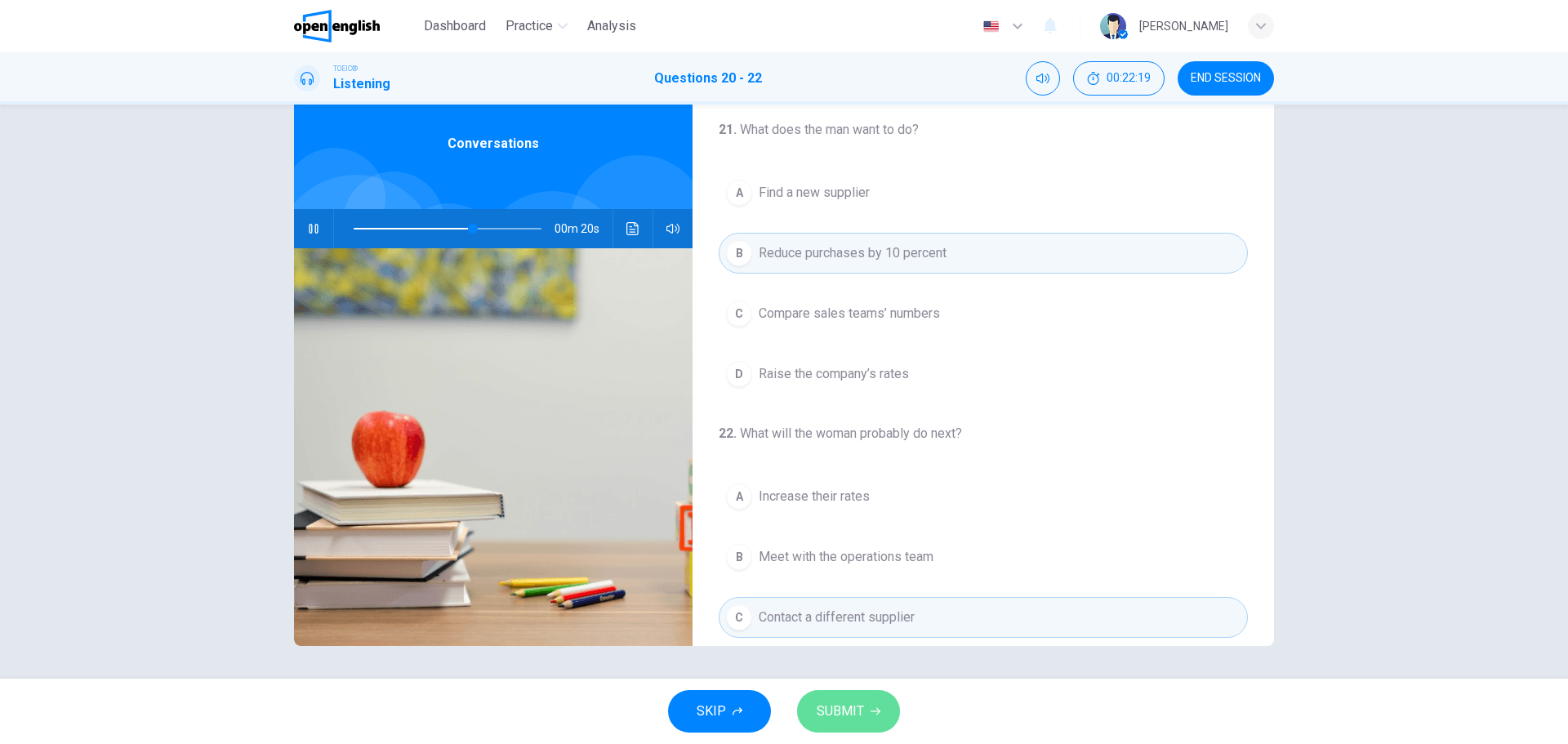
click at [839, 711] on span "SUBMIT" at bounding box center [840, 711] width 47 height 22
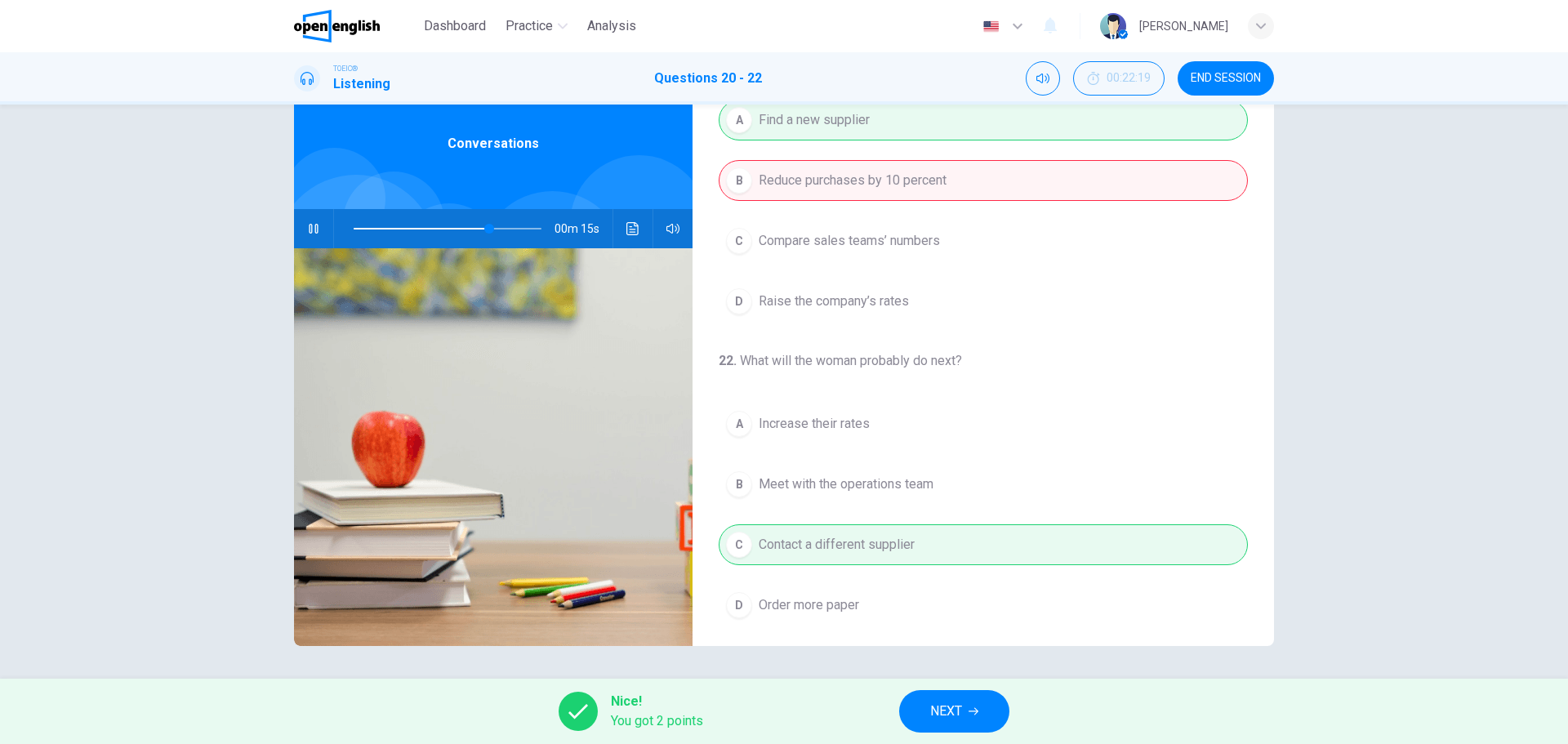
scroll to position [373, 0]
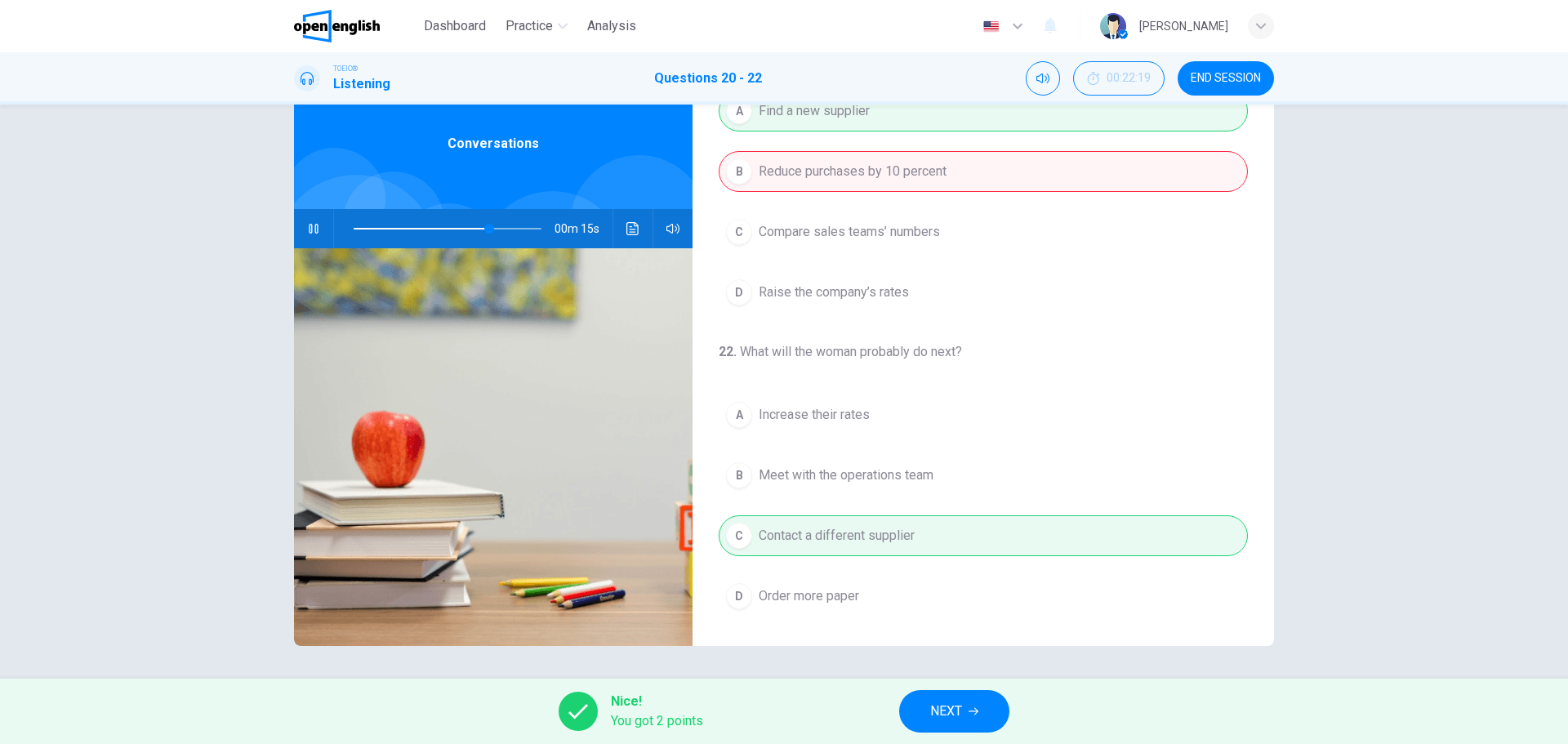
type input "**"
click at [961, 703] on span "NEXT" at bounding box center [946, 711] width 32 height 22
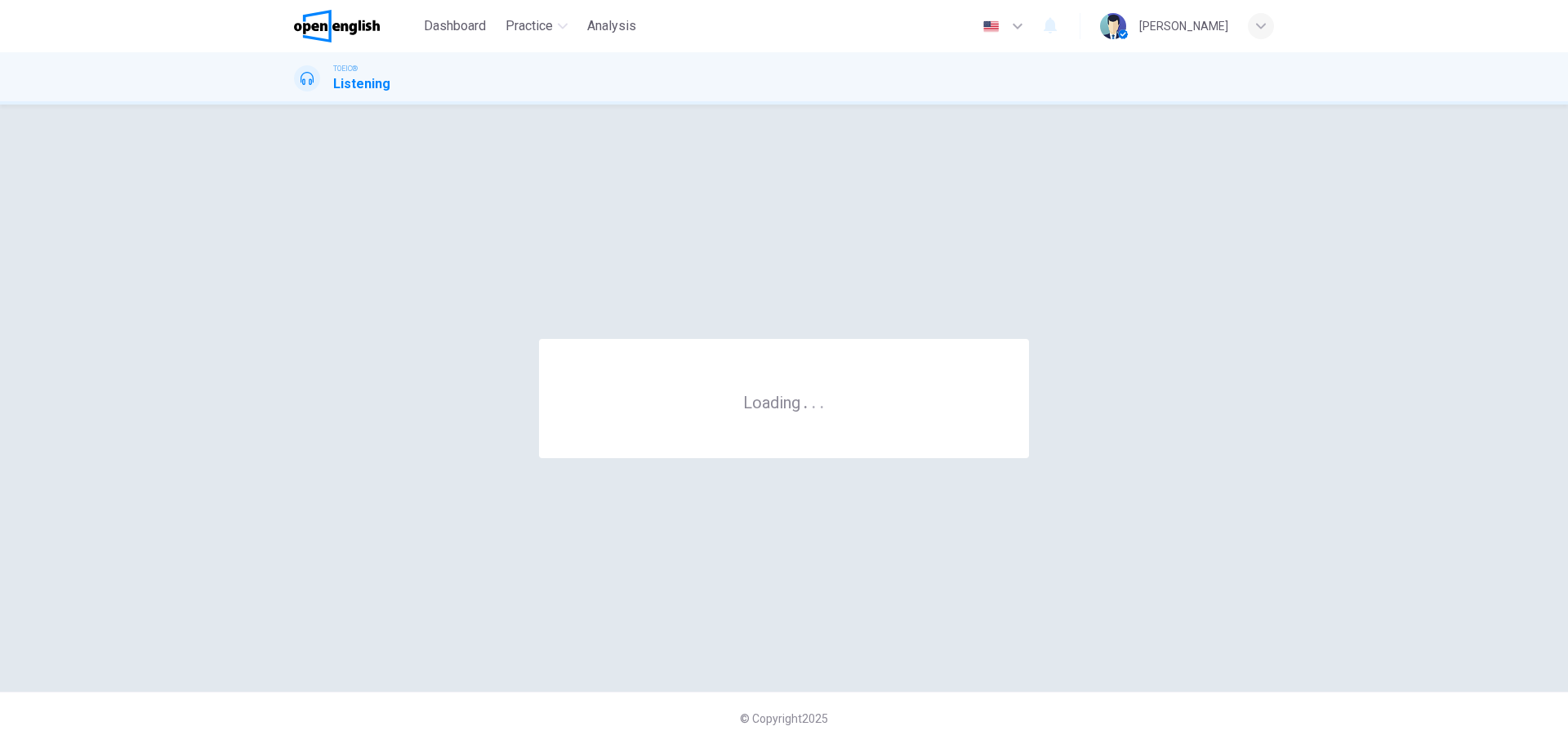
scroll to position [0, 0]
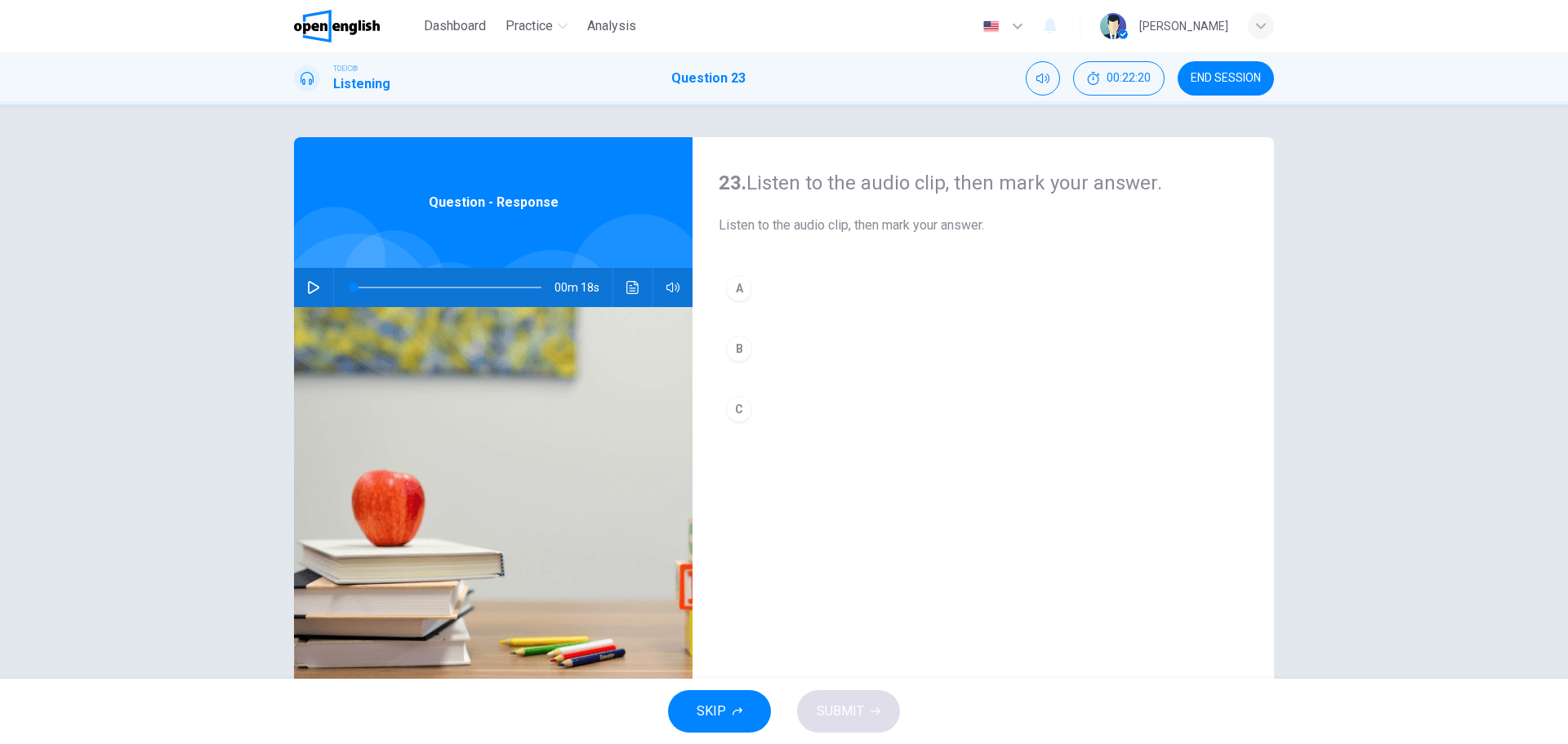
click at [307, 285] on icon "button" at bounding box center [314, 287] width 13 height 13
type input "*"
click at [735, 407] on div "C" at bounding box center [739, 409] width 26 height 26
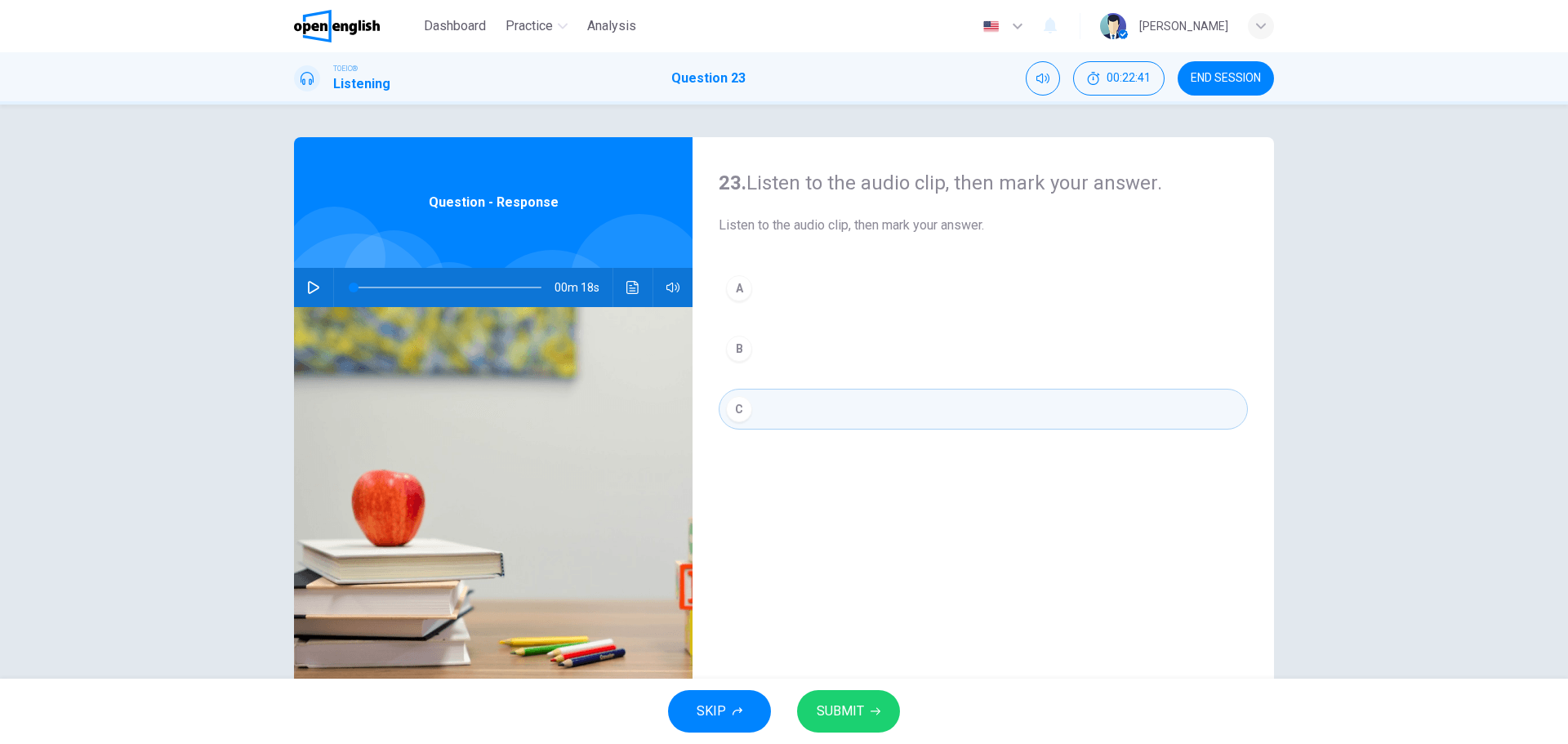
click at [843, 712] on span "SUBMIT" at bounding box center [840, 711] width 47 height 22
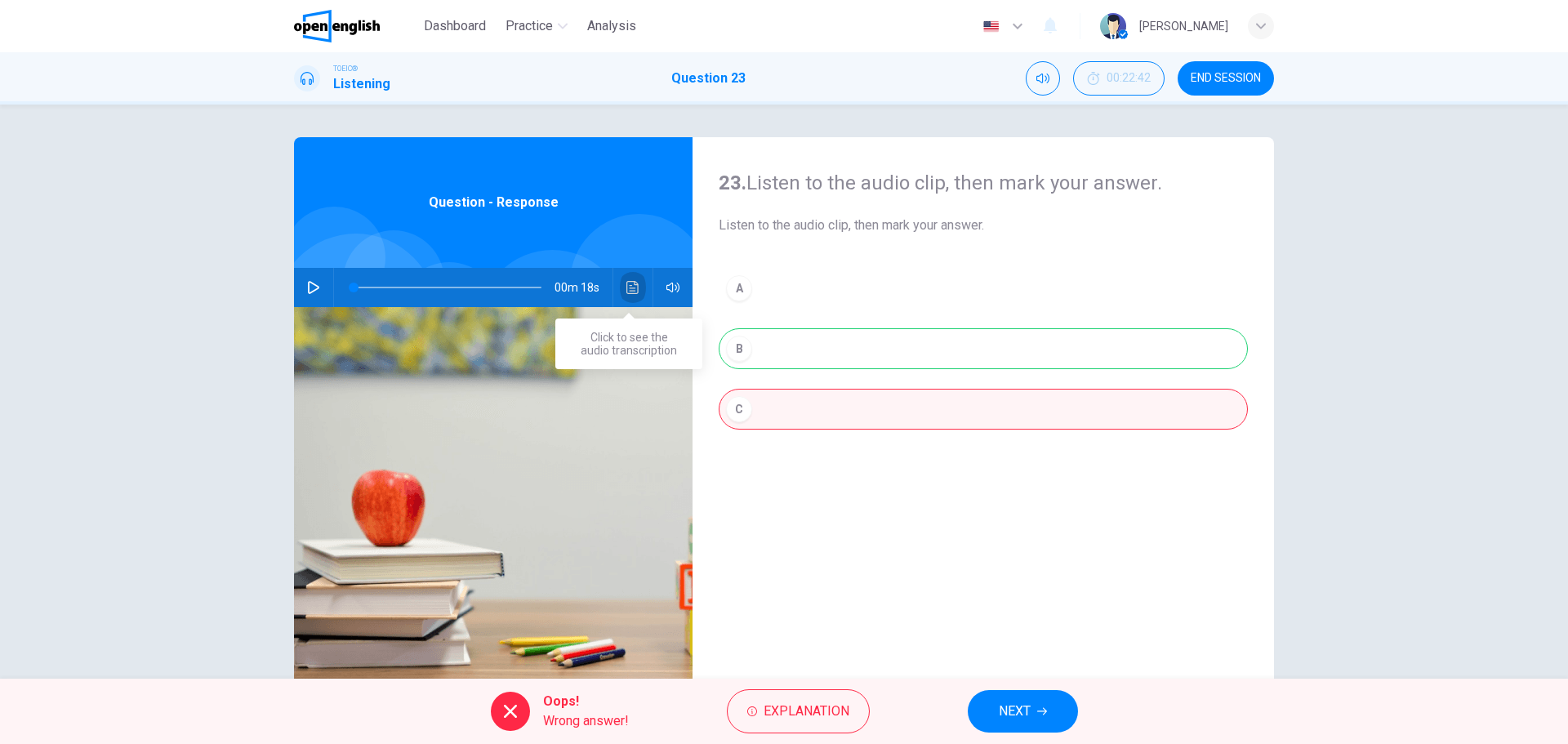
click at [620, 286] on button "Click to see the audio transcription" at bounding box center [632, 287] width 26 height 39
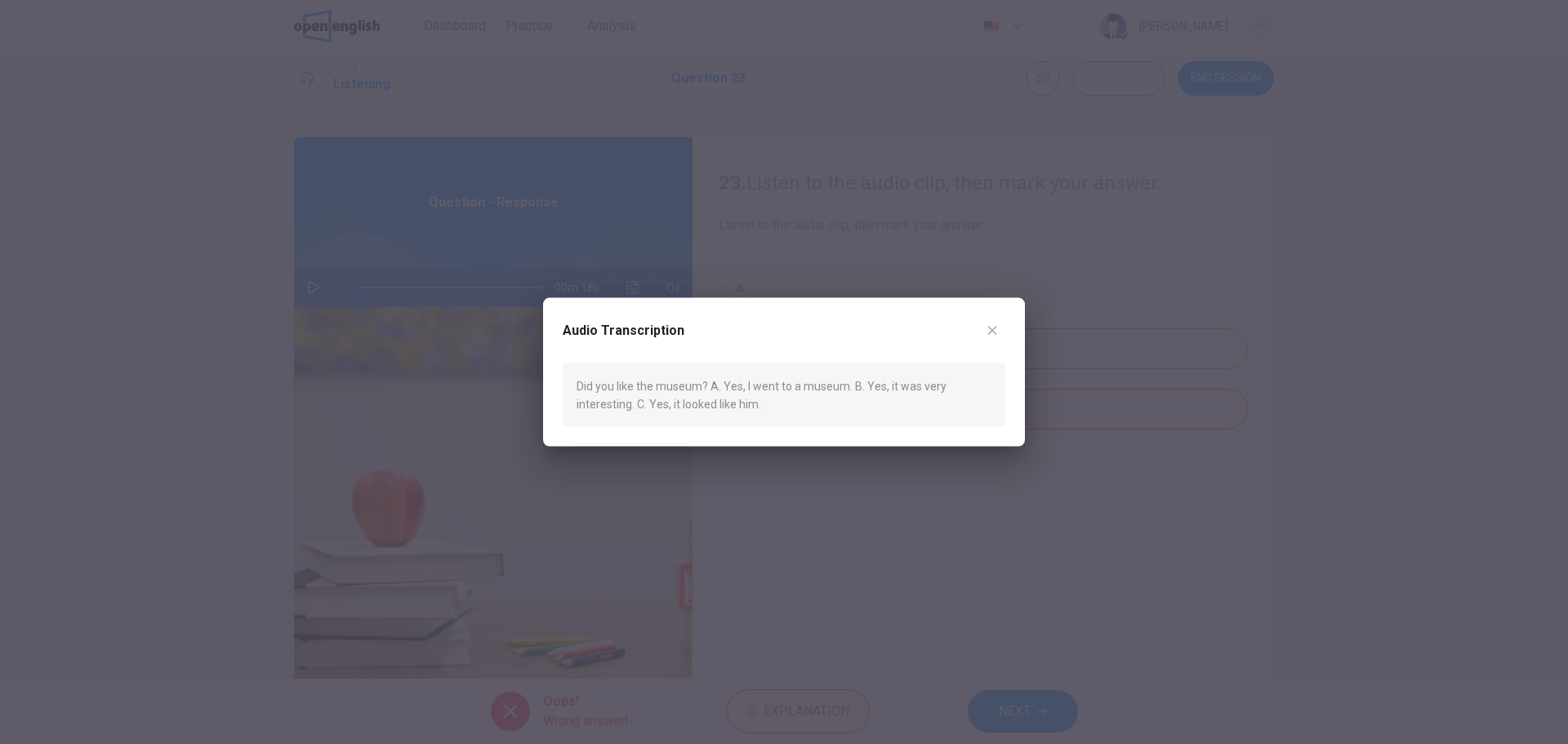
click at [990, 330] on icon "button" at bounding box center [993, 330] width 13 height 13
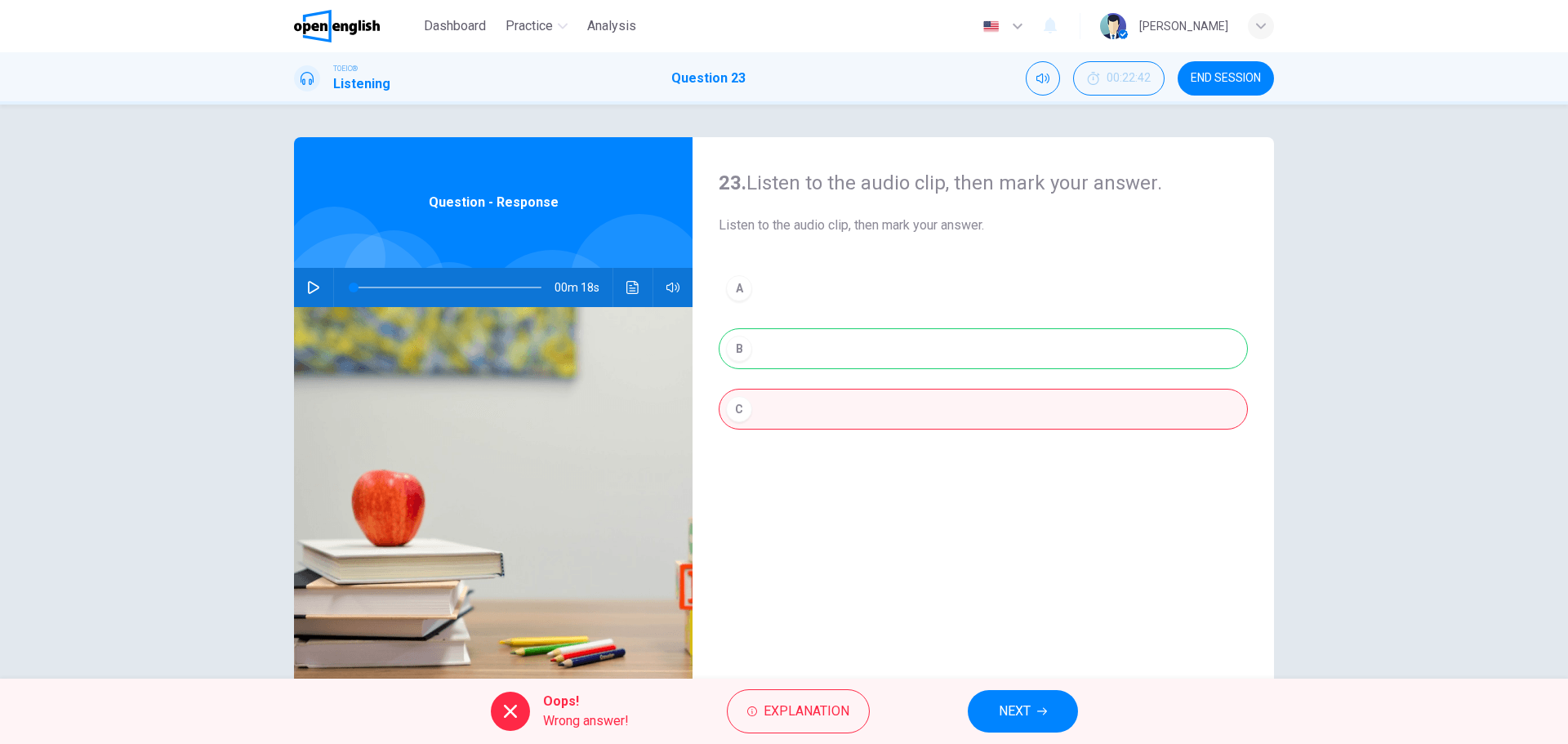
click at [1014, 712] on span "NEXT" at bounding box center [1014, 711] width 32 height 22
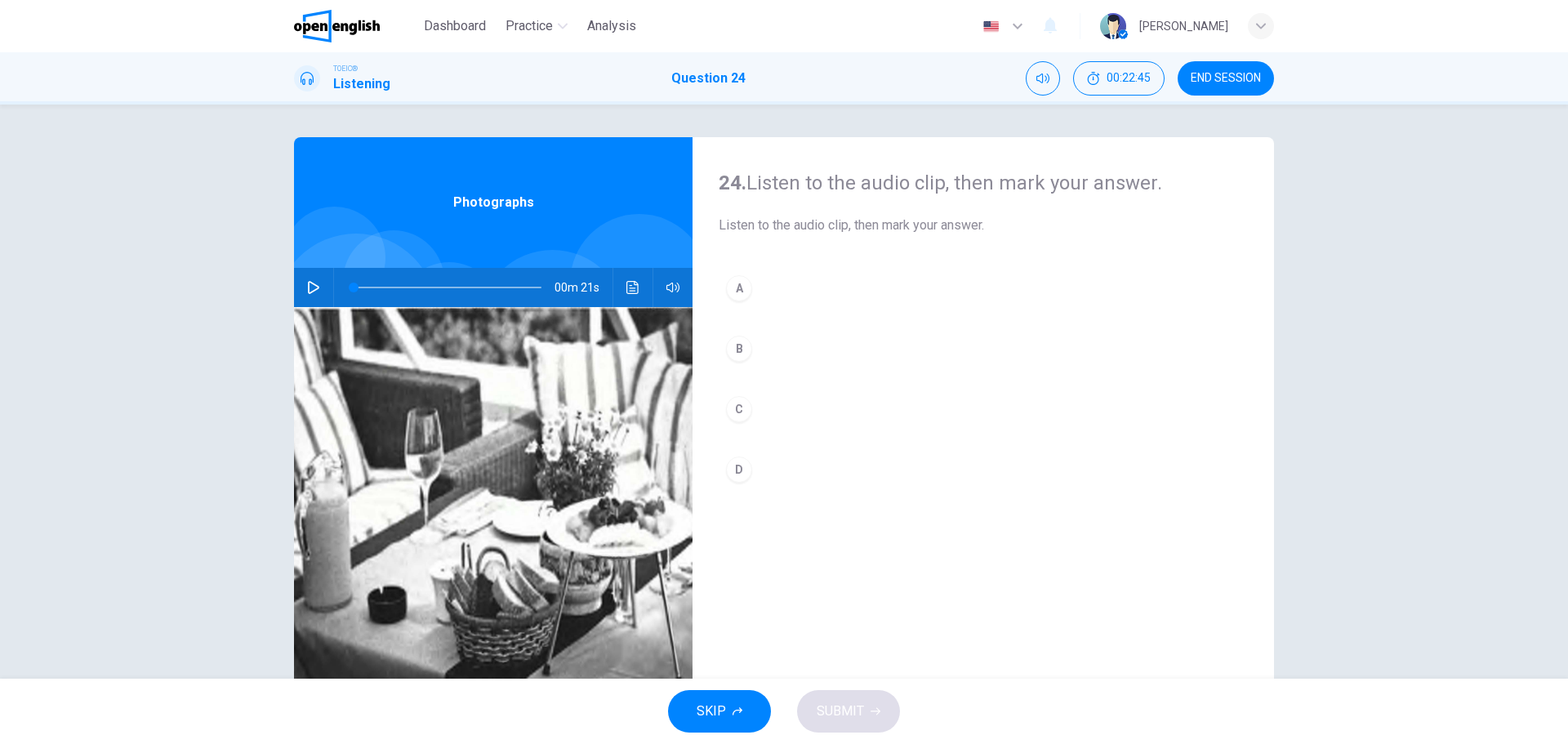
click at [307, 284] on icon "button" at bounding box center [314, 287] width 13 height 13
type input "*"
click at [738, 292] on div "A" at bounding box center [739, 287] width 26 height 26
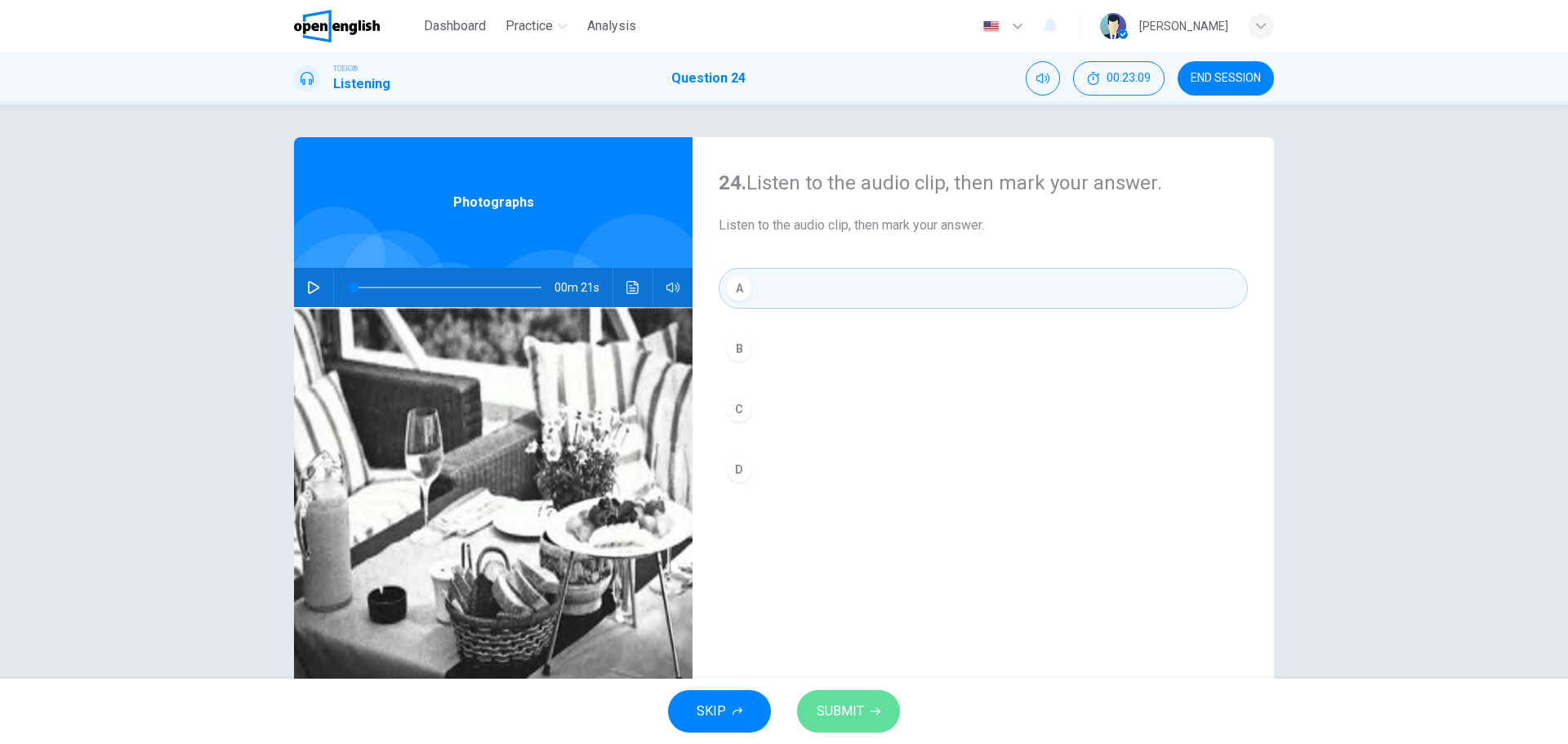
drag, startPoint x: 846, startPoint y: 703, endPoint x: 854, endPoint y: 680, distance: 24.4
click at [845, 703] on span "SUBMIT" at bounding box center [840, 711] width 47 height 22
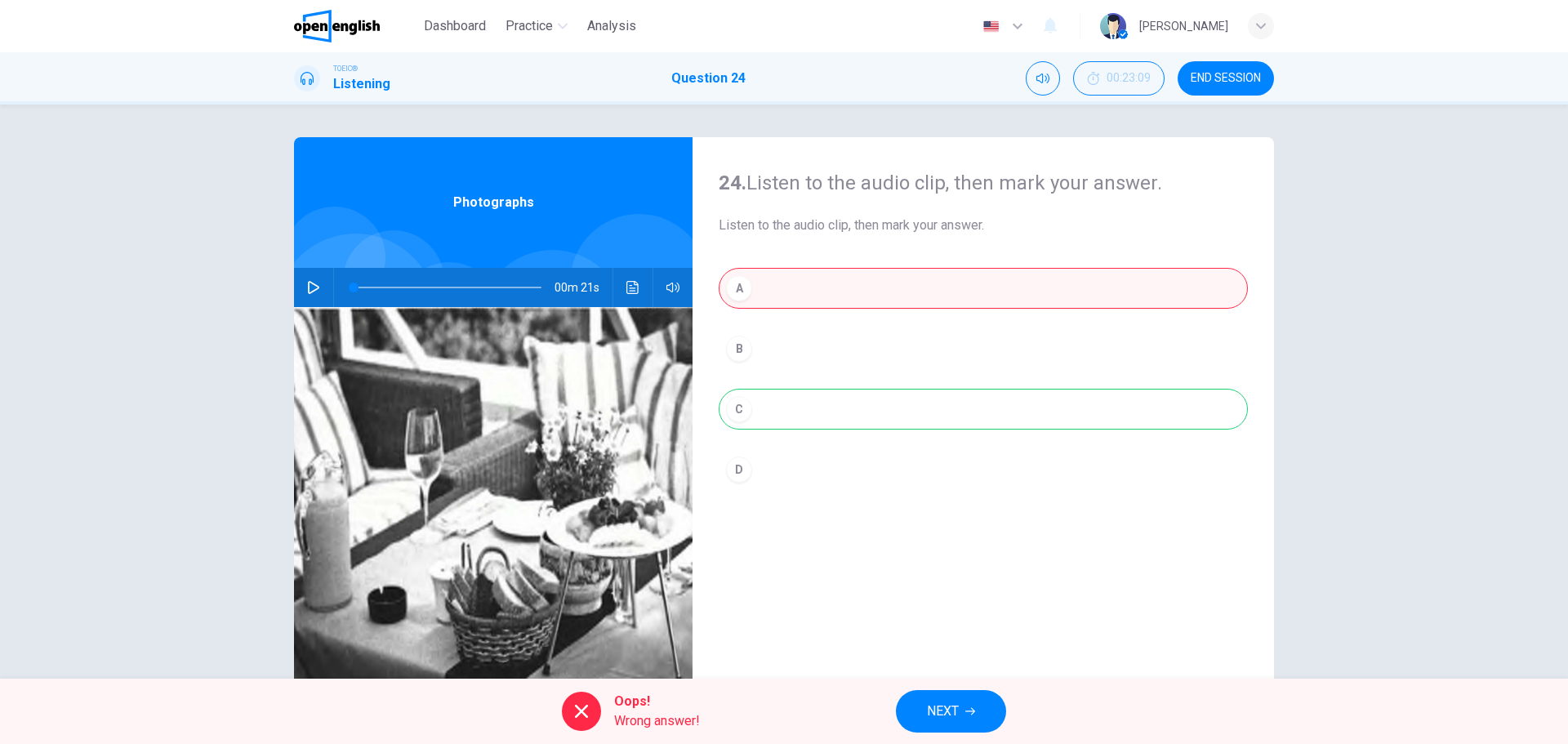
click at [740, 409] on div "A B C D" at bounding box center [983, 396] width 529 height 255
click at [626, 287] on icon "Click to see the audio transcription" at bounding box center [632, 287] width 12 height 13
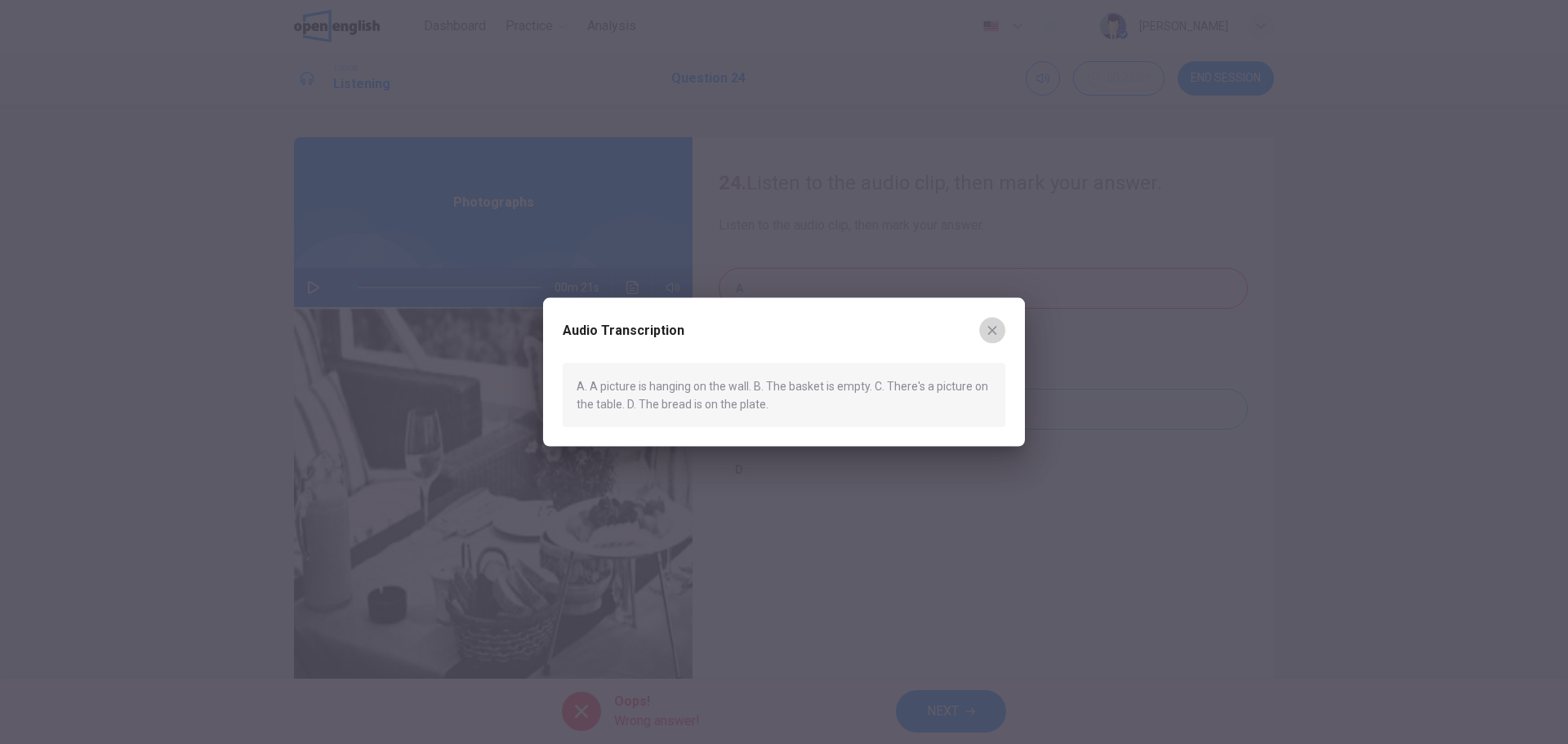
click at [993, 327] on icon "button" at bounding box center [993, 330] width 9 height 9
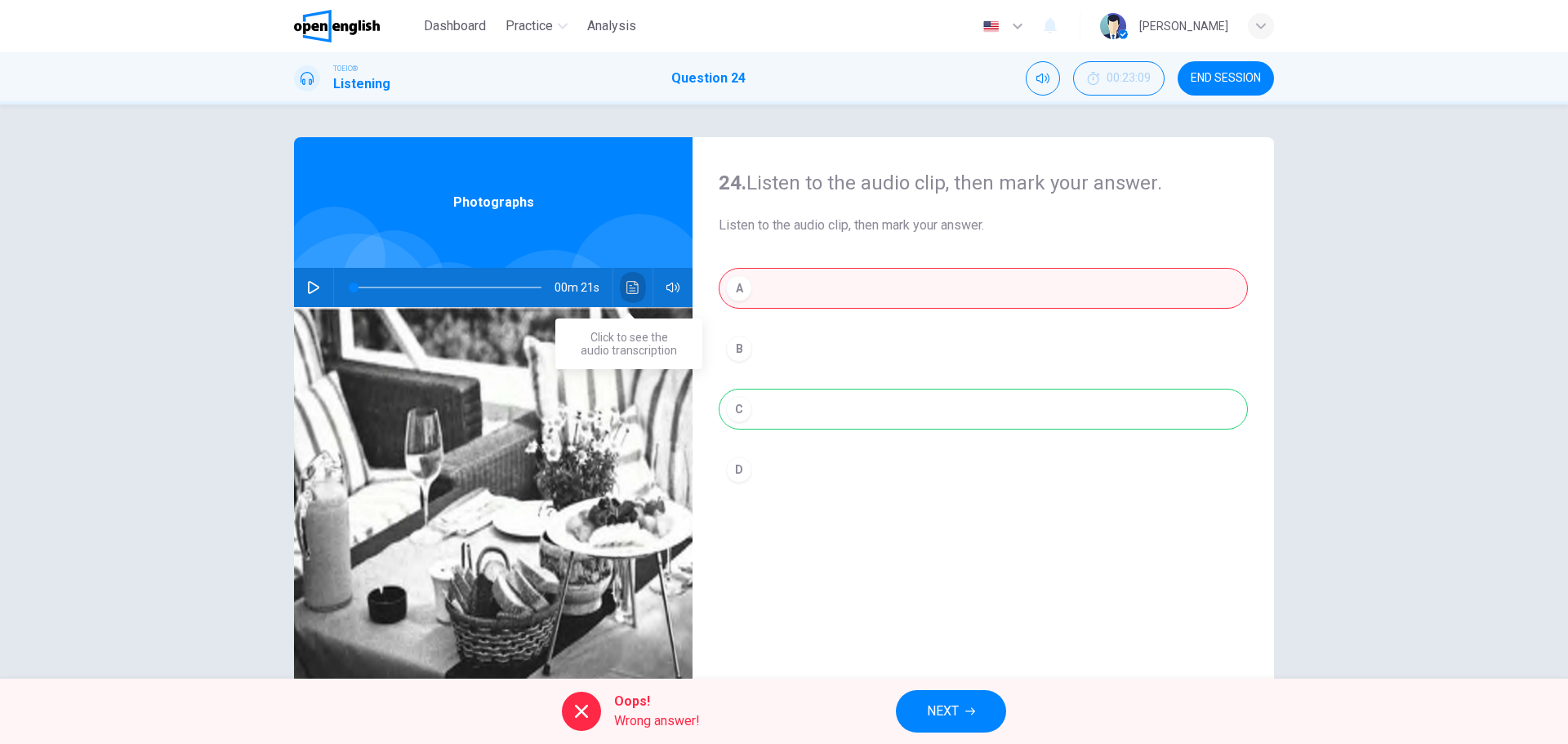
click at [630, 287] on icon "Click to see the audio transcription" at bounding box center [633, 287] width 13 height 13
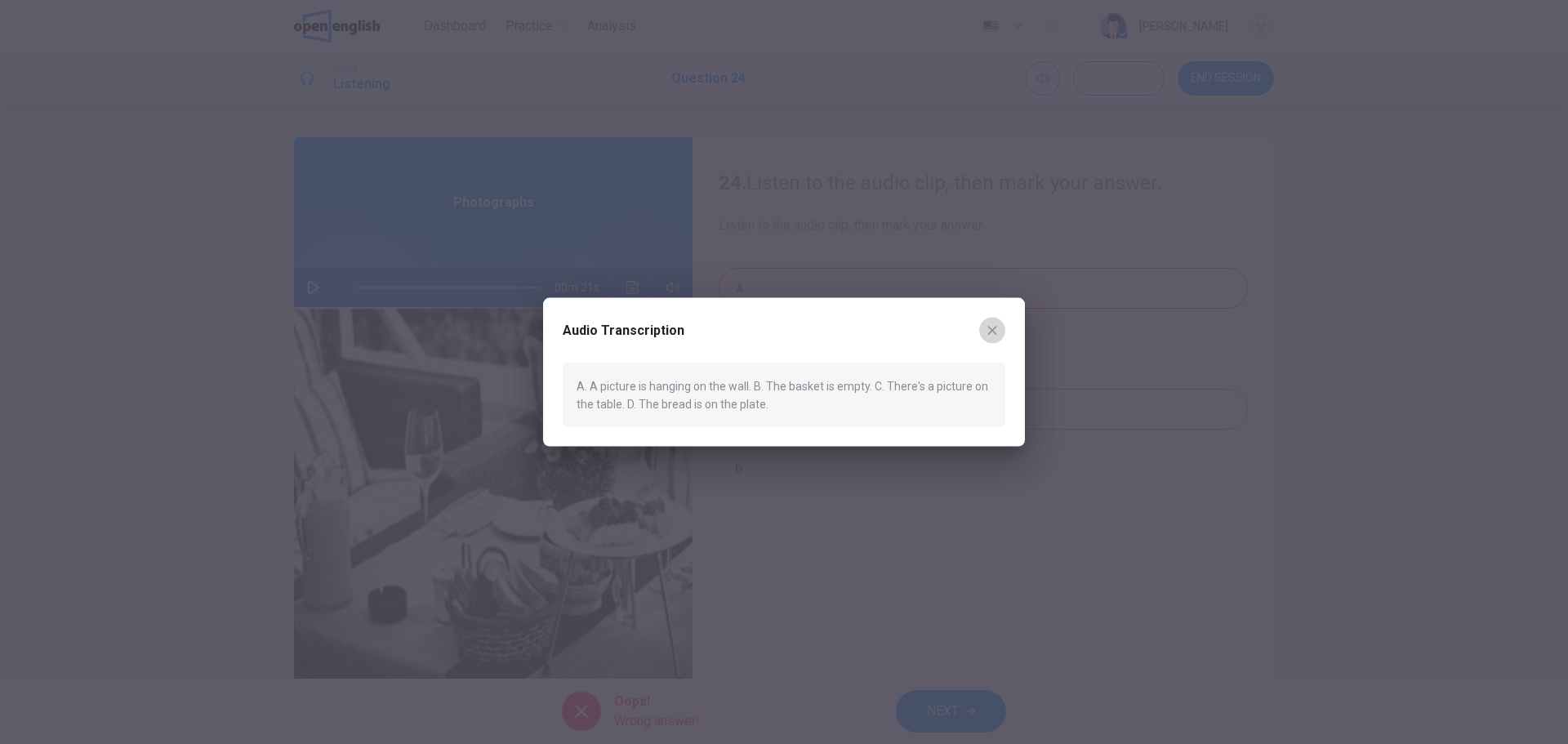
click at [996, 330] on icon "button" at bounding box center [993, 330] width 13 height 13
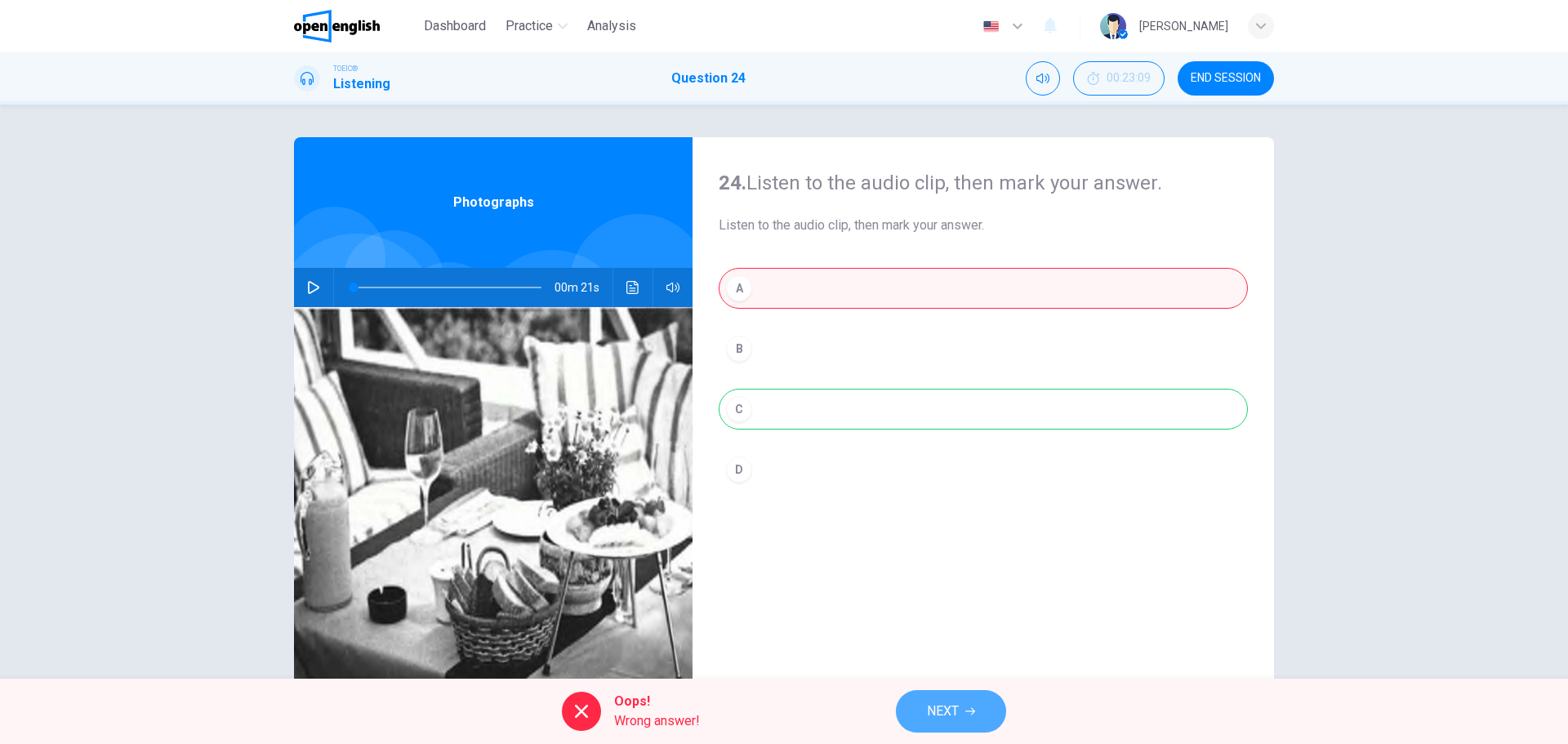
click at [947, 707] on span "NEXT" at bounding box center [943, 711] width 32 height 22
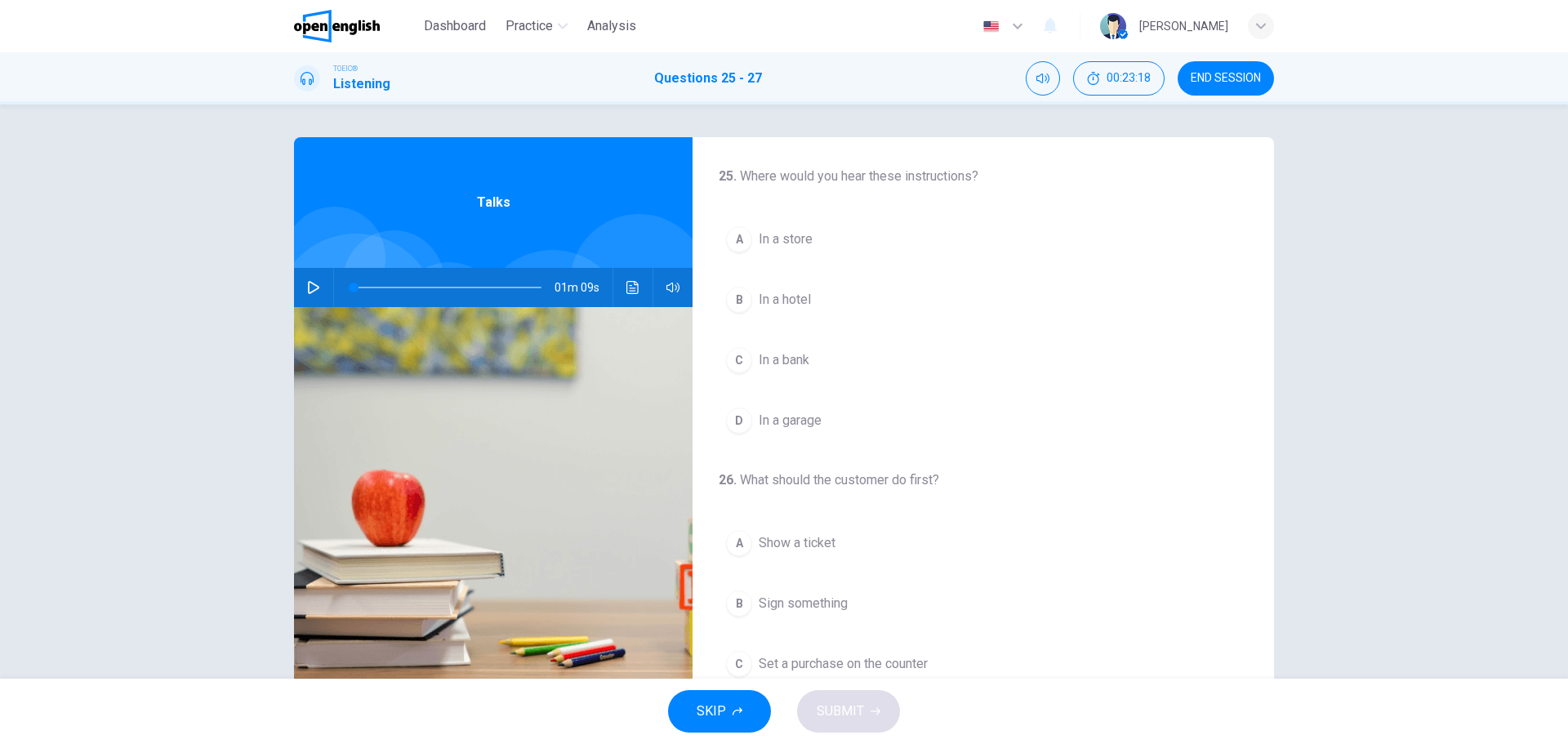
click at [307, 285] on icon "button" at bounding box center [314, 287] width 13 height 13
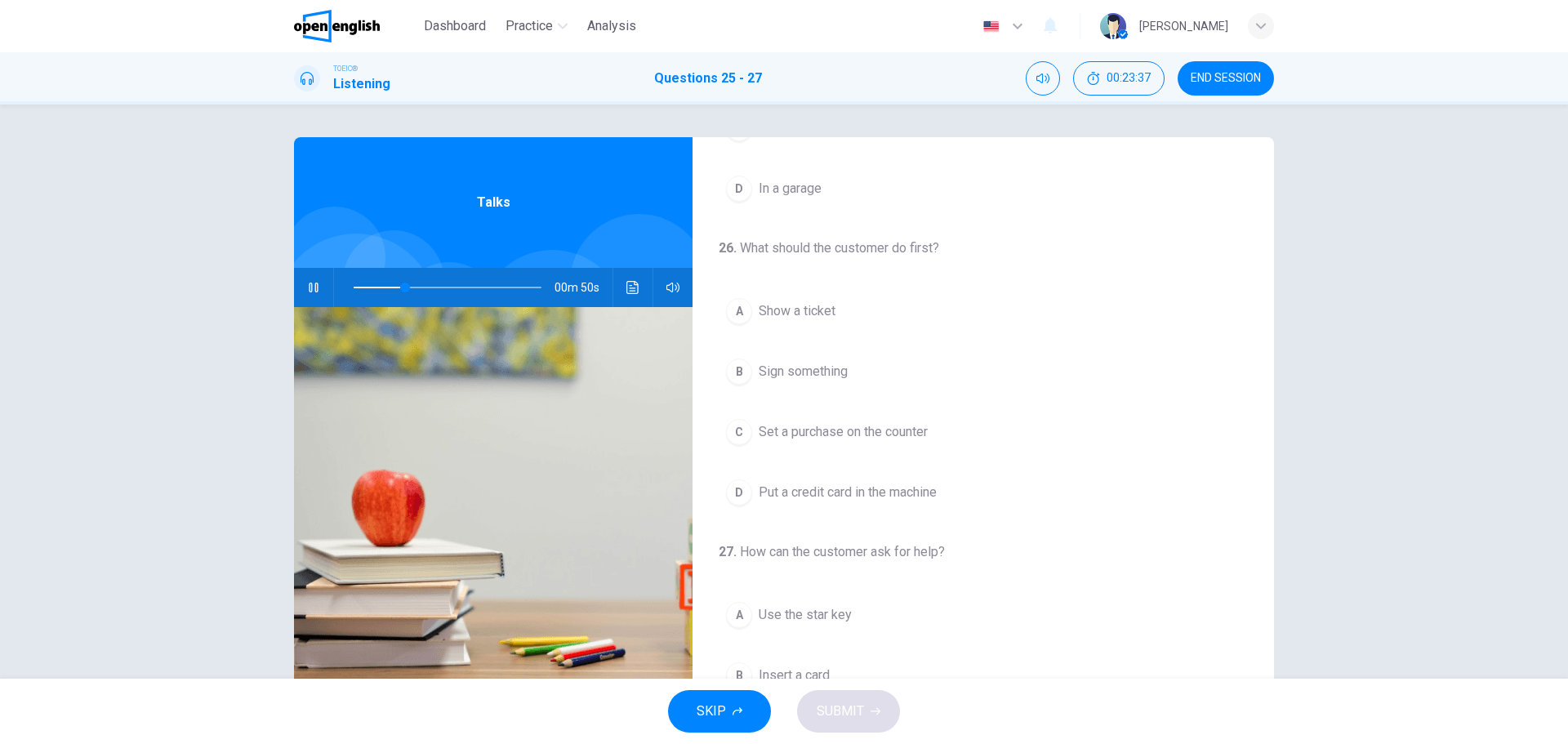
scroll to position [245, 0]
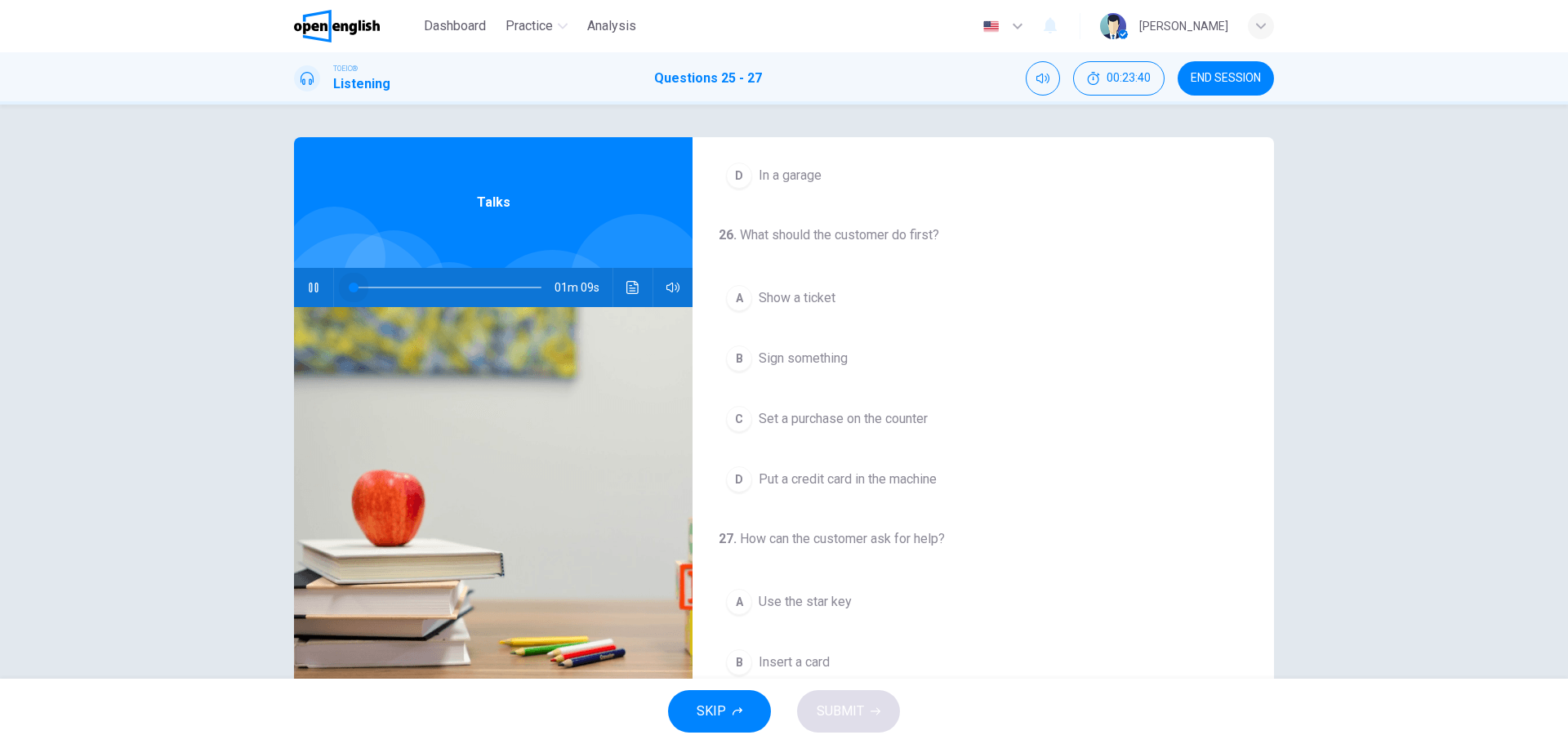
drag, startPoint x: 401, startPoint y: 290, endPoint x: 331, endPoint y: 290, distance: 70.0
click at [334, 290] on div at bounding box center [444, 287] width 221 height 39
click at [311, 289] on icon "button" at bounding box center [313, 287] width 9 height 10
click at [311, 289] on icon "button" at bounding box center [314, 287] width 13 height 13
click at [737, 482] on div "D" at bounding box center [739, 479] width 26 height 26
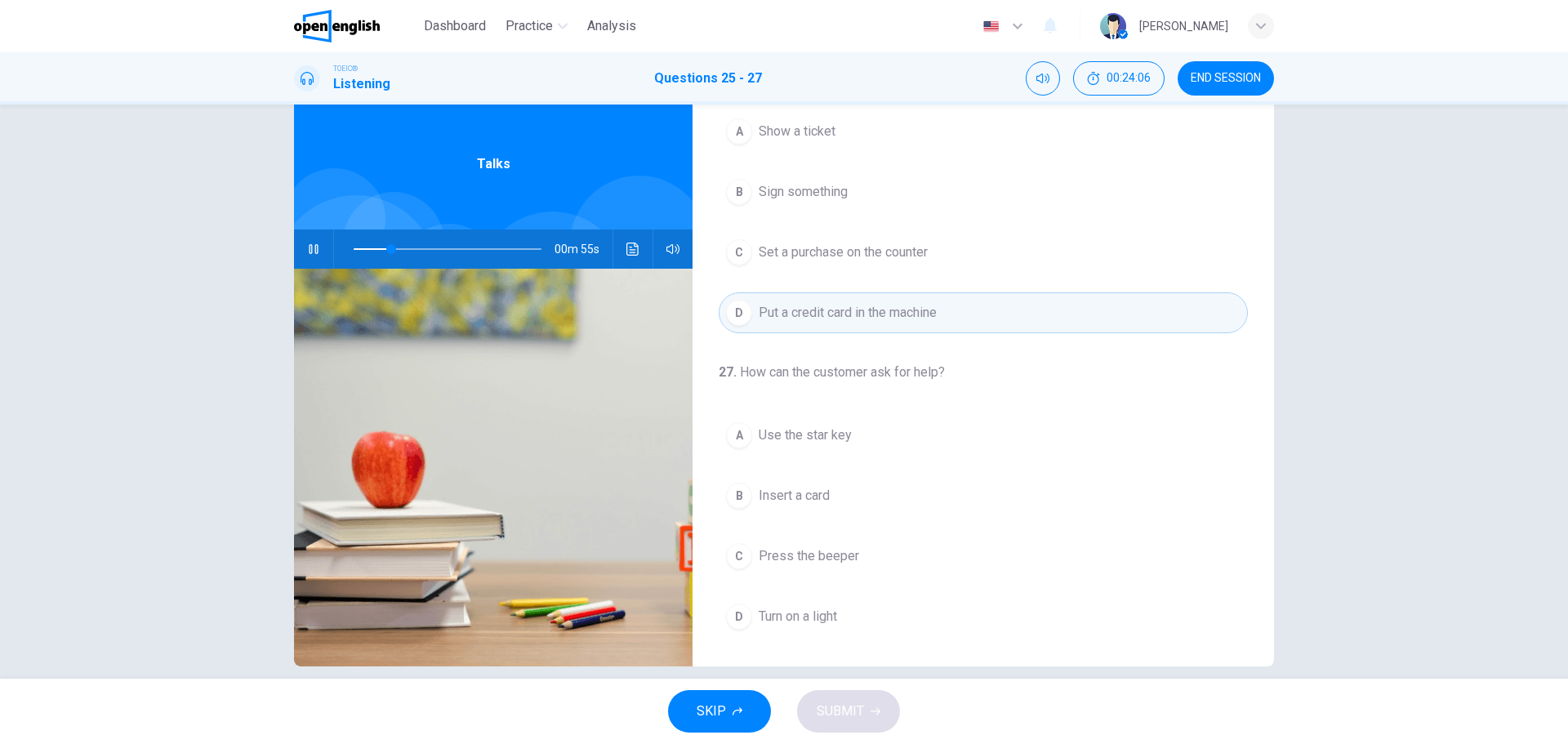
scroll to position [59, 0]
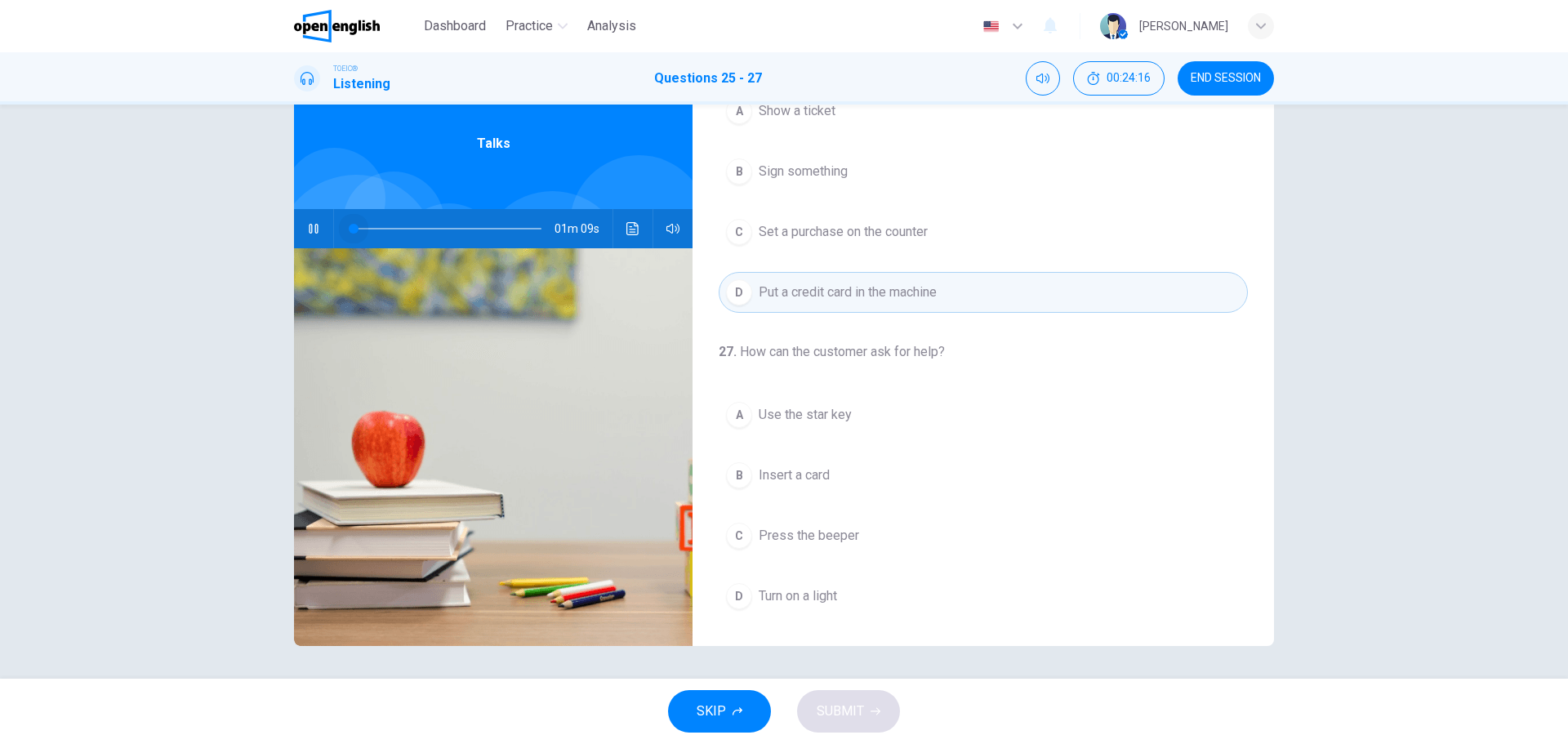
drag, startPoint x: 412, startPoint y: 227, endPoint x: 376, endPoint y: 232, distance: 36.3
click at [351, 228] on span at bounding box center [354, 229] width 10 height 10
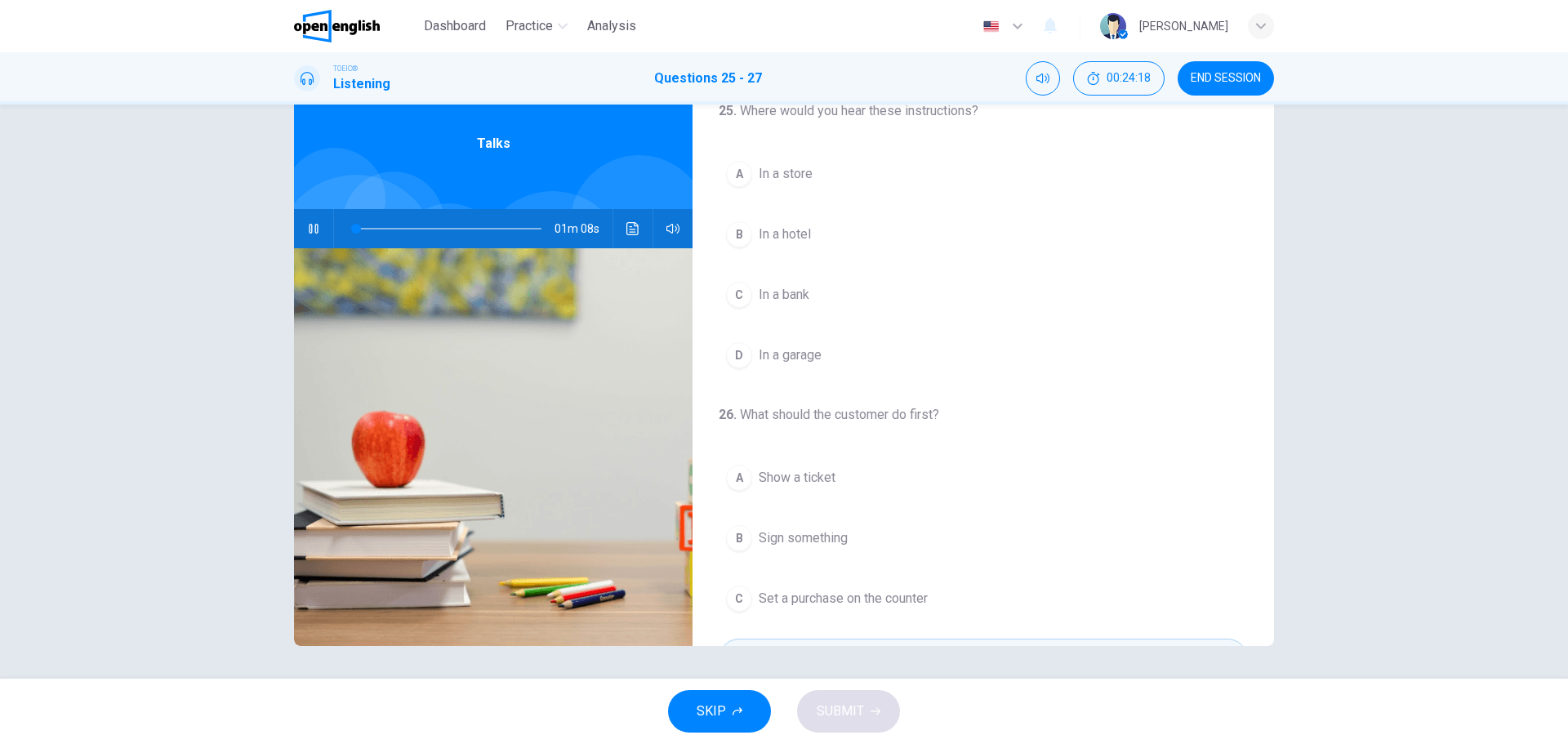
scroll to position [0, 0]
drag, startPoint x: 361, startPoint y: 231, endPoint x: 339, endPoint y: 230, distance: 22.0
click at [349, 230] on span at bounding box center [354, 229] width 10 height 10
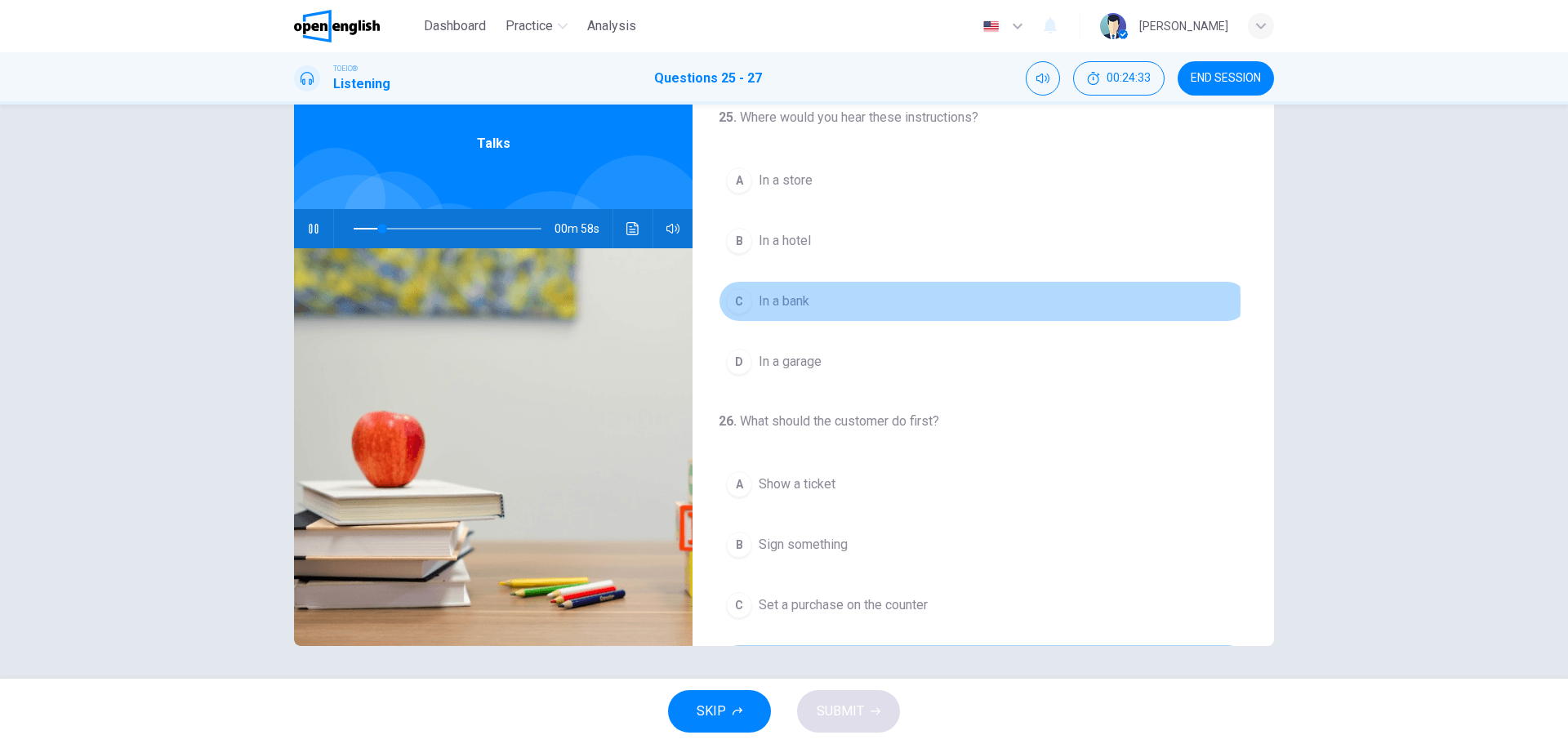
click at [734, 302] on div "C" at bounding box center [739, 301] width 26 height 26
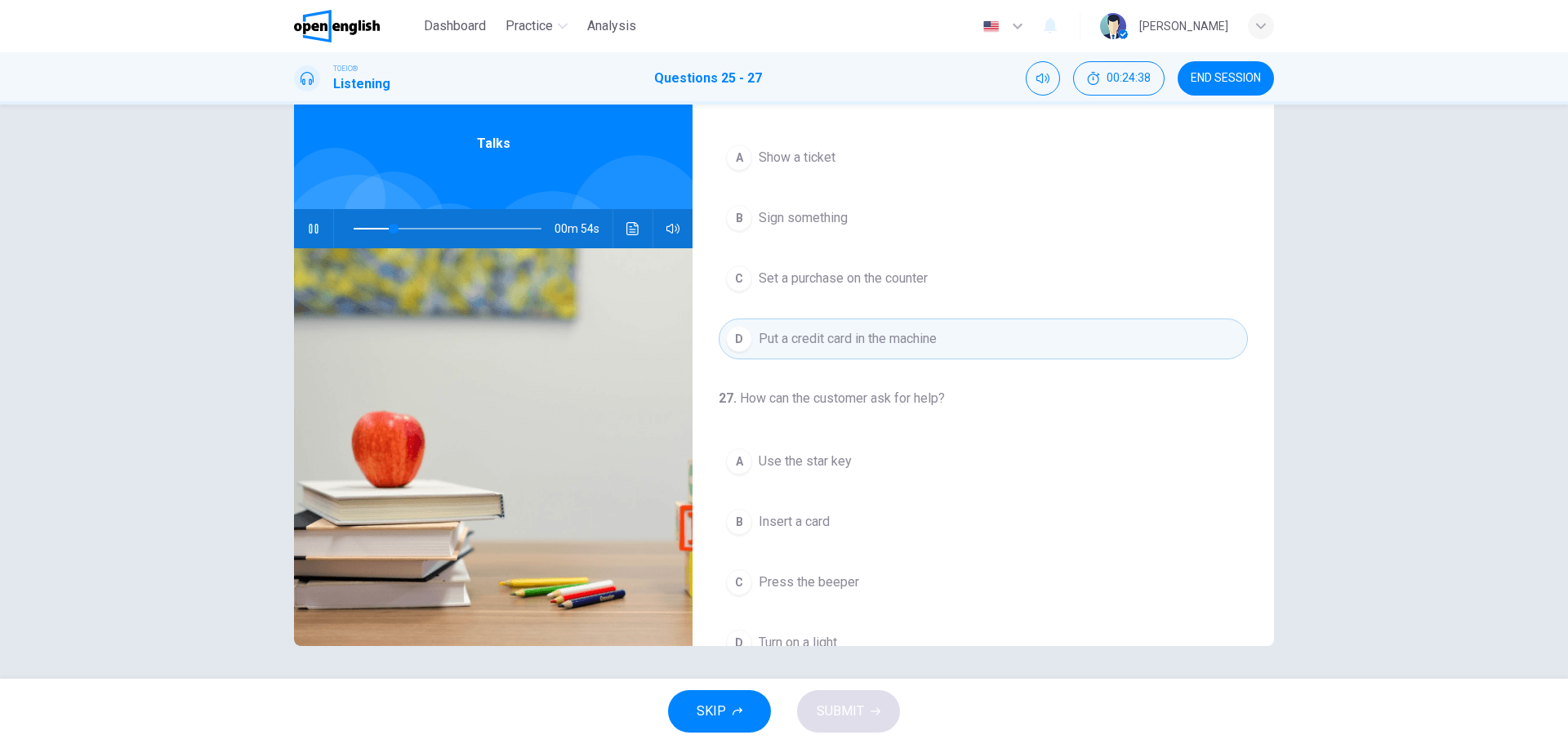
scroll to position [373, 0]
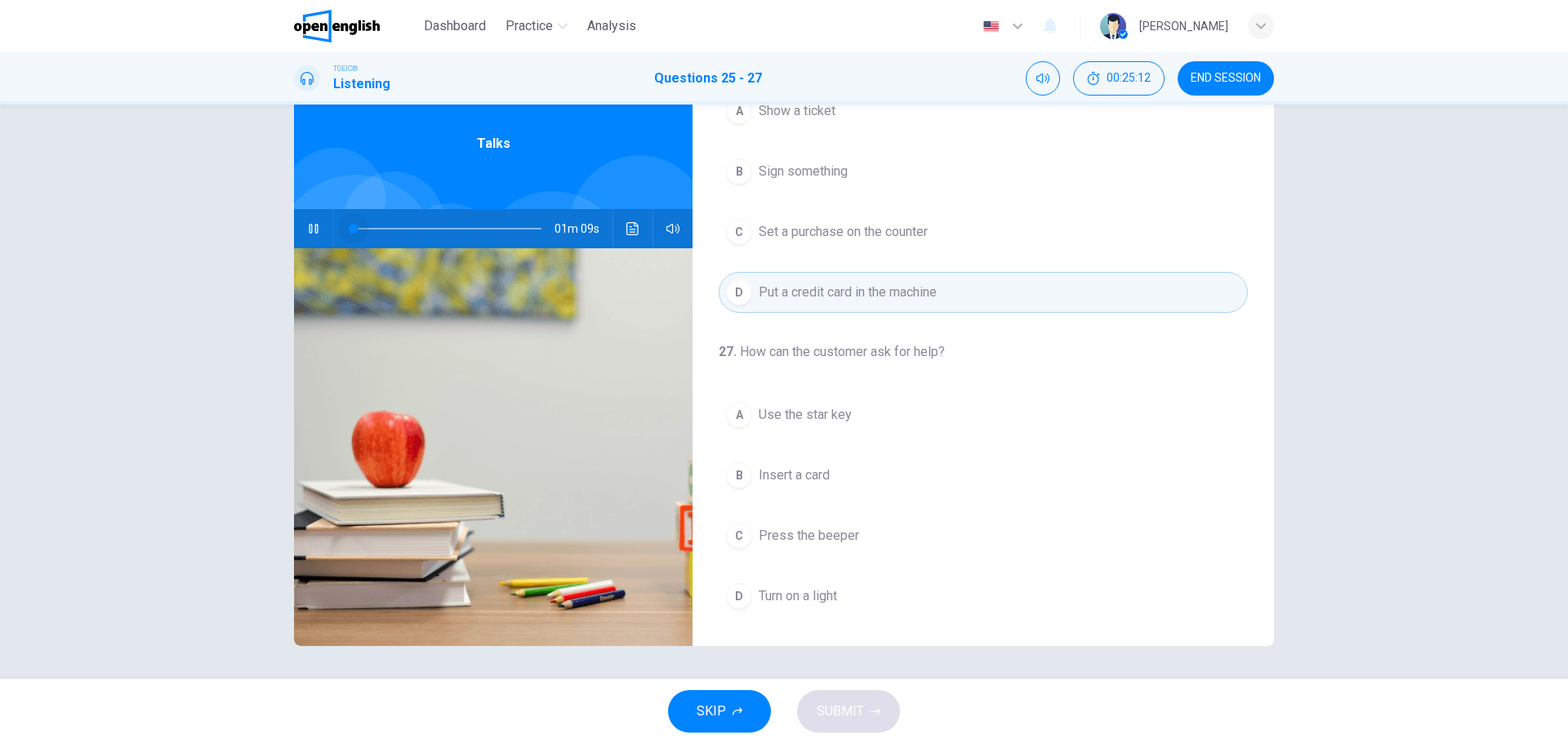
drag, startPoint x: 480, startPoint y: 231, endPoint x: 346, endPoint y: 224, distance: 134.2
click at [349, 224] on span at bounding box center [354, 229] width 10 height 10
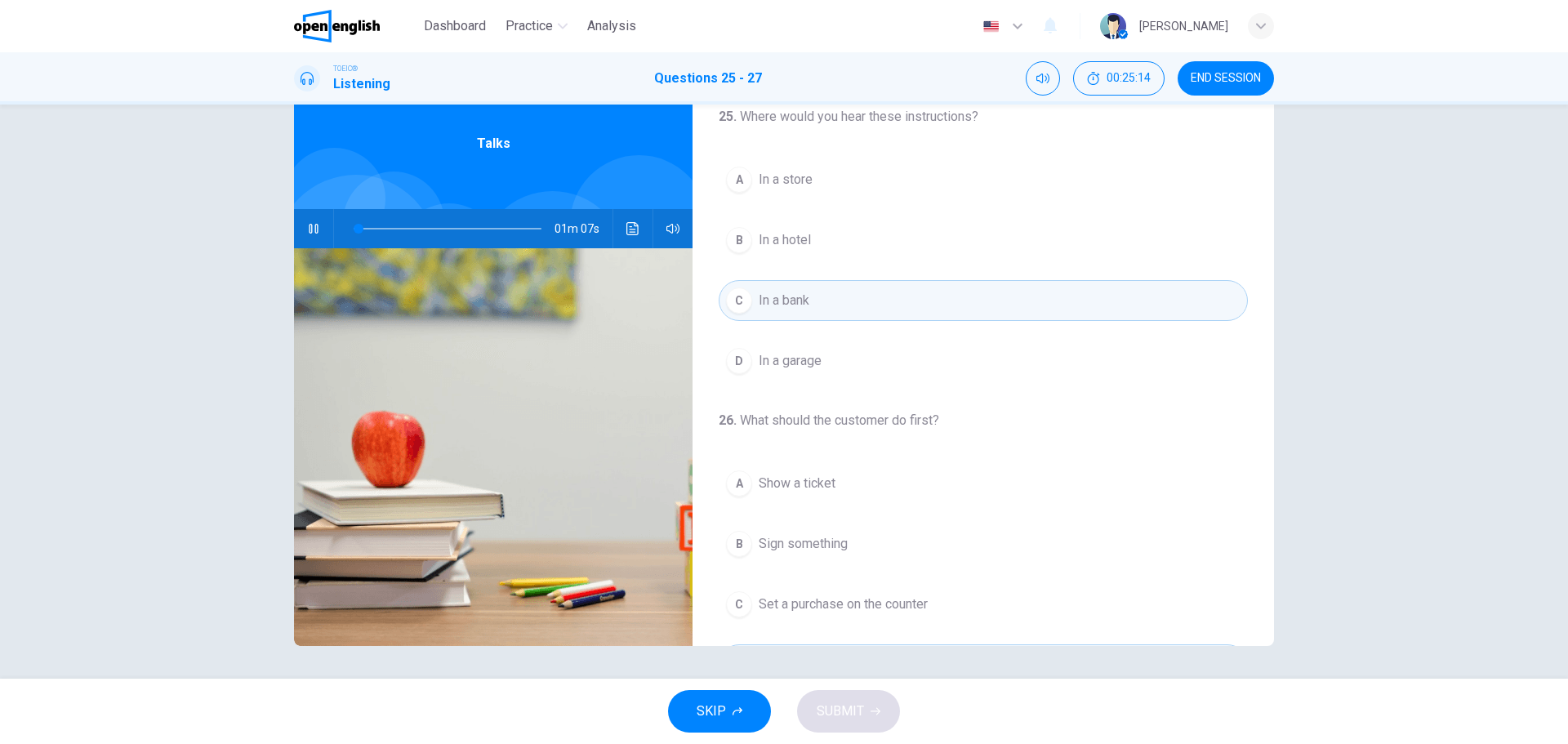
scroll to position [0, 0]
click at [626, 228] on icon "Click to see the audio transcription" at bounding box center [633, 229] width 13 height 13
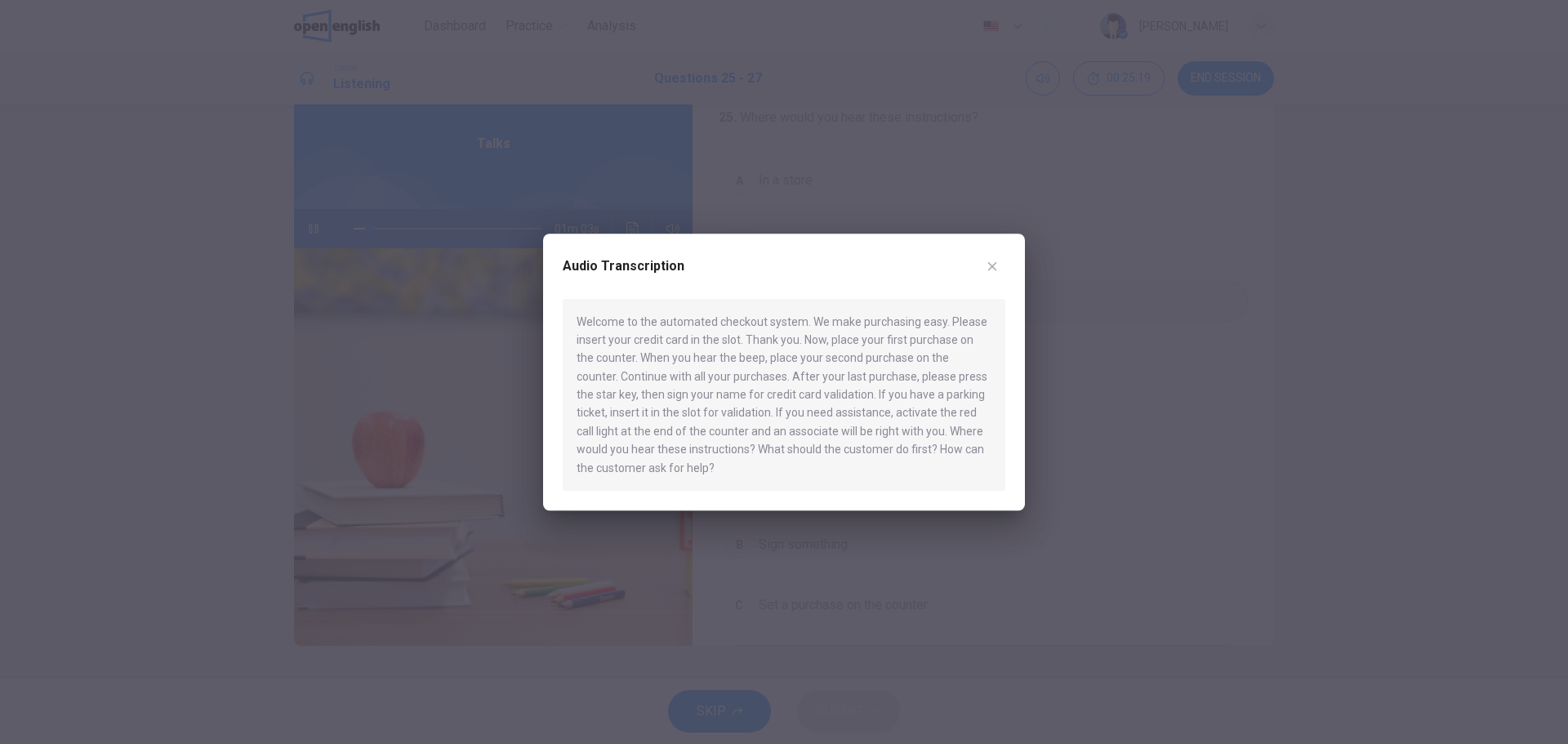
click at [995, 268] on icon "button" at bounding box center [993, 267] width 13 height 13
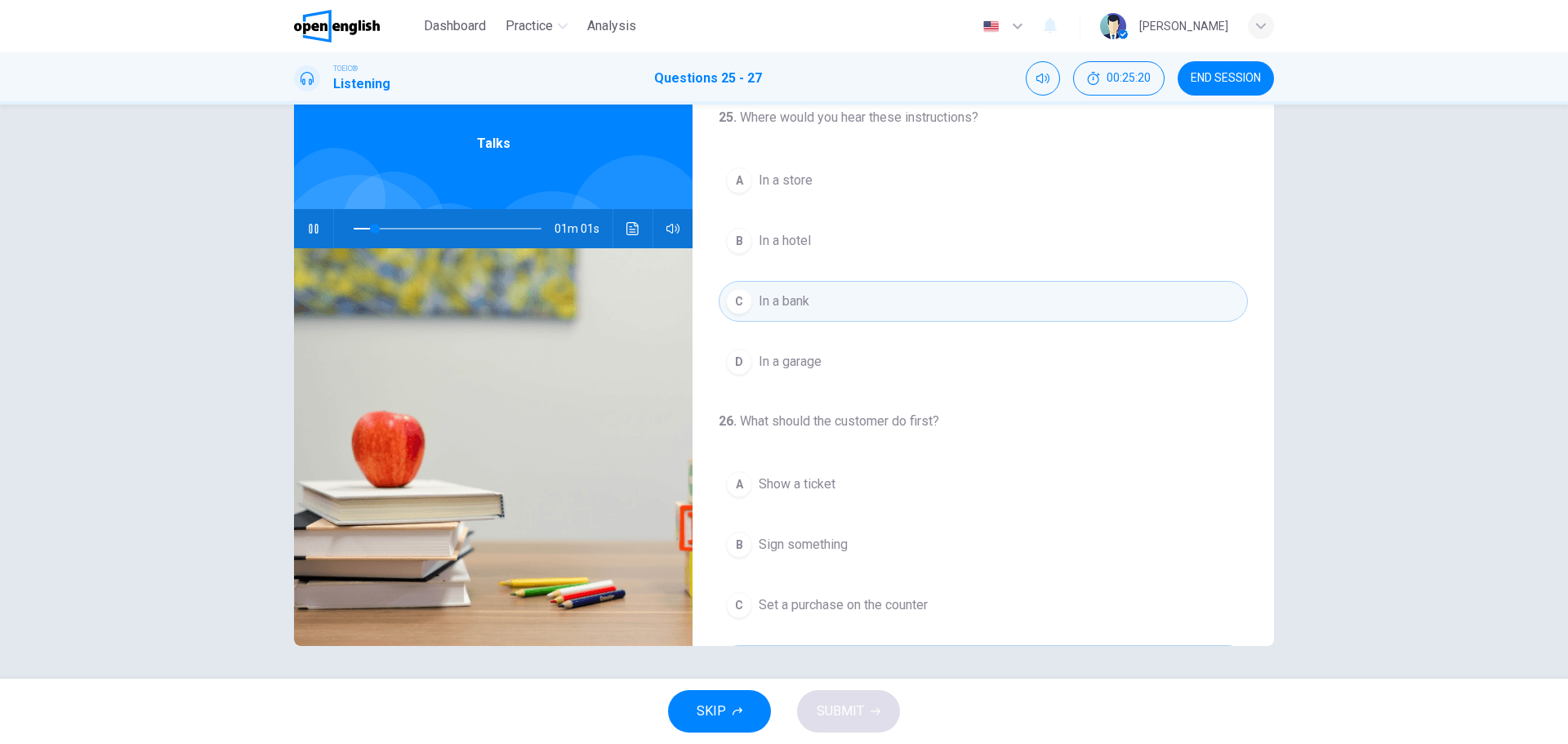
click at [734, 358] on div "D" at bounding box center [739, 362] width 26 height 26
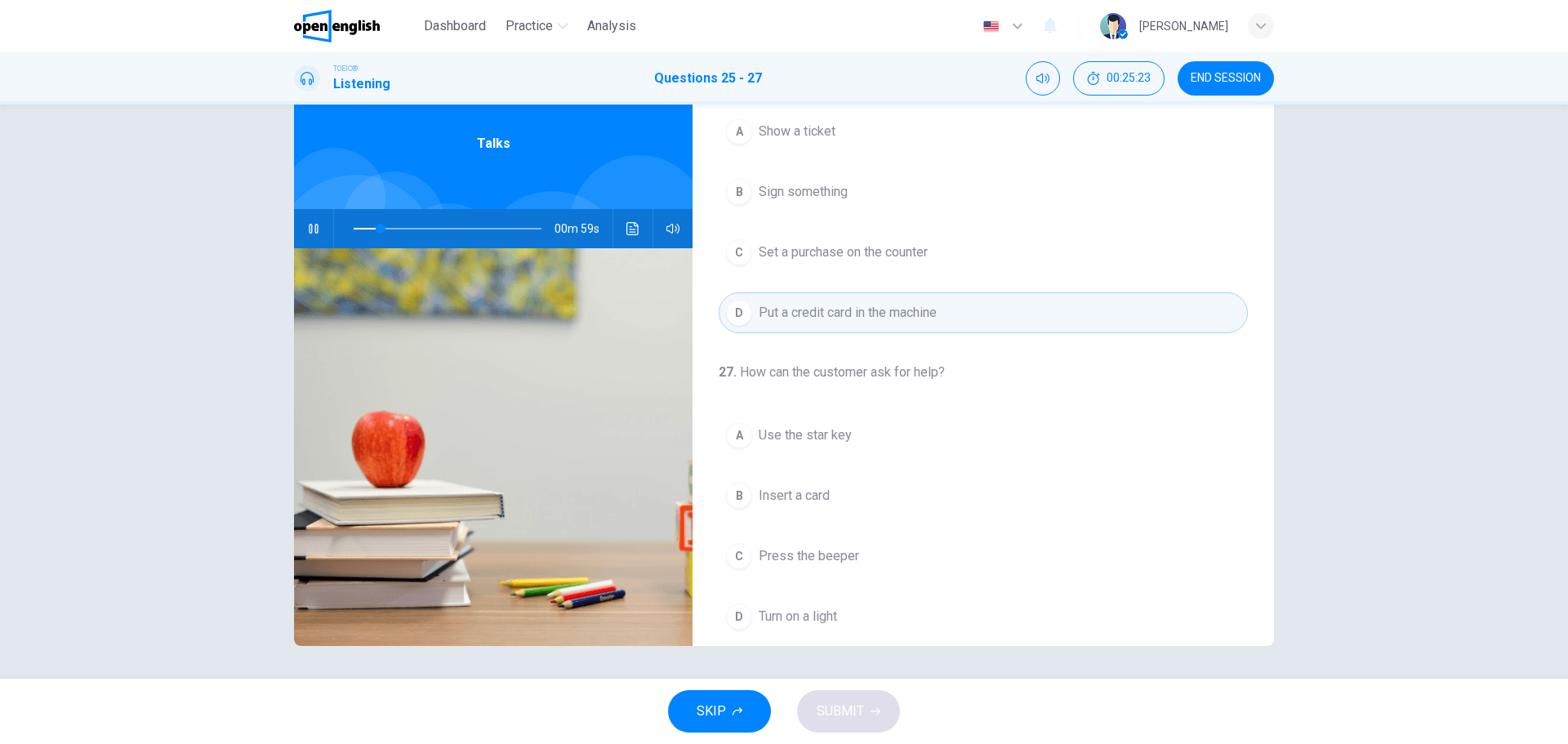
scroll to position [373, 0]
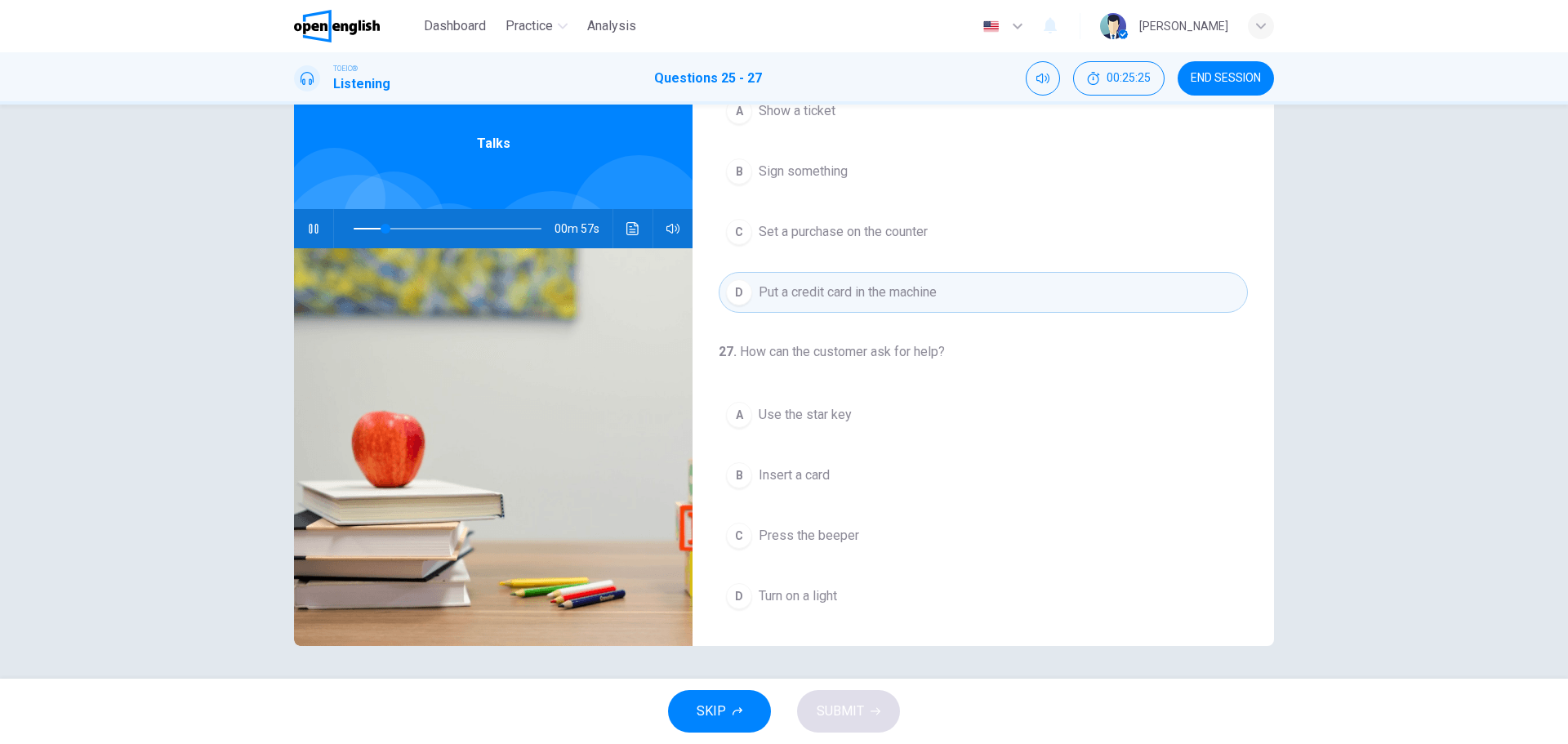
click at [737, 470] on div "B" at bounding box center [739, 475] width 26 height 26
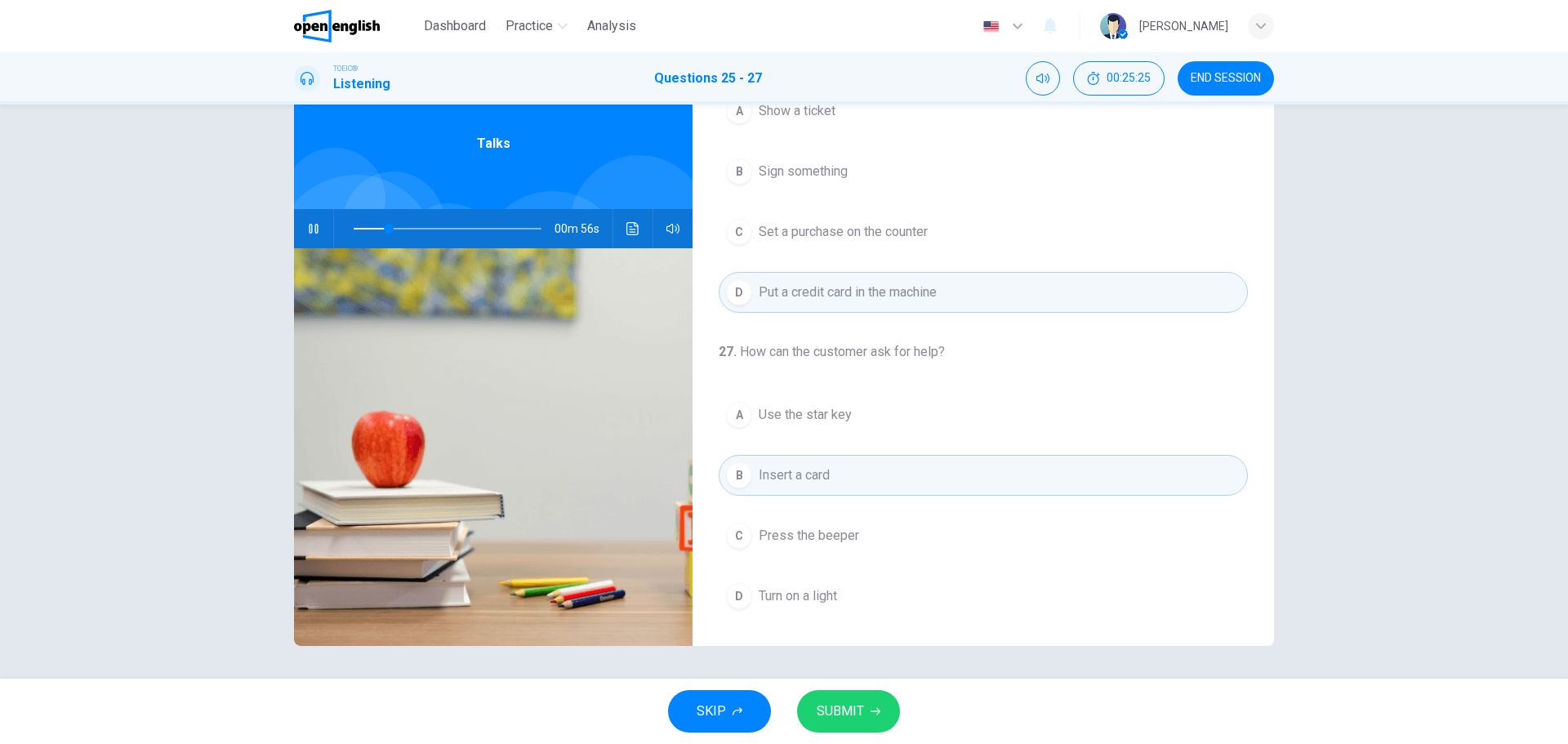
click at [829, 703] on span "SUBMIT" at bounding box center [840, 711] width 47 height 22
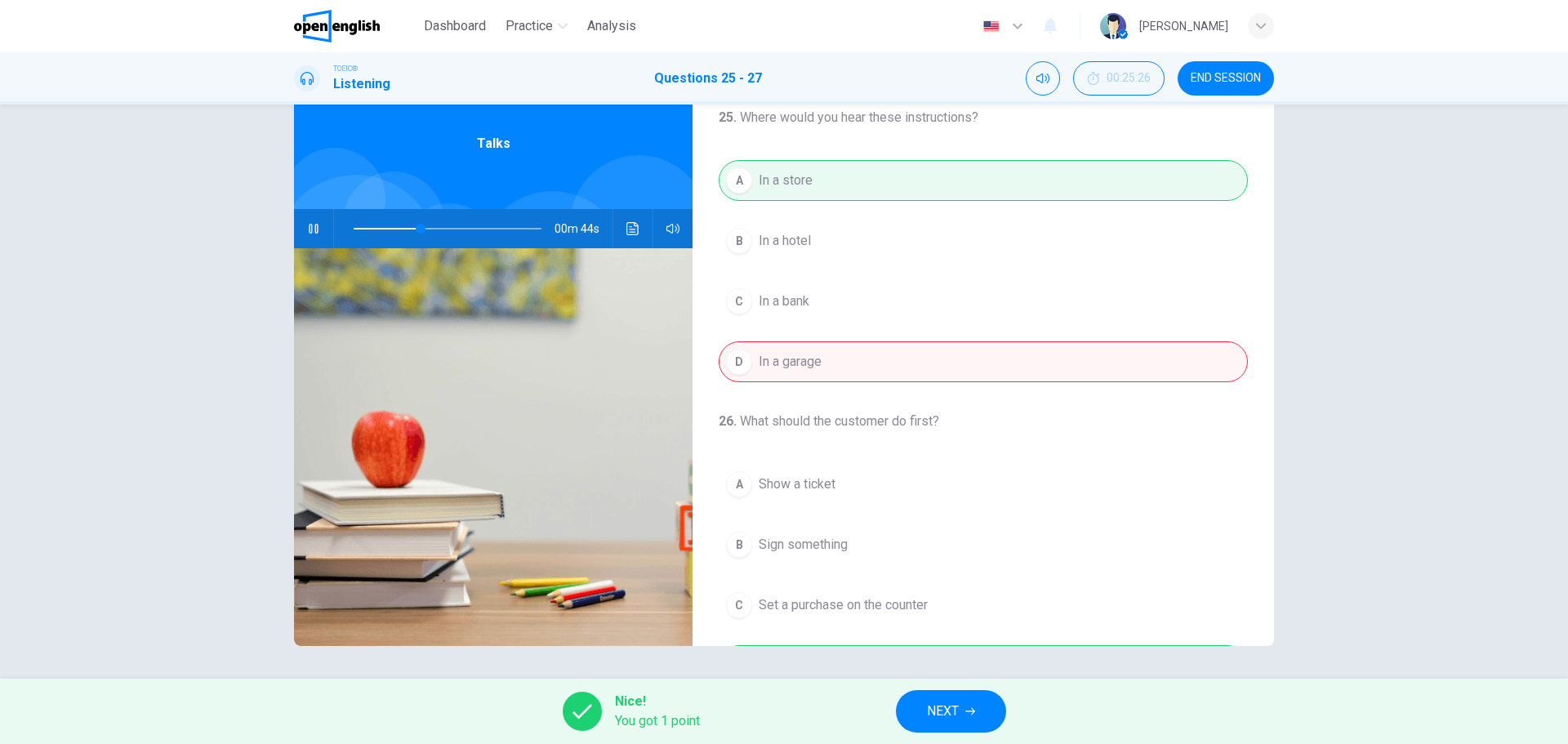
scroll to position [0, 0]
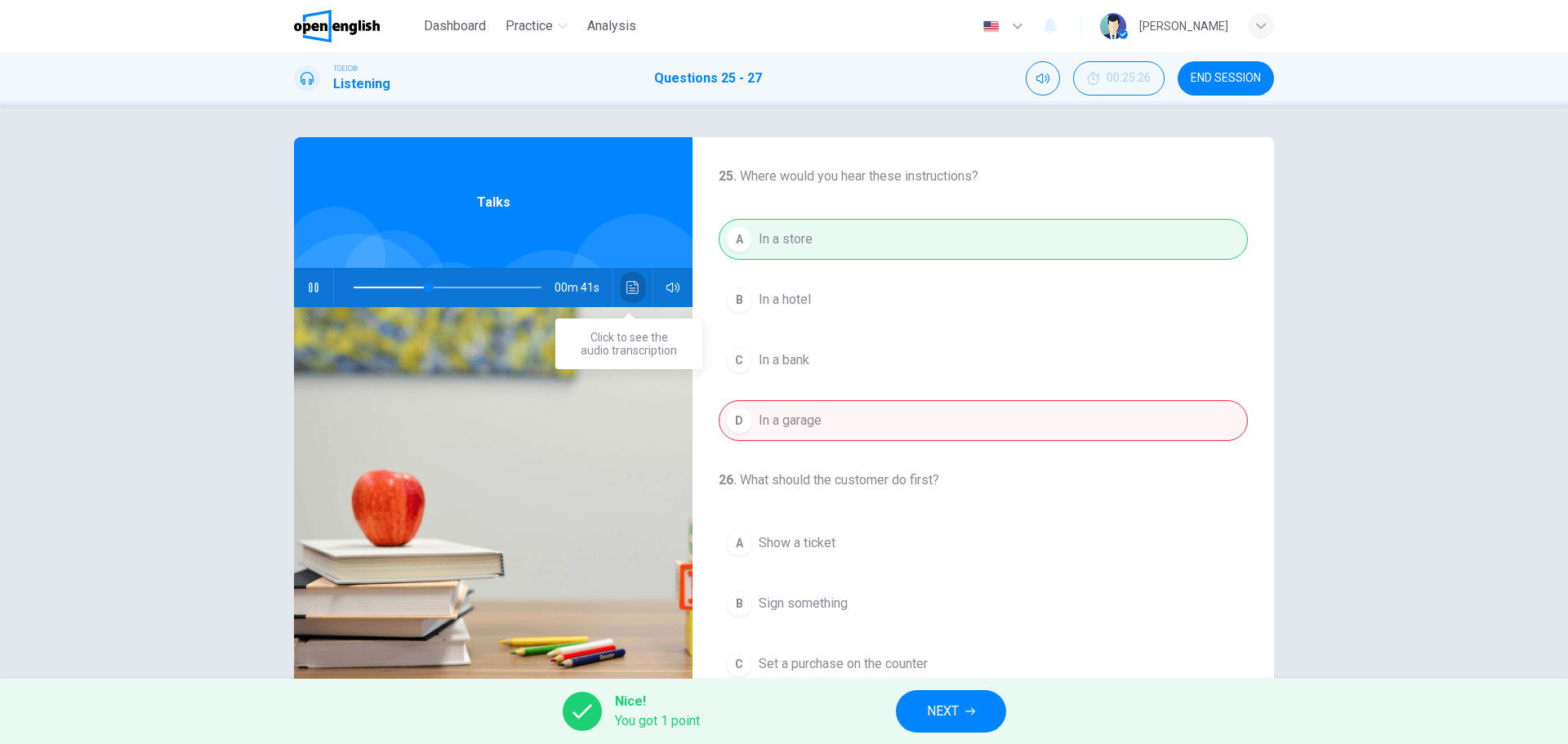
click at [620, 286] on button "Click to see the audio transcription" at bounding box center [632, 287] width 26 height 39
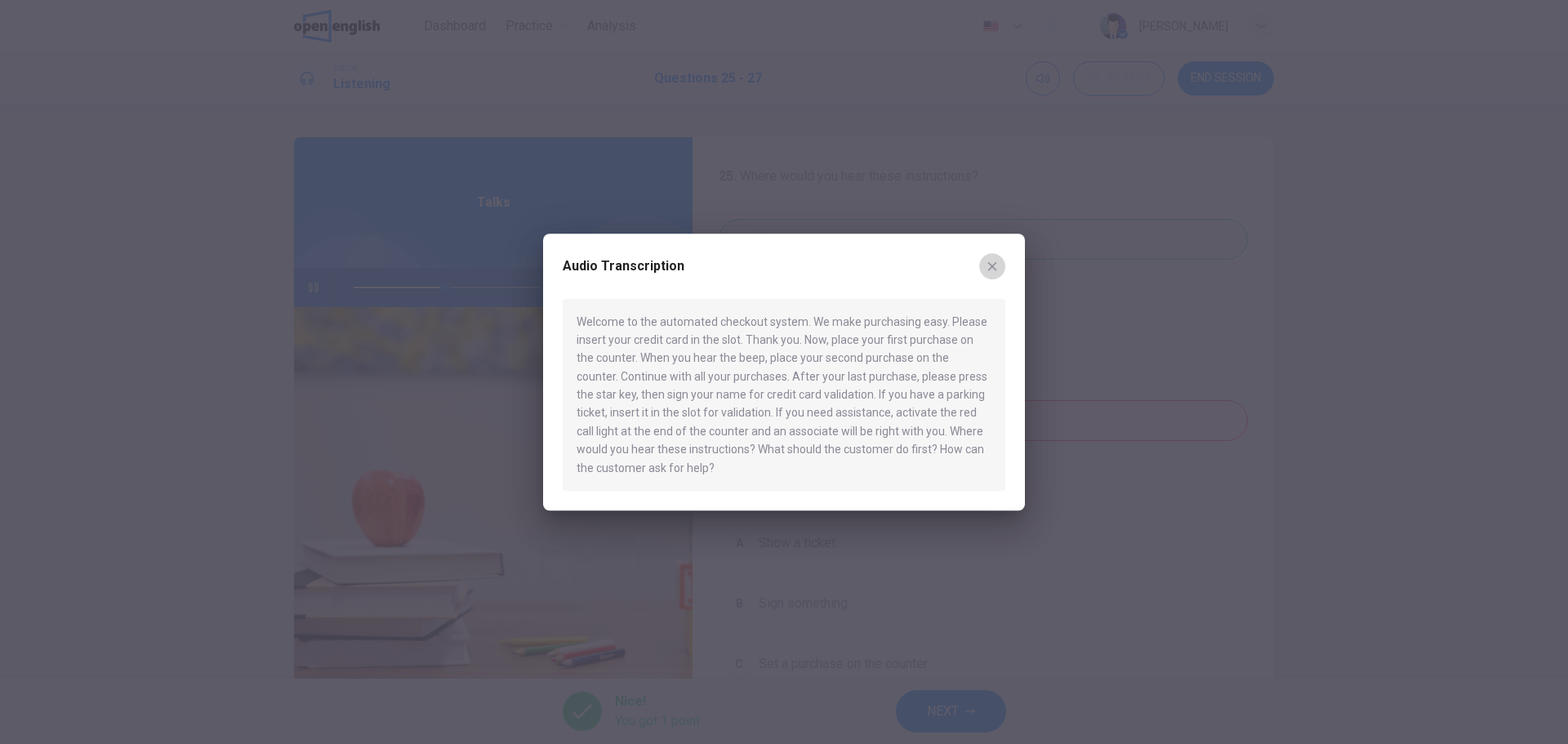
click at [992, 270] on icon "button" at bounding box center [993, 267] width 13 height 13
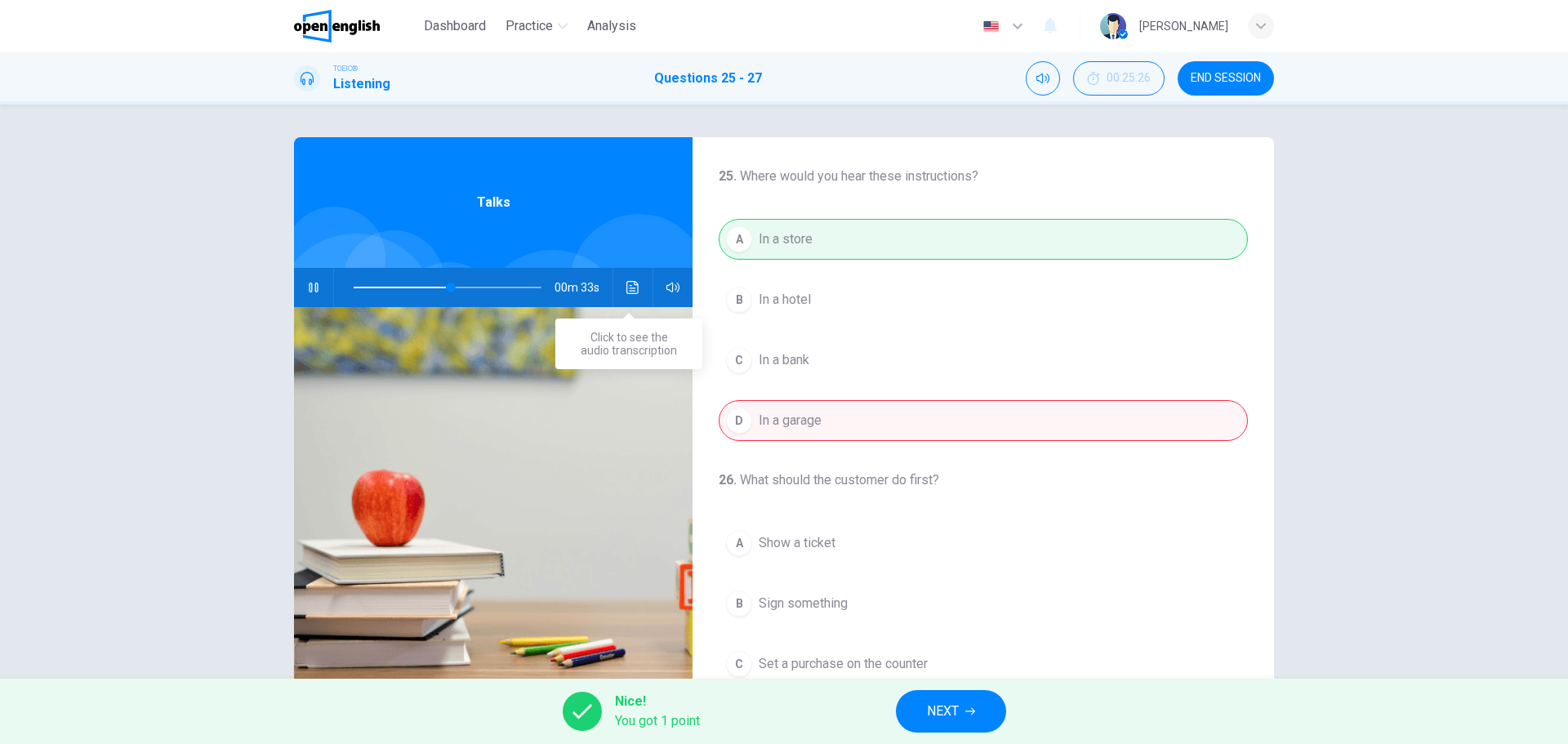
click at [626, 282] on icon "Click to see the audio transcription" at bounding box center [632, 287] width 12 height 13
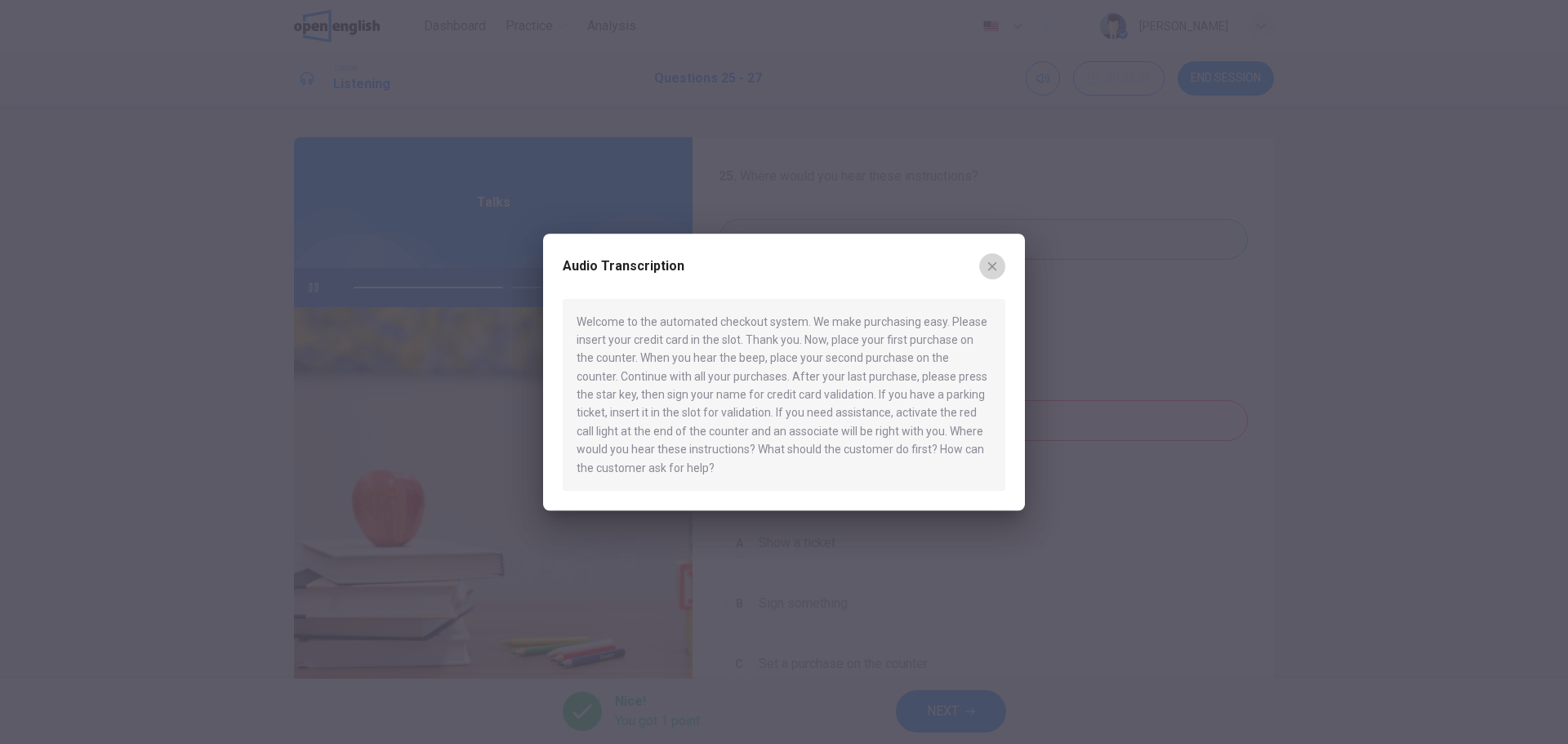
click at [992, 270] on icon "button" at bounding box center [993, 267] width 13 height 13
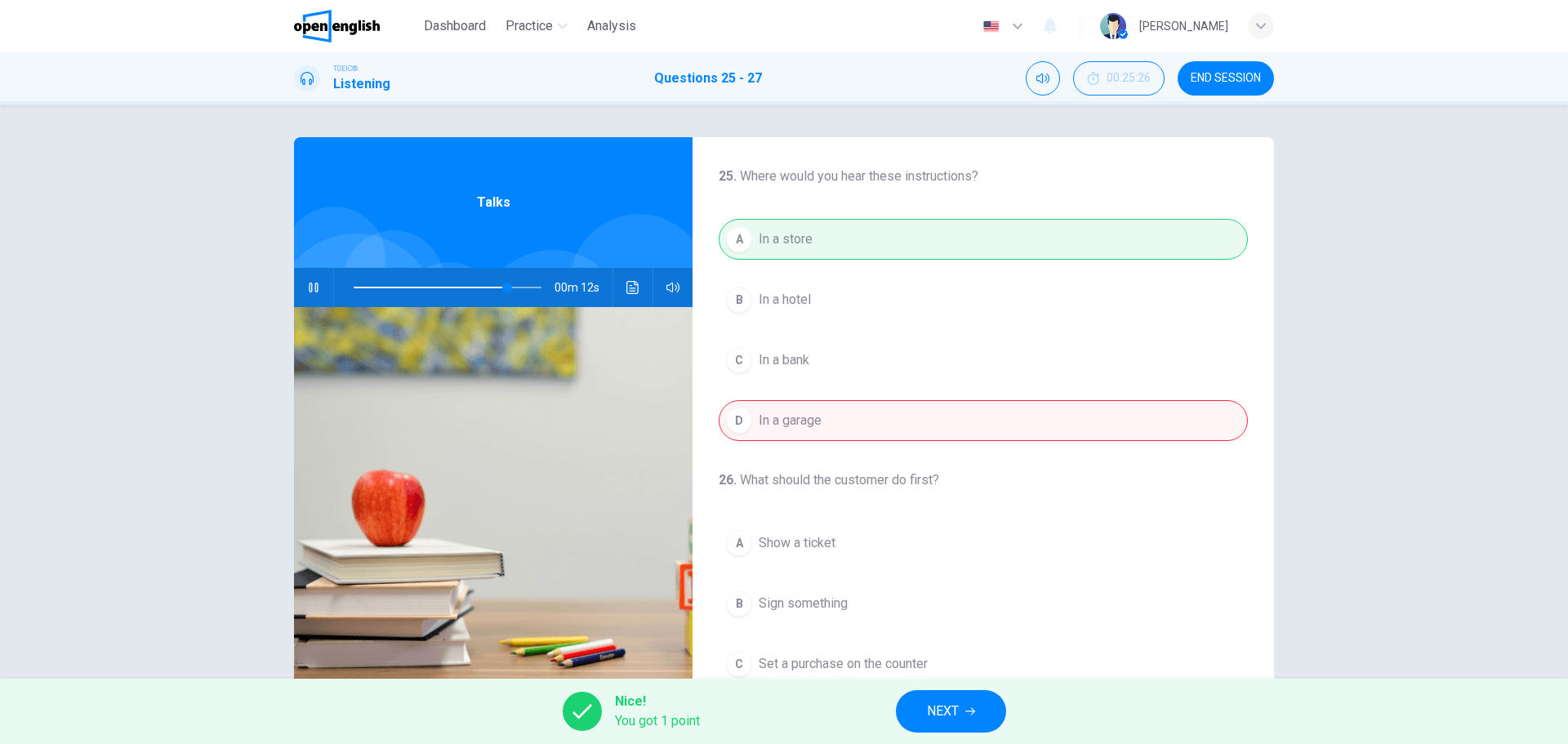
type input "**"
click at [953, 700] on span "NEXT" at bounding box center [943, 711] width 32 height 22
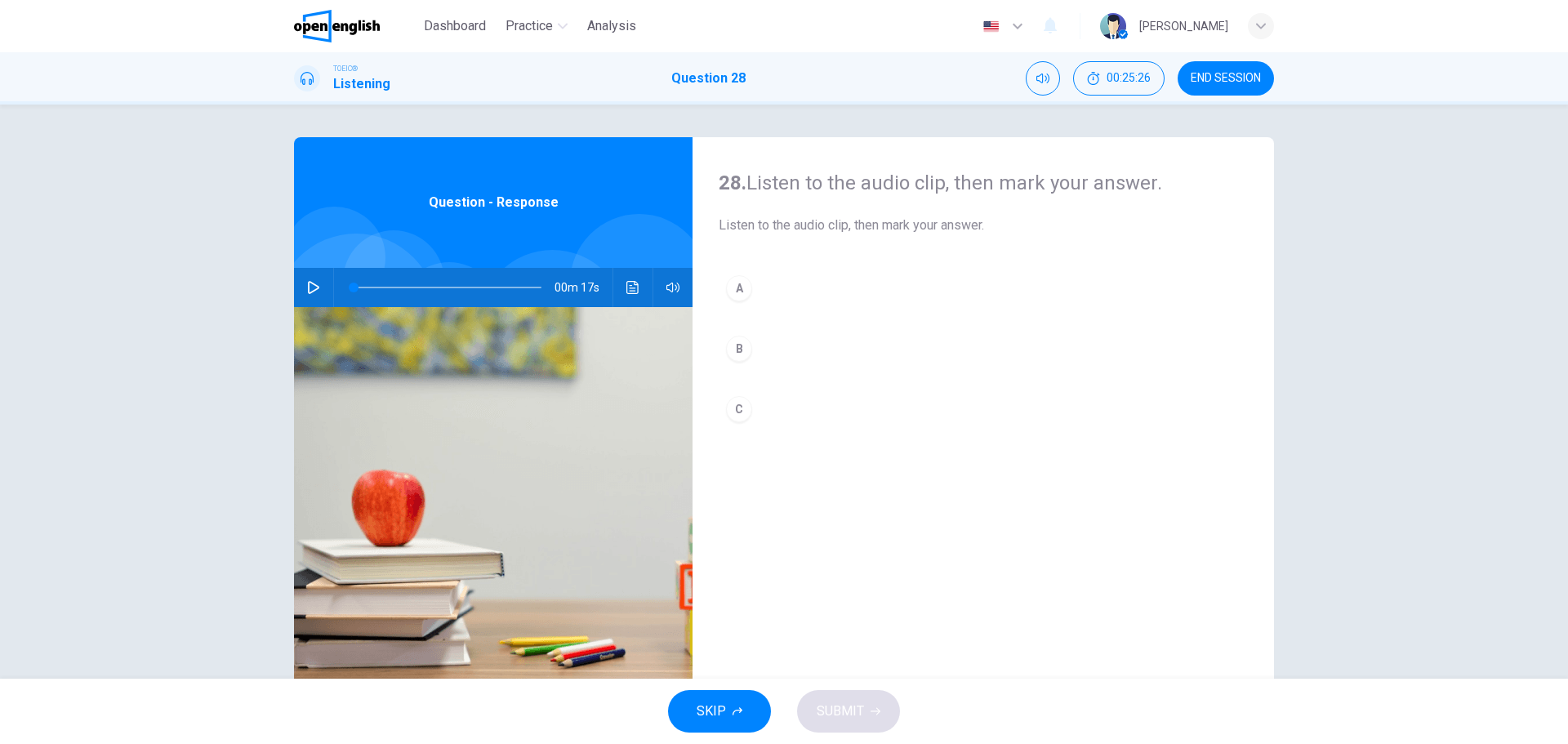
click at [307, 285] on icon "button" at bounding box center [314, 287] width 13 height 13
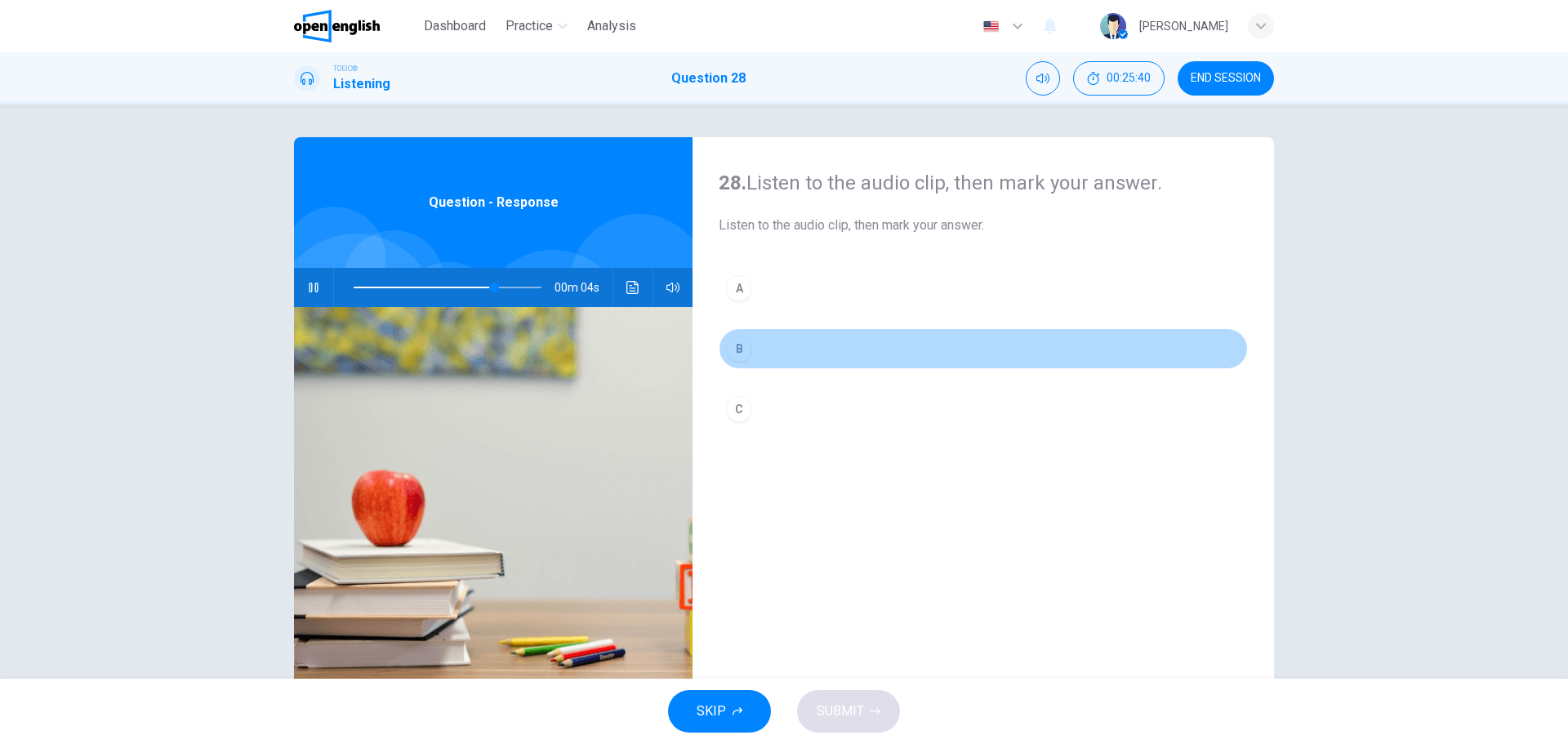
click at [739, 348] on div "B" at bounding box center [739, 348] width 26 height 26
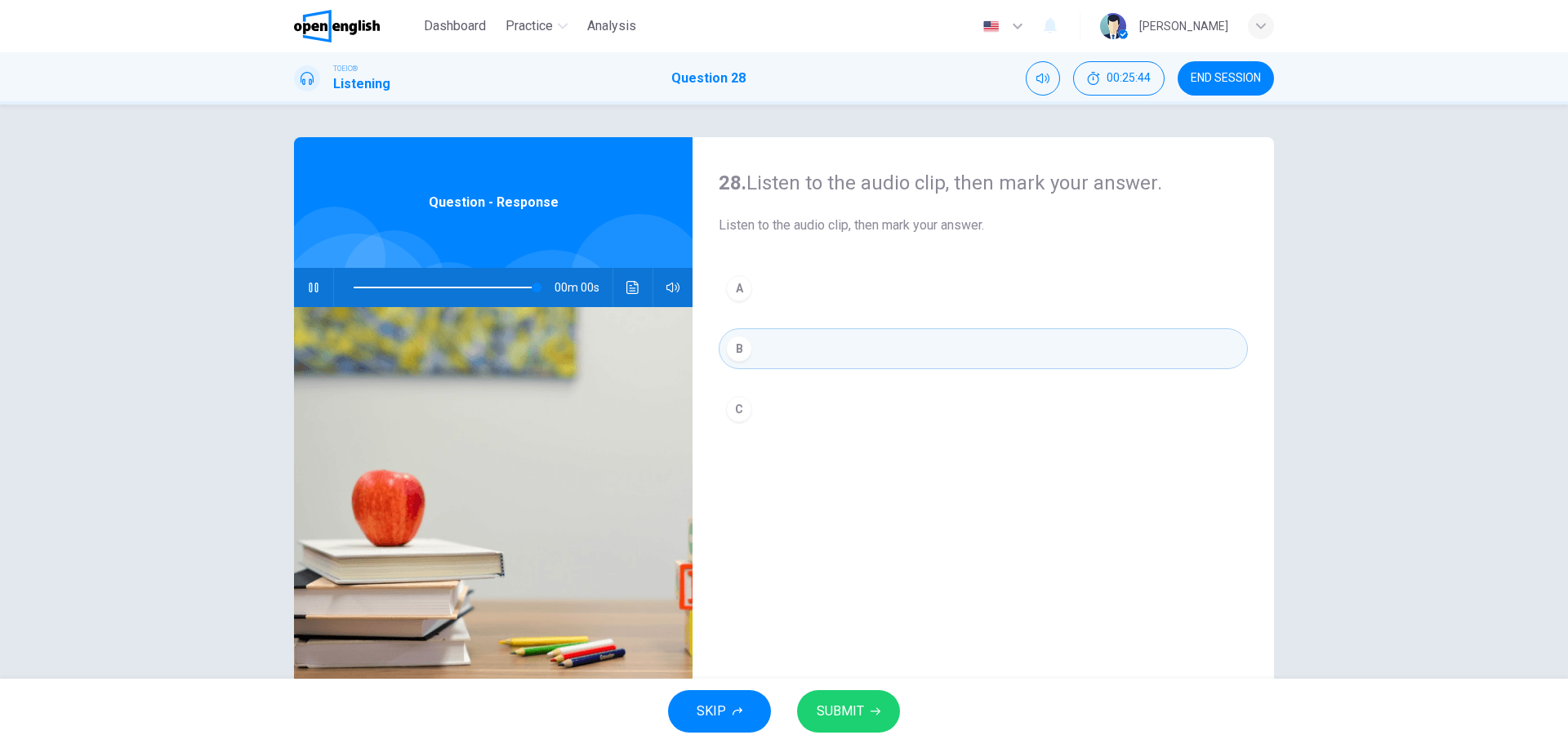
type input "*"
click at [854, 703] on span "SUBMIT" at bounding box center [840, 711] width 47 height 22
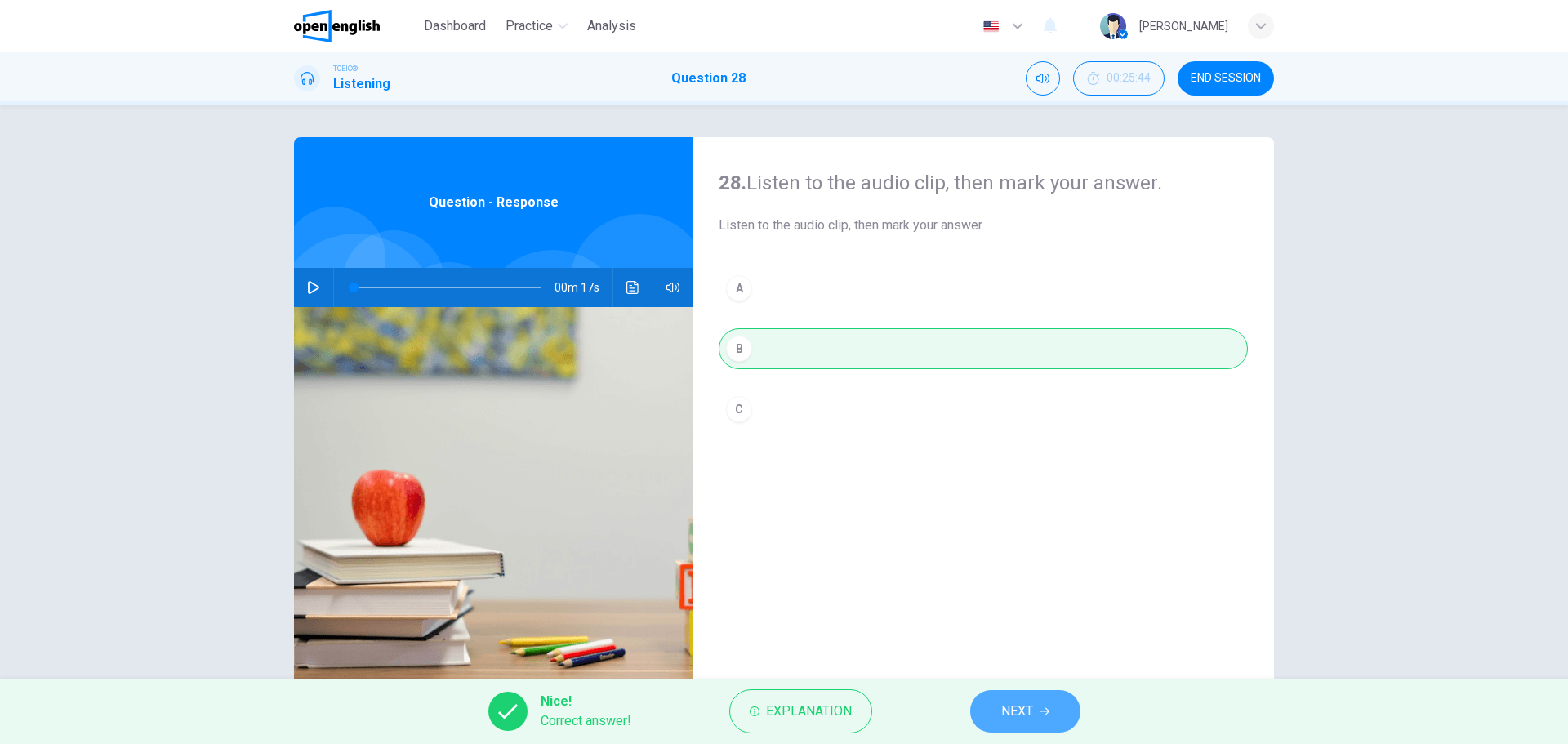
click at [1013, 707] on span "NEXT" at bounding box center [1017, 711] width 32 height 22
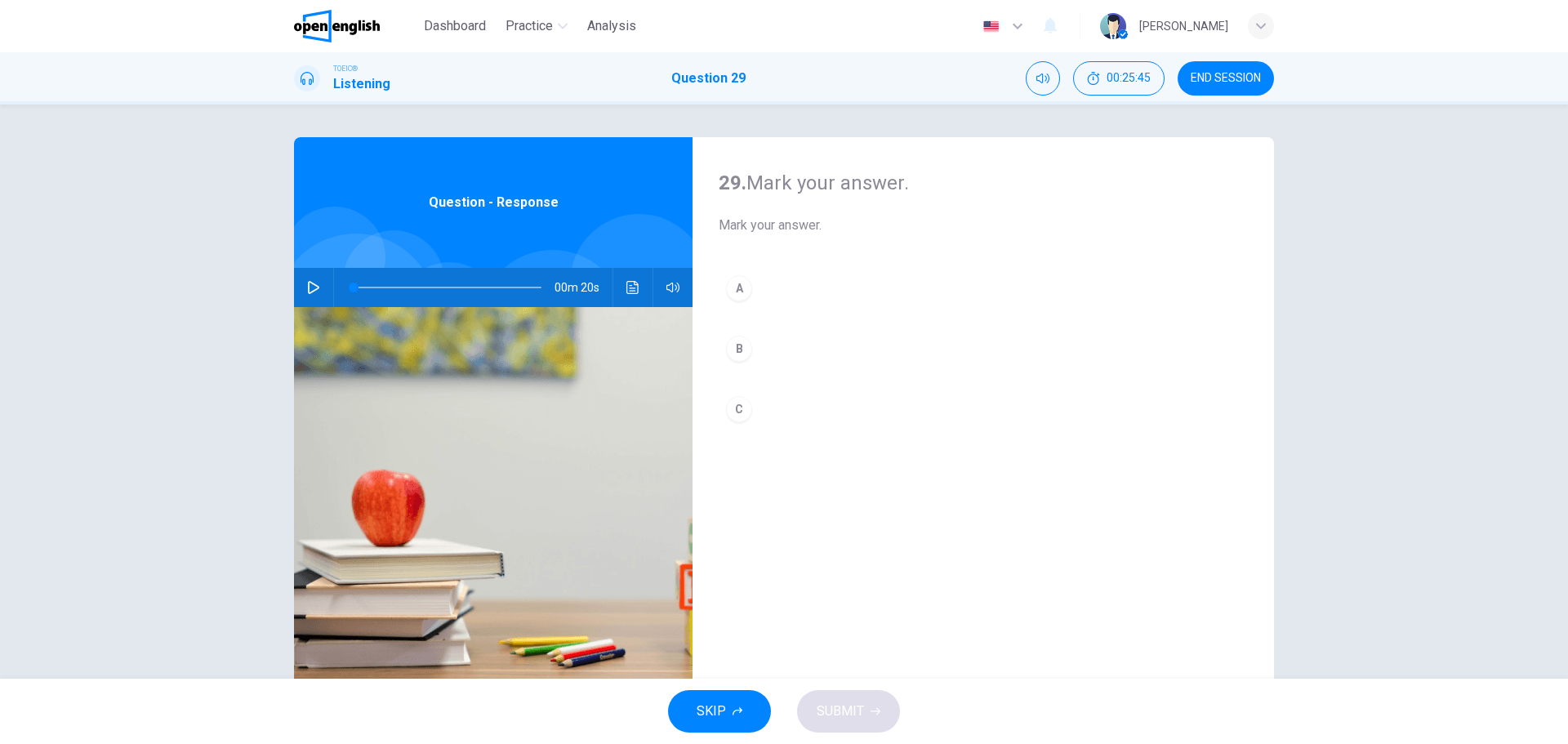
click at [307, 287] on icon "button" at bounding box center [314, 287] width 13 height 13
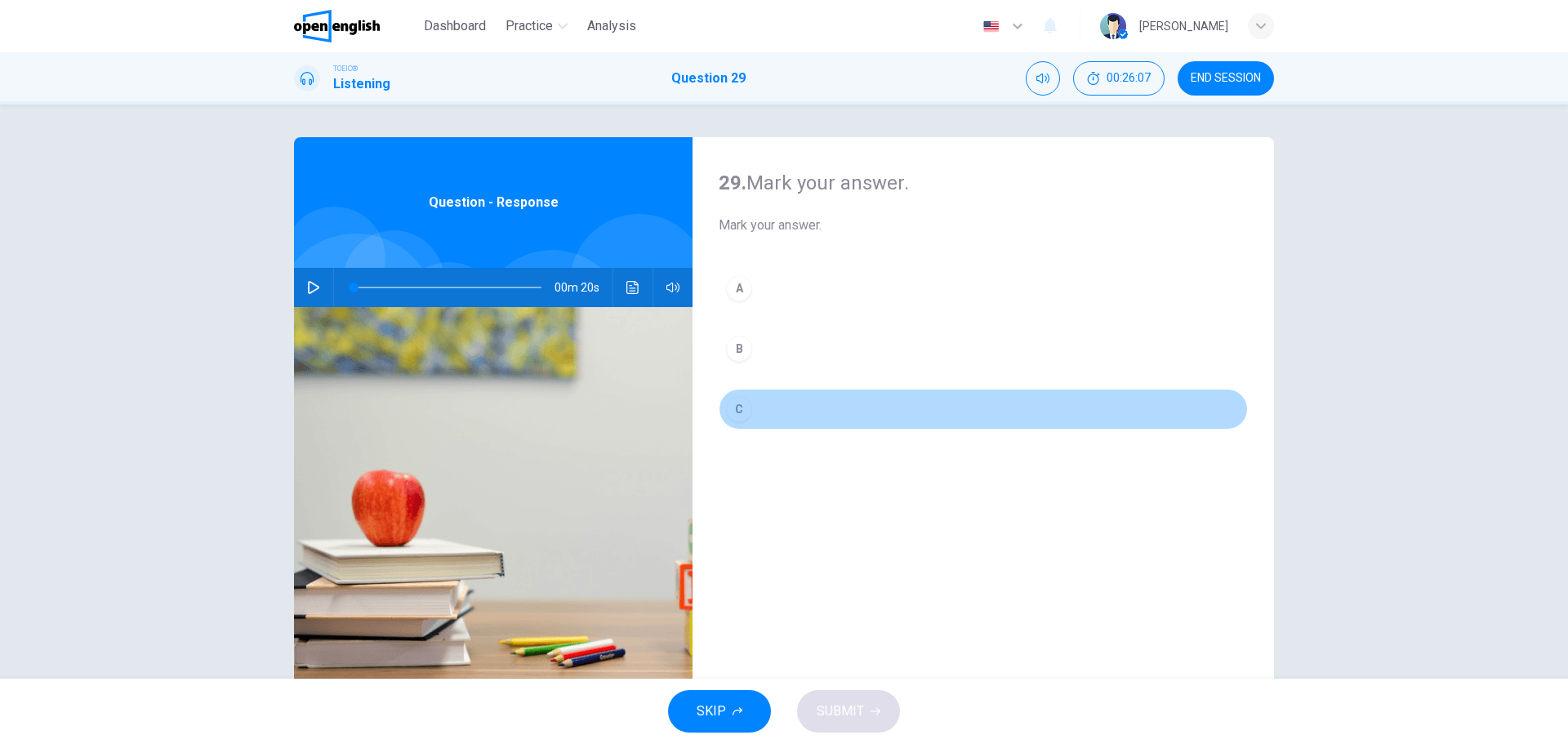
click at [737, 407] on div "C" at bounding box center [739, 409] width 26 height 26
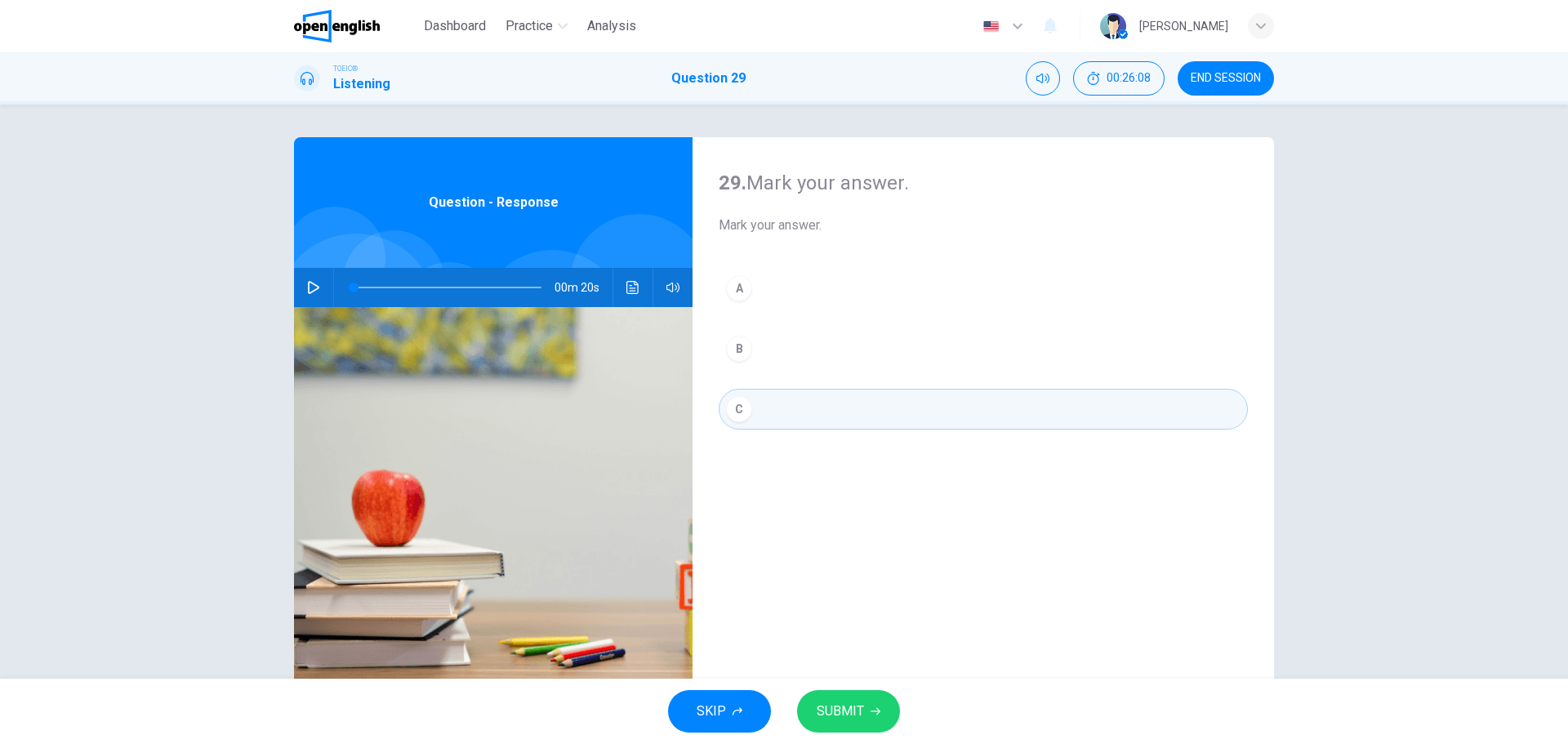
click at [307, 283] on icon "button" at bounding box center [314, 287] width 13 height 13
click at [630, 286] on icon "Click to see the audio transcription" at bounding box center [633, 287] width 13 height 13
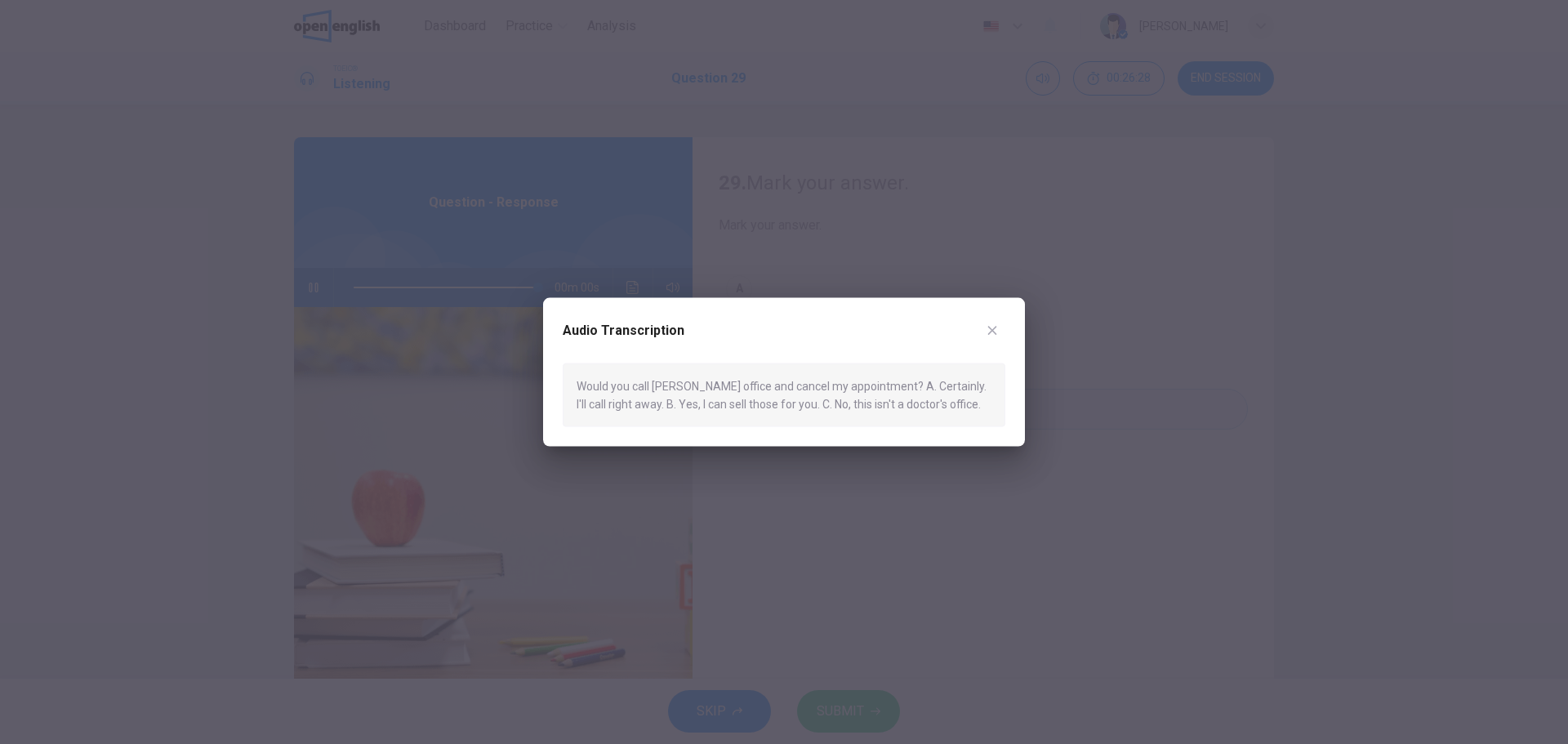
type input "*"
click at [994, 329] on icon "button" at bounding box center [993, 330] width 13 height 13
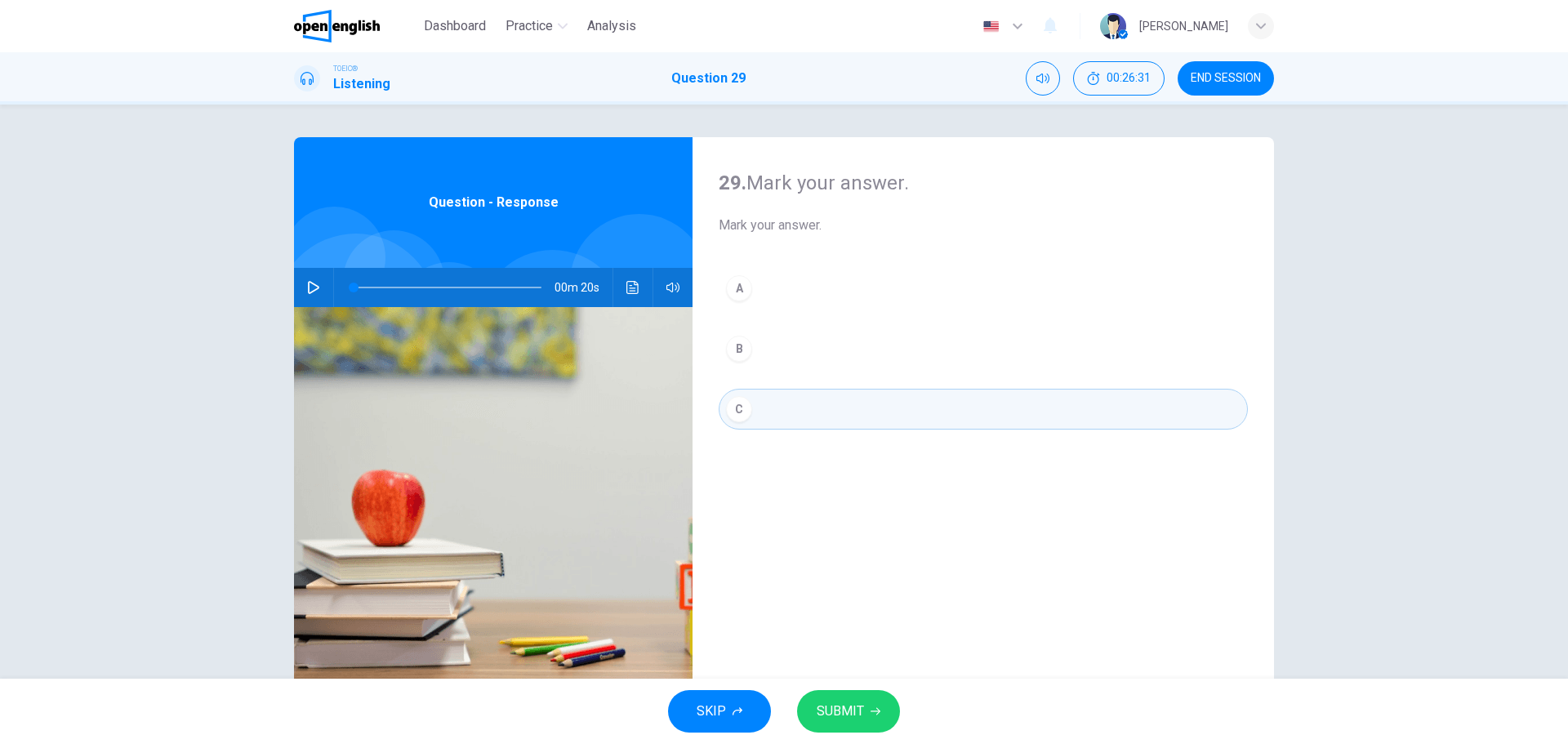
click at [835, 714] on span "SUBMIT" at bounding box center [840, 711] width 47 height 22
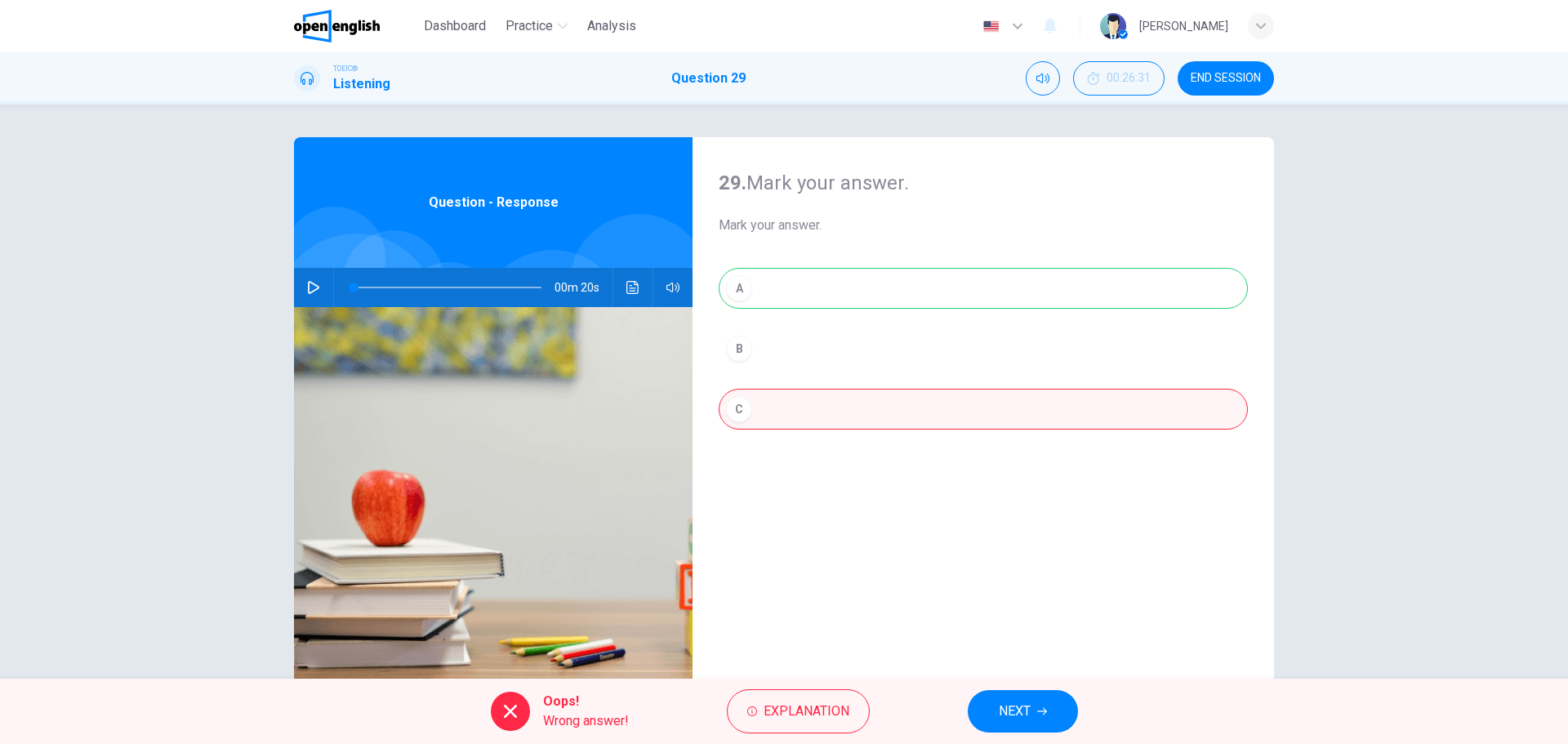
click at [626, 289] on icon "Click to see the audio transcription" at bounding box center [633, 287] width 13 height 13
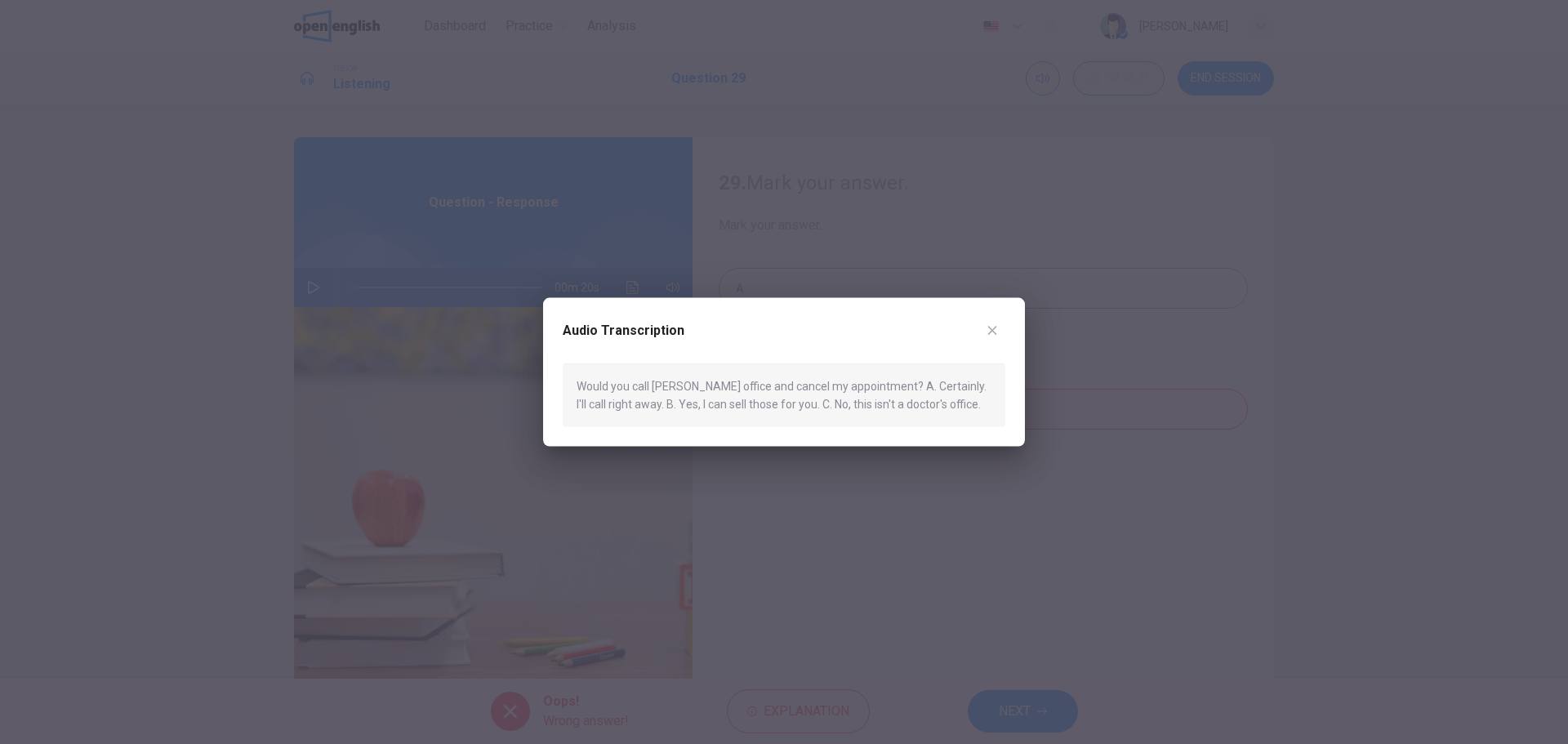
click at [990, 327] on icon "button" at bounding box center [993, 330] width 13 height 13
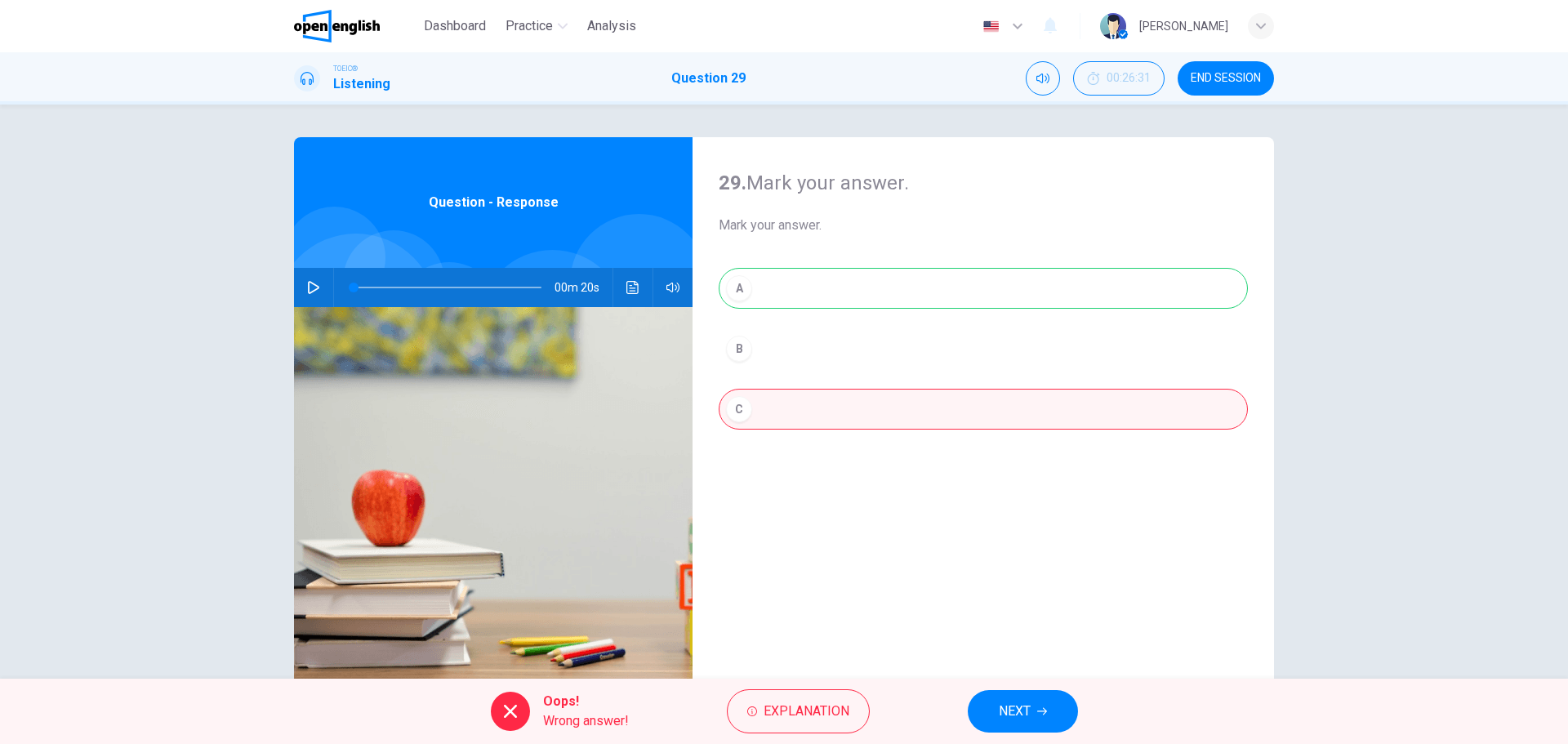
click at [1207, 73] on span "END SESSION" at bounding box center [1226, 78] width 70 height 13
